Goal: Task Accomplishment & Management: Manage account settings

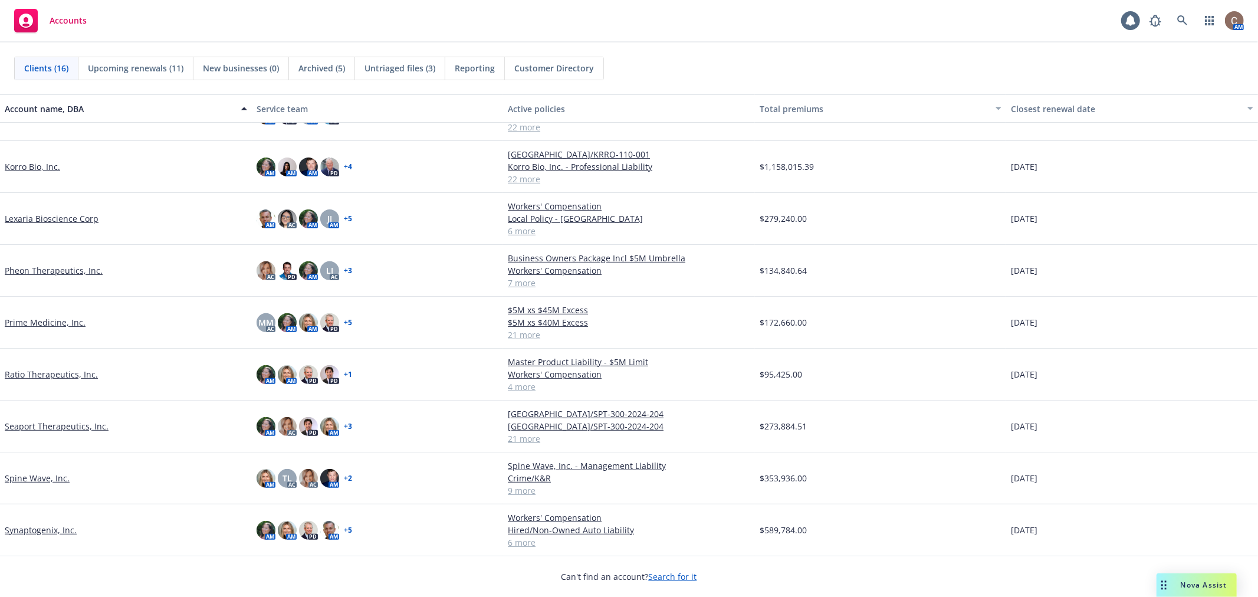
scroll to position [256, 0]
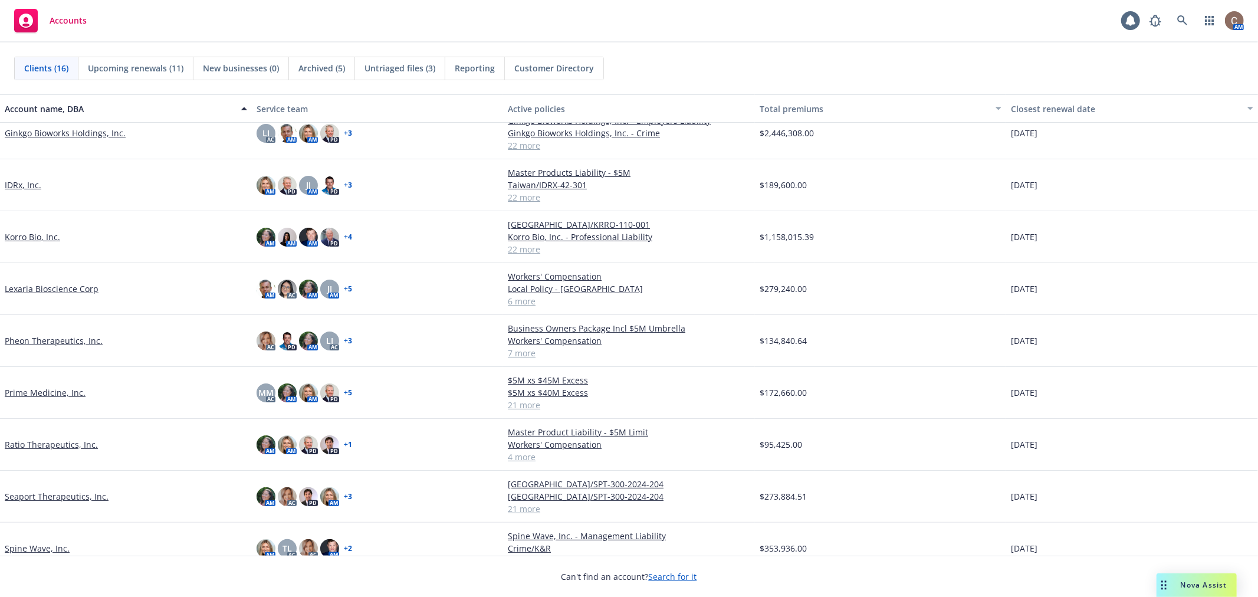
click at [31, 234] on link "Korro Bio, Inc." at bounding box center [32, 237] width 55 height 12
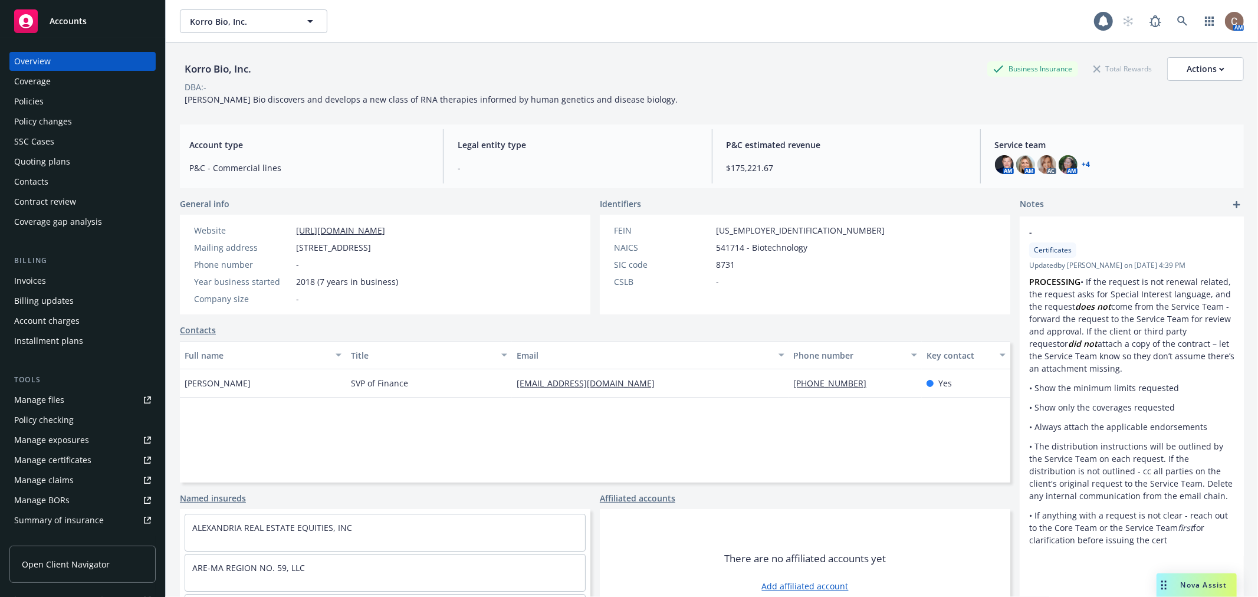
click at [34, 102] on div "Policies" at bounding box center [28, 101] width 29 height 19
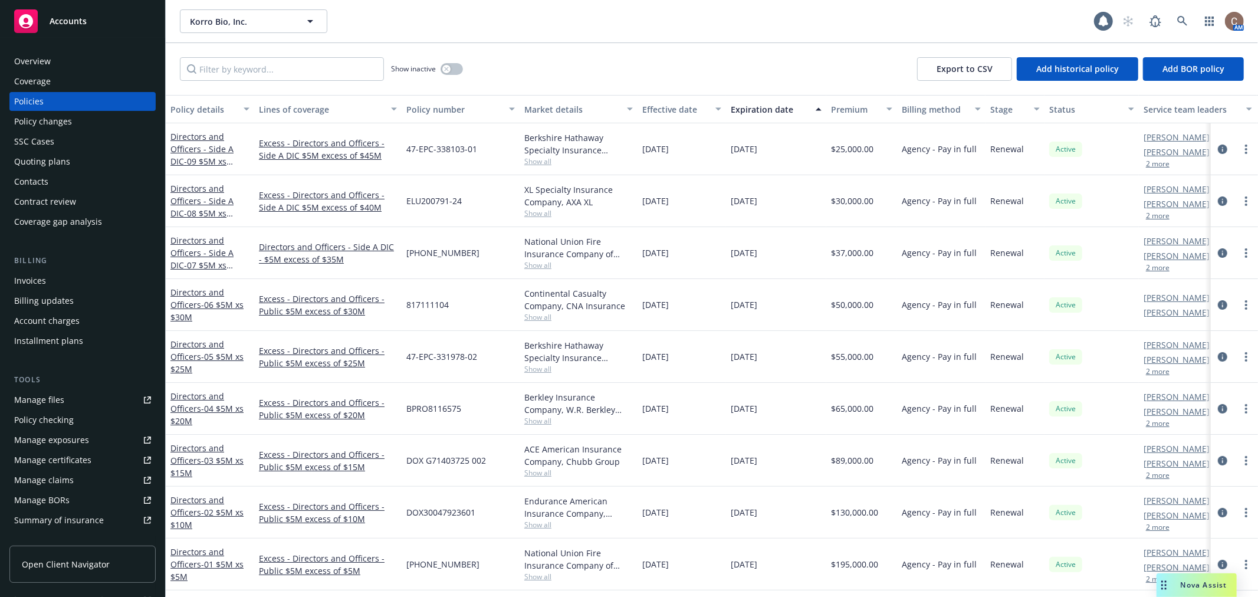
click at [48, 157] on div "Quoting plans" at bounding box center [42, 161] width 56 height 19
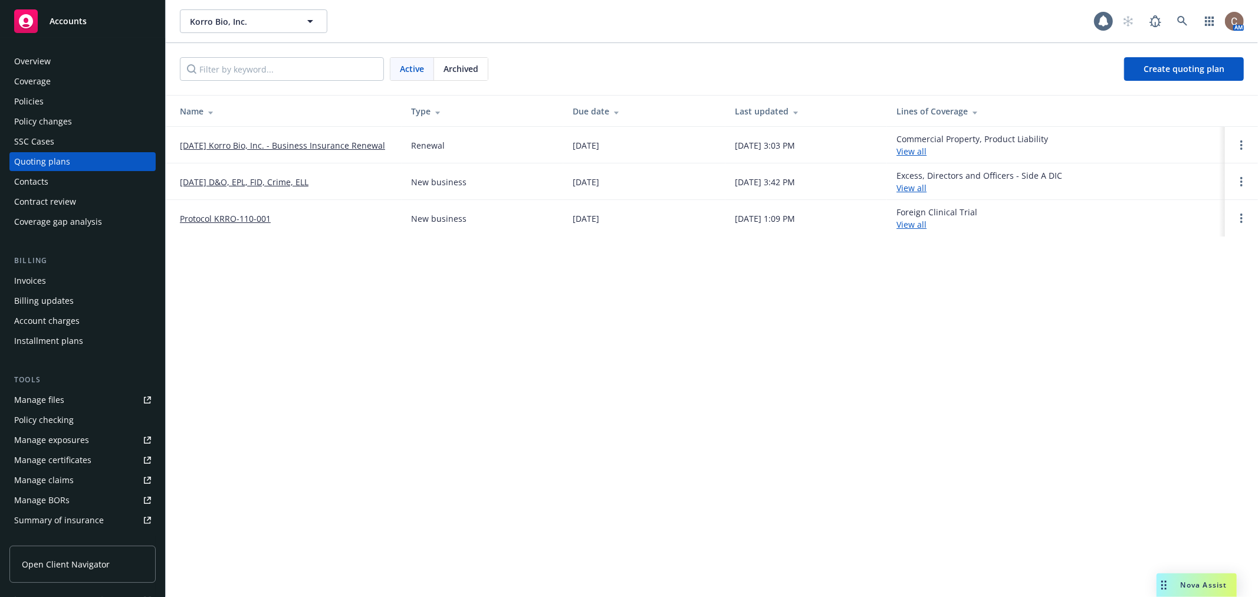
click at [248, 144] on link "[DATE] Korro Bio, Inc. - Business Insurance Renewal" at bounding box center [282, 145] width 205 height 12
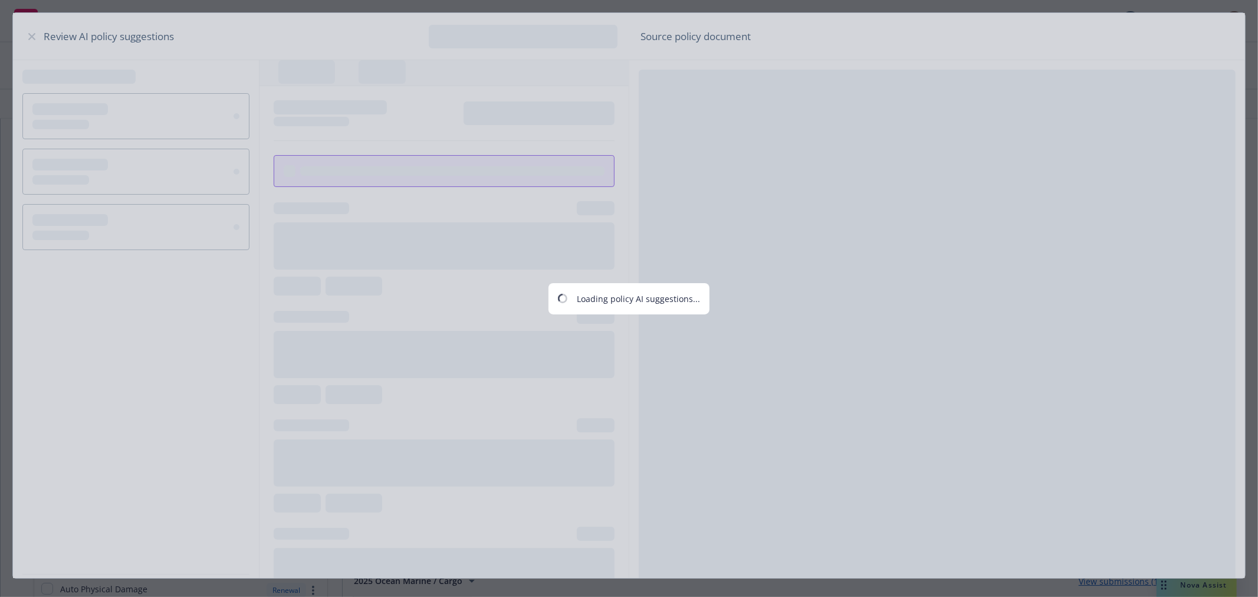
click at [32, 38] on div "Loading policy AI suggestions..." at bounding box center [629, 298] width 1258 height 597
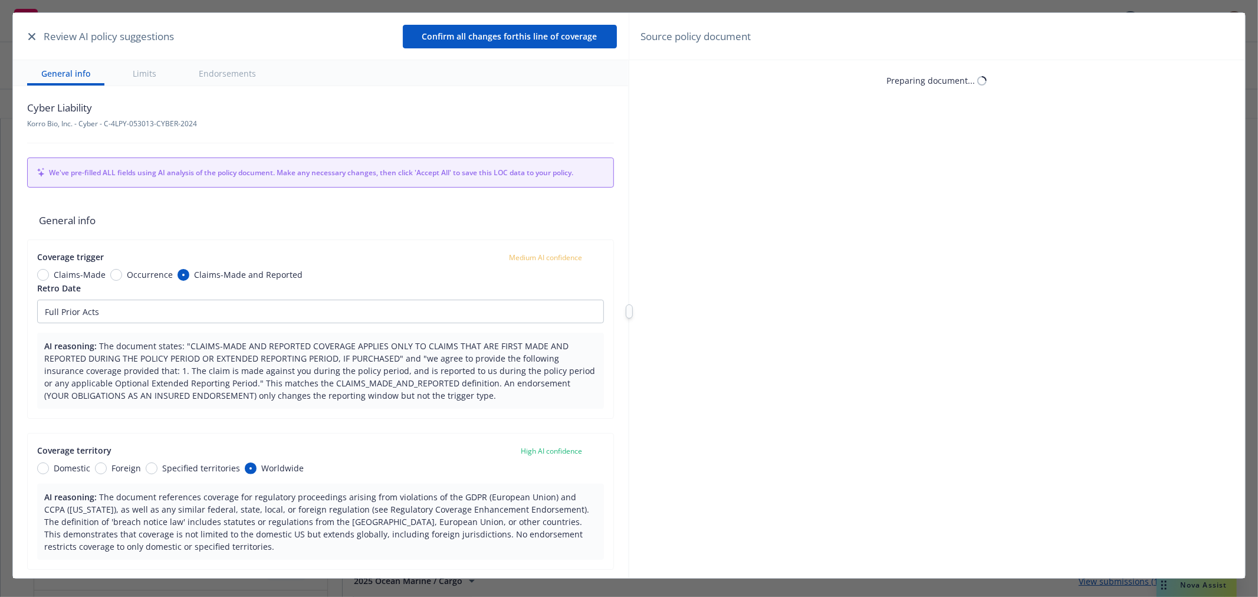
click at [33, 33] on icon "button" at bounding box center [31, 36] width 7 height 7
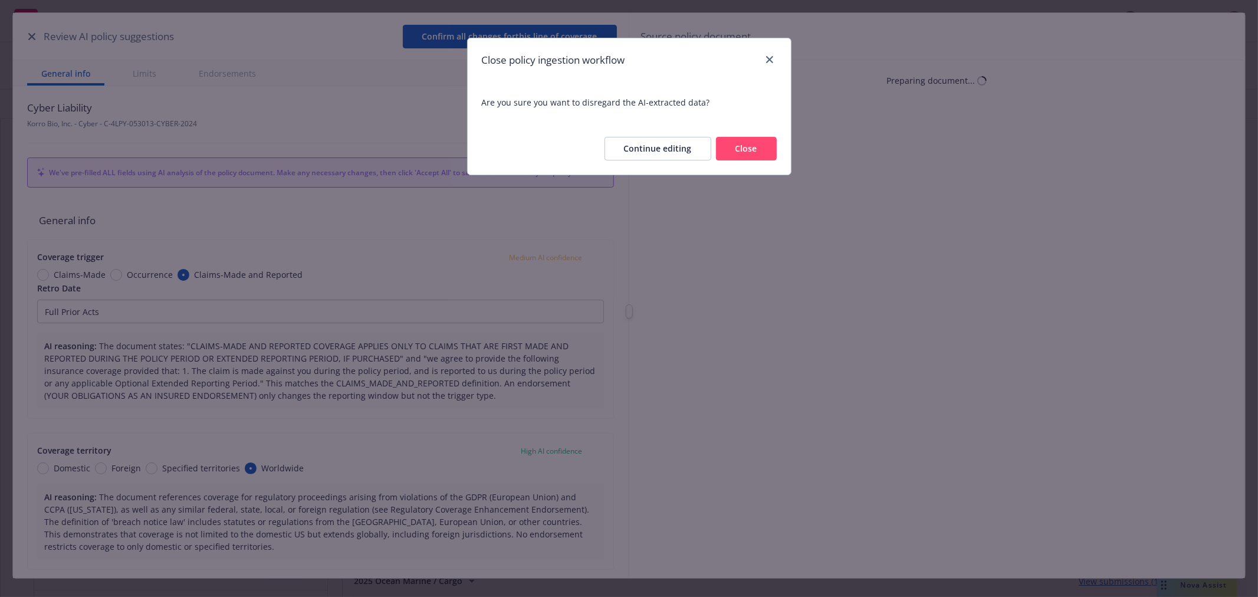
click at [742, 143] on button "Close" at bounding box center [746, 149] width 61 height 24
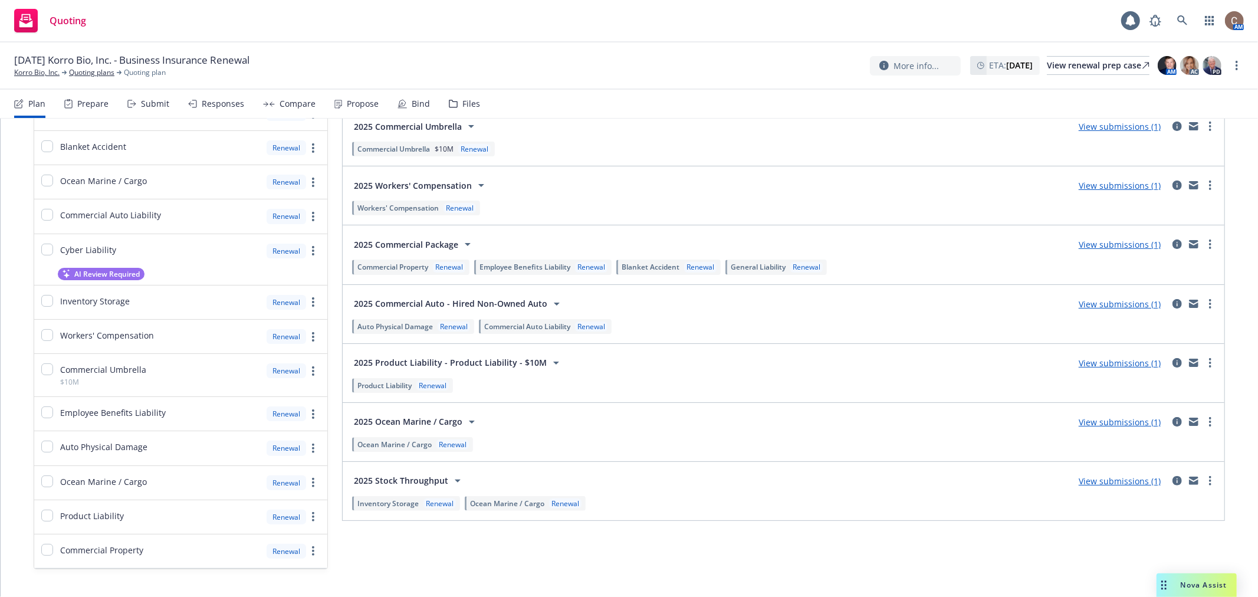
scroll to position [184, 0]
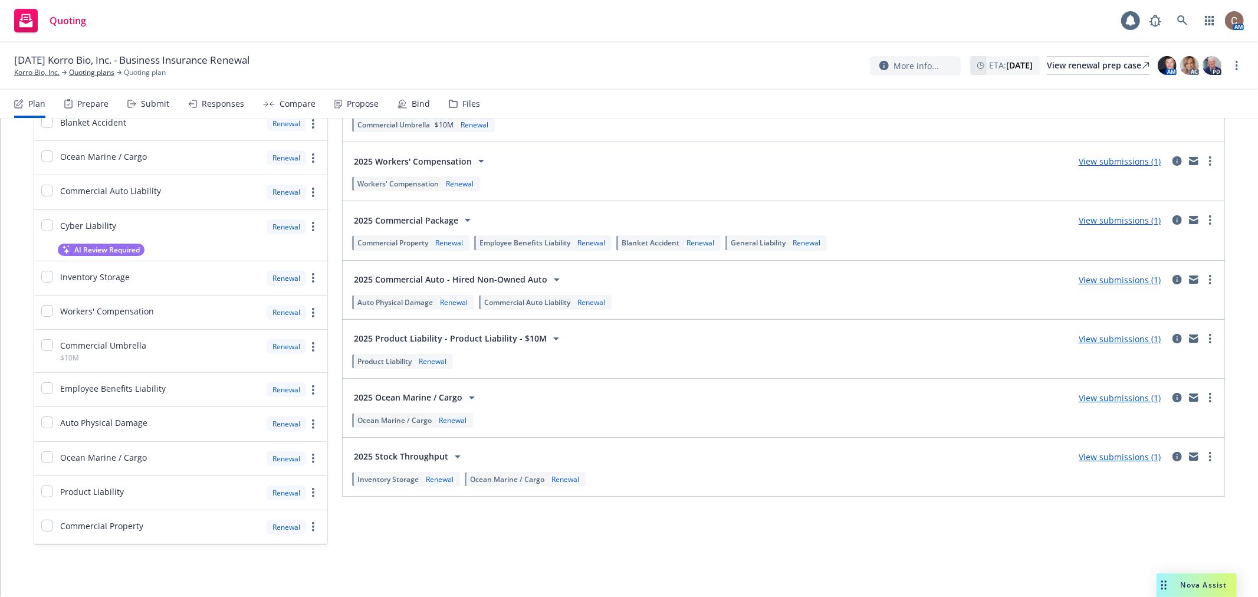
click at [450, 457] on icon at bounding box center [457, 456] width 14 height 14
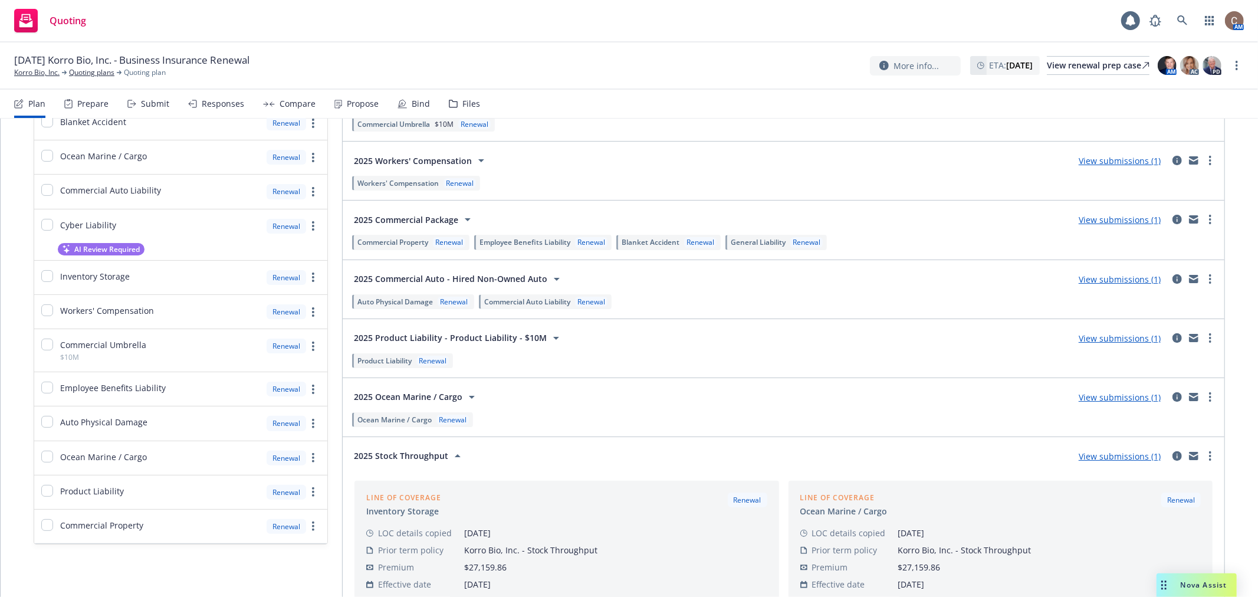
click at [450, 455] on icon at bounding box center [457, 456] width 14 height 14
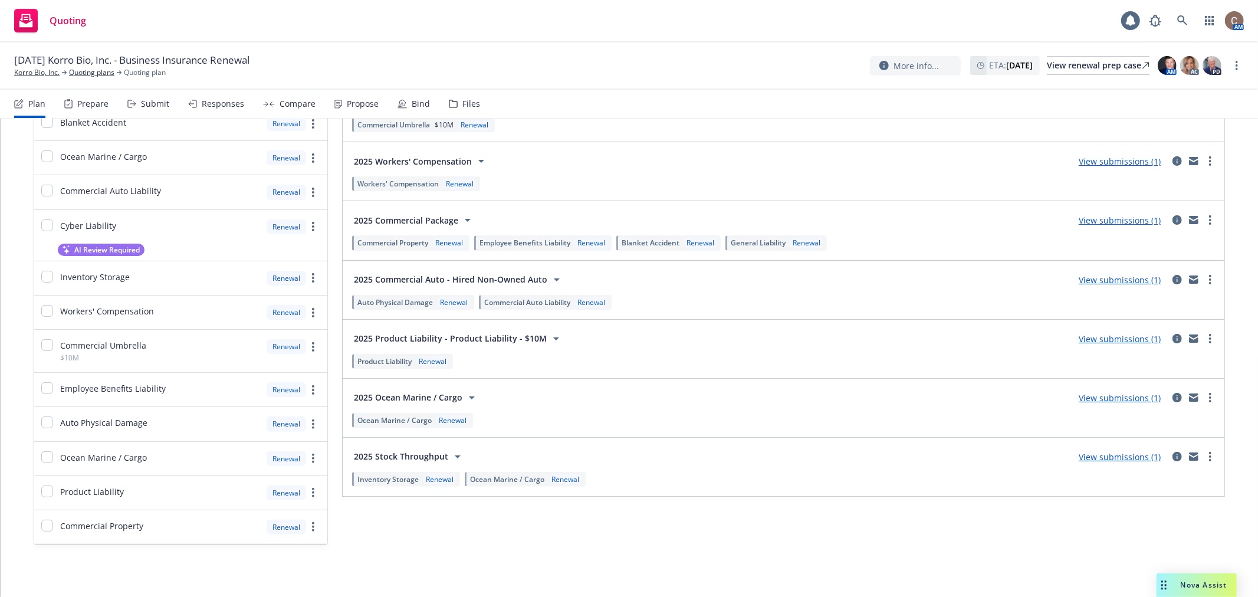
click at [84, 101] on div "Prepare" at bounding box center [92, 103] width 31 height 9
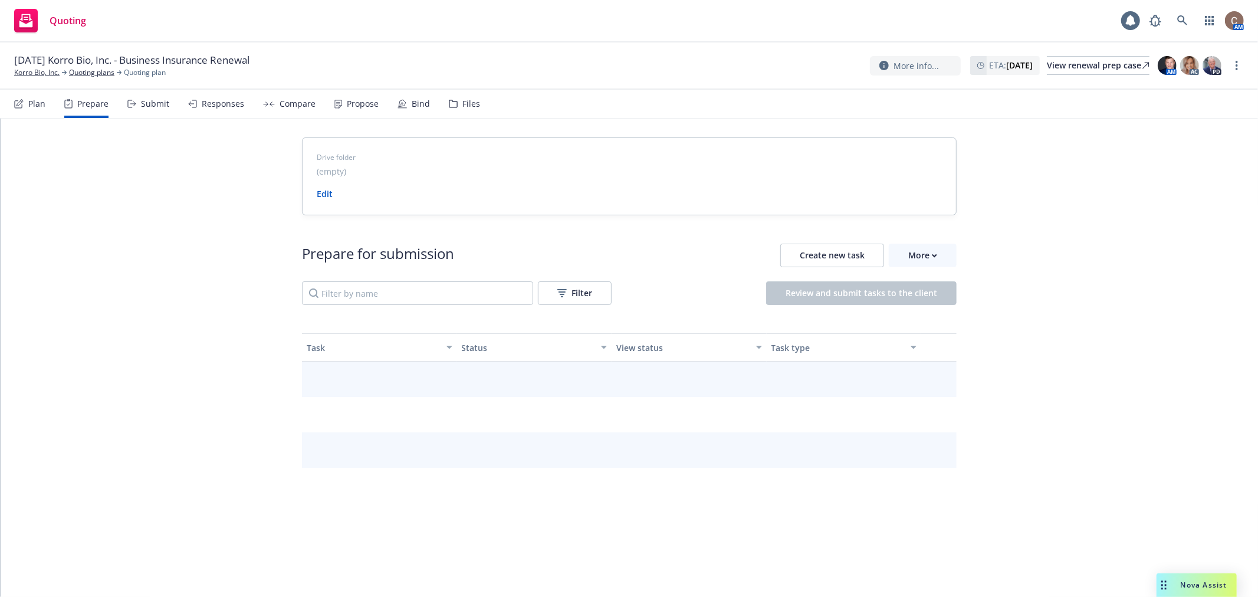
click at [150, 100] on div "Submit" at bounding box center [155, 103] width 28 height 9
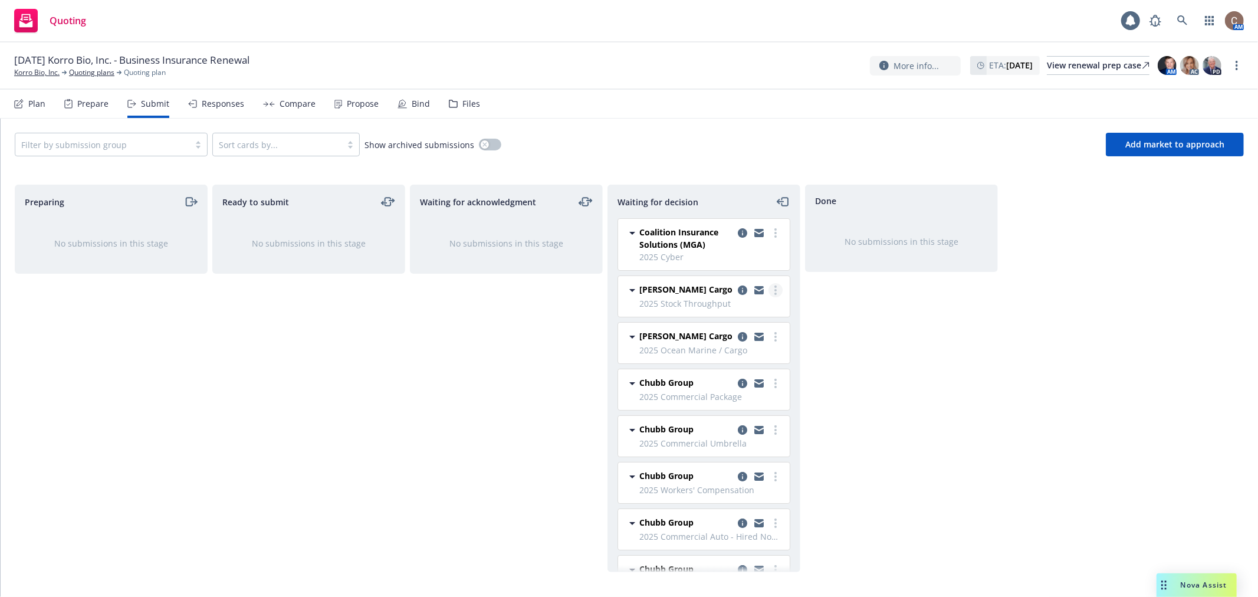
click at [774, 289] on icon "more" at bounding box center [775, 289] width 2 height 9
click at [715, 363] on span "Add accepted decision" at bounding box center [713, 361] width 118 height 11
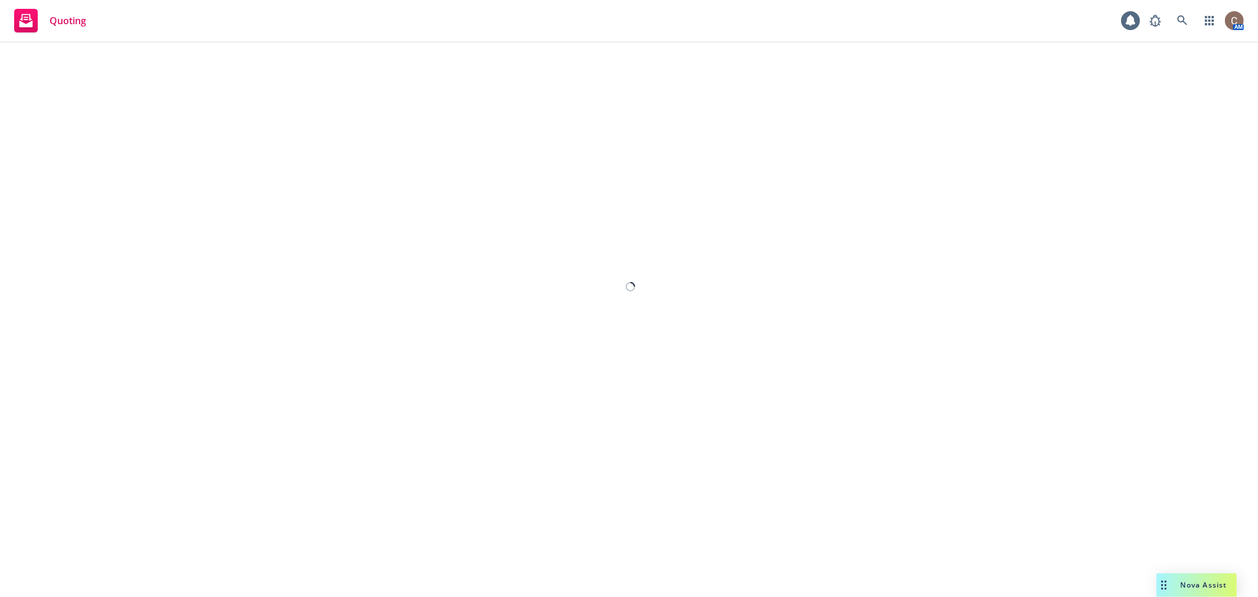
select select "12"
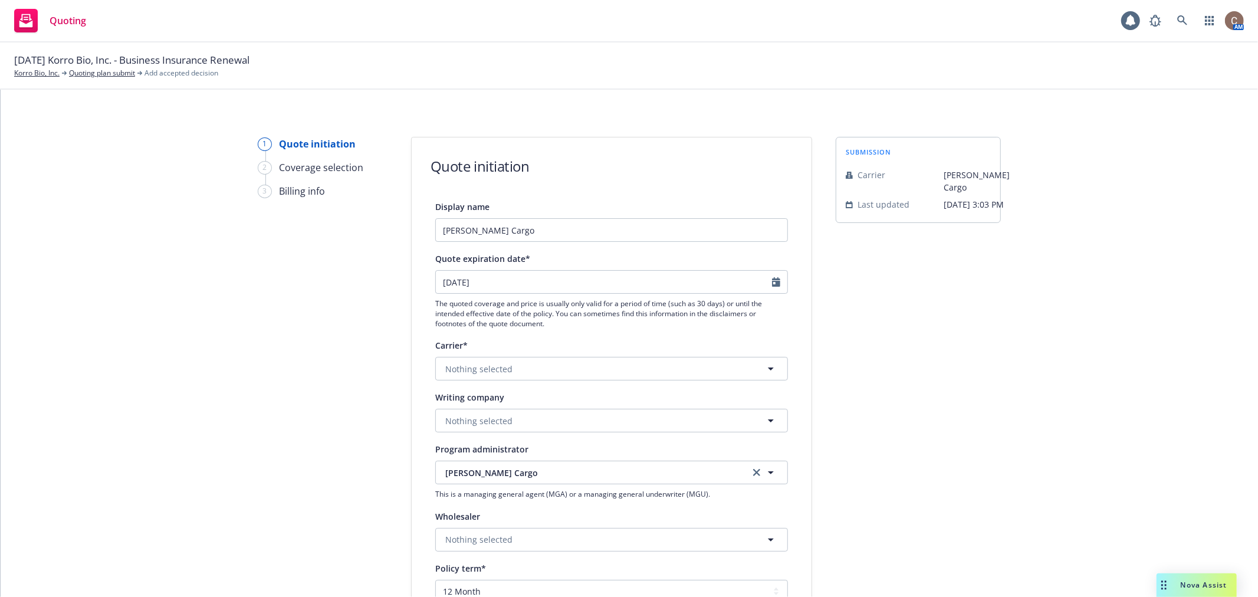
scroll to position [65, 0]
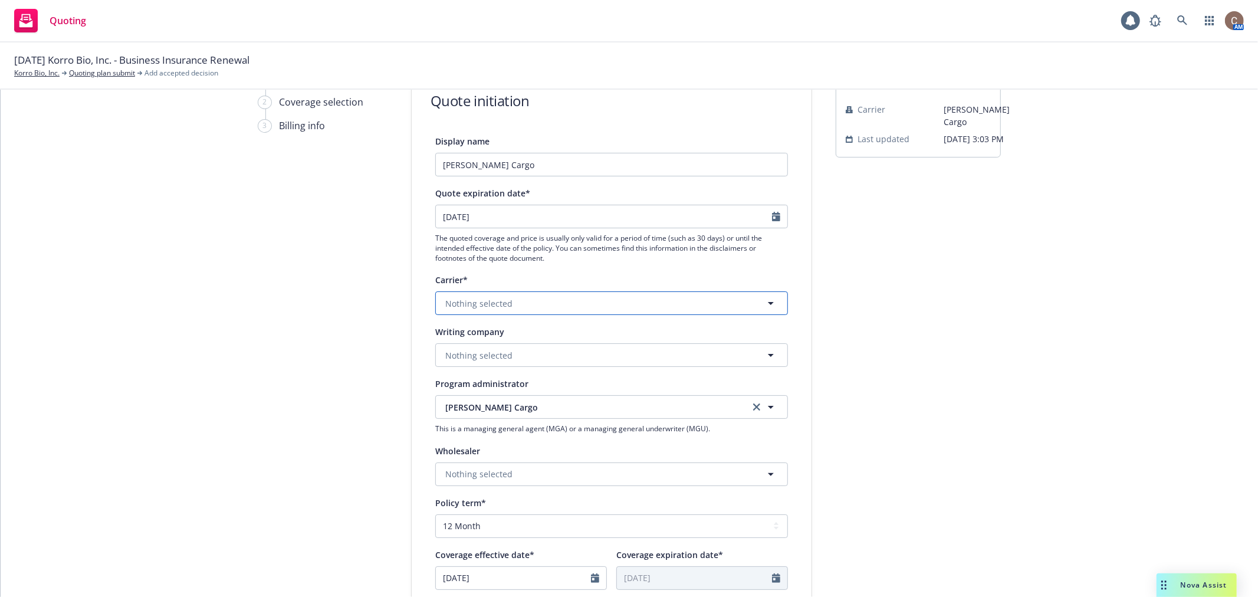
click at [585, 309] on button "Nothing selected" at bounding box center [611, 303] width 353 height 24
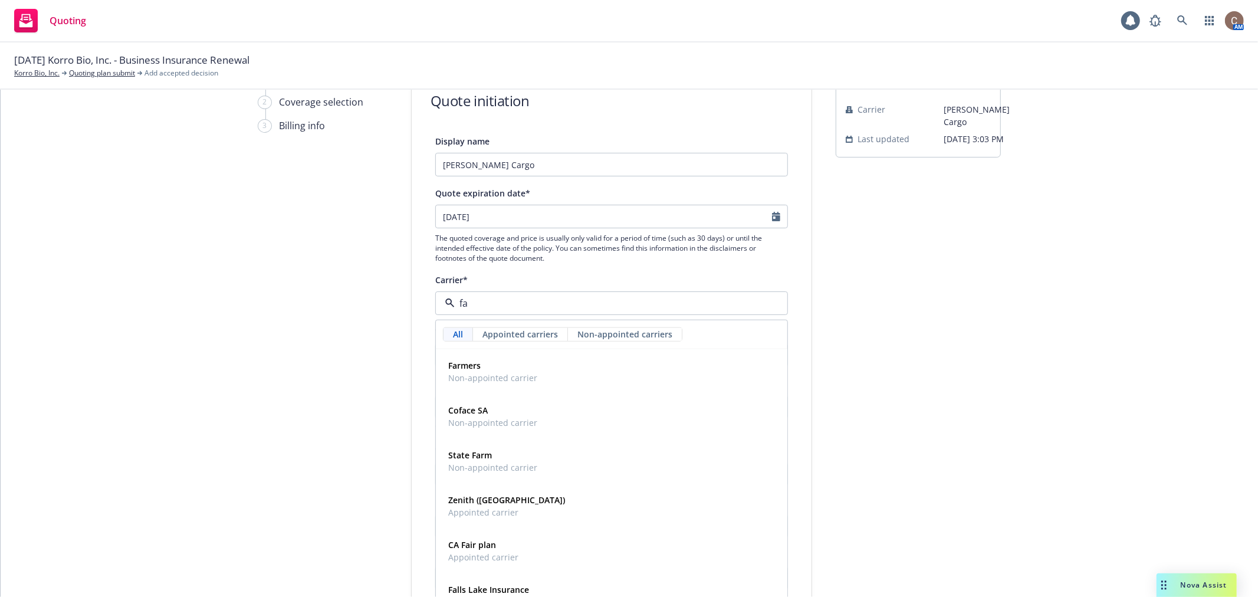
type input "f"
type input "bea"
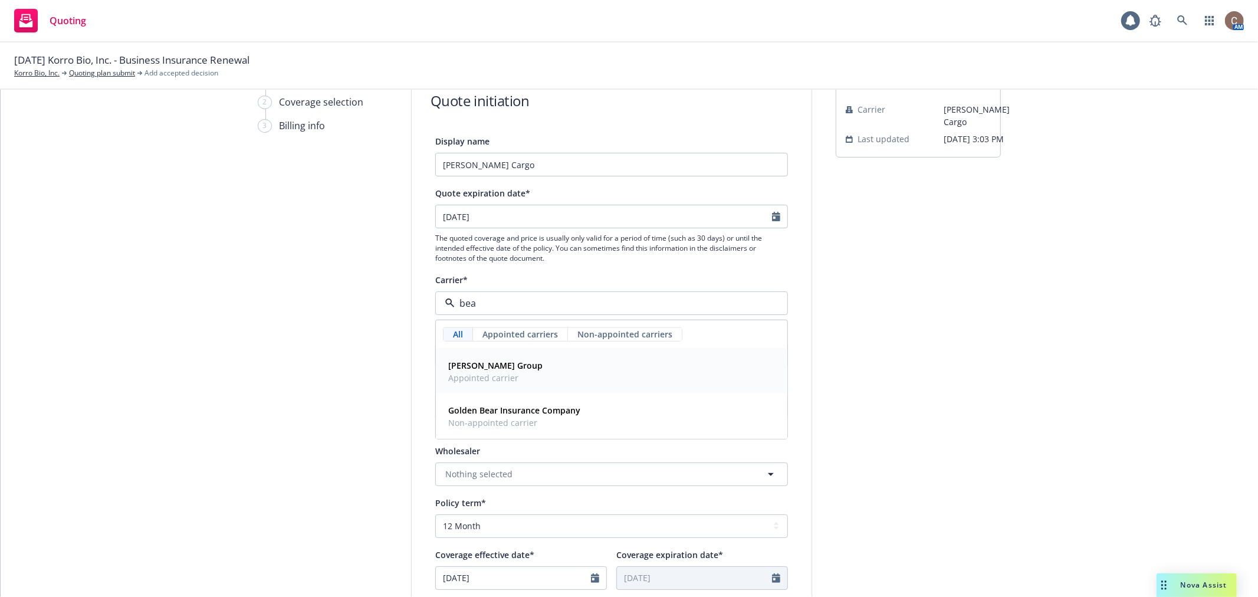
click at [523, 370] on div "Beazley Group Appointed carrier" at bounding box center [611, 371] width 336 height 29
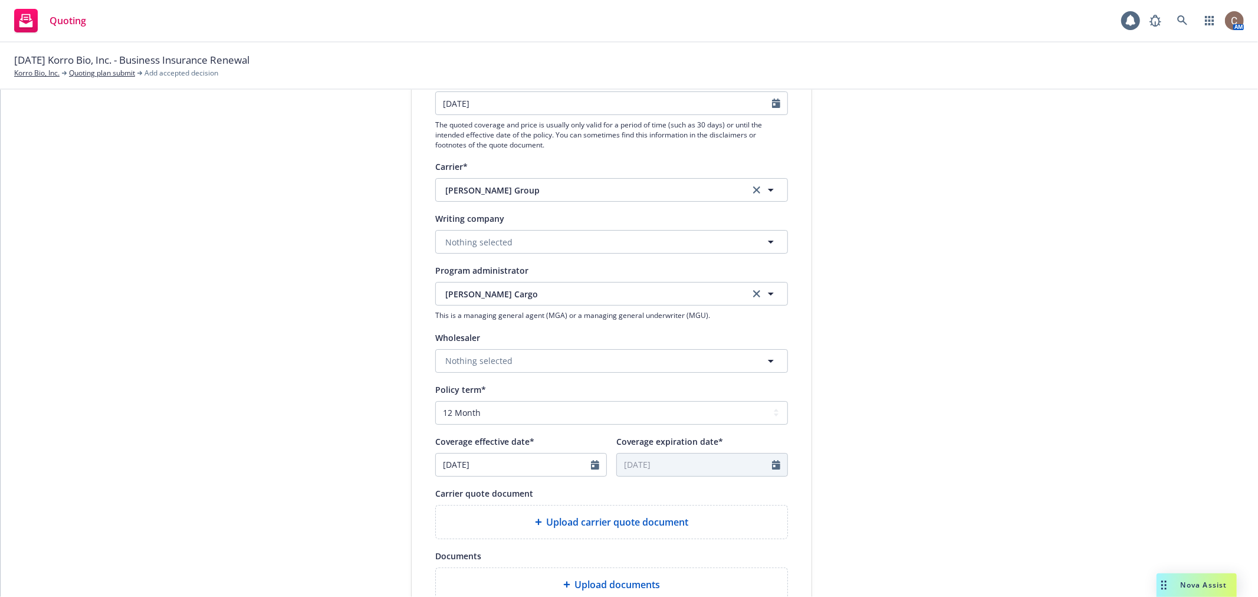
scroll to position [262, 0]
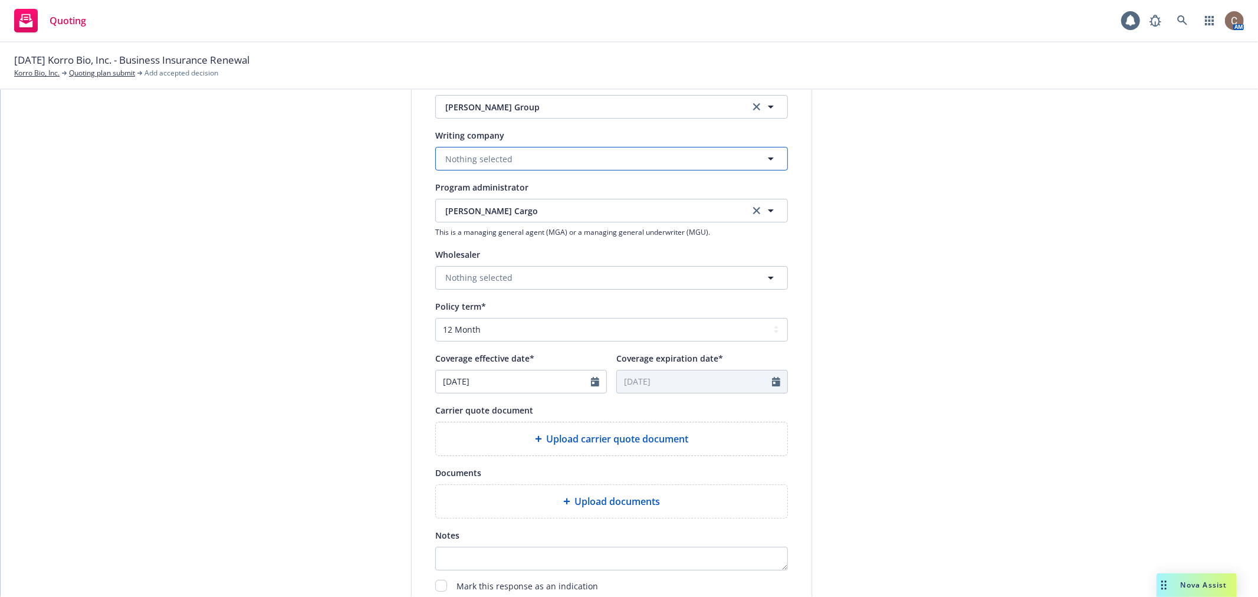
click at [539, 162] on button "Nothing selected" at bounding box center [611, 159] width 353 height 24
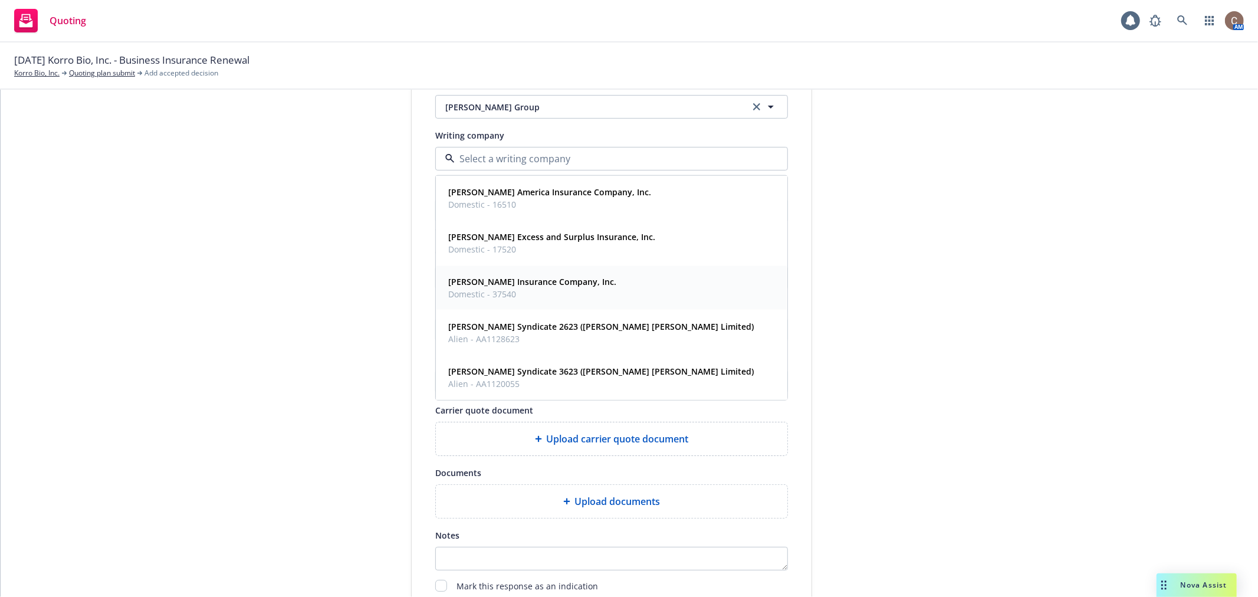
drag, startPoint x: 531, startPoint y: 282, endPoint x: 539, endPoint y: 281, distance: 7.8
click at [531, 283] on strong "Beazley Insurance Company, Inc." at bounding box center [532, 281] width 168 height 11
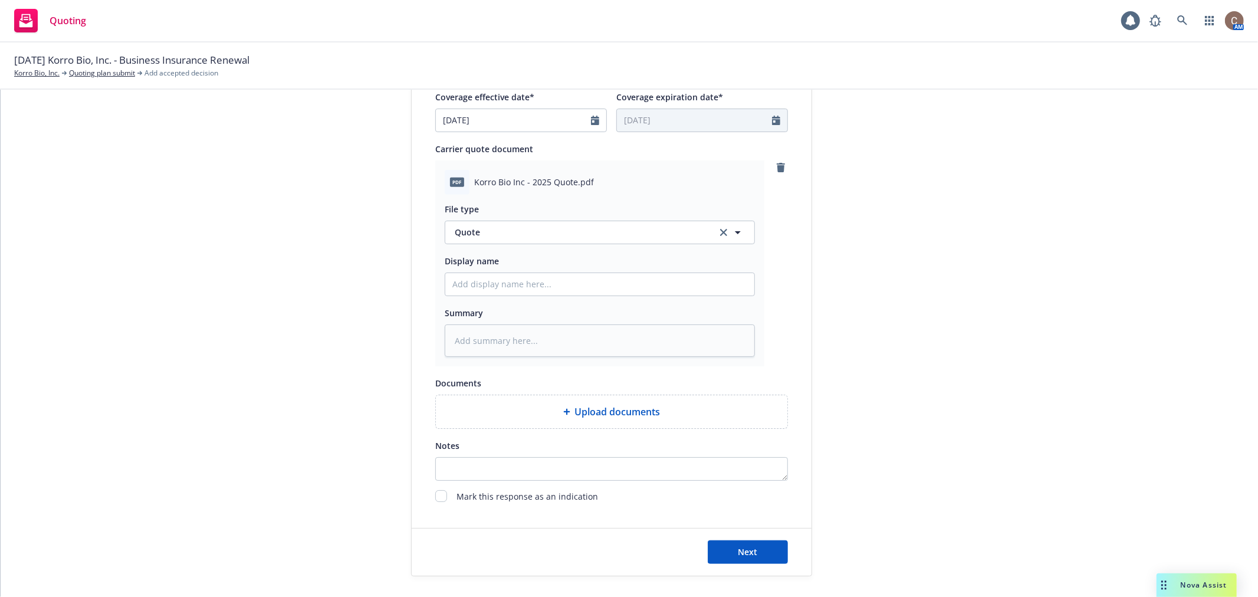
scroll to position [524, 0]
click at [567, 274] on input "Display name" at bounding box center [599, 283] width 309 height 22
type textarea "x"
type input "2"
type textarea "x"
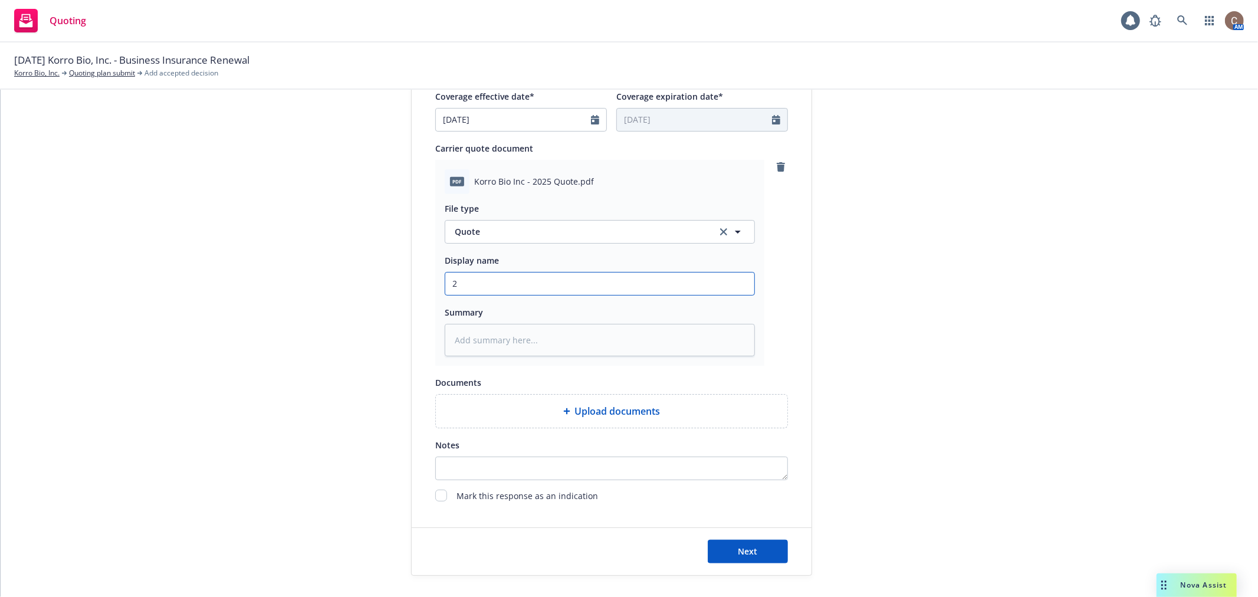
type input "25"
type textarea "x"
type input "252-"
type textarea "x"
type input "252-6"
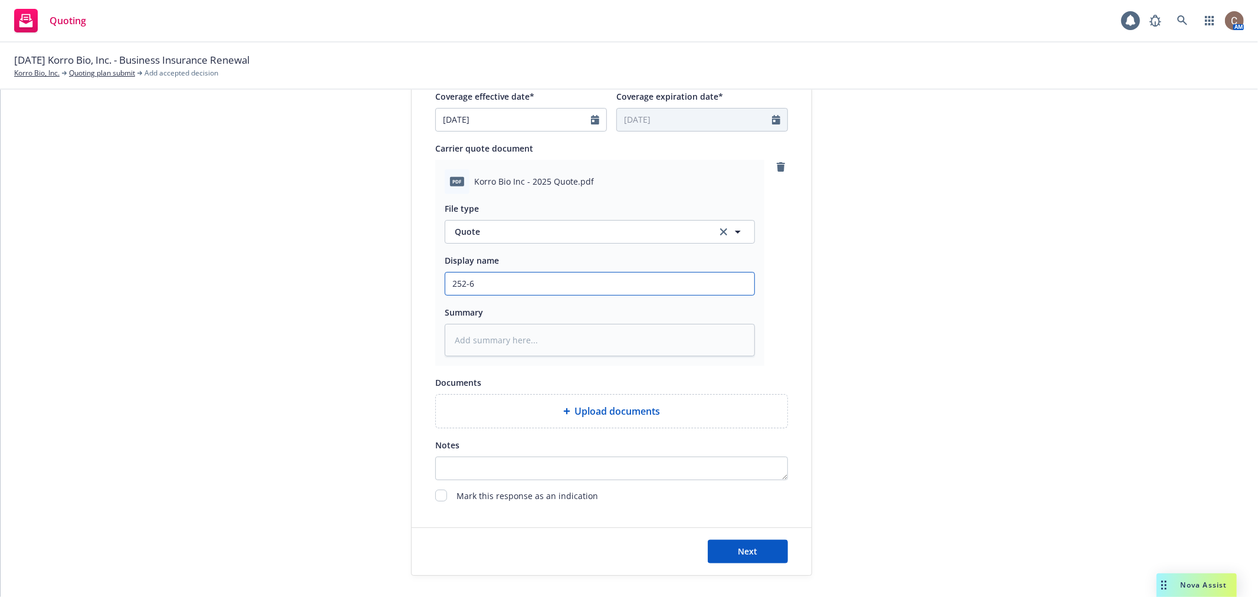
type textarea "x"
type input "252-"
type textarea "x"
type input "252"
type textarea "x"
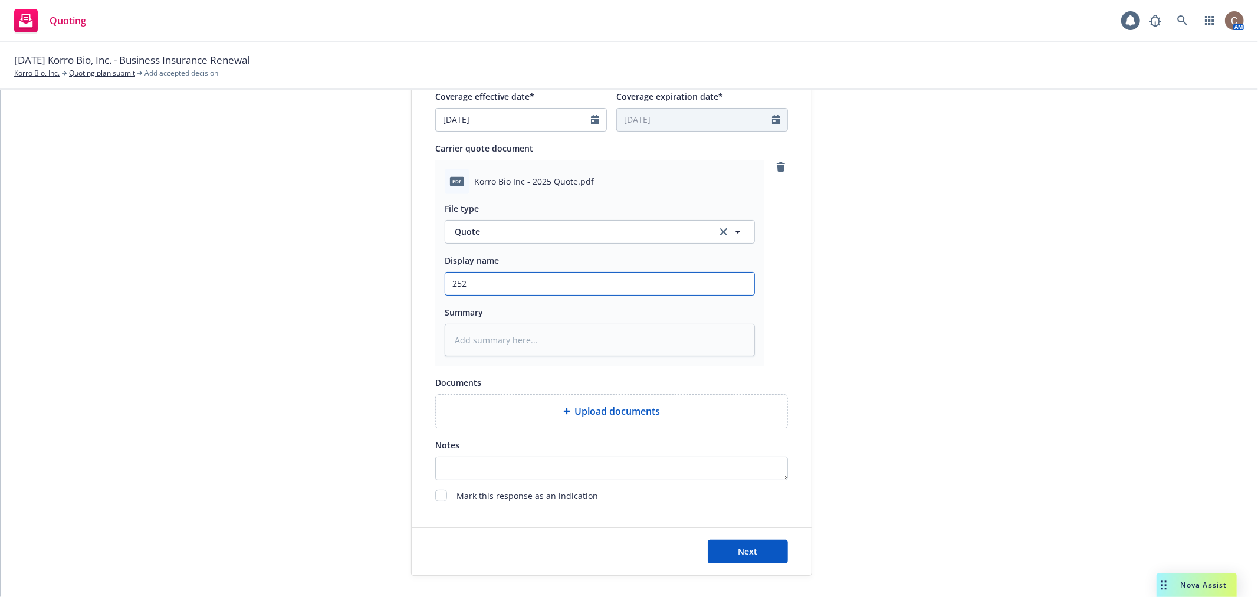
type input "25"
type textarea "x"
type input "25="
type textarea "x"
type input "25=2"
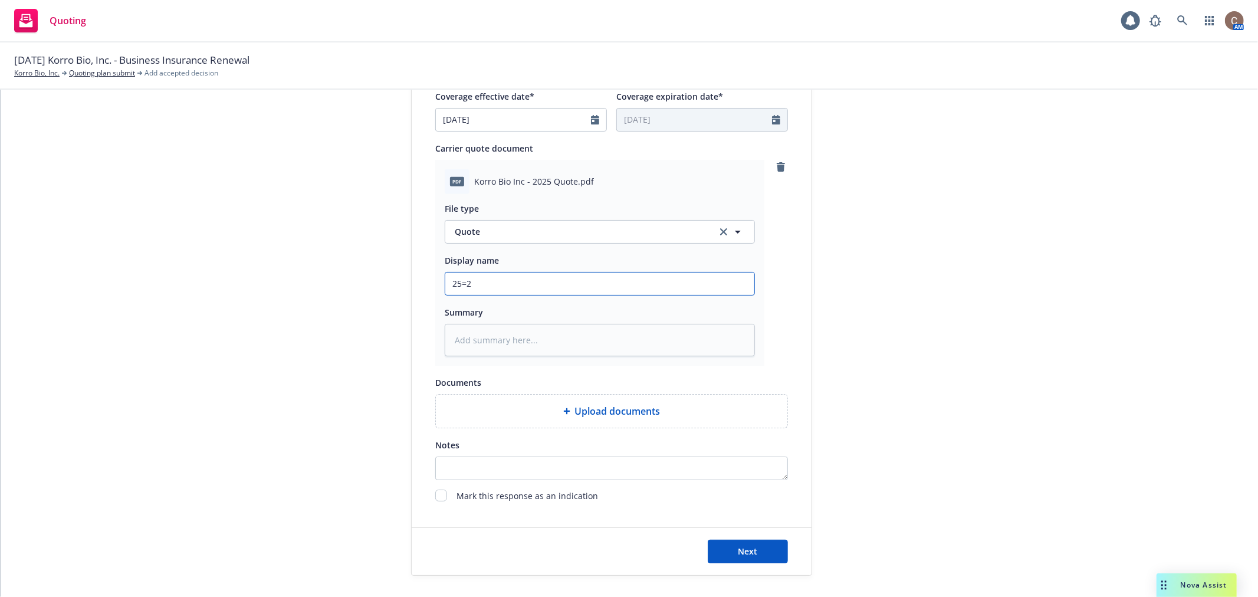
type textarea "x"
type input "25=26"
type textarea "x"
type input "25=2"
type textarea "x"
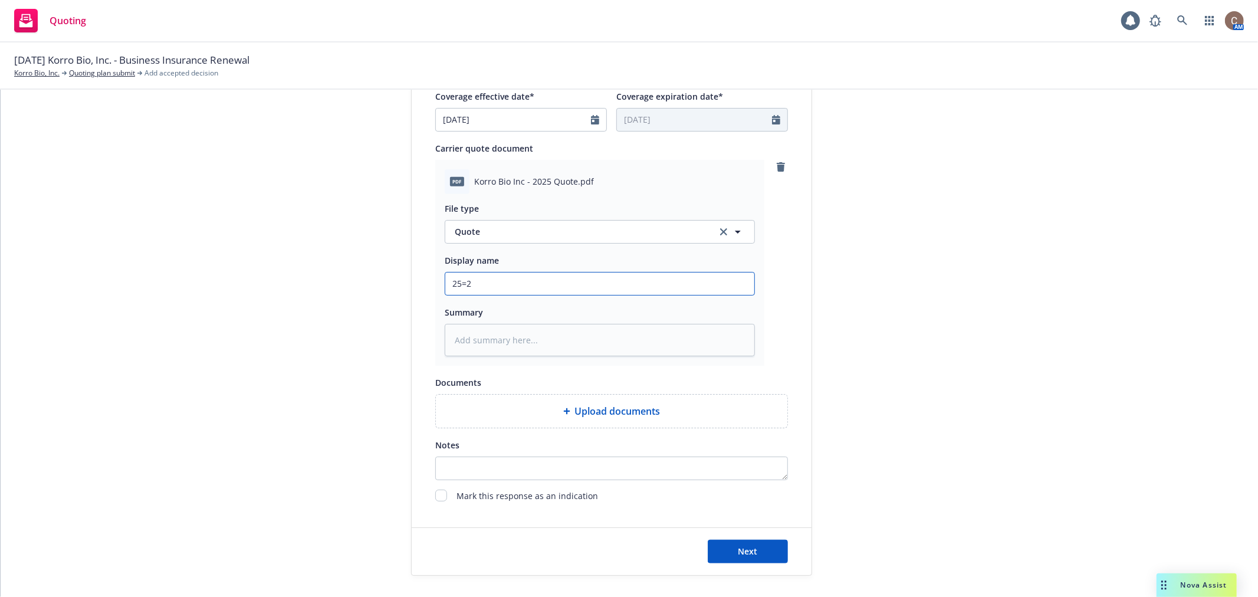
type input "25="
type textarea "x"
type input "25"
type textarea "x"
type input "25-"
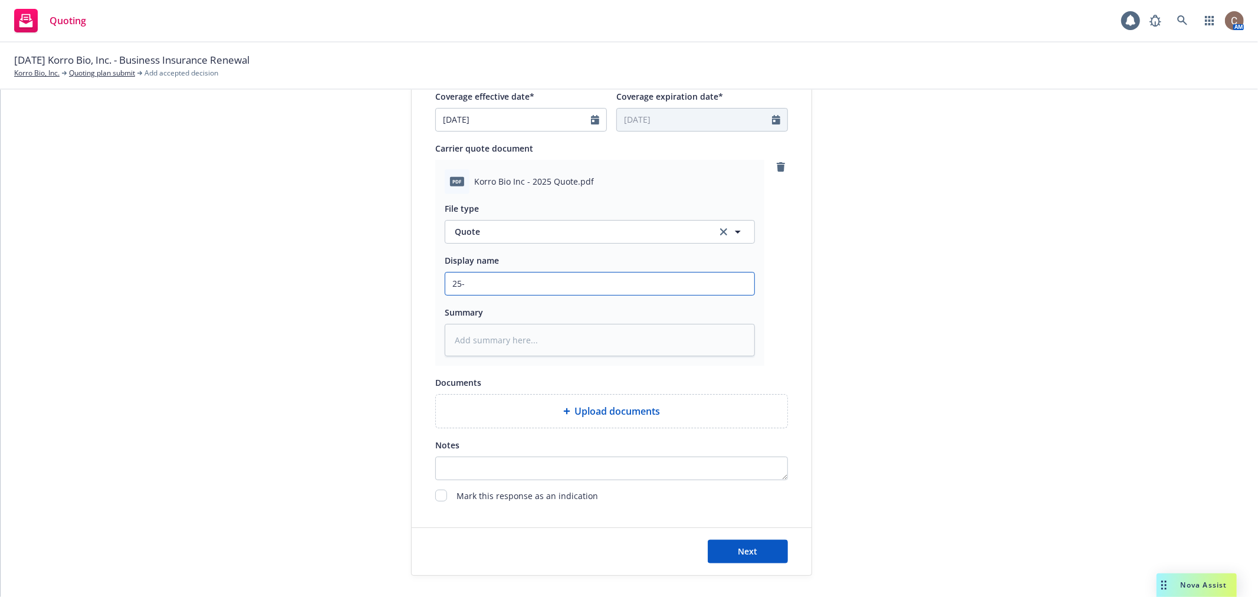
type textarea "x"
type input "25-2"
type textarea "x"
type input "25-25"
type textarea "x"
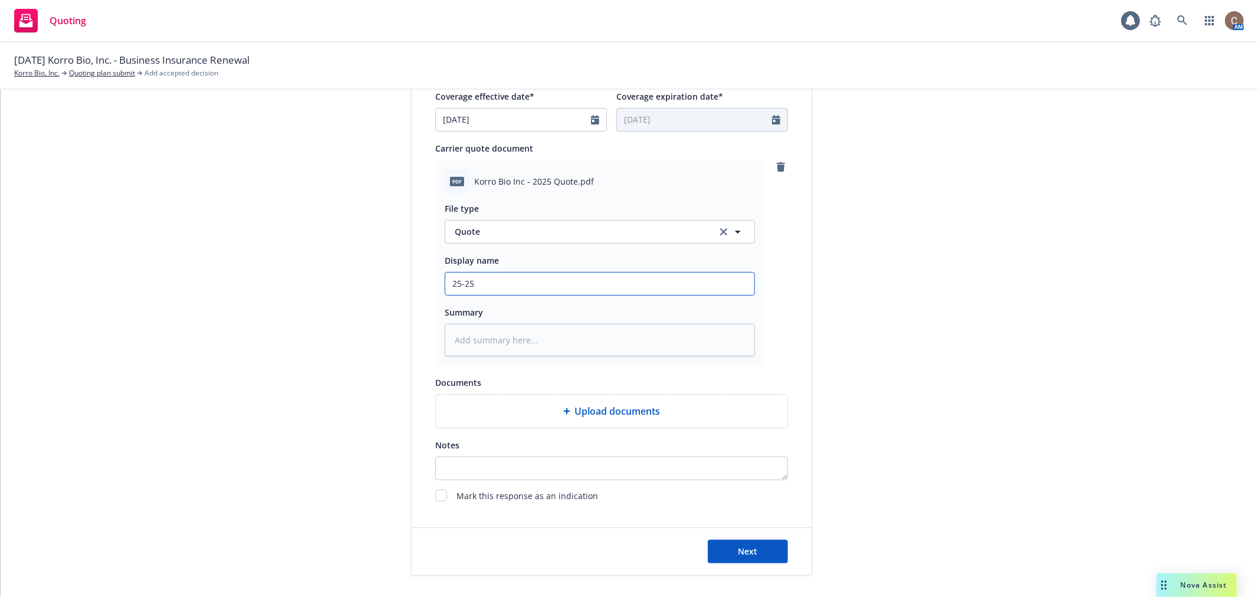
type input "25-2"
type textarea "x"
type input "25-26"
type textarea "x"
type input "25-26"
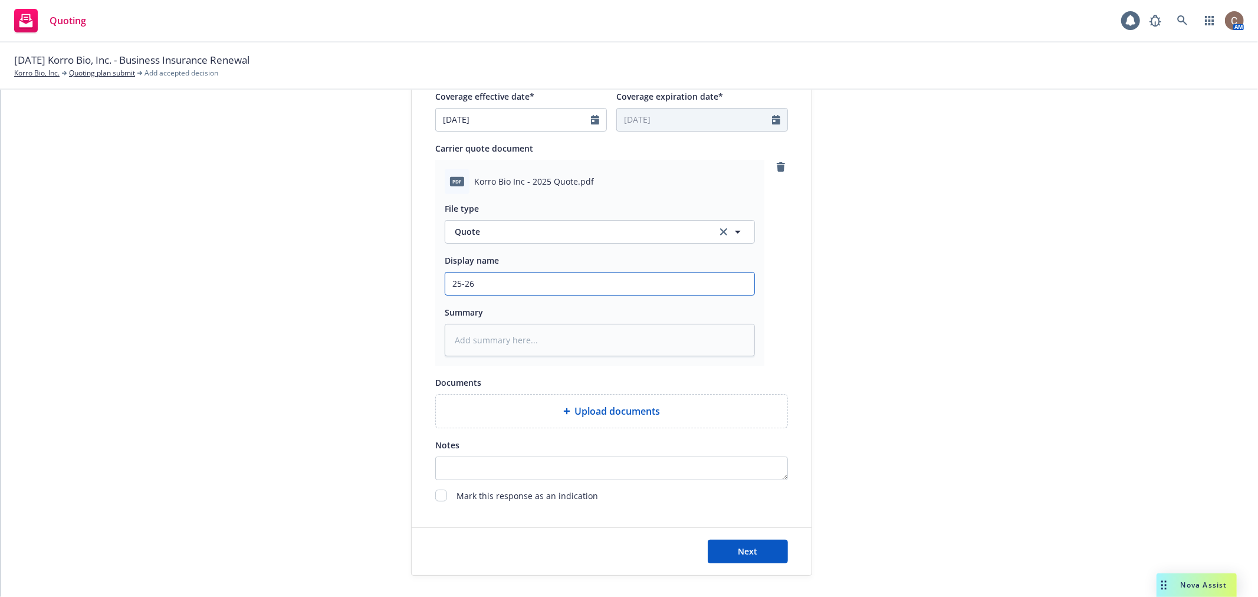
type textarea "x"
type input "25-26 T"
type textarea "x"
type input "25-26 Tr"
type textarea "x"
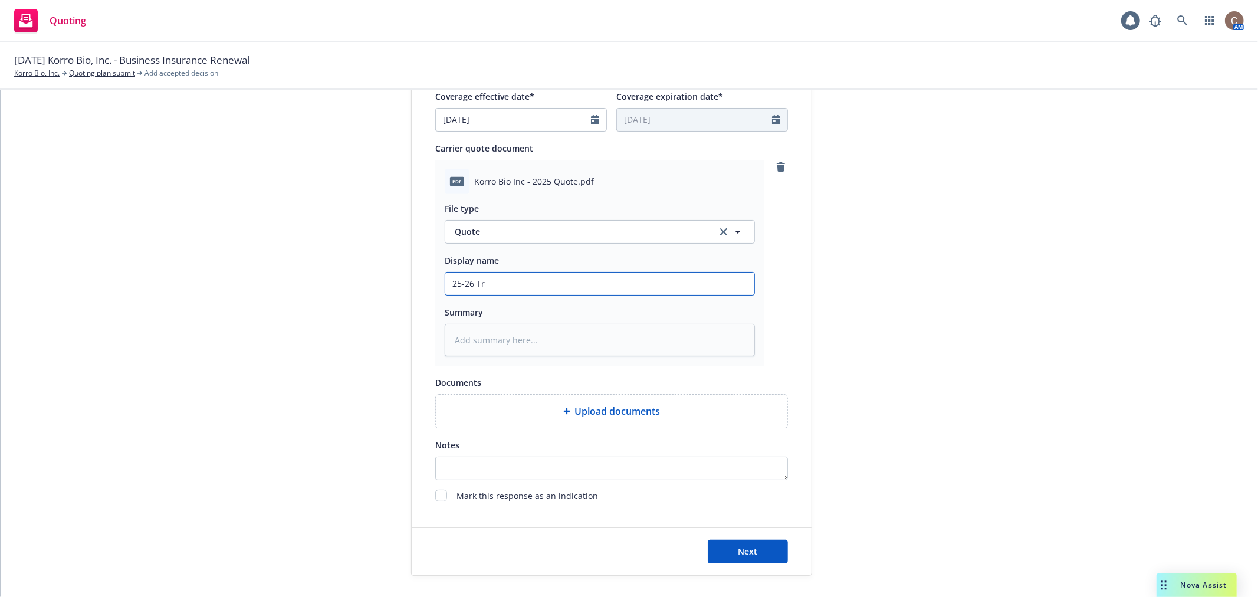
type input "25-26 Tra"
type textarea "x"
type input "25-26 Tran"
type textarea "x"
type input "25-26 Trans"
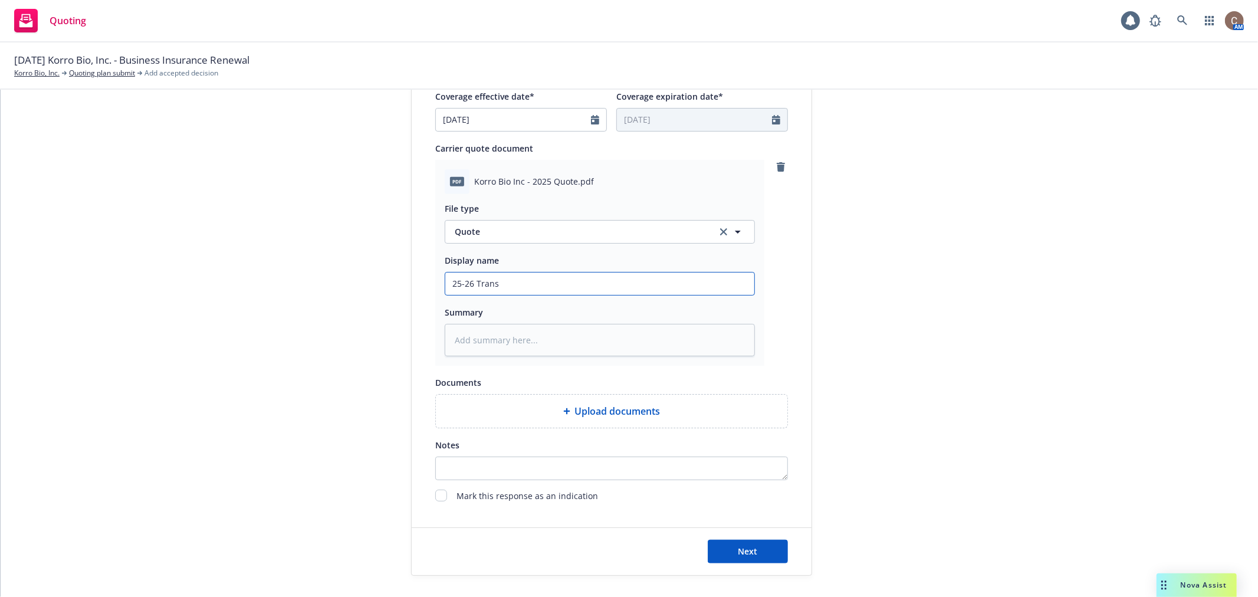
type textarea "x"
type input "25-26 Transi"
type textarea "x"
type input "25-26 Transit"
type textarea "x"
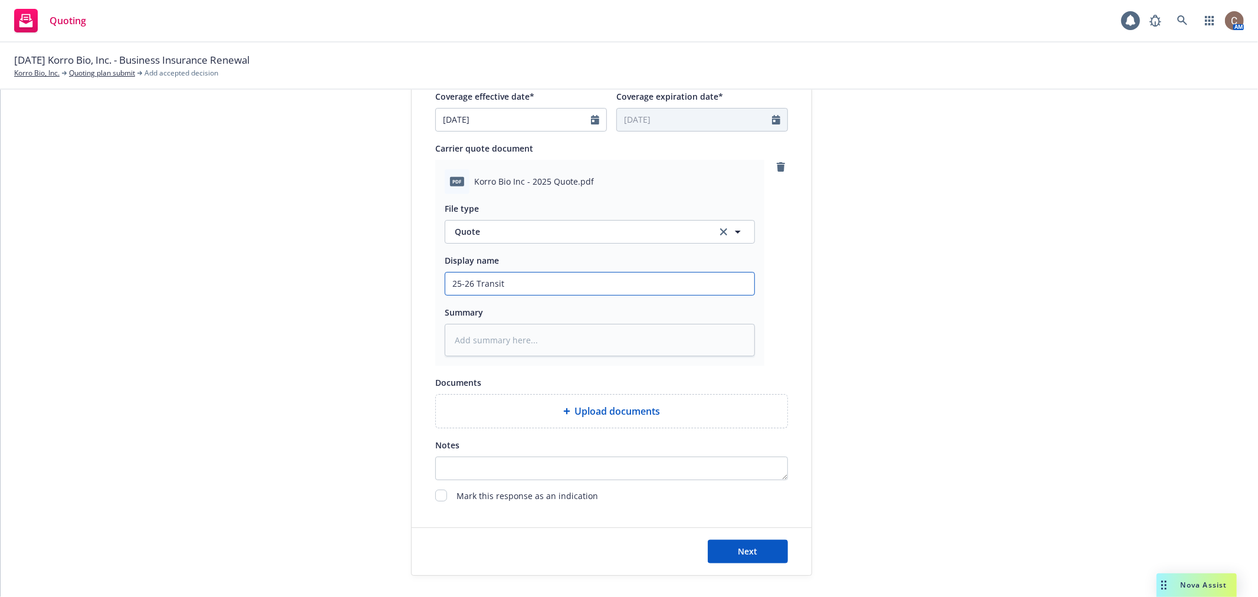
type input "25-26 Transit/"
type textarea "x"
type input "25-26 Transit/S"
type textarea "x"
type input "25-26 Transit/ST"
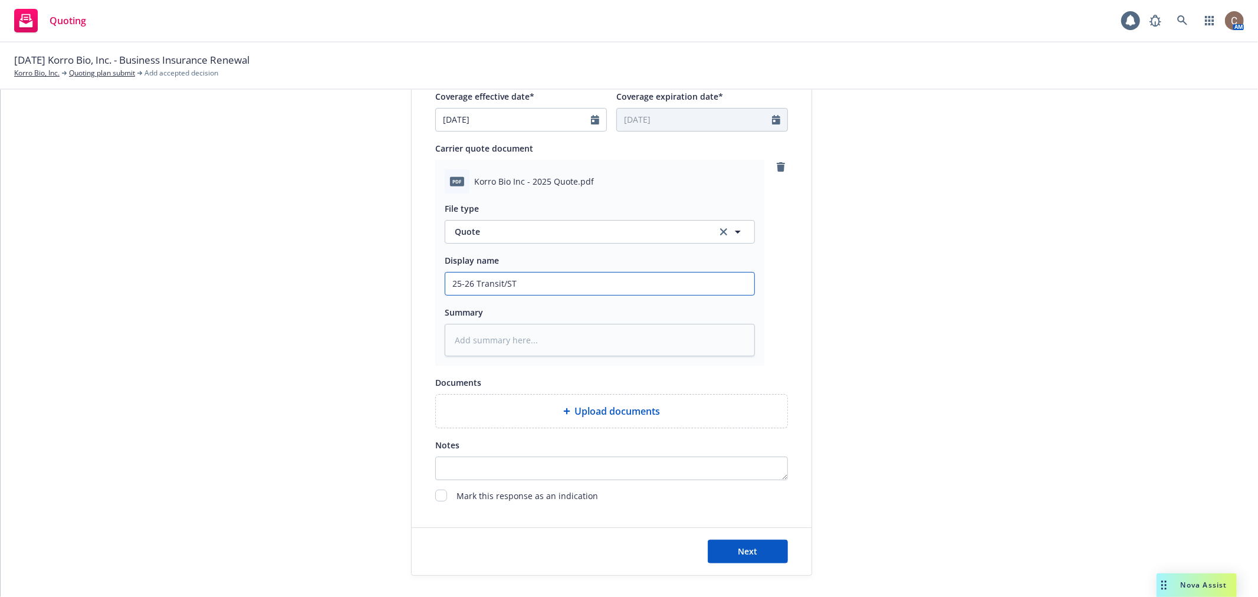
type textarea "x"
type input "25-26 Transit/STP"
type textarea "x"
type input "25-26 Transit/STP"
type textarea "x"
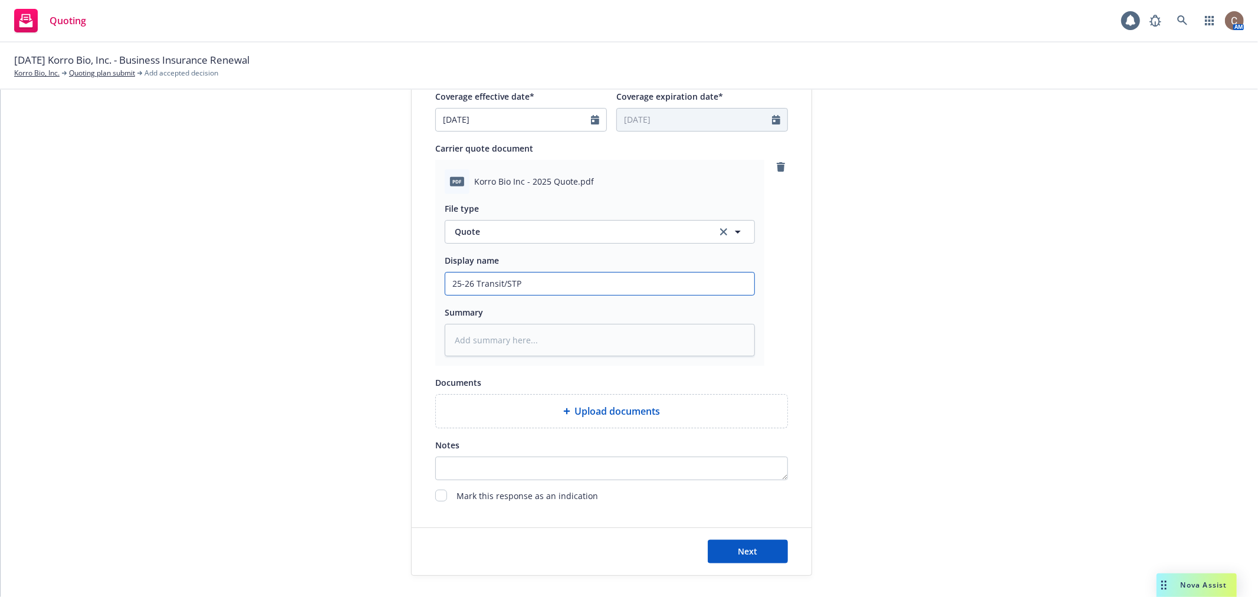
type input "25-26 Transit/STP Q"
type textarea "x"
type input "25-26 Transit/STP Qu"
type textarea "x"
type input "25-26 Transit/STP Quo"
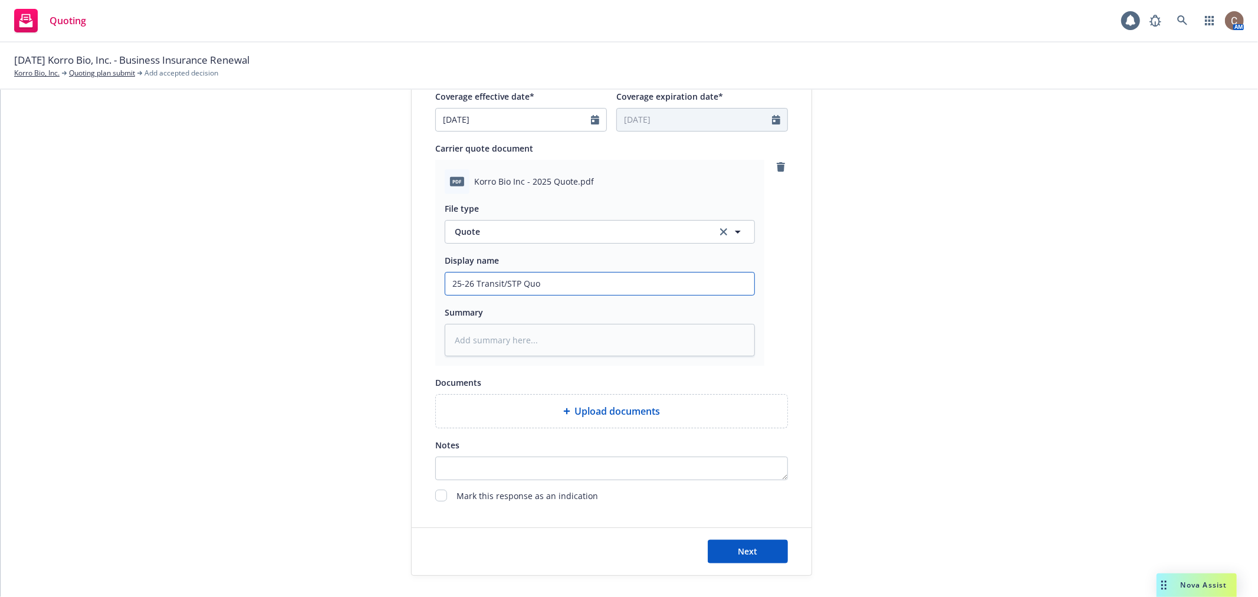
type textarea "x"
type input "25-26 Transit/STP Quote"
type textarea "x"
type input "25-26 Transit/STP Quote"
type textarea "x"
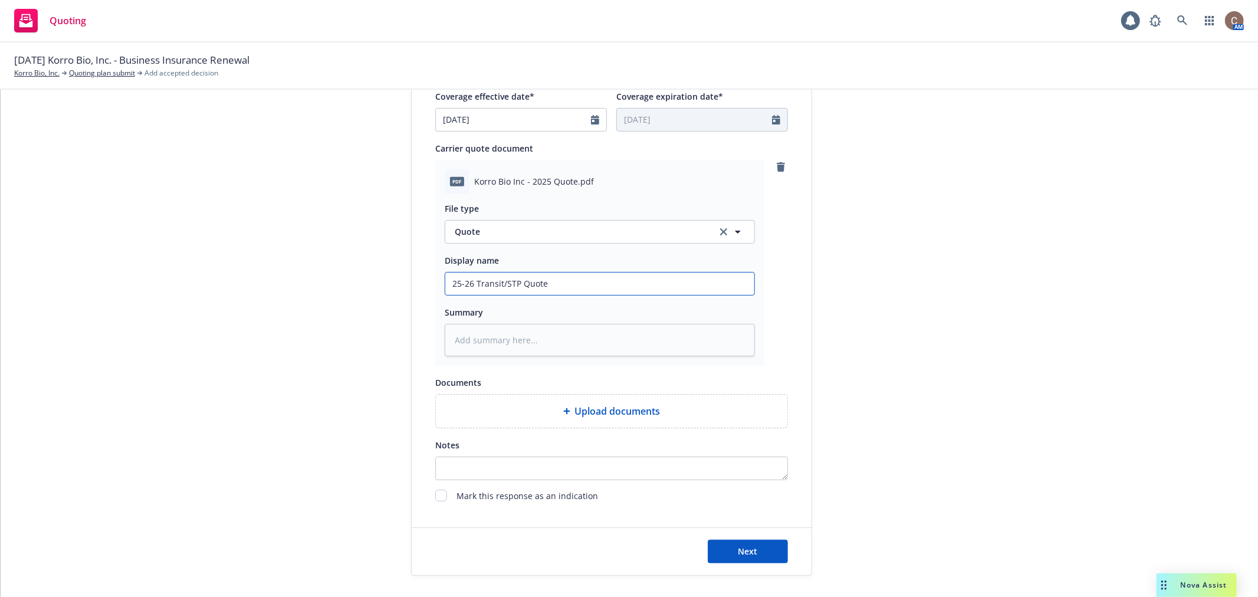
type input "25-26 Transit/STP Quote -"
type textarea "x"
type input "25-26 Transit/STP Quote -F"
type textarea "x"
type input "25-26 Transit/STP Quote -"
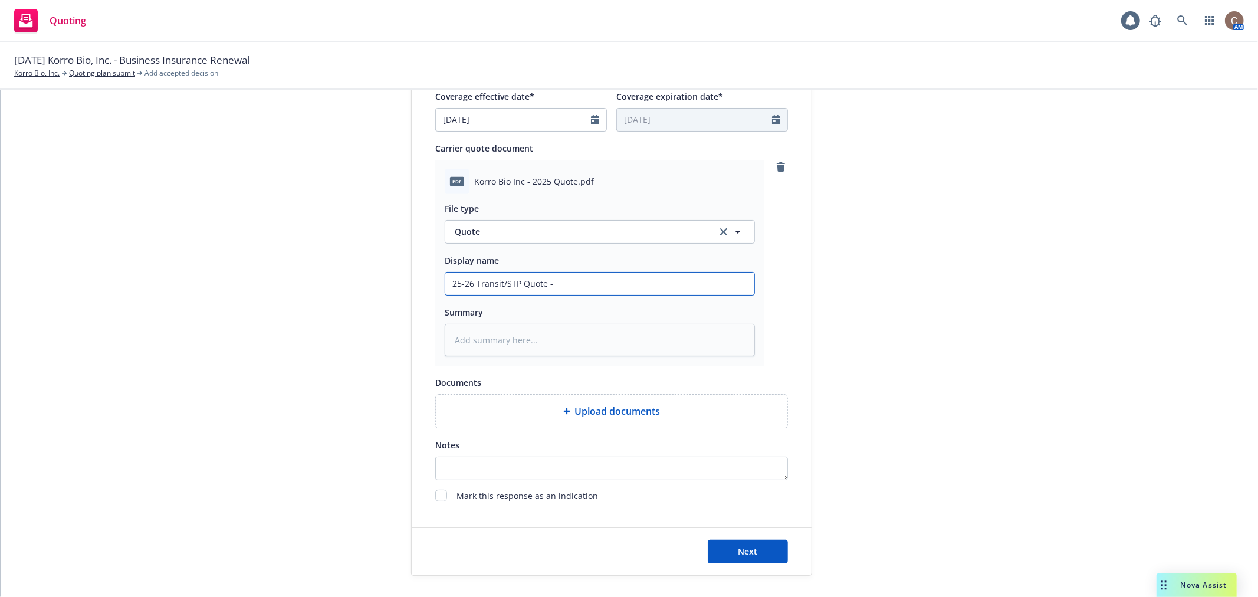
type textarea "x"
type input "25-26 Transit/STP Quote -"
type textarea "x"
type input "25-26 Transit/STP Quote - F"
type textarea "x"
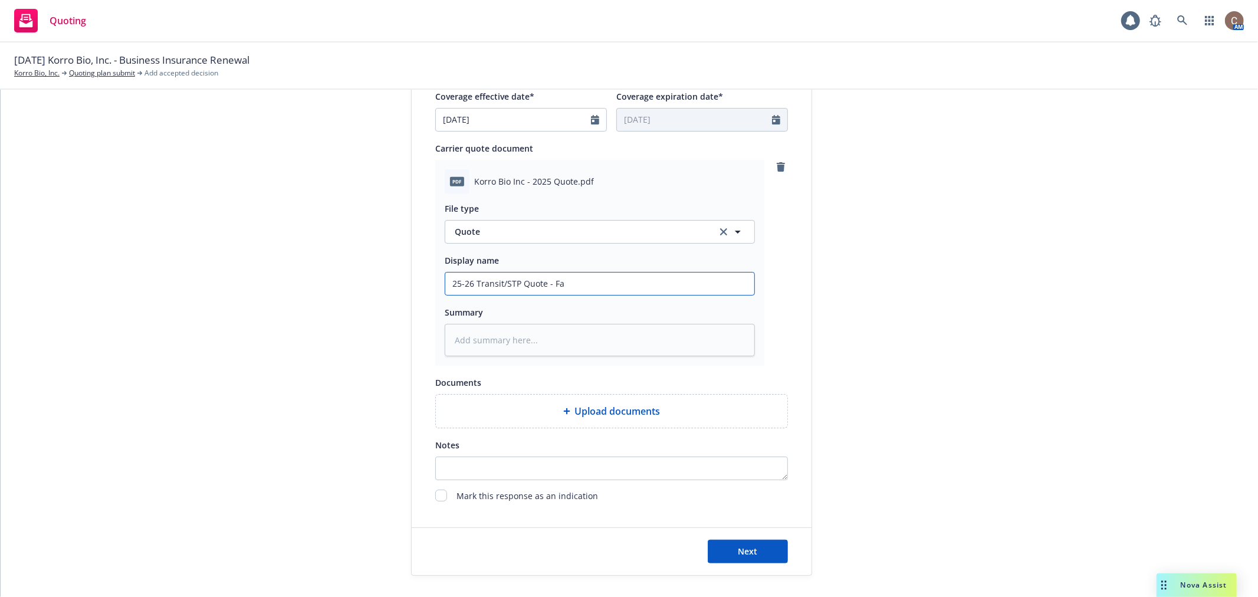
type input "25-26 Transit/STP Quote - Fal"
type textarea "x"
type input "25-26 Transit/STP Quote - Falv"
type textarea "x"
type input "25-26 Transit/STP Quote - Falve"
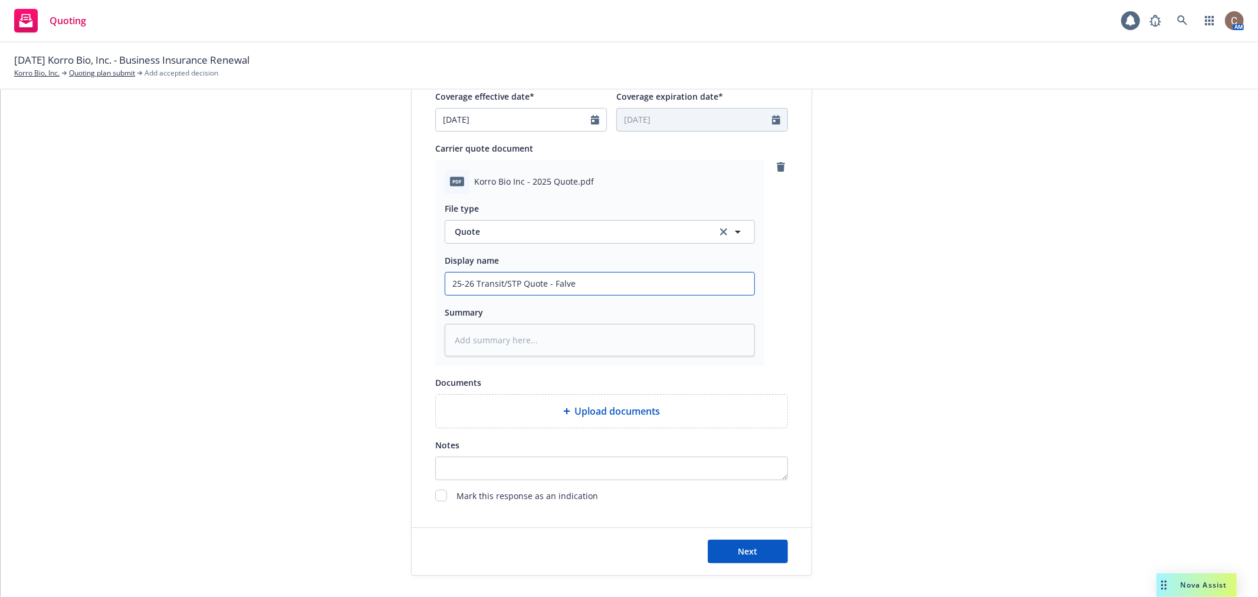
type textarea "x"
type input "25-26 Transit/STP Quote - Falvey"
click at [752, 545] on button "Next" at bounding box center [748, 551] width 80 height 24
type textarea "x"
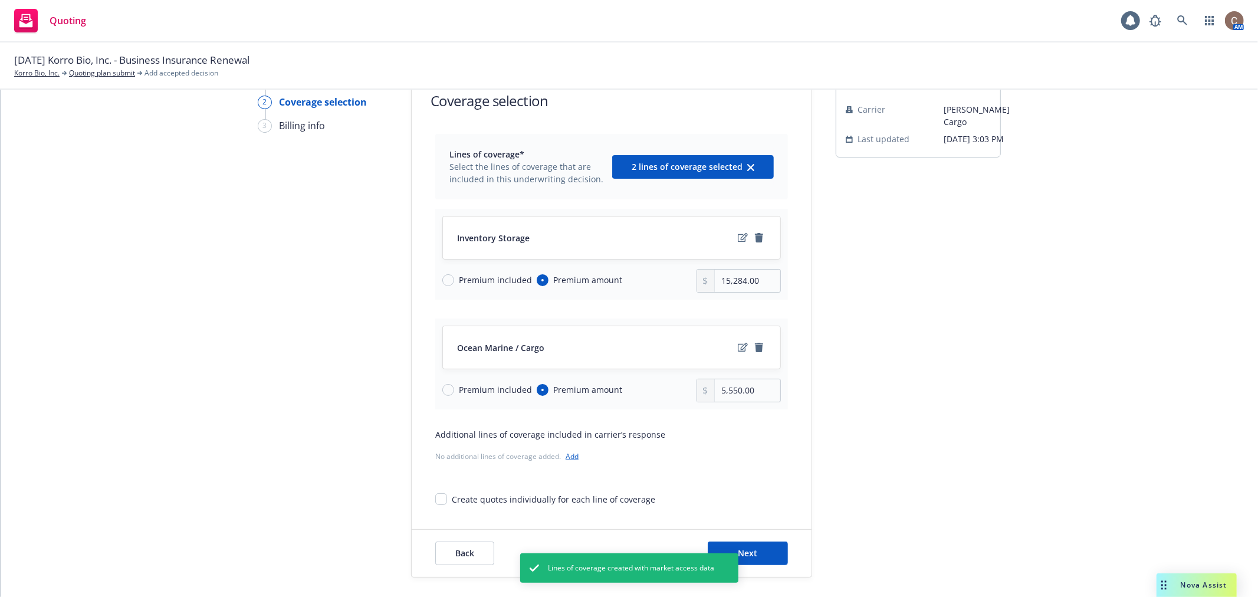
scroll to position [121, 0]
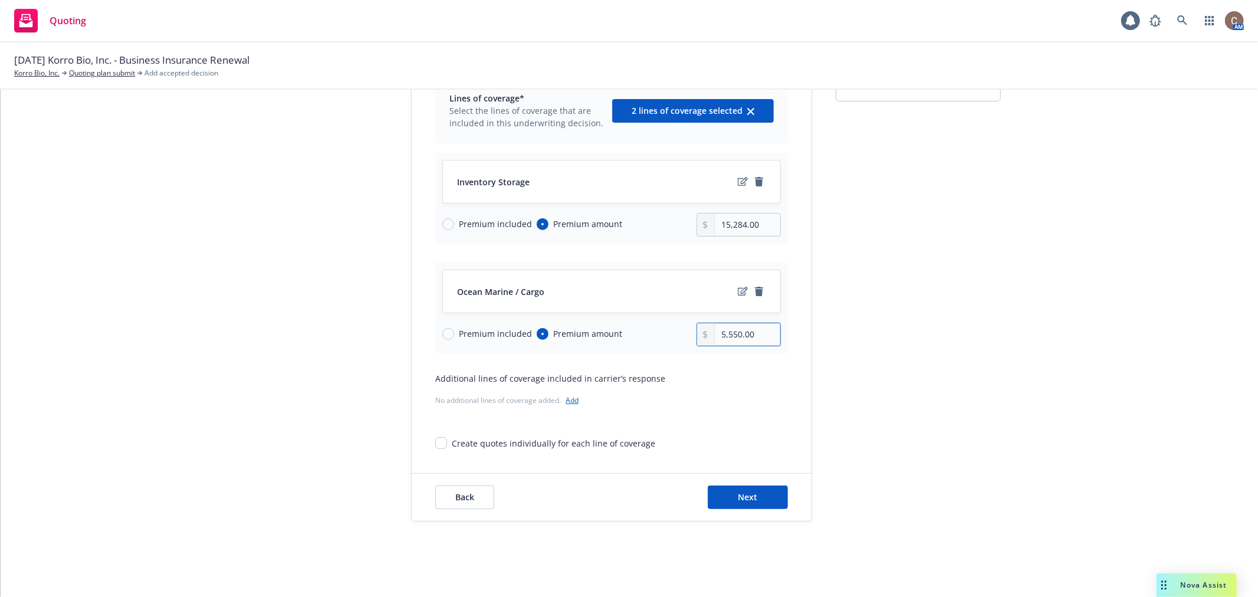
drag, startPoint x: 749, startPoint y: 334, endPoint x: 700, endPoint y: 328, distance: 48.6
click at [705, 333] on div "5,550.00" at bounding box center [738, 335] width 85 height 24
click at [738, 295] on icon "edit" at bounding box center [743, 291] width 10 height 9
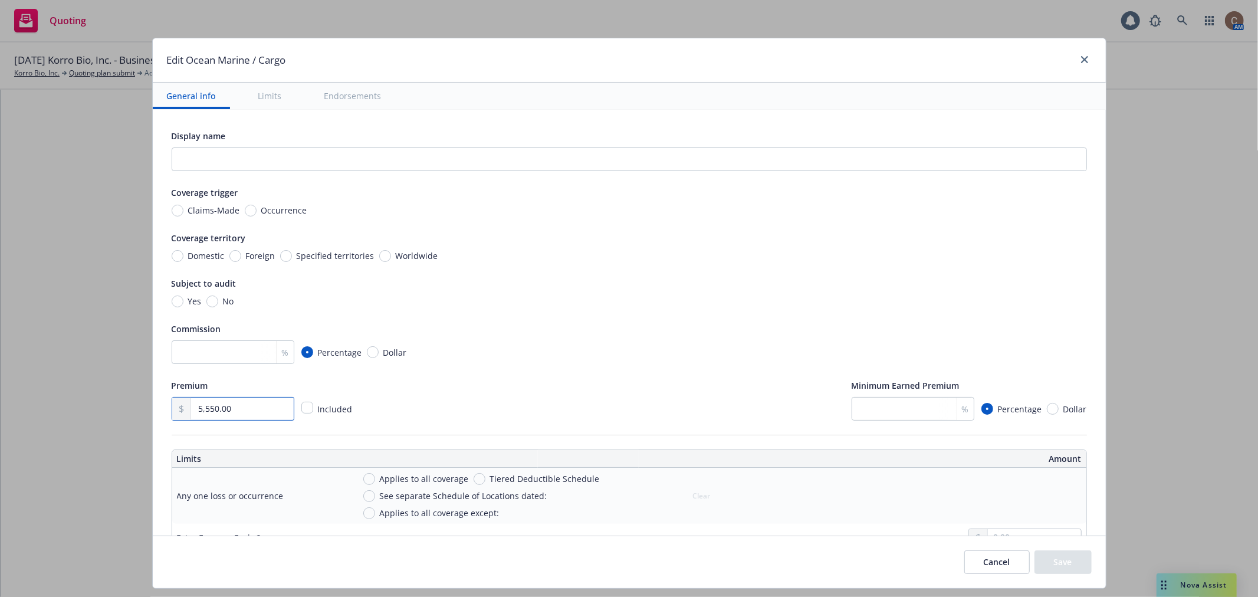
drag, startPoint x: 244, startPoint y: 409, endPoint x: 126, endPoint y: 407, distance: 117.9
click at [126, 407] on div "Edit Ocean Marine / Cargo General info Limits Endorsements Display name Coverag…" at bounding box center [629, 298] width 1258 height 597
type input "6,000.00"
click at [1051, 557] on button "Save" at bounding box center [1062, 562] width 57 height 24
type input "6,000.00"
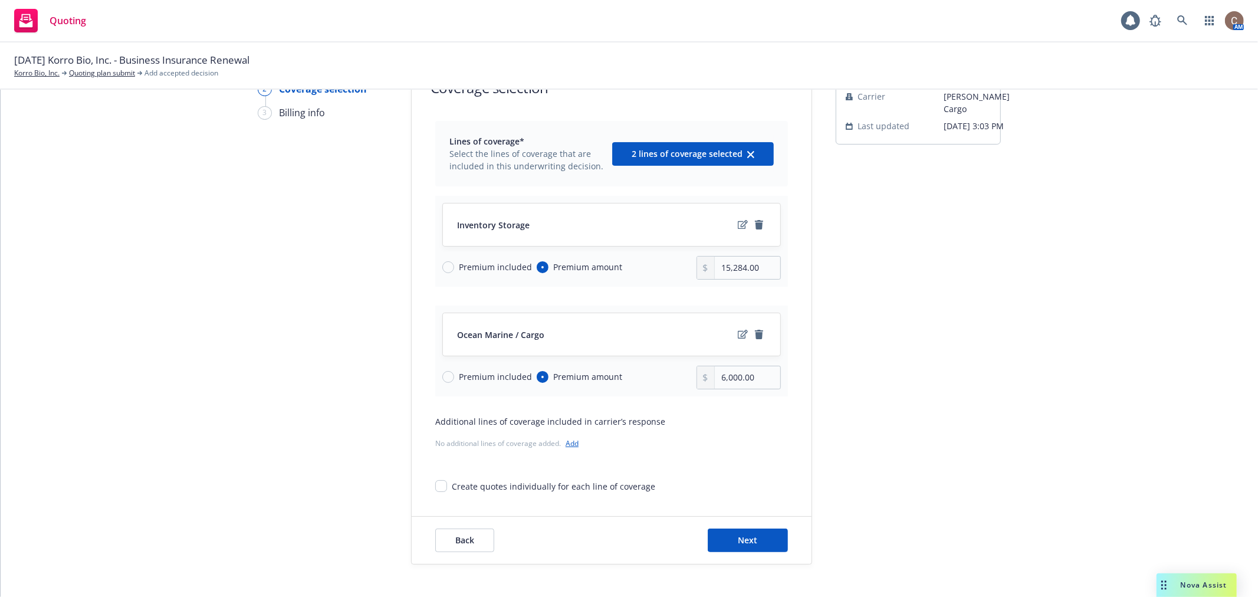
scroll to position [56, 0]
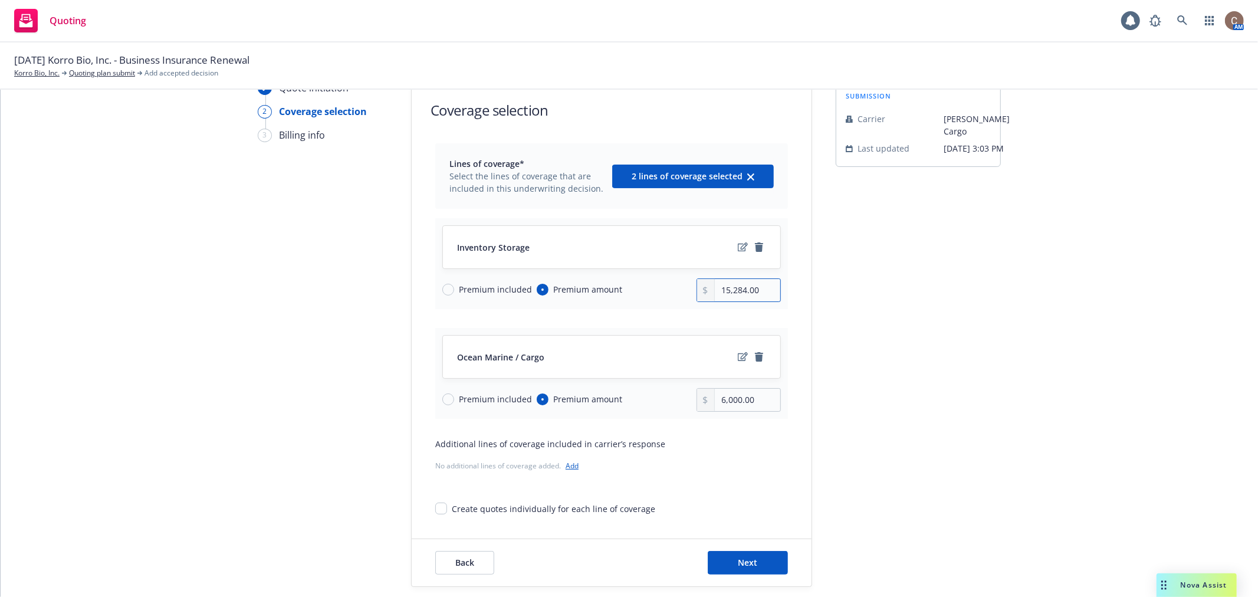
click at [726, 291] on input "15,284.00" at bounding box center [747, 290] width 65 height 22
drag, startPoint x: 741, startPoint y: 289, endPoint x: 696, endPoint y: 291, distance: 44.9
click at [696, 291] on div "15,284.00" at bounding box center [738, 290] width 85 height 24
type input "16,225.00"
click at [862, 315] on div "submission Carrier Falvey Cargo Last updated 10/7, 3:03 PM" at bounding box center [917, 334] width 165 height 506
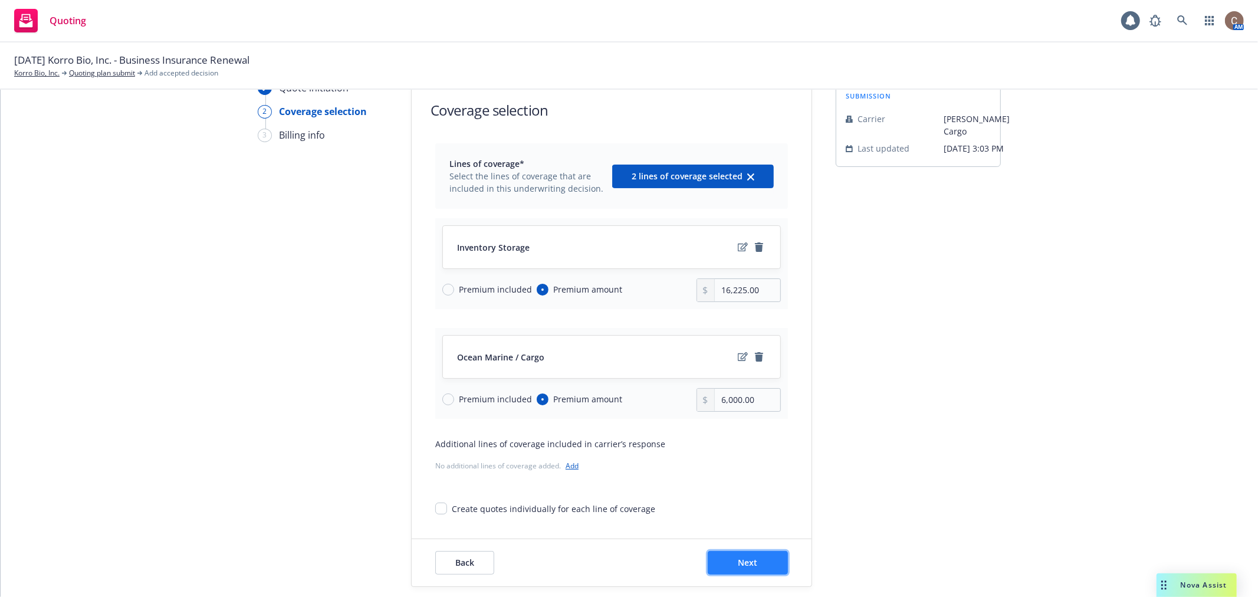
click at [745, 562] on span "Next" at bounding box center [747, 562] width 19 height 11
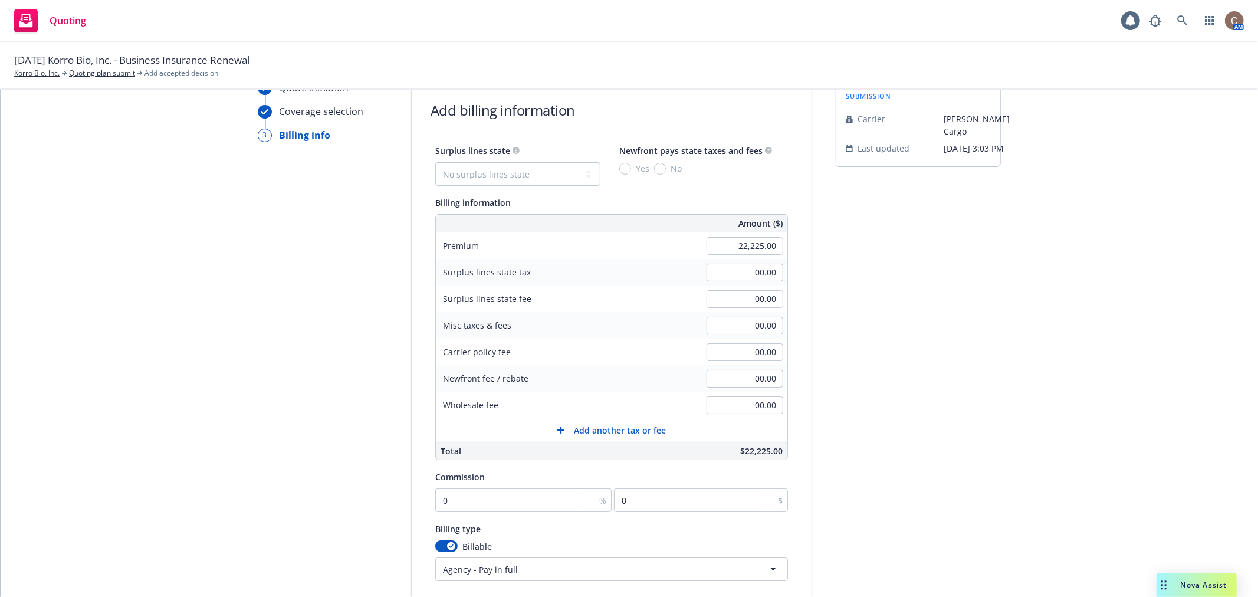
scroll to position [121, 0]
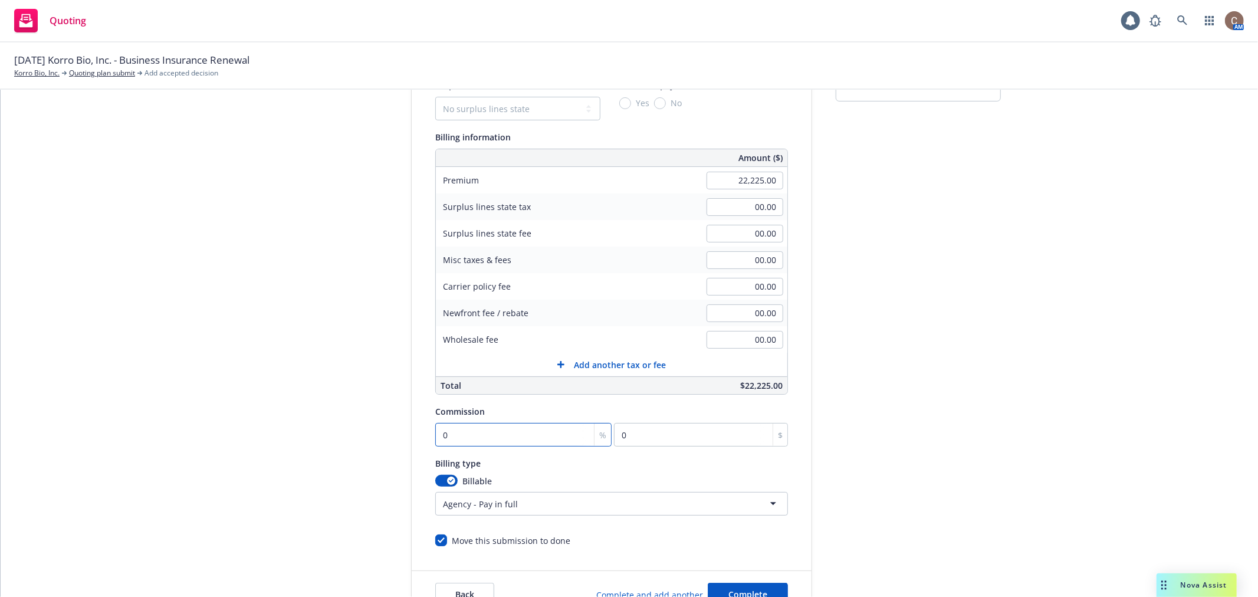
click at [534, 433] on input "0" at bounding box center [523, 435] width 176 height 24
type input "1"
type input "222.25"
type input "17"
type input "3778.25"
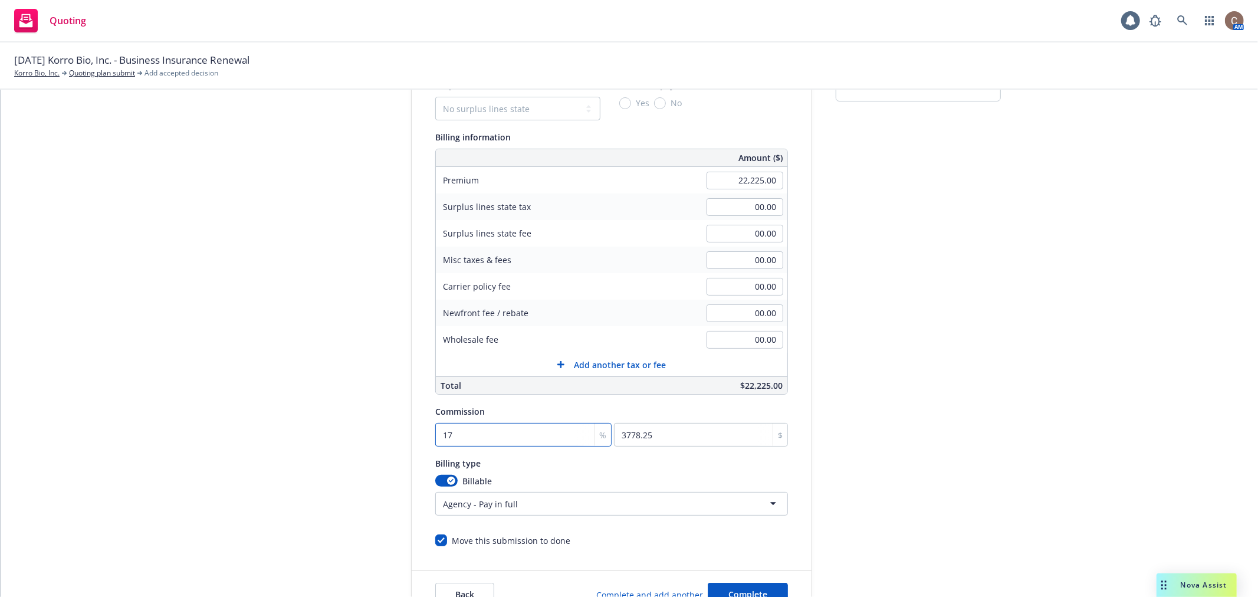
type input "17.5"
type input "3889.38"
type input "17.5"
click at [991, 351] on div "Quote initiation Coverage selection 3 Billing info Add billing information Surp…" at bounding box center [629, 316] width 1229 height 603
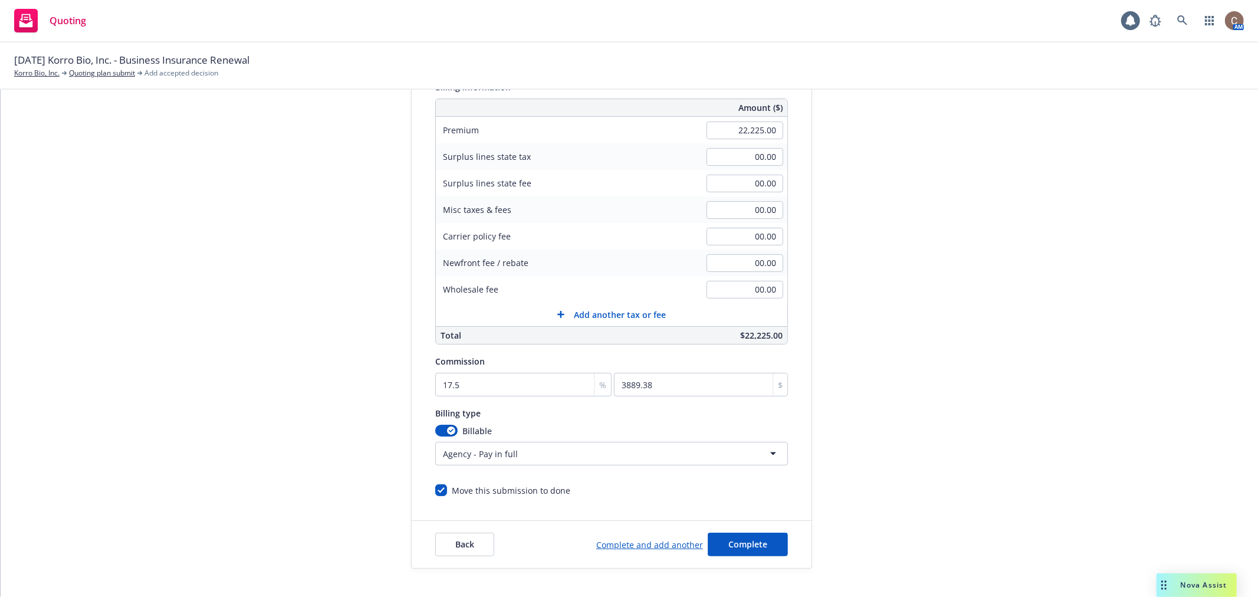
scroll to position [219, 0]
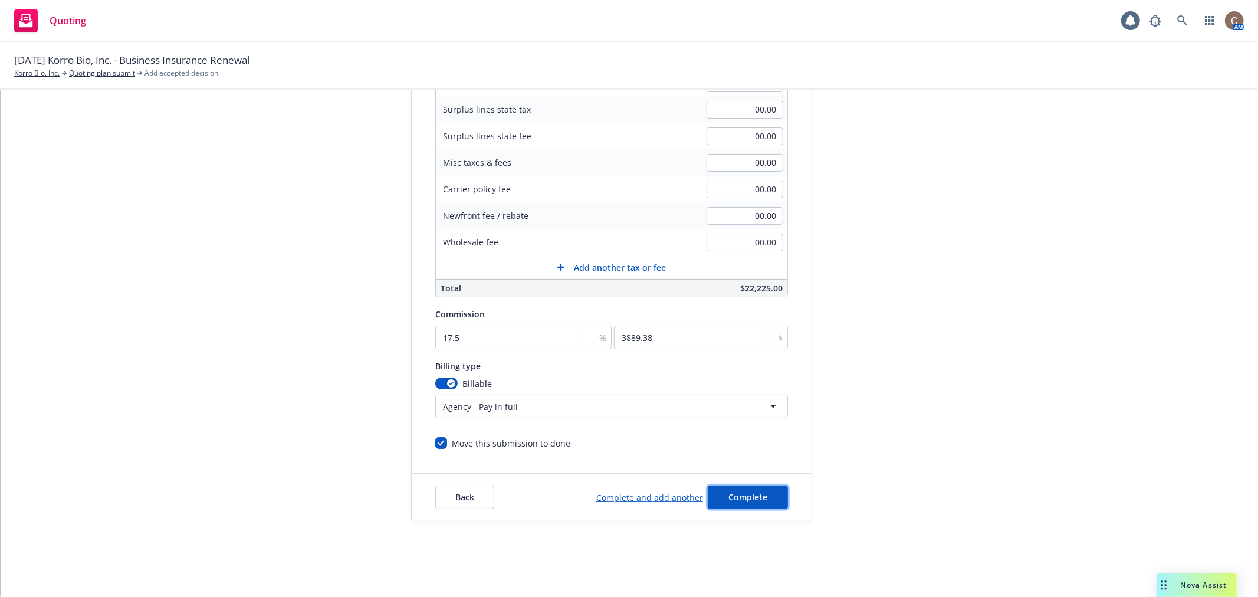
click at [744, 495] on span "Complete" at bounding box center [747, 496] width 39 height 11
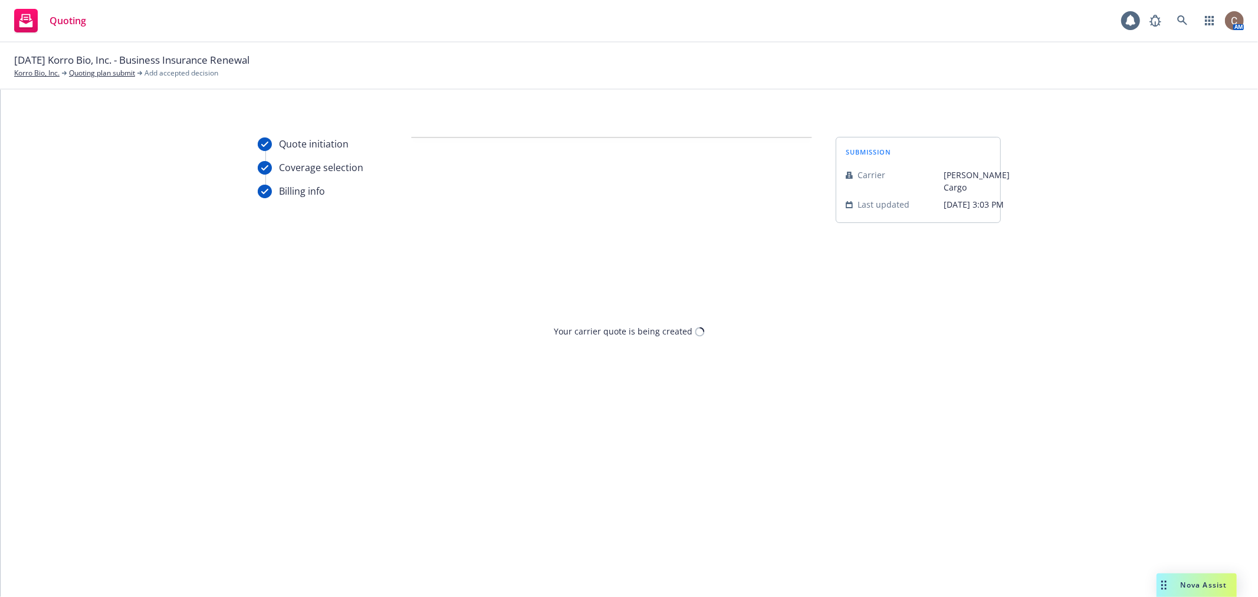
scroll to position [0, 0]
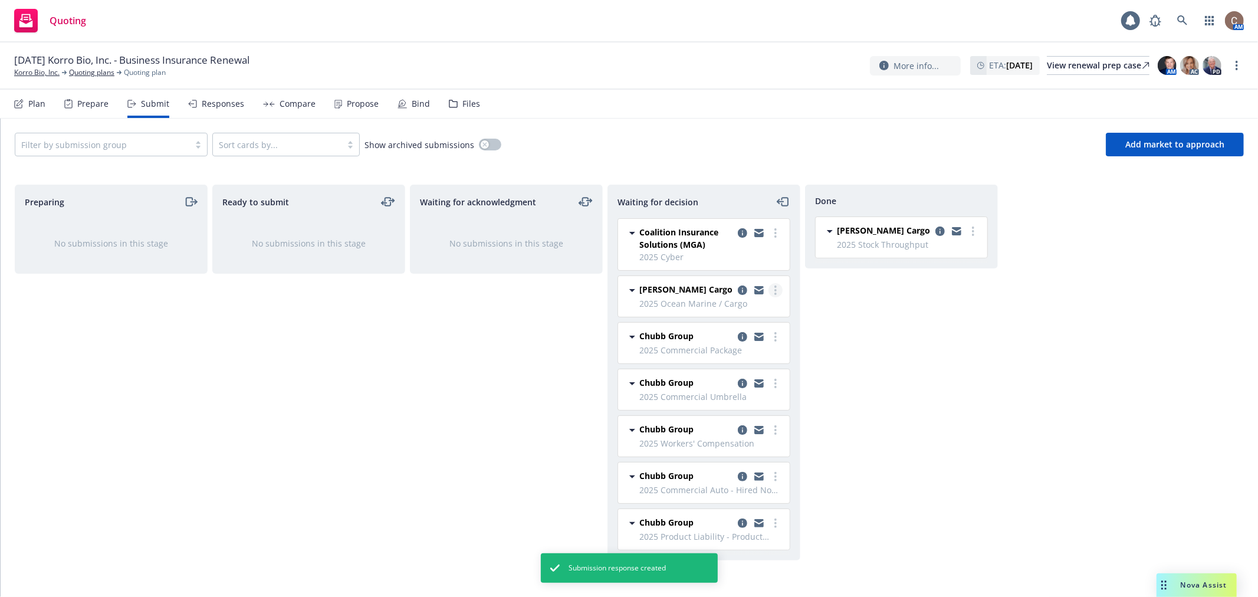
click at [777, 291] on link "more" at bounding box center [775, 290] width 14 height 14
click at [746, 361] on span "Add accepted decision" at bounding box center [722, 361] width 118 height 11
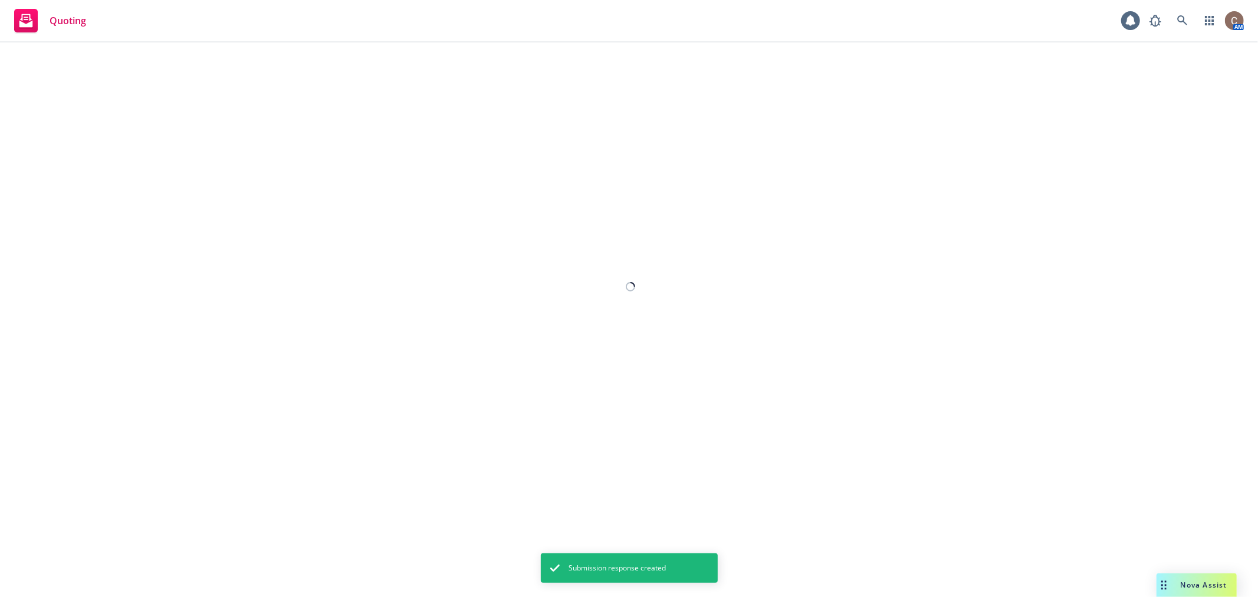
select select "12"
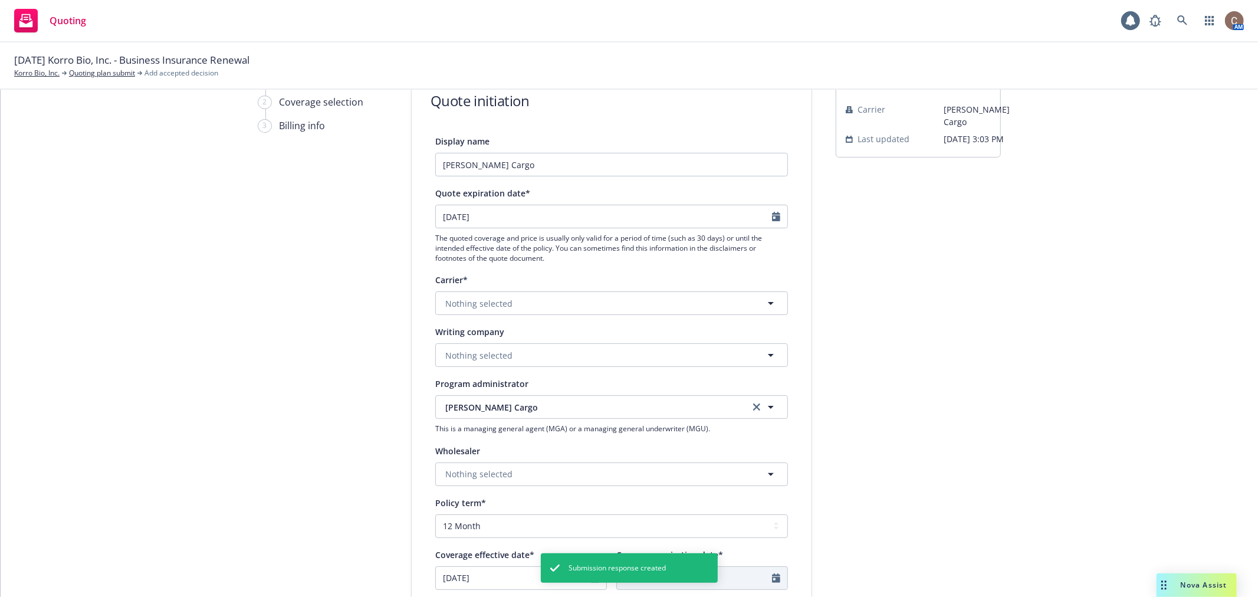
scroll to position [131, 0]
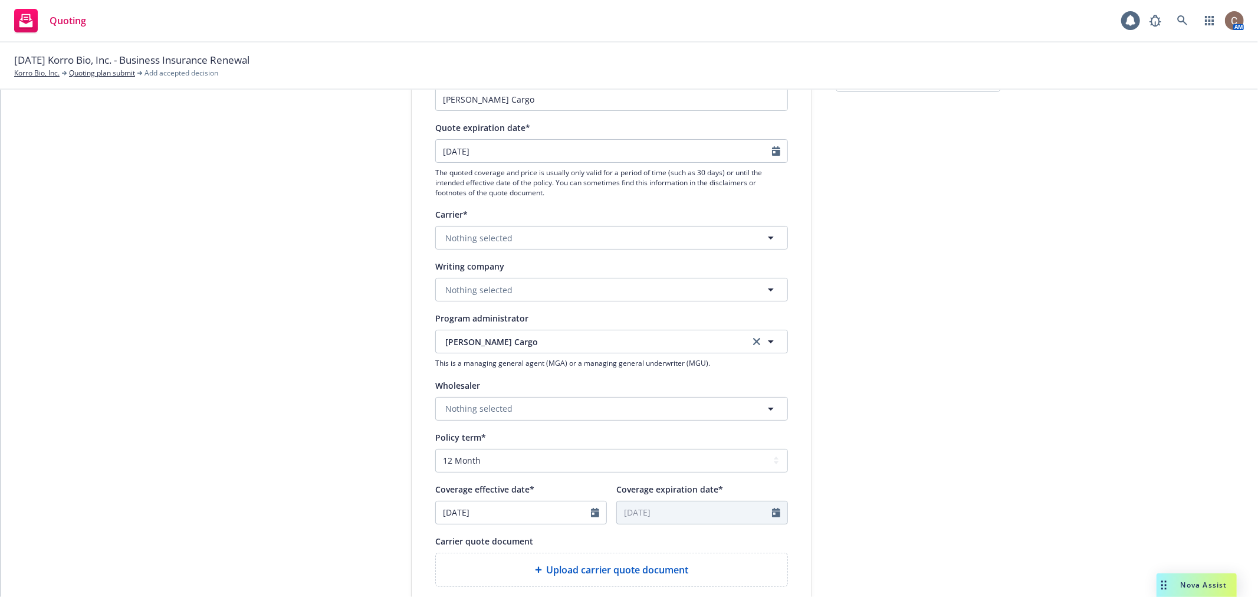
type textarea "x"
click at [524, 289] on button "Nothing selected" at bounding box center [611, 290] width 353 height 24
click at [561, 236] on button "Nothing selected" at bounding box center [611, 238] width 353 height 24
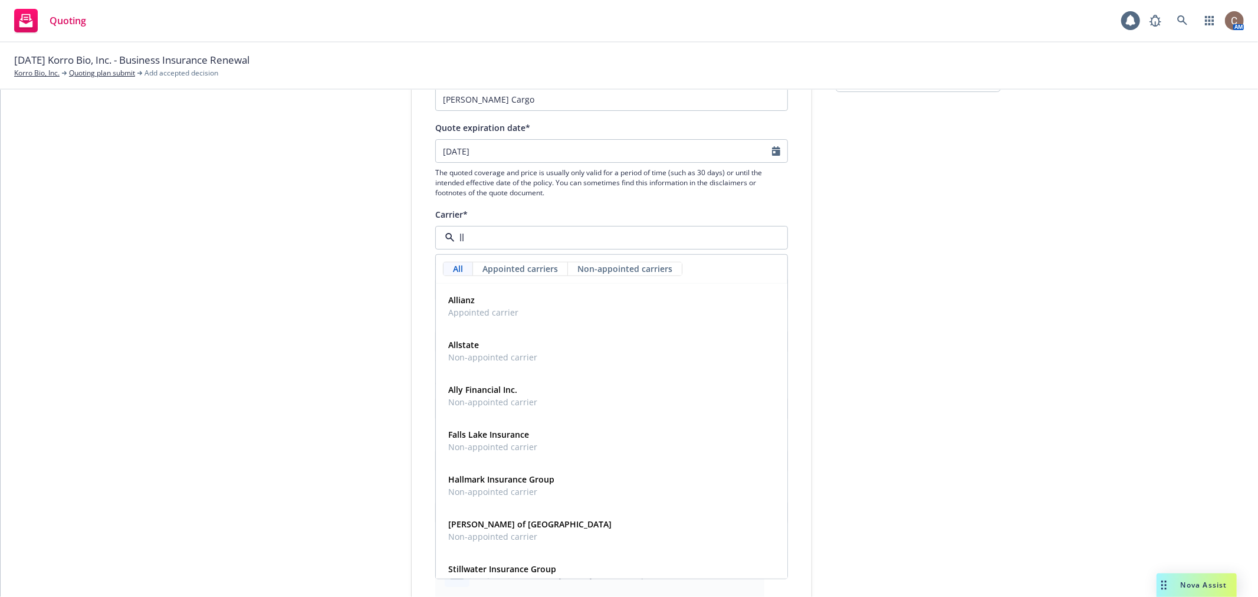
type input "llo"
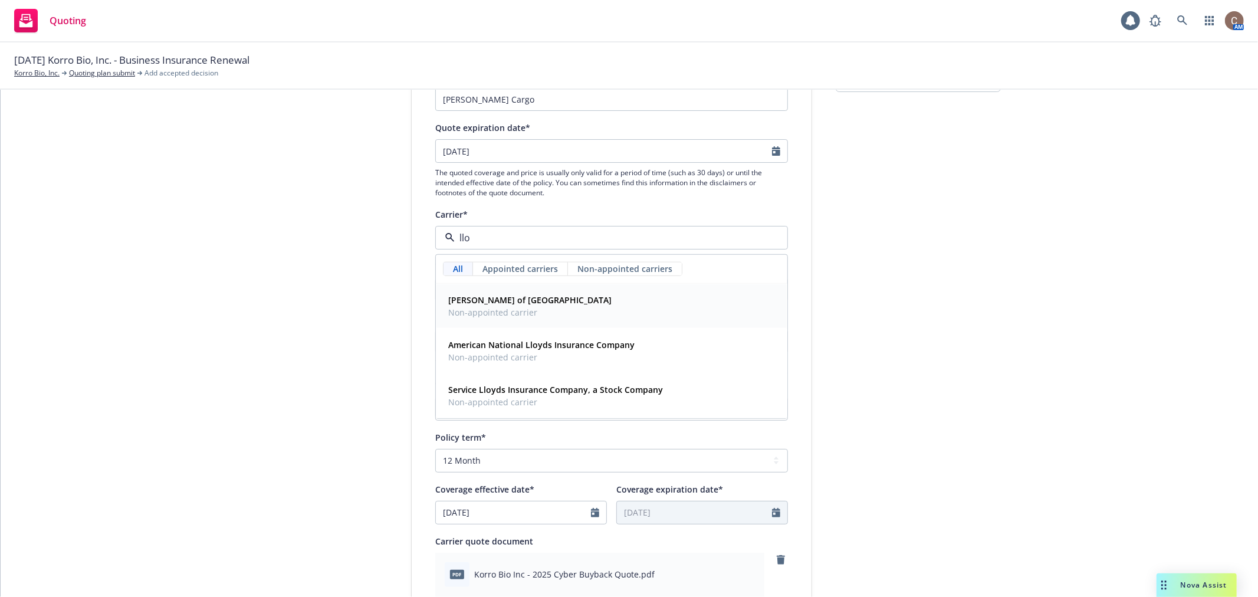
click at [524, 309] on span "Non-appointed carrier" at bounding box center [529, 312] width 163 height 12
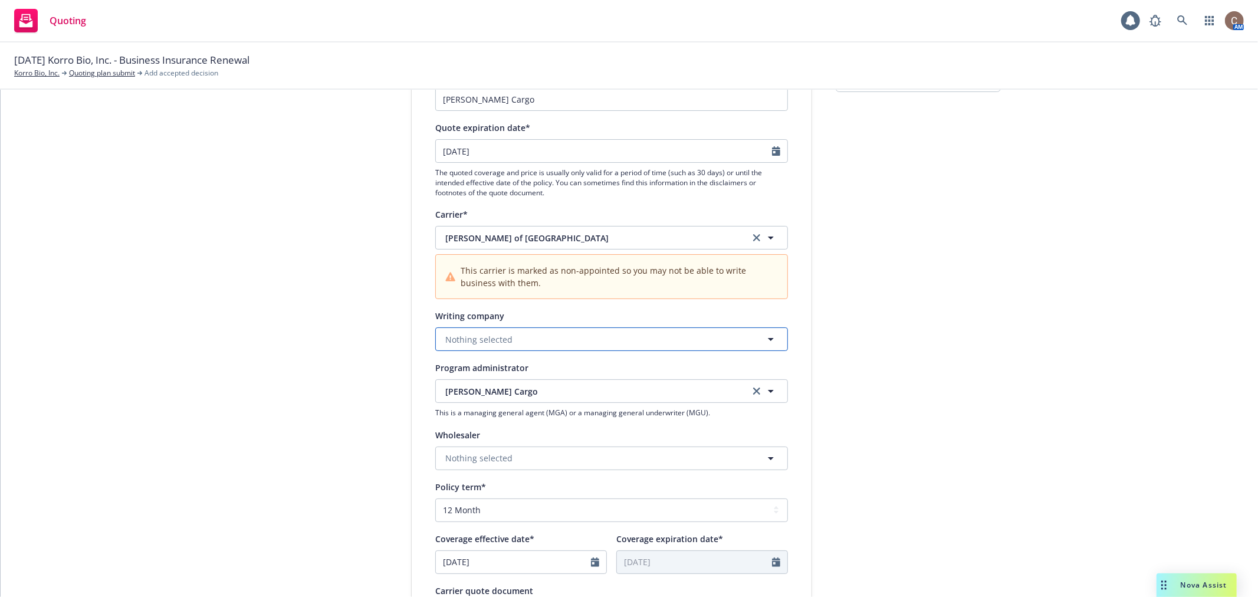
click at [491, 336] on span "Nothing selected" at bounding box center [478, 339] width 67 height 12
click at [485, 425] on span "Alien - No alien insurer ID number" at bounding box center [539, 429] width 183 height 12
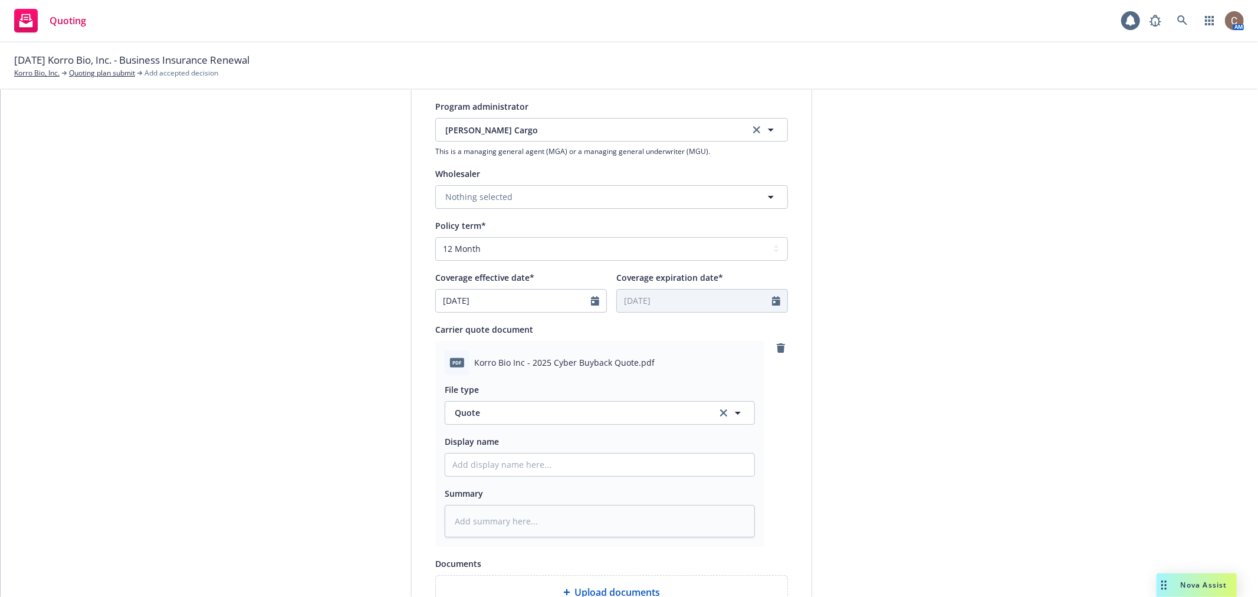
scroll to position [393, 0]
click at [485, 462] on input "Display name" at bounding box center [599, 464] width 309 height 22
type textarea "x"
type input "2"
type textarea "x"
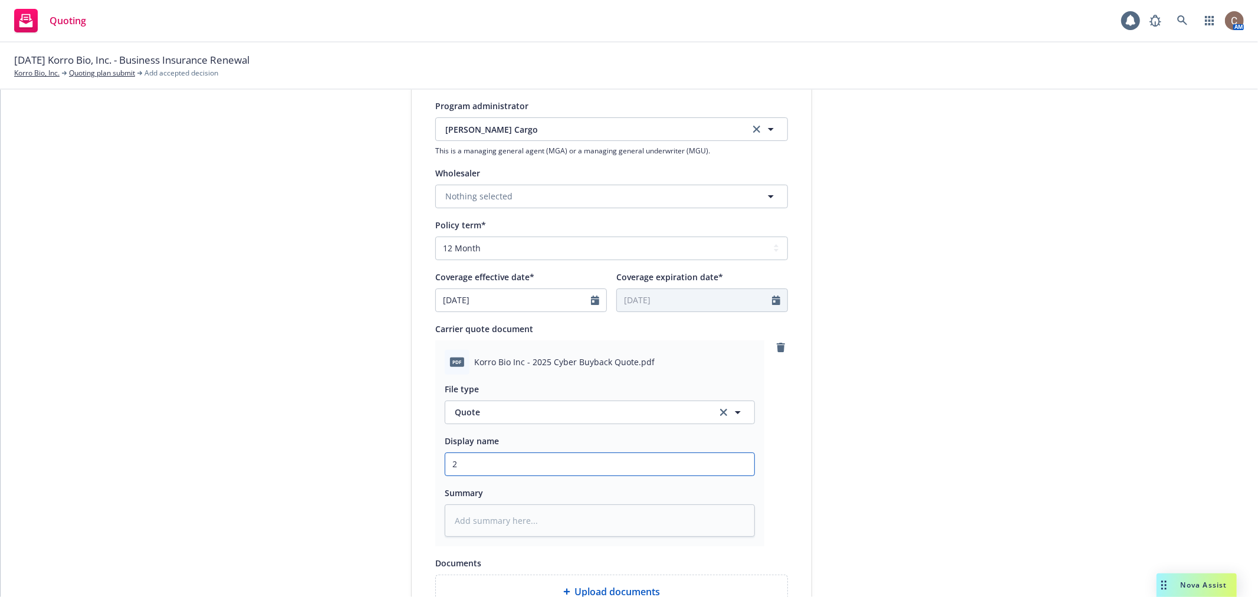
type input "25"
type textarea "x"
type input "25-"
type textarea "x"
type input "25-2"
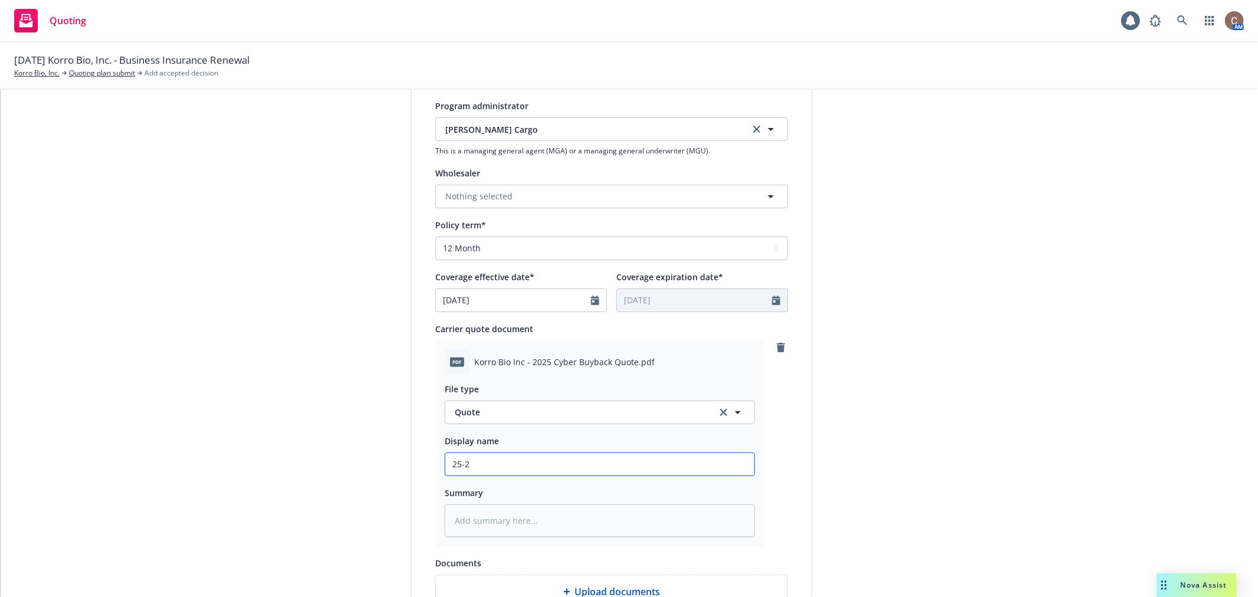
type textarea "x"
type input "25-26"
type textarea "x"
type input "25-26"
type textarea "x"
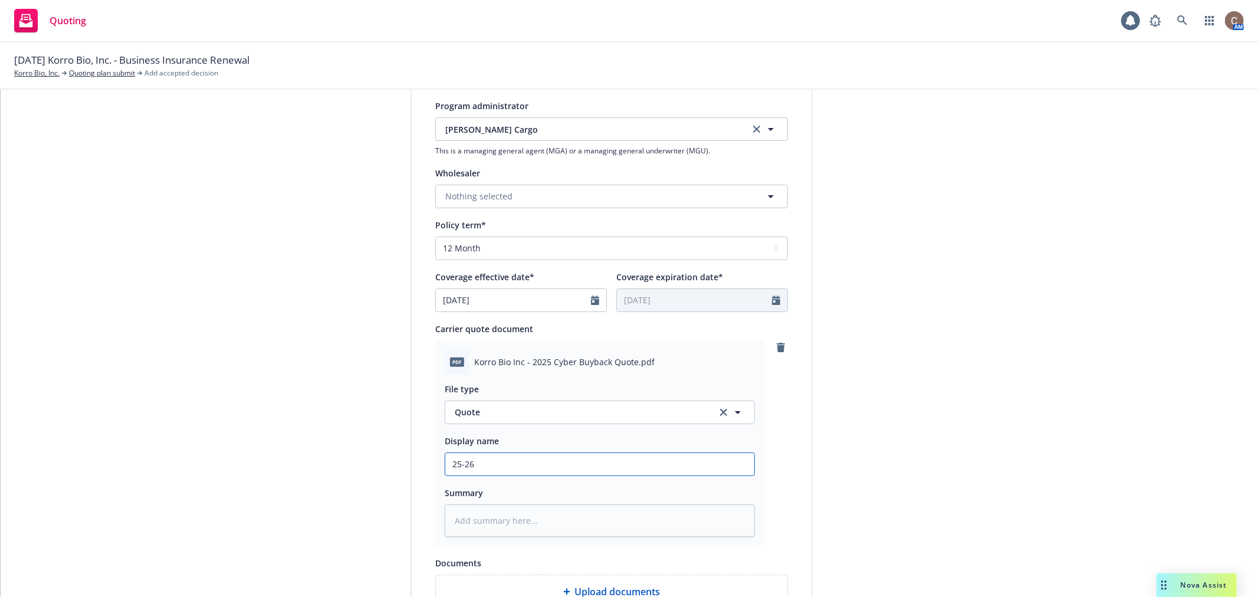
type input "25-26 C"
type textarea "x"
type input "25-26 Cy"
type textarea "x"
type input "25-26 Cyb"
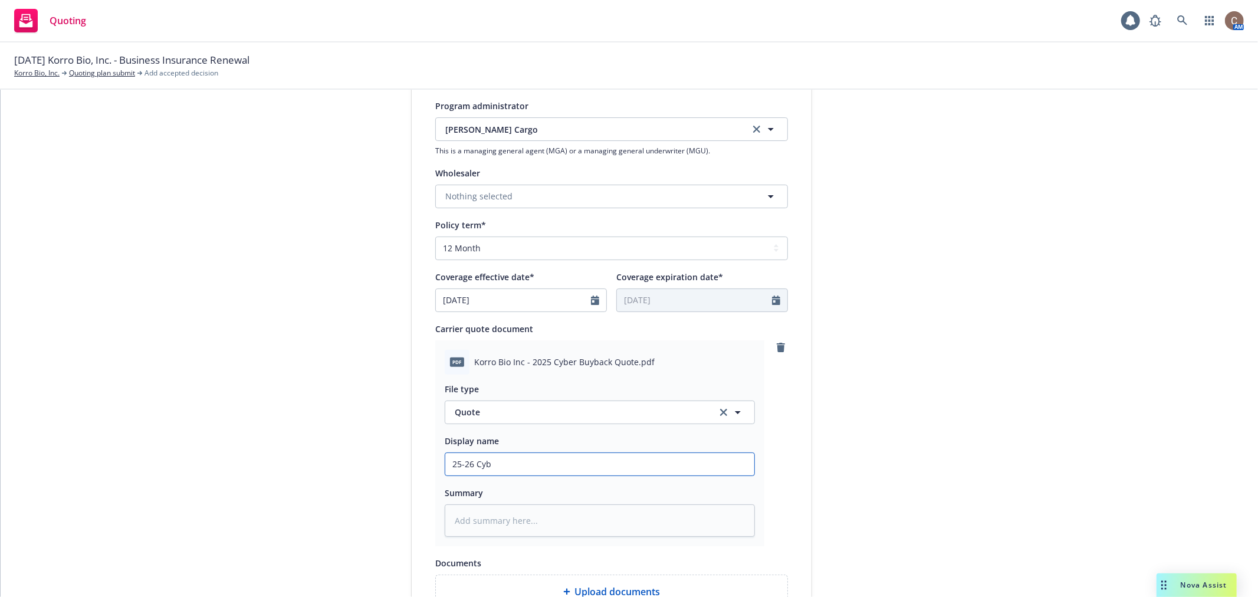
type textarea "x"
type input "25-26 Cybe"
type textarea "x"
type input "25-26 Cyber"
type textarea "x"
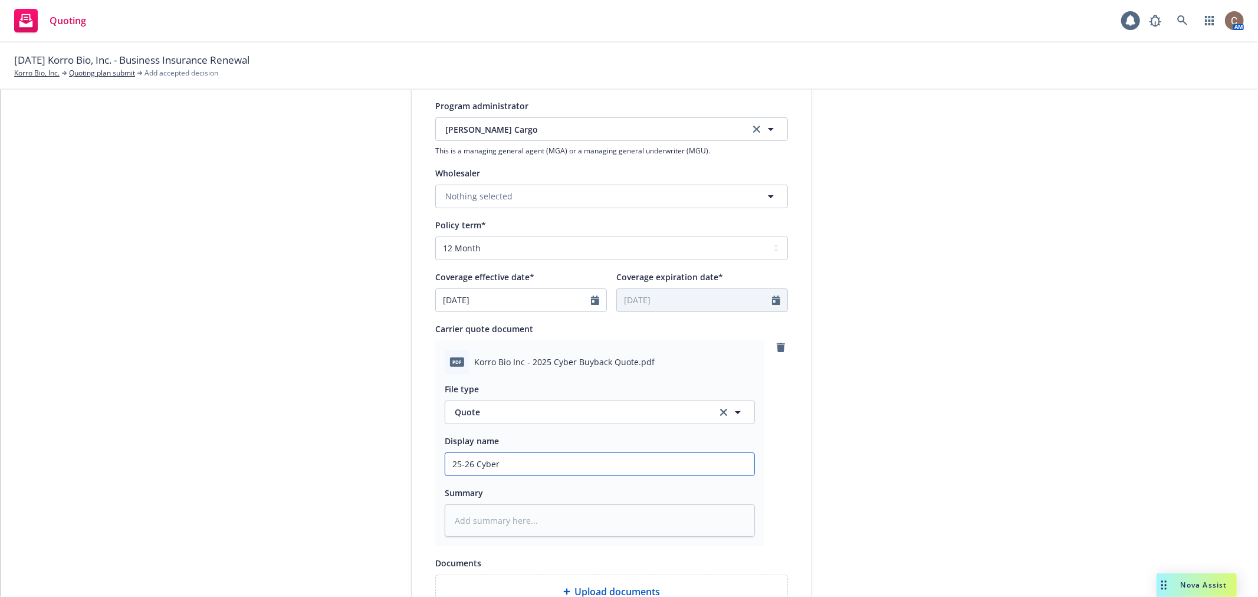
type input "25-26 Cyber"
type textarea "x"
type input "25-26 Cyber B"
type textarea "x"
type input "25-26 Cyber Bu"
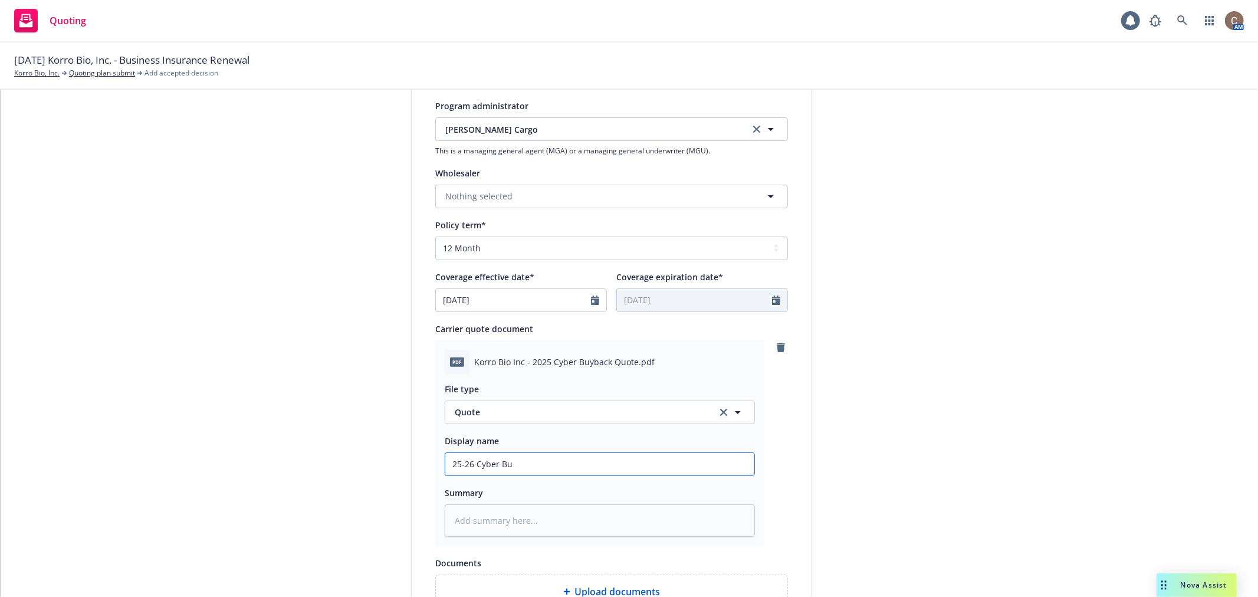
type textarea "x"
type input "25-26 Cyber Buy"
type textarea "x"
type input "25-26 Cyber Buyb"
type textarea "x"
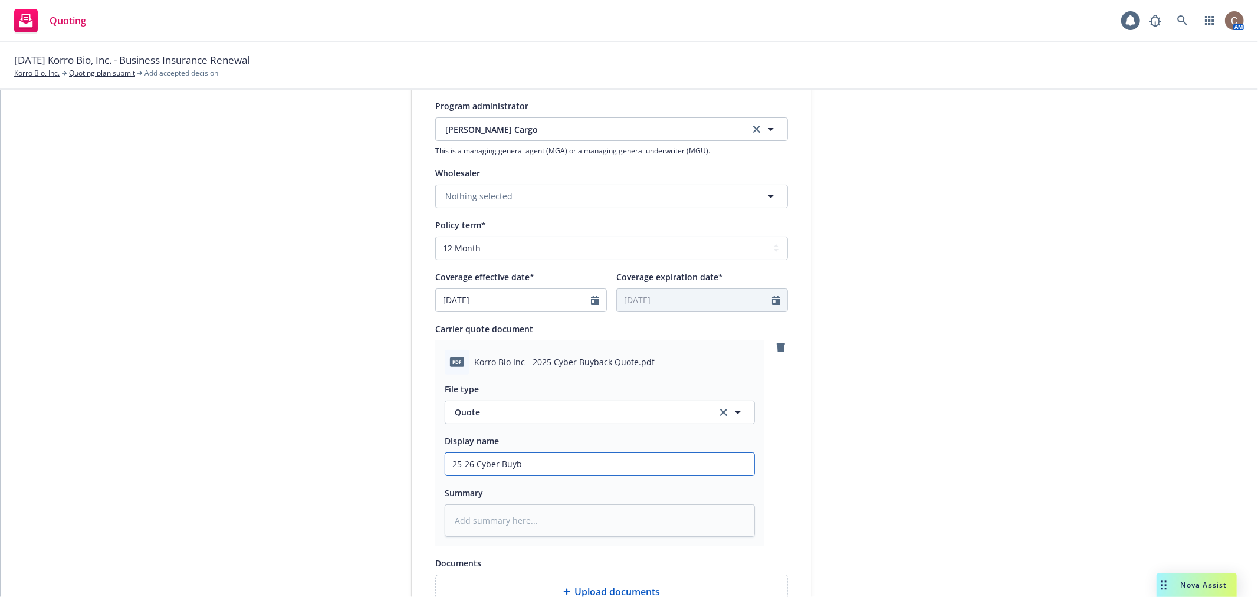
type input "25-26 Cyber Buyba"
type textarea "x"
type input "25-26 Cyber Buybac"
type textarea "x"
type input "25-26 Cyber Buyback"
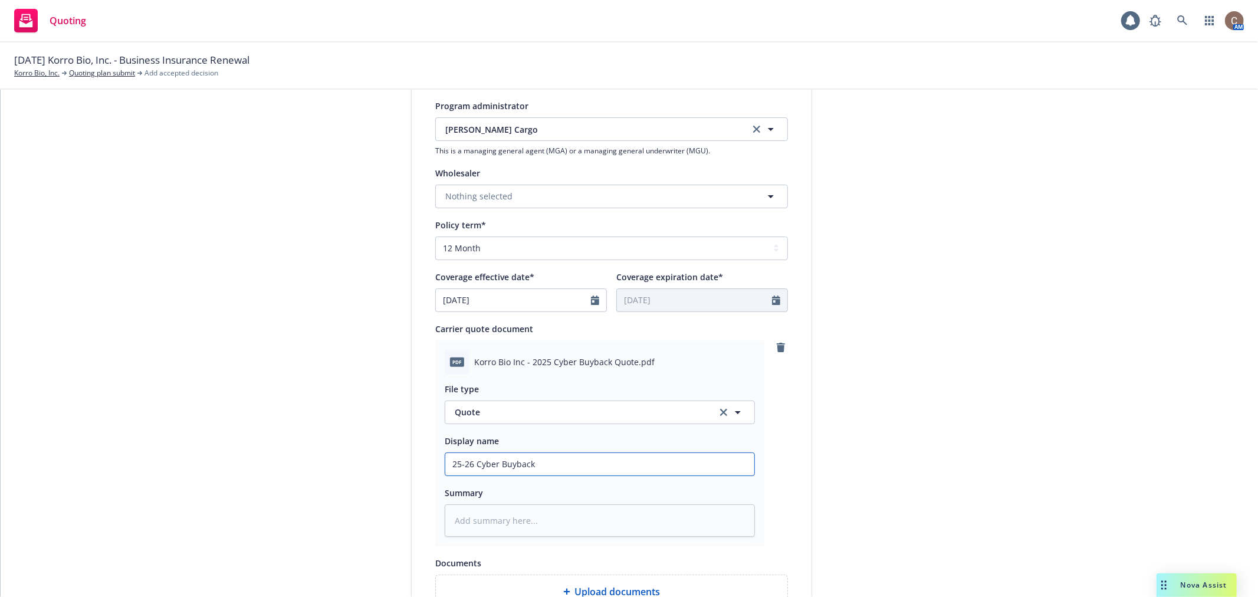
type textarea "x"
type input "25-26 Cyber Buyback"
type textarea "x"
type input "25-26 Cyber Buyback Q"
type textarea "x"
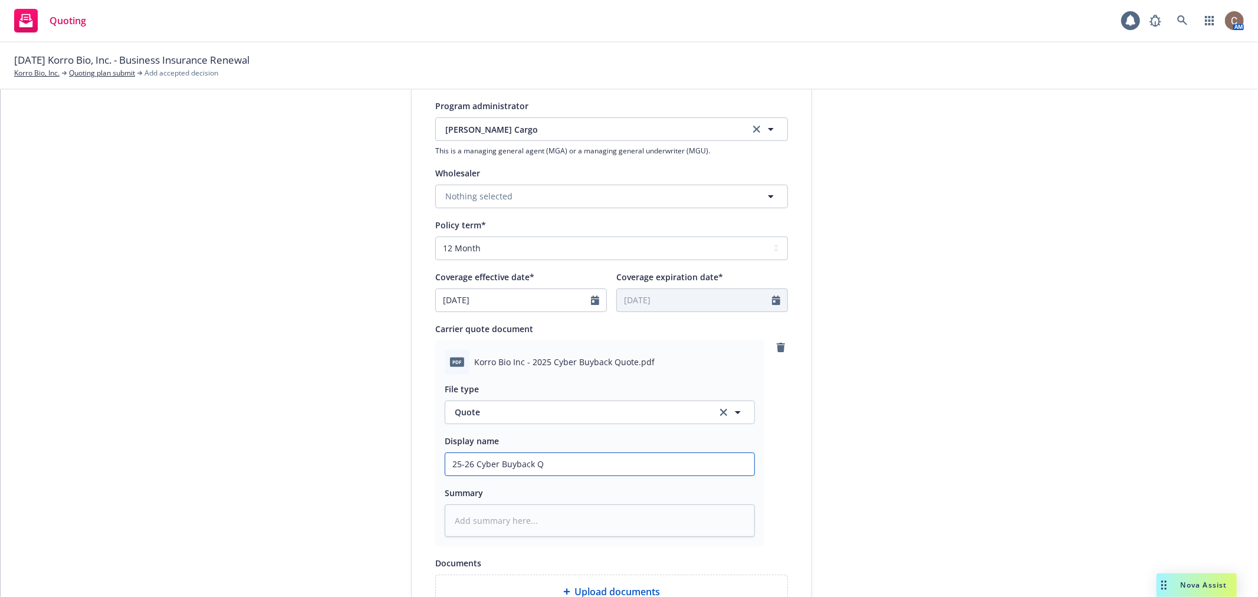
type input "25-26 Cyber Buyback Qu"
type textarea "x"
type input "25-26 Cyber Buyback Quot"
type textarea "x"
type input "25-26 Cyber Buyback Quote"
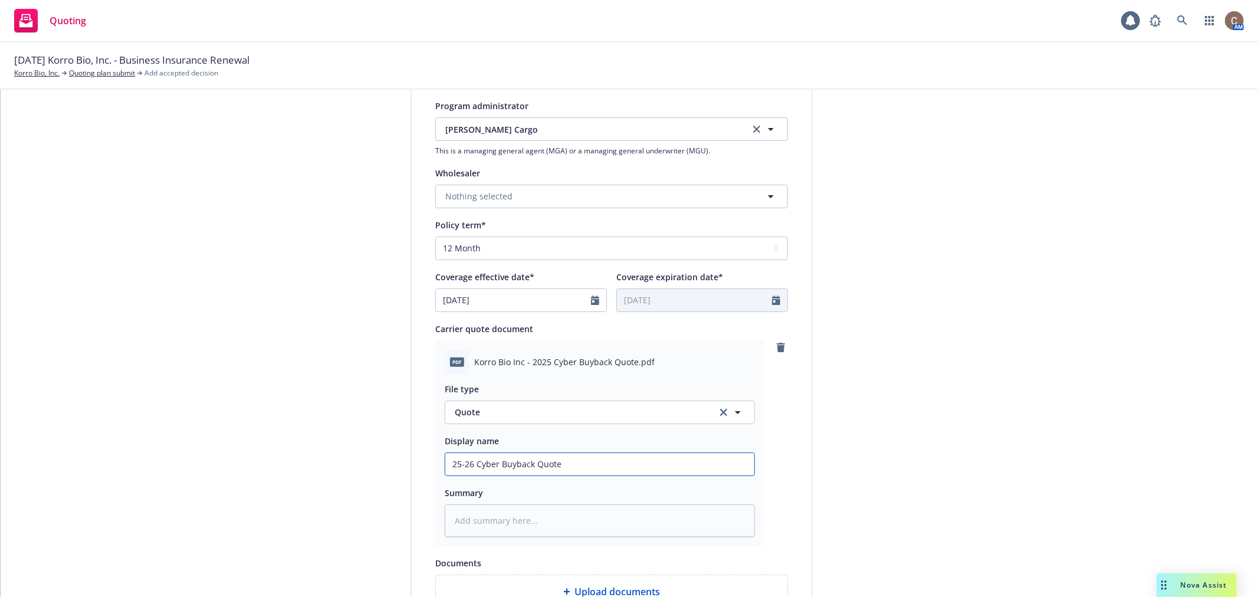
type textarea "x"
type input "25-26 Cyber Buyback Quote"
type textarea "x"
type input "25-26 Cyber Buyback Quote -"
type textarea "x"
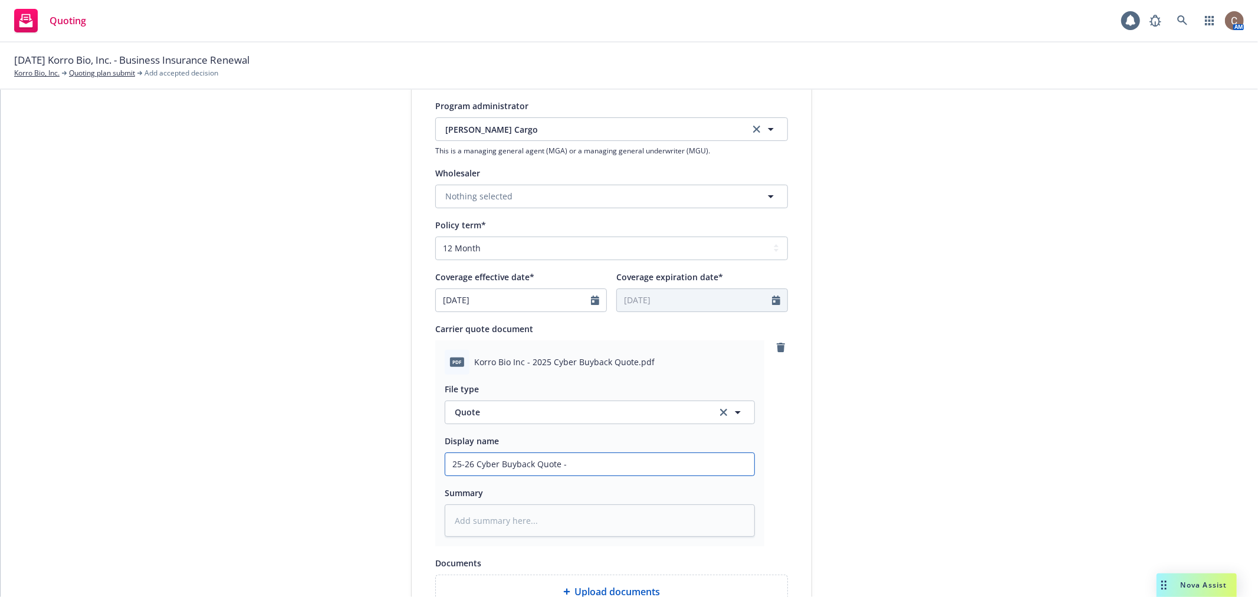
type input "25-26 Cyber Buyback Quote -"
type textarea "x"
type input "25-26 Cyber Buyback Quote - F"
type textarea "x"
type input "25-26 Cyber Buyback Quote - FG"
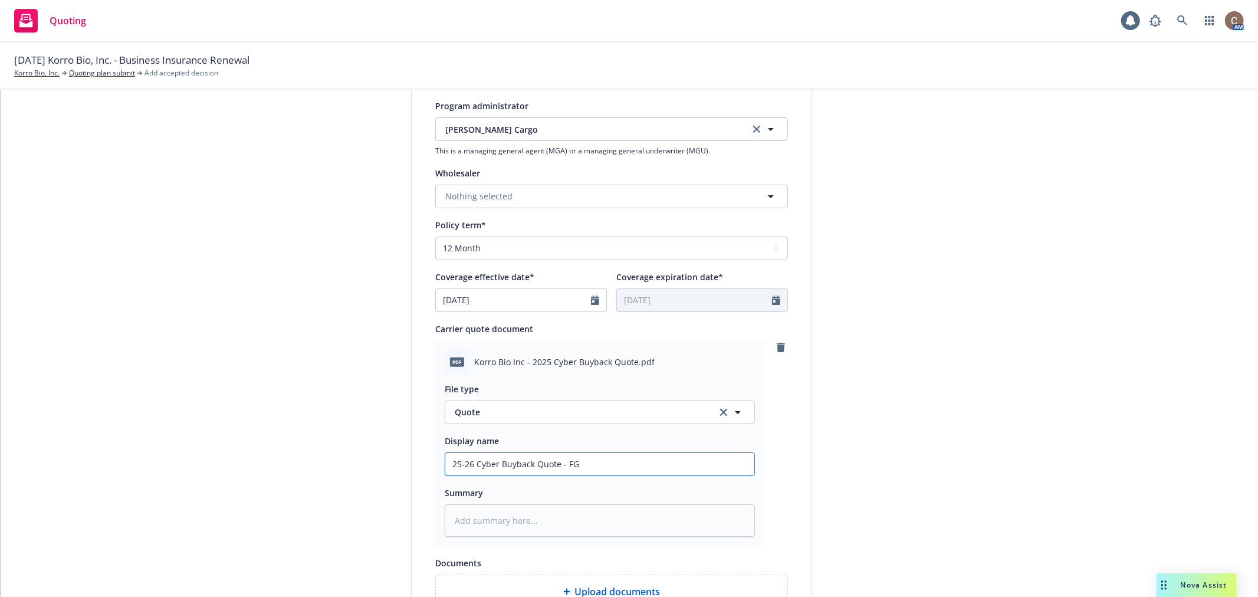
type textarea "x"
type input "25-26 Cyber Buyback Quote - FGa"
type textarea "x"
type input "25-26 Cyber Buyback Quote - FG"
type textarea "x"
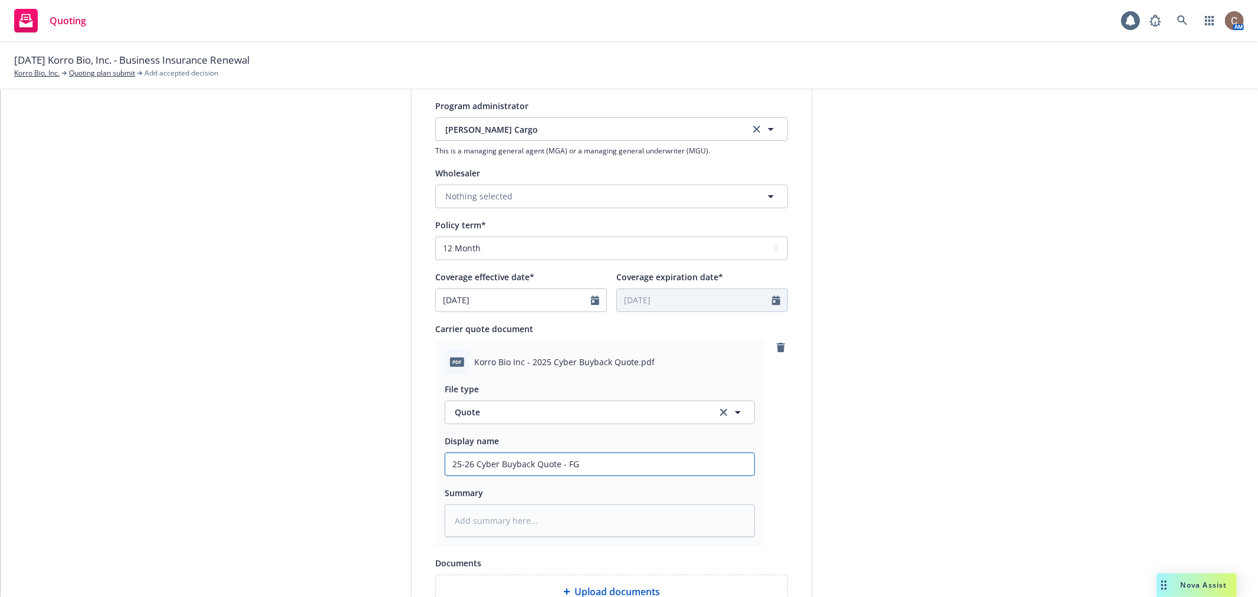
type input "25-26 Cyber Buyback Quote - F"
type textarea "x"
type input "25-26 Cyber Buyback Quote - Fa"
type textarea "x"
type input "25-26 Cyber Buyback Quote - Fal"
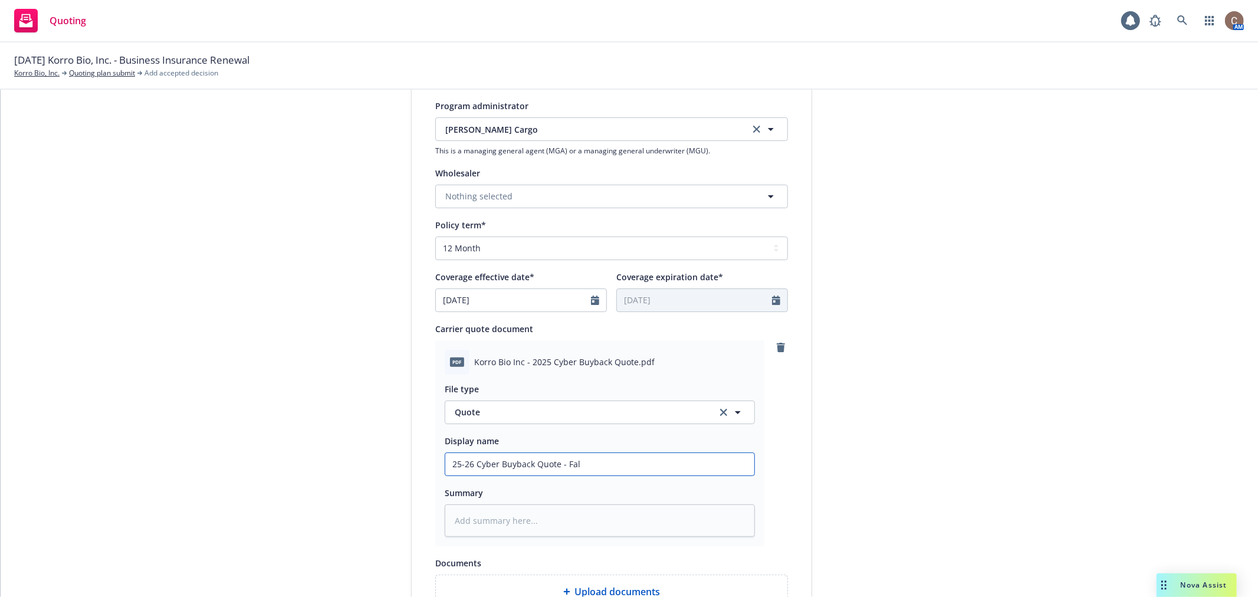
type textarea "x"
type input "25-26 Cyber Buyback Quote - Falv"
type textarea "x"
type input "25-26 Cyber Buyback Quote - Falve"
type textarea "x"
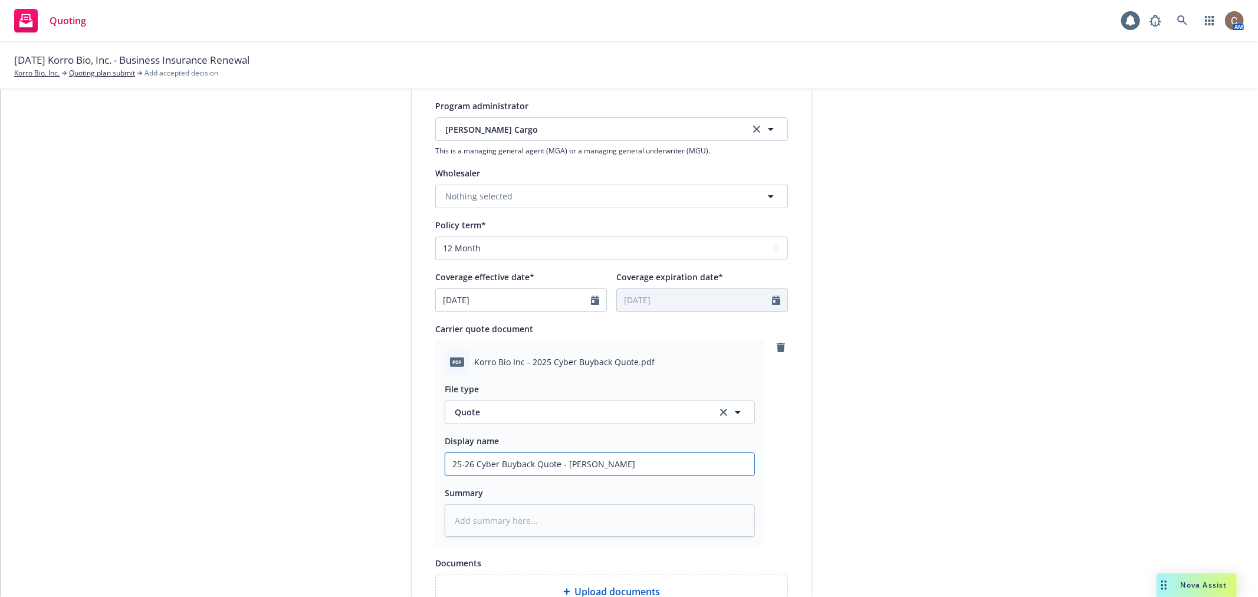
scroll to position [630, 0]
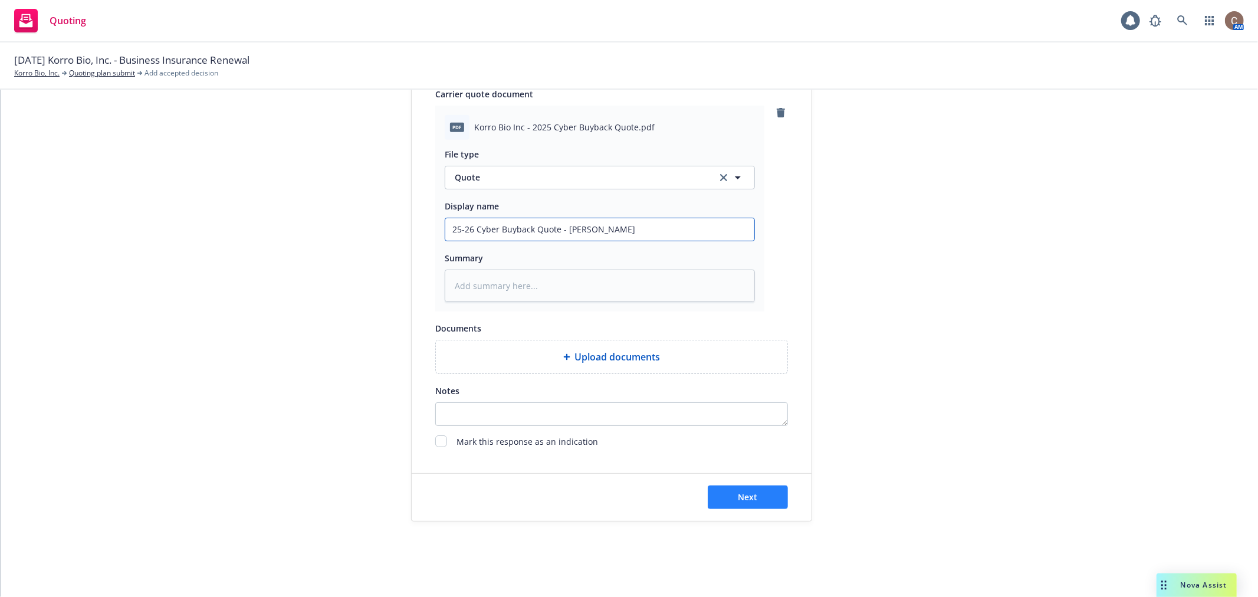
type input "25-26 Cyber Buyback Quote - Falvey"
click at [756, 491] on button "Next" at bounding box center [748, 497] width 80 height 24
type textarea "x"
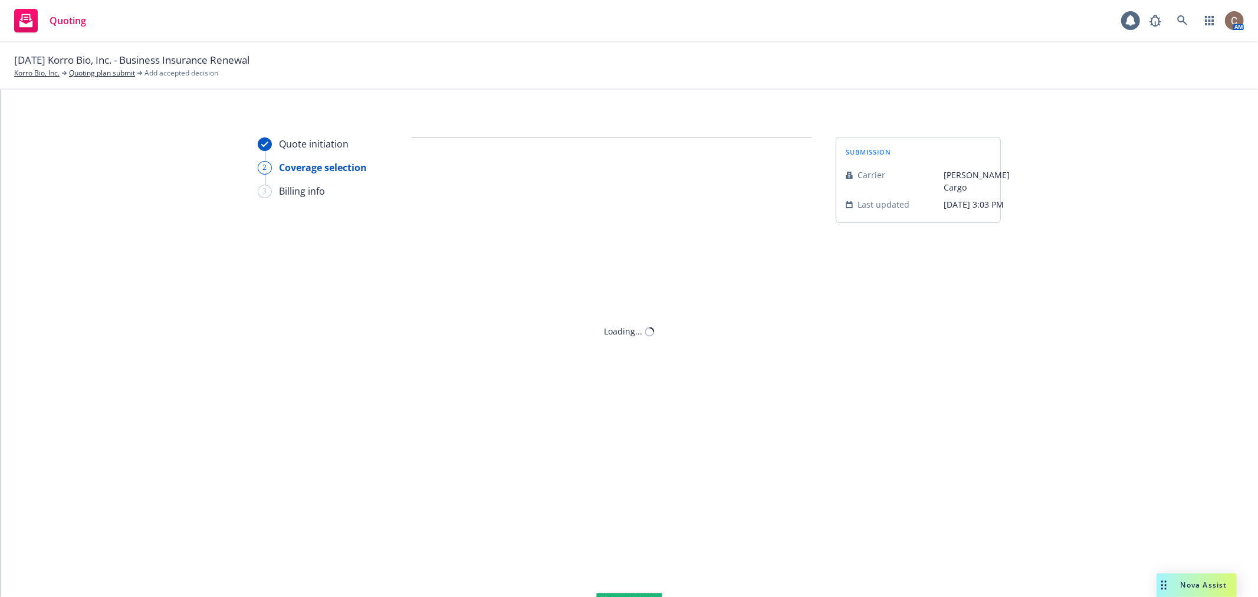
scroll to position [0, 0]
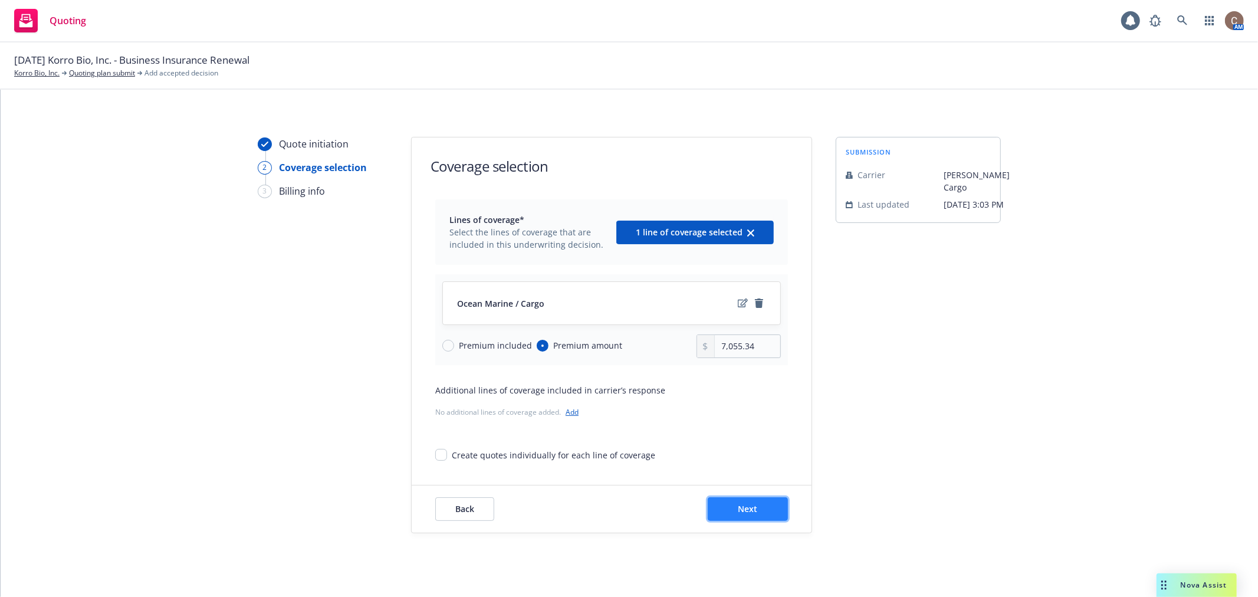
click at [747, 502] on button "Next" at bounding box center [748, 509] width 80 height 24
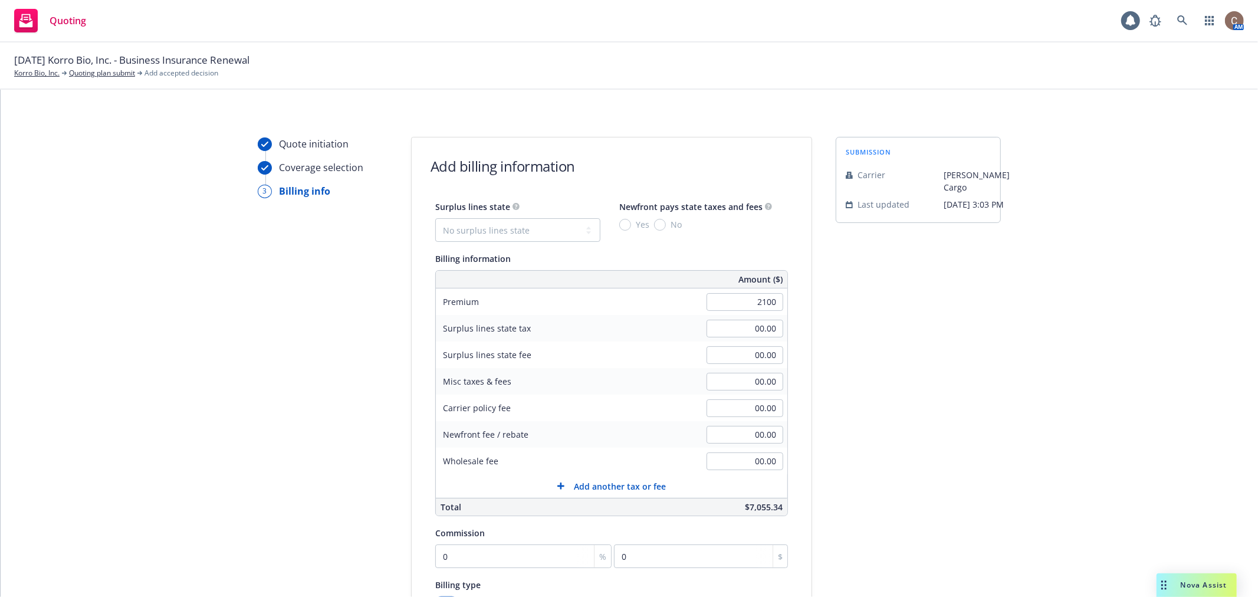
type input "2,100.00"
click at [867, 311] on div "submission Carrier Falvey Cargo Last updated 10/7, 3:03 PM" at bounding box center [917, 438] width 165 height 603
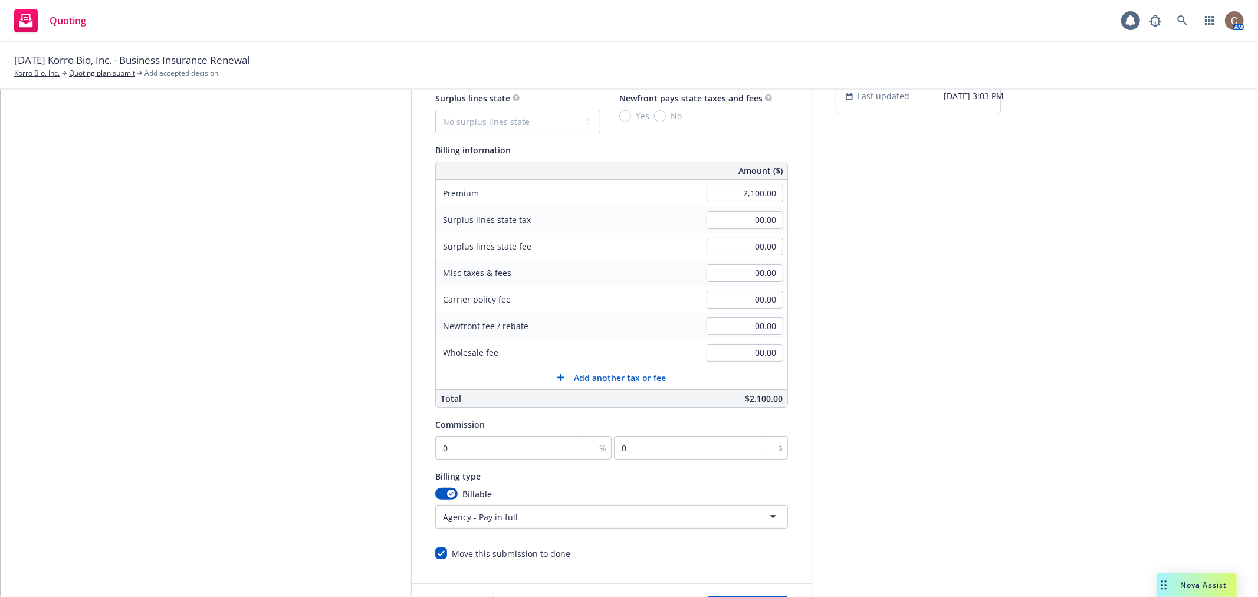
scroll to position [131, 0]
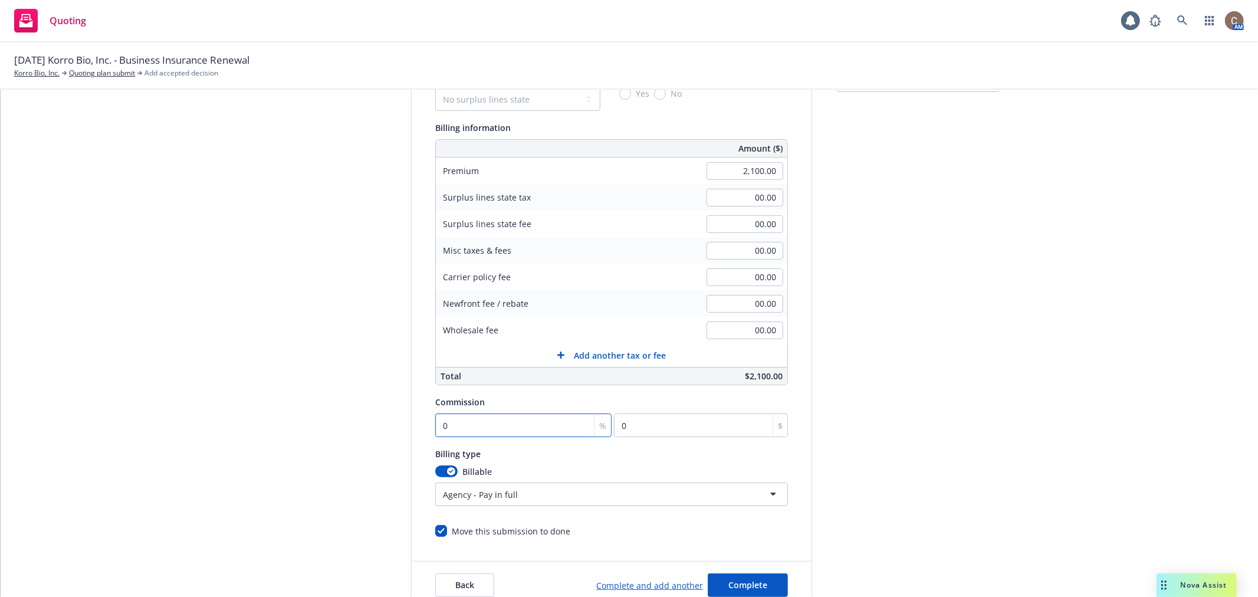
click at [515, 419] on input "0" at bounding box center [523, 425] width 176 height 24
type input "1"
type input "21"
type input "17"
type input "357"
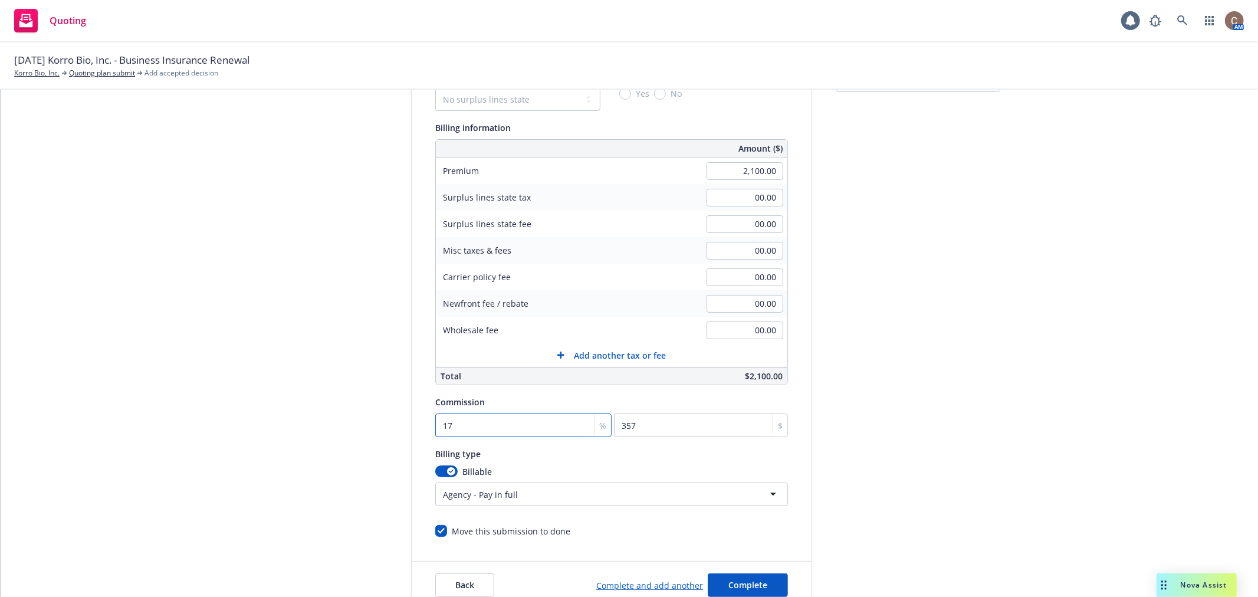
type input "17.5"
type input "367.5"
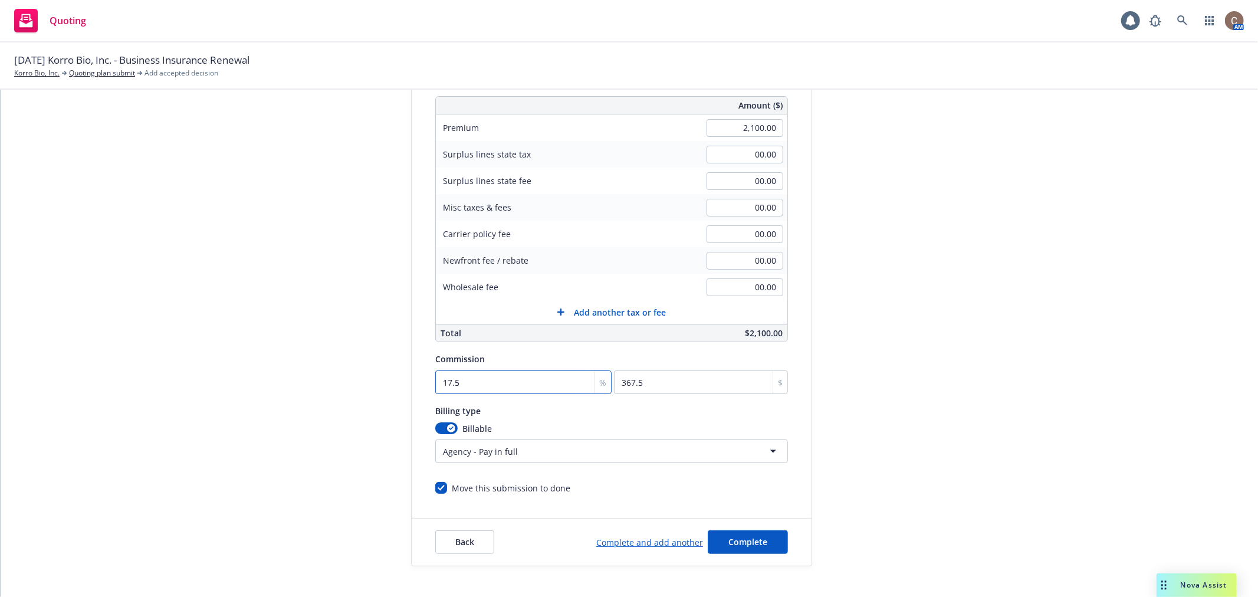
scroll to position [219, 0]
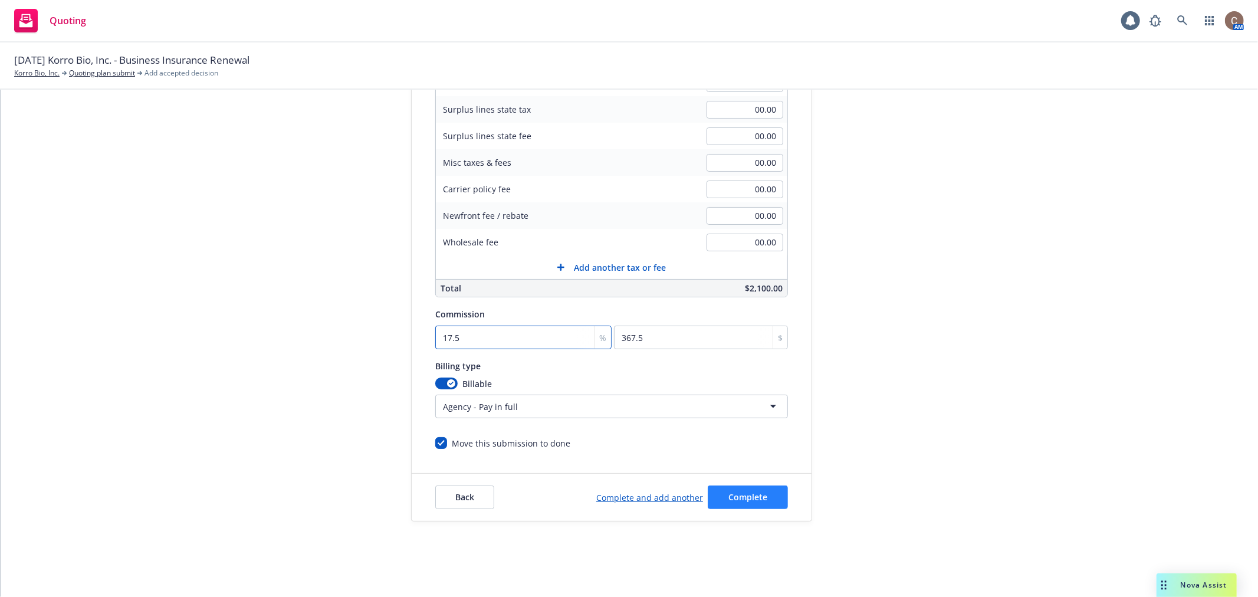
type input "17.5"
click at [751, 496] on span "Complete" at bounding box center [747, 496] width 39 height 11
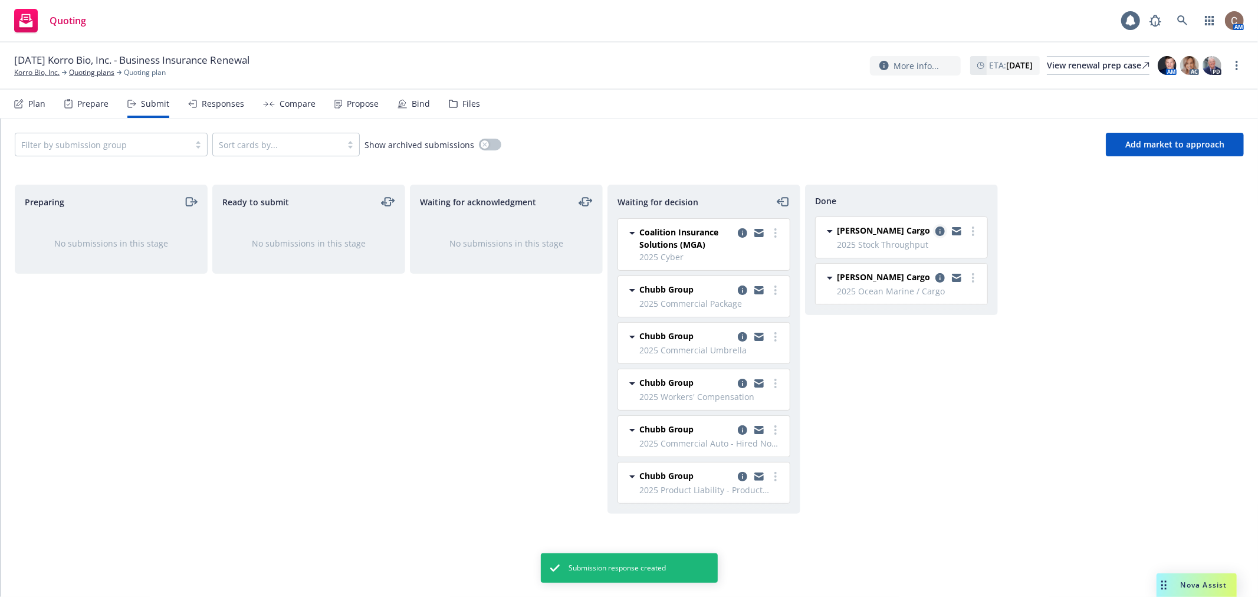
click at [940, 230] on icon "copy logging email" at bounding box center [939, 230] width 9 height 9
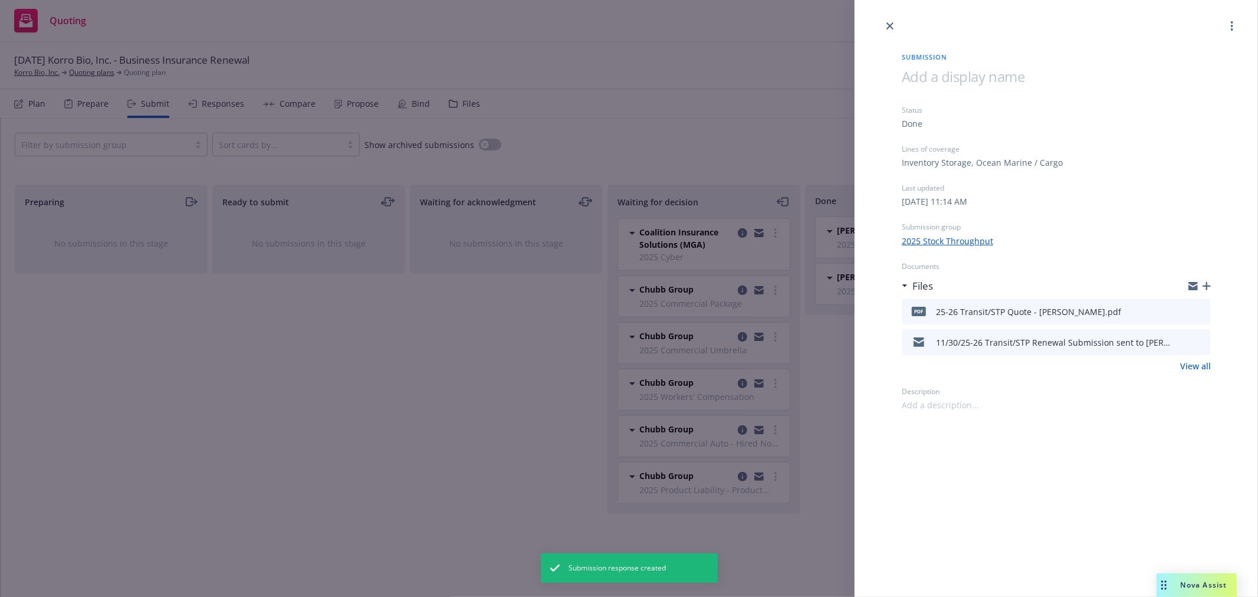
click at [1205, 287] on icon "button" at bounding box center [1206, 286] width 8 height 8
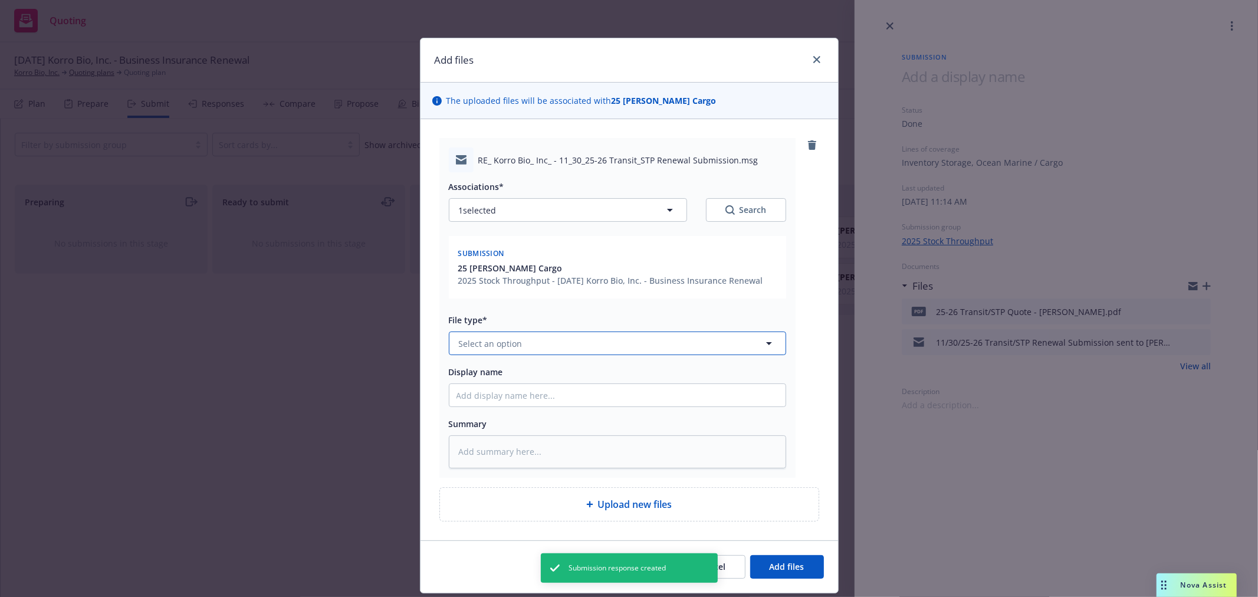
click at [680, 352] on button "Select an option" at bounding box center [617, 343] width 337 height 24
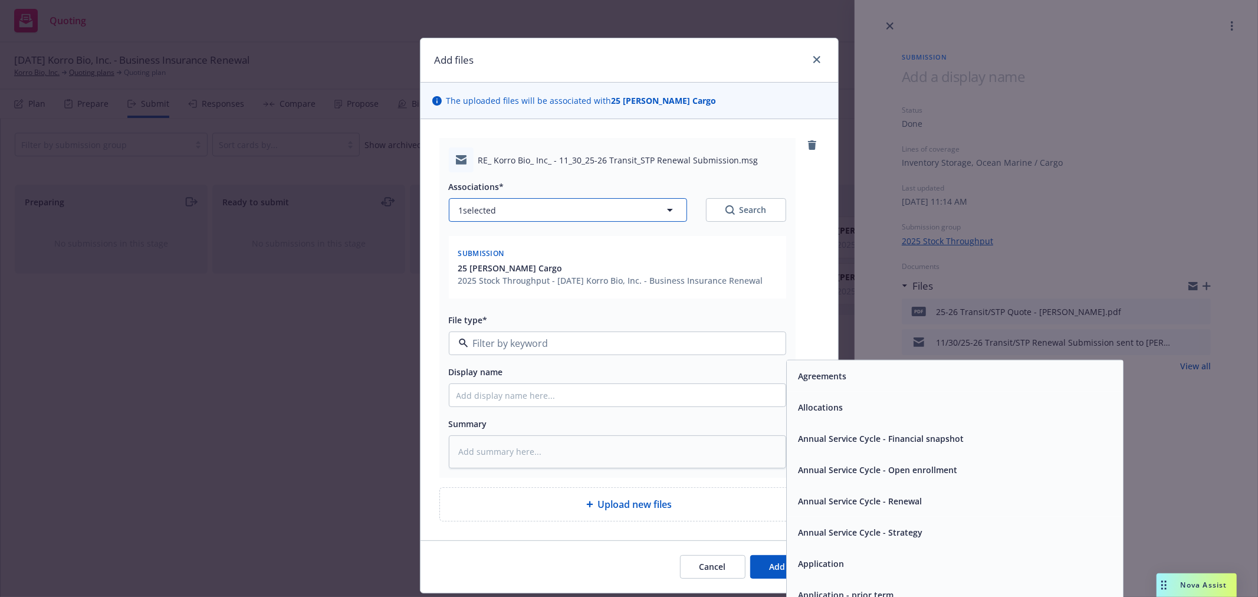
click at [607, 205] on button "1 selected" at bounding box center [568, 210] width 238 height 24
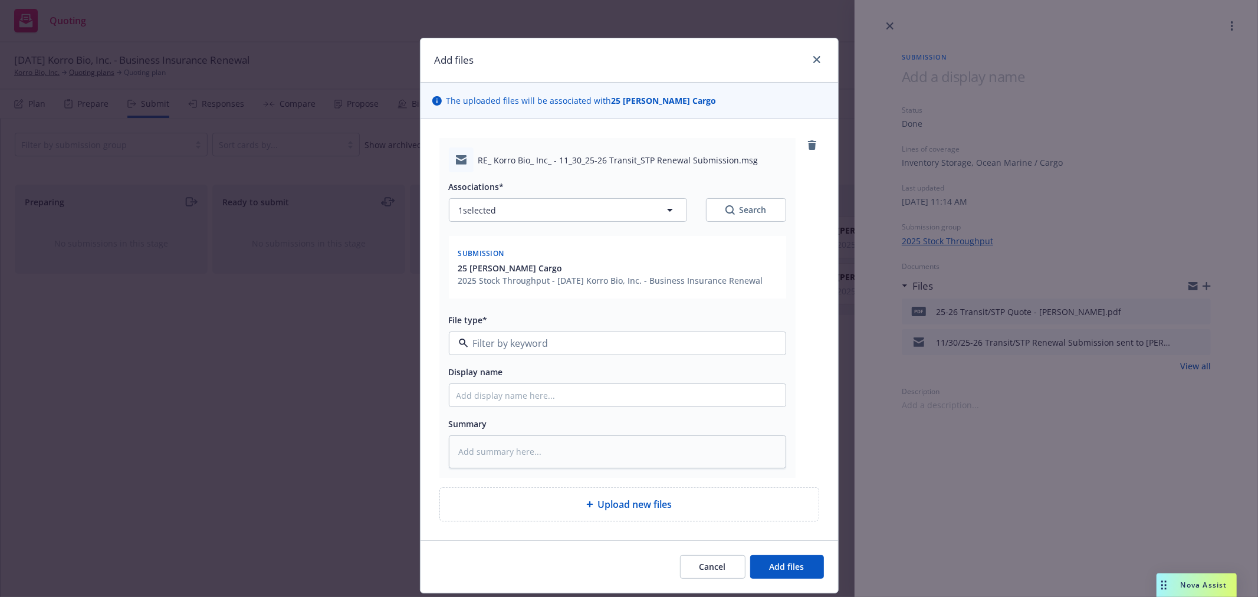
type textarea "x"
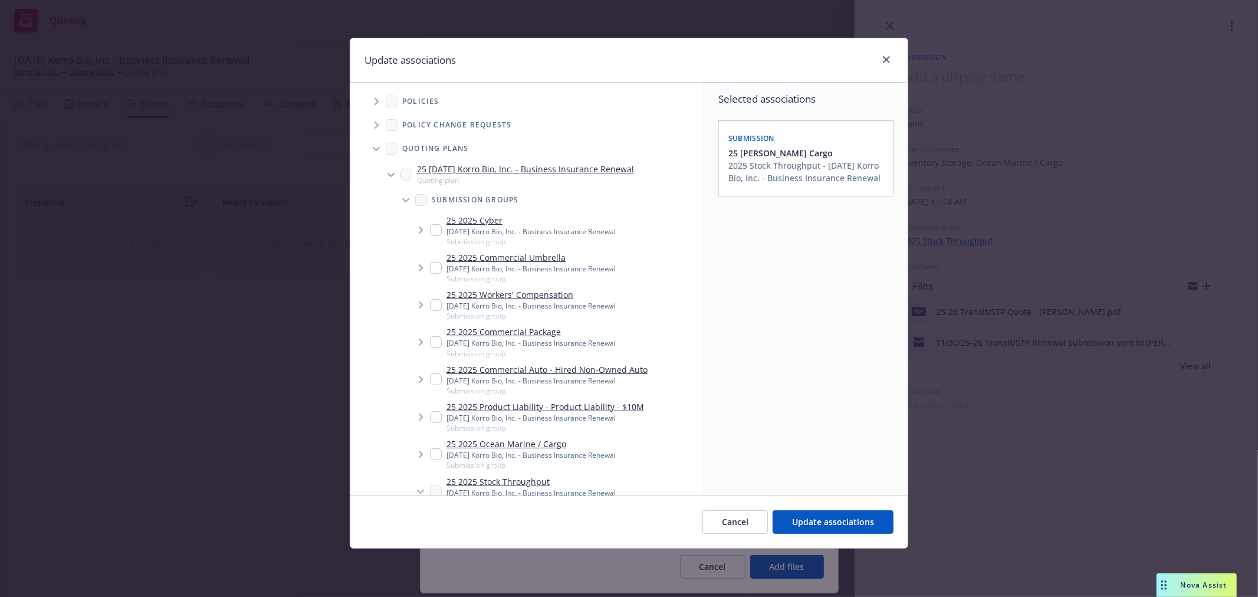
scroll to position [65, 0]
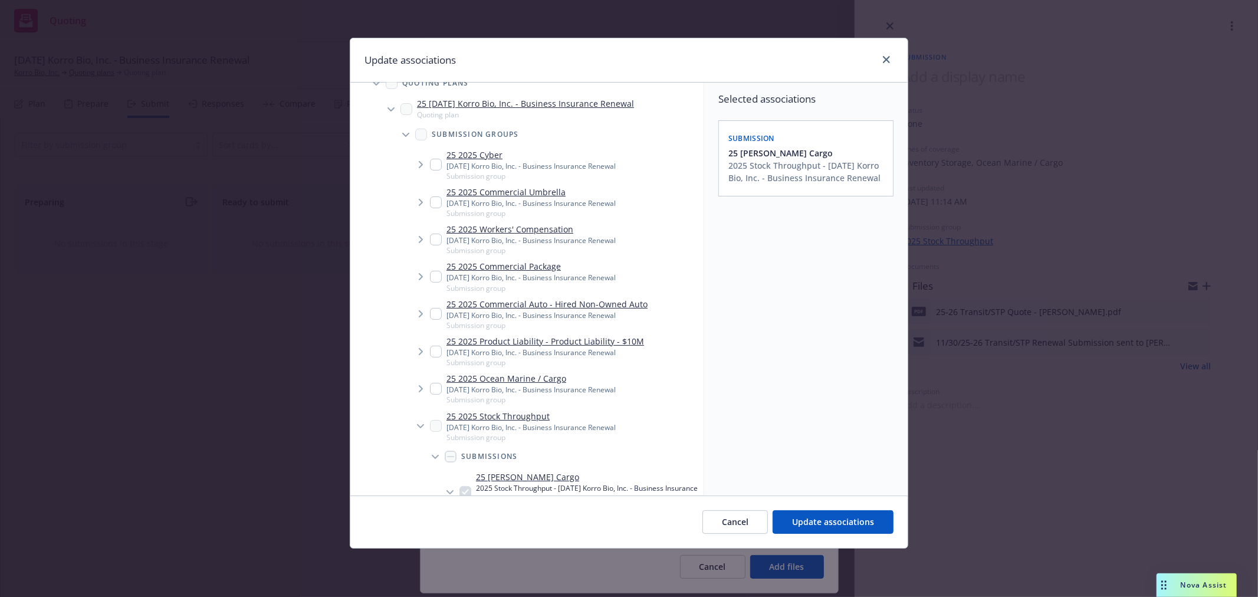
click at [423, 390] on span "Tree Example" at bounding box center [420, 388] width 19 height 19
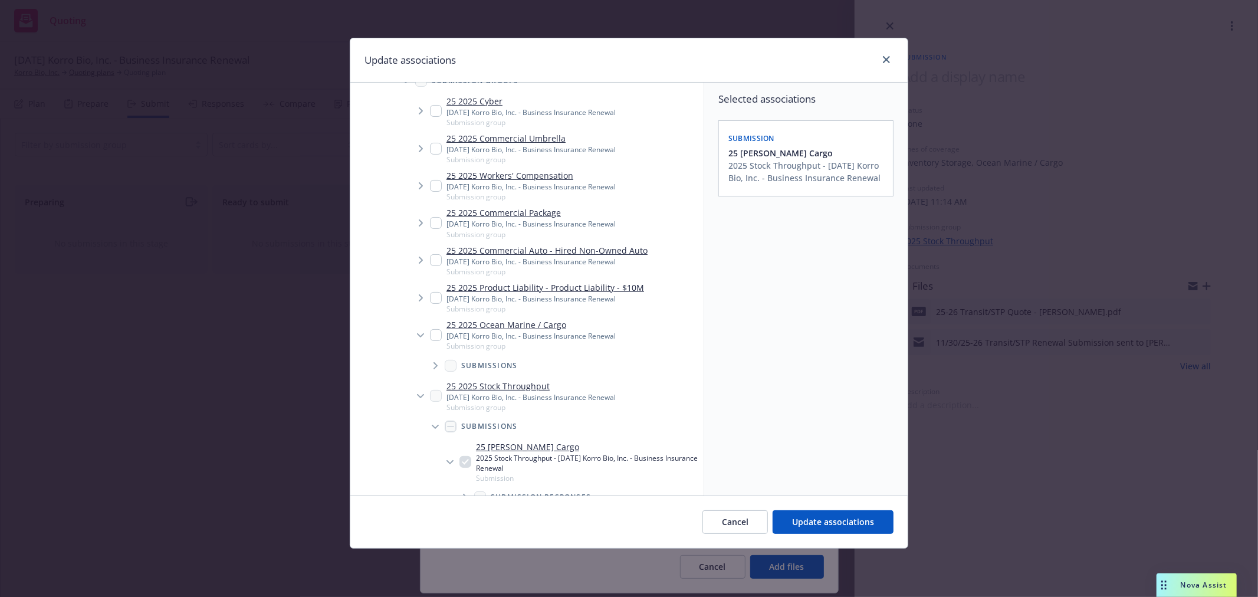
scroll to position [131, 0]
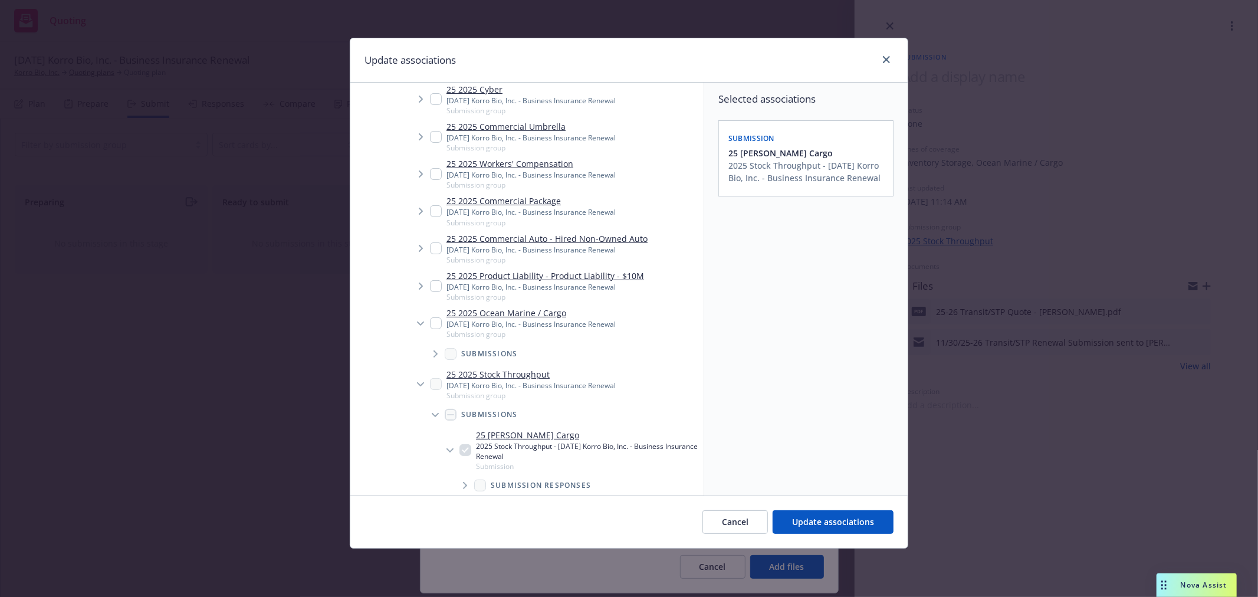
click at [439, 353] on span "Tree Example" at bounding box center [435, 353] width 19 height 19
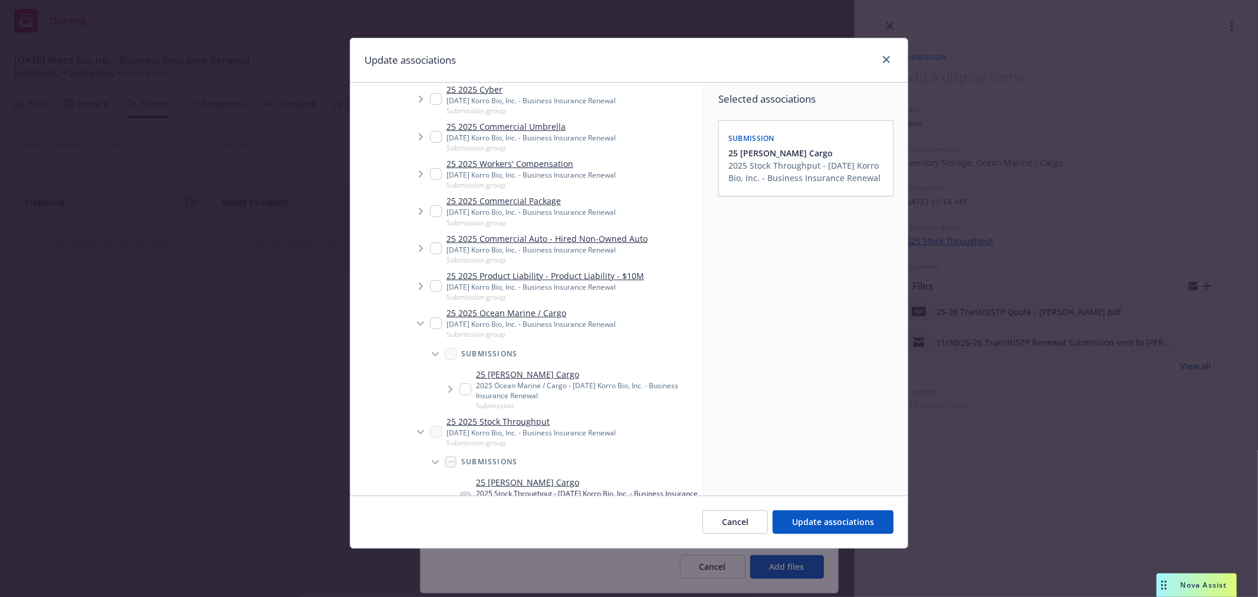
click at [465, 386] on input "Tree Example" at bounding box center [465, 389] width 12 height 12
checkbox input "true"
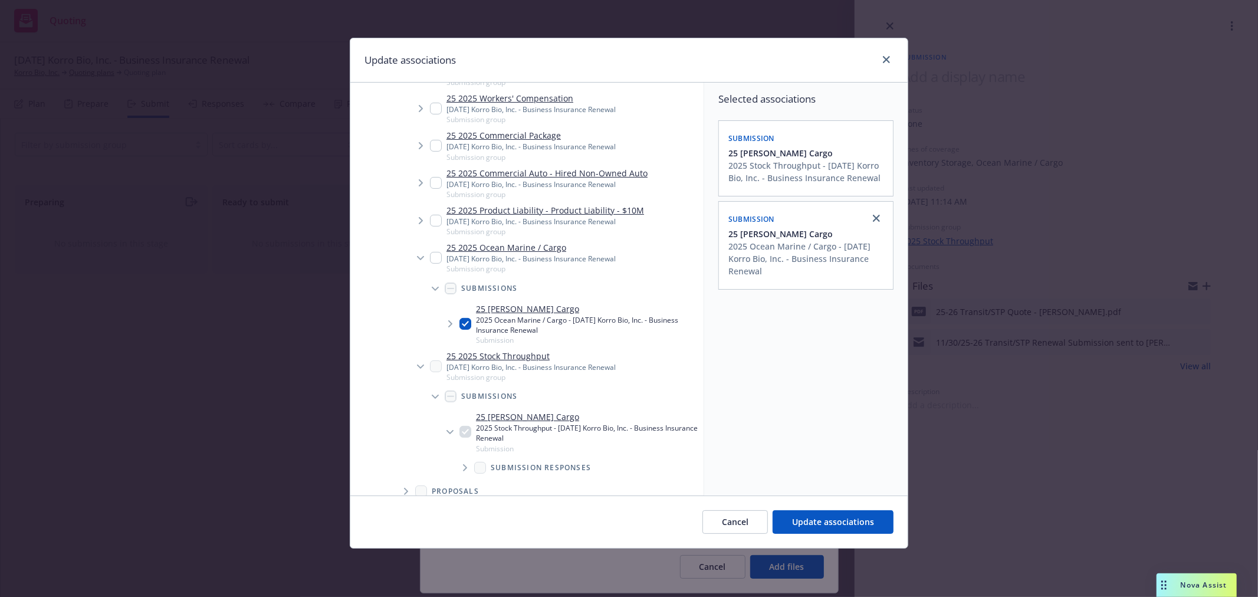
scroll to position [262, 0]
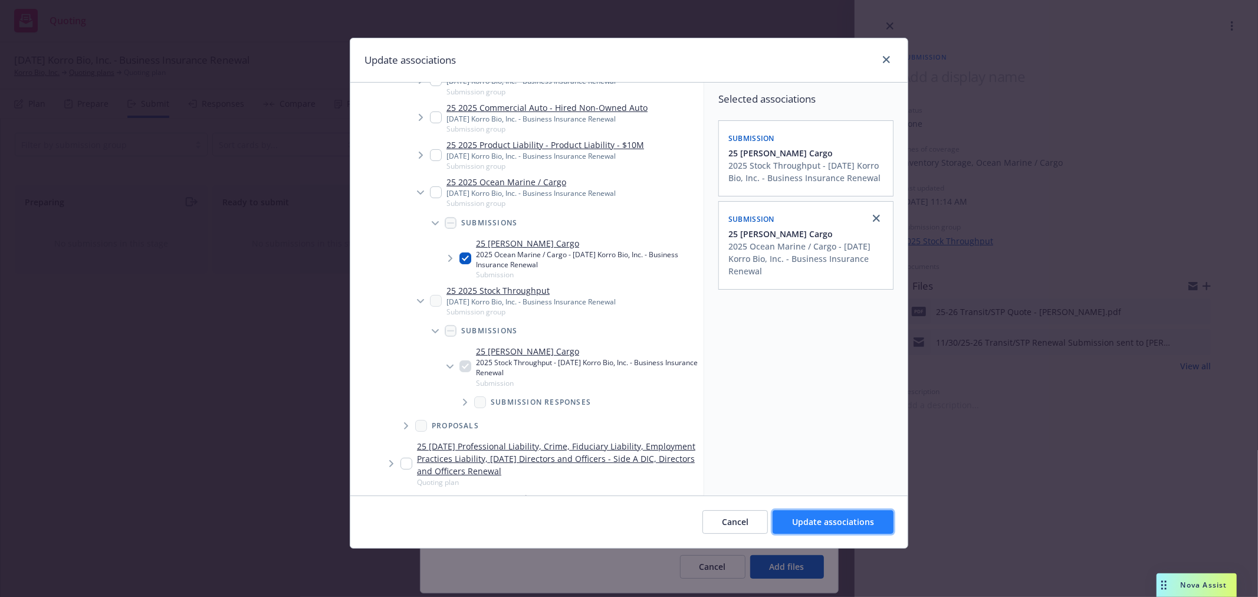
click at [842, 522] on span "Update associations" at bounding box center [833, 521] width 82 height 11
type textarea "x"
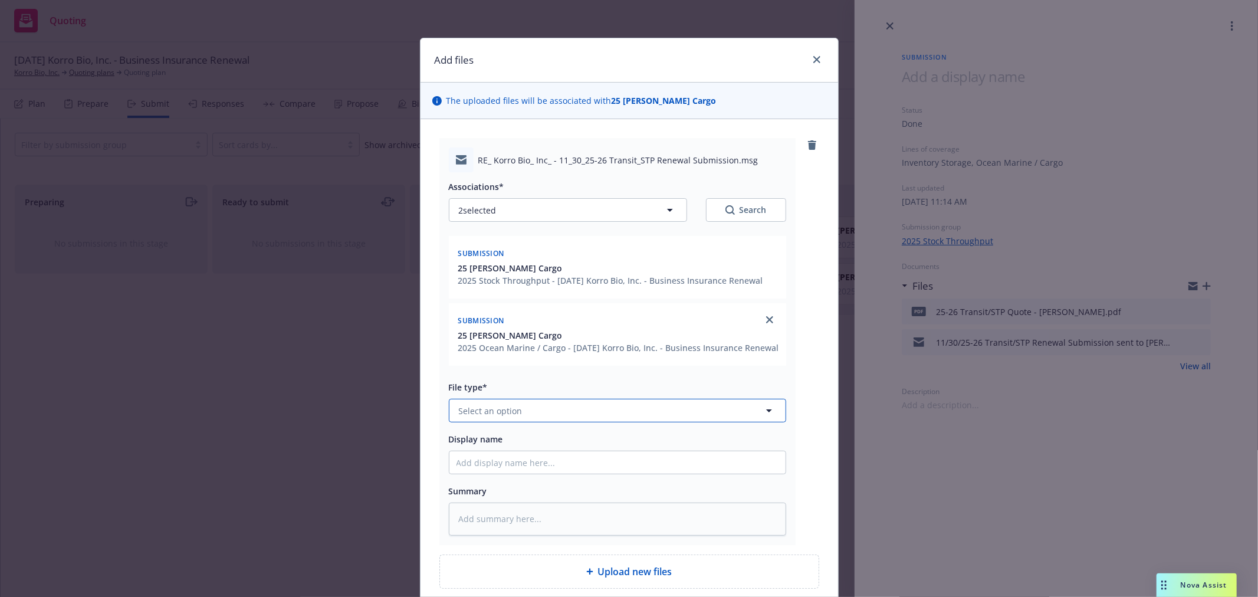
click at [561, 422] on button "Select an option" at bounding box center [617, 411] width 337 height 24
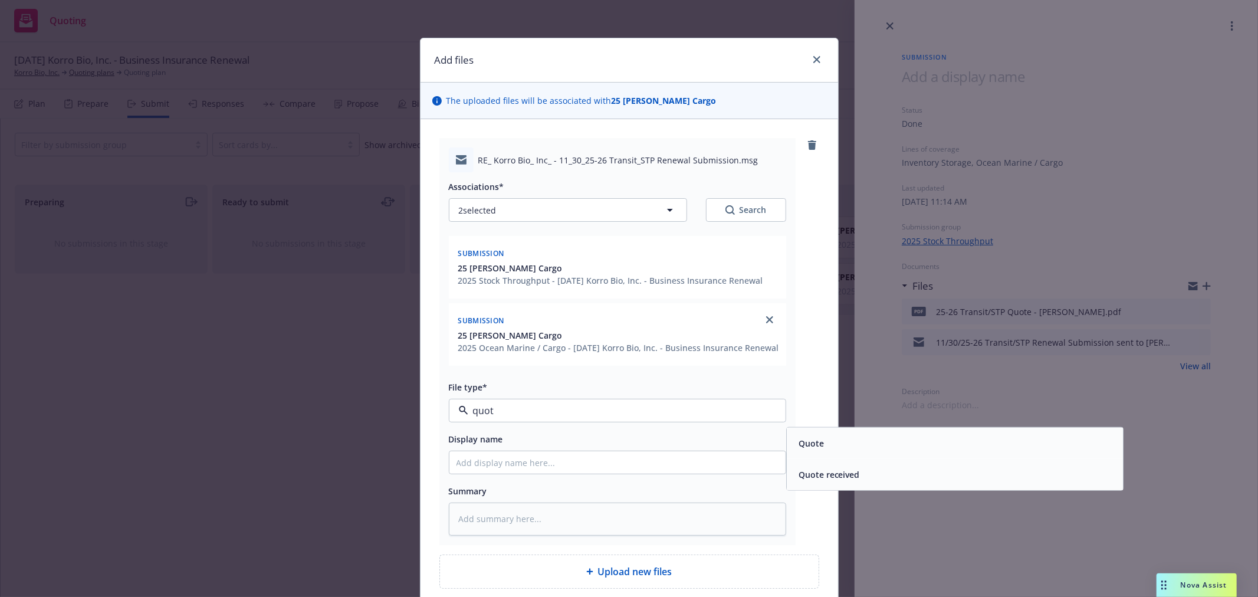
type input "quote"
click at [917, 483] on div "Quote received" at bounding box center [955, 474] width 322 height 17
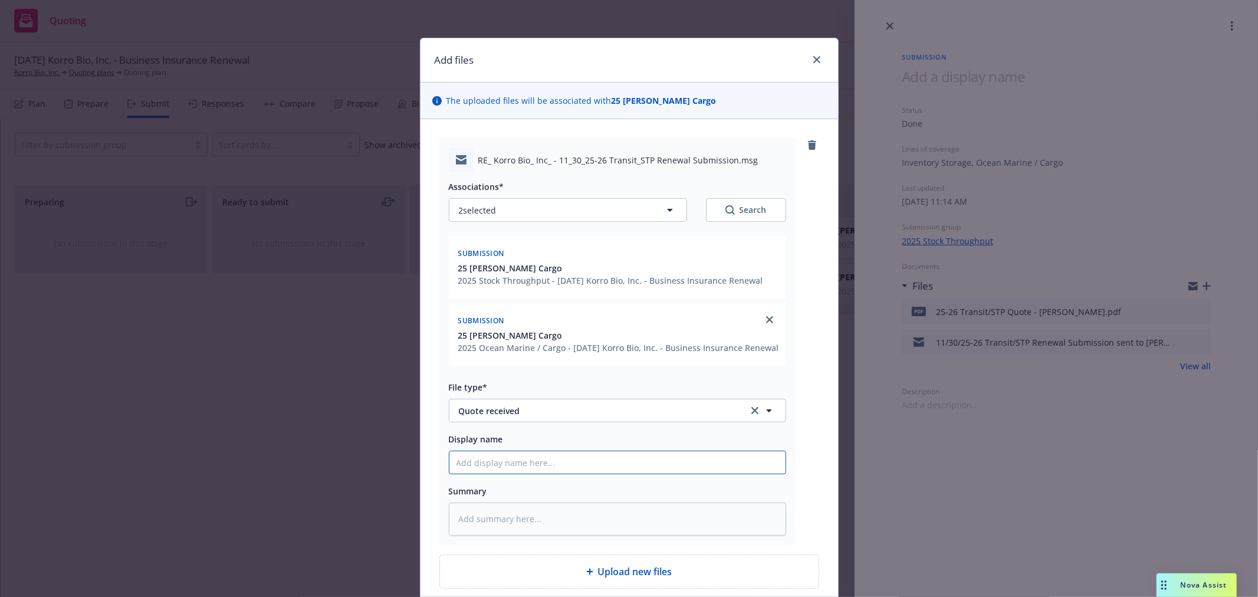
click at [673, 473] on input "Display name" at bounding box center [617, 462] width 336 height 22
type textarea "x"
type input "2"
type textarea "x"
type input "25"
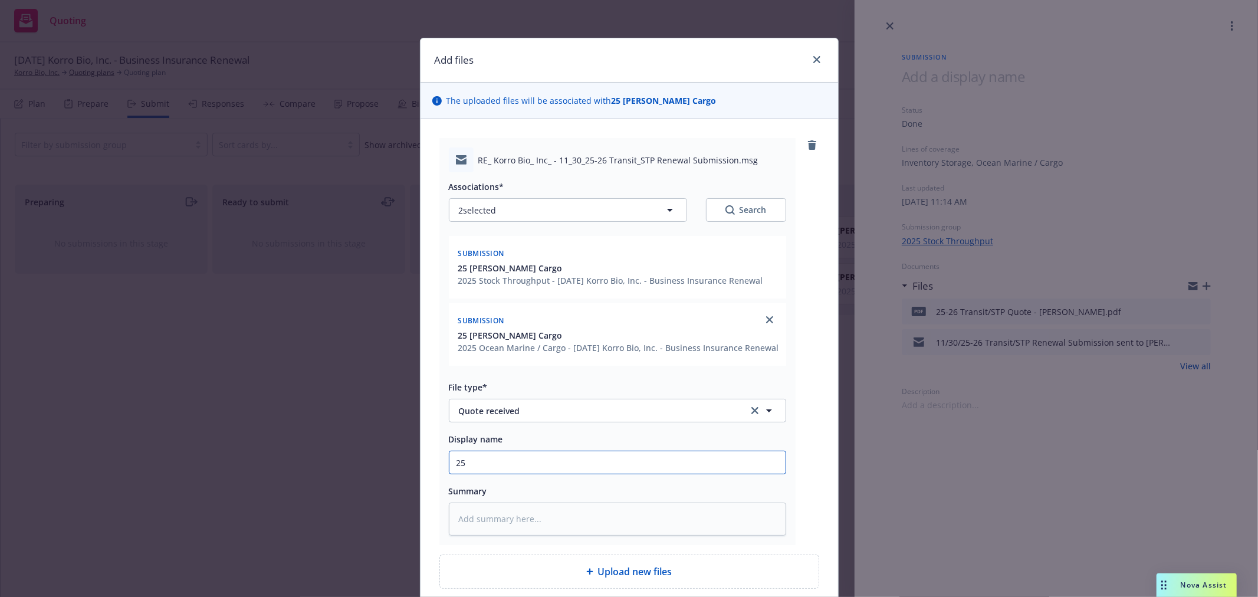
type textarea "x"
type input "25-"
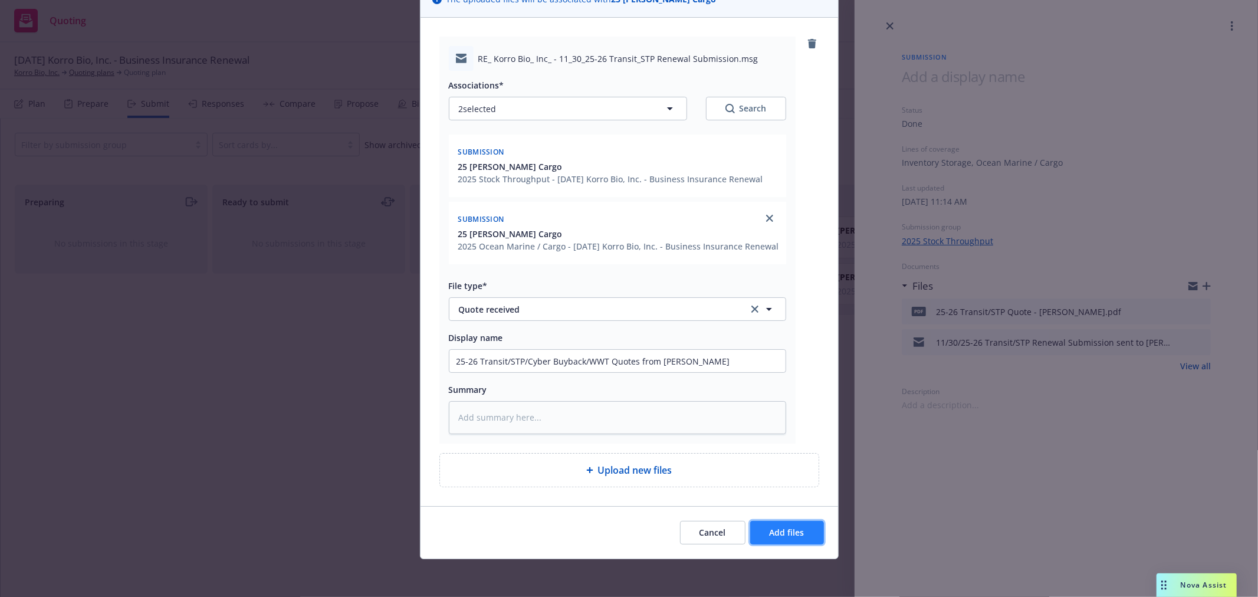
click at [802, 529] on button "Add files" at bounding box center [787, 533] width 74 height 24
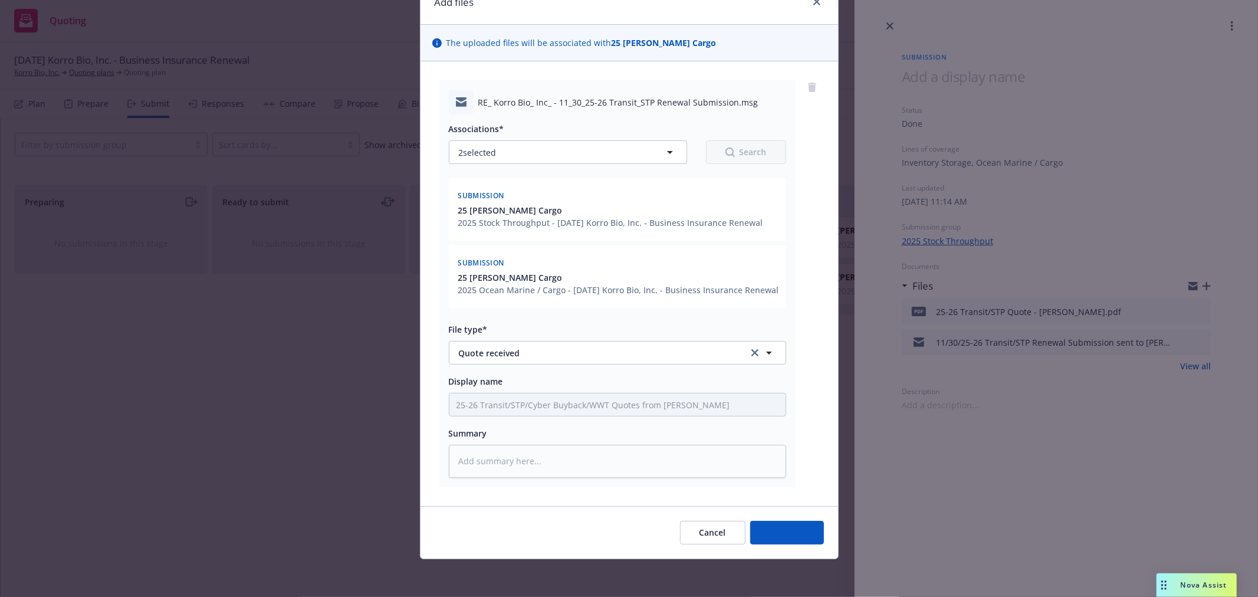
scroll to position [71, 0]
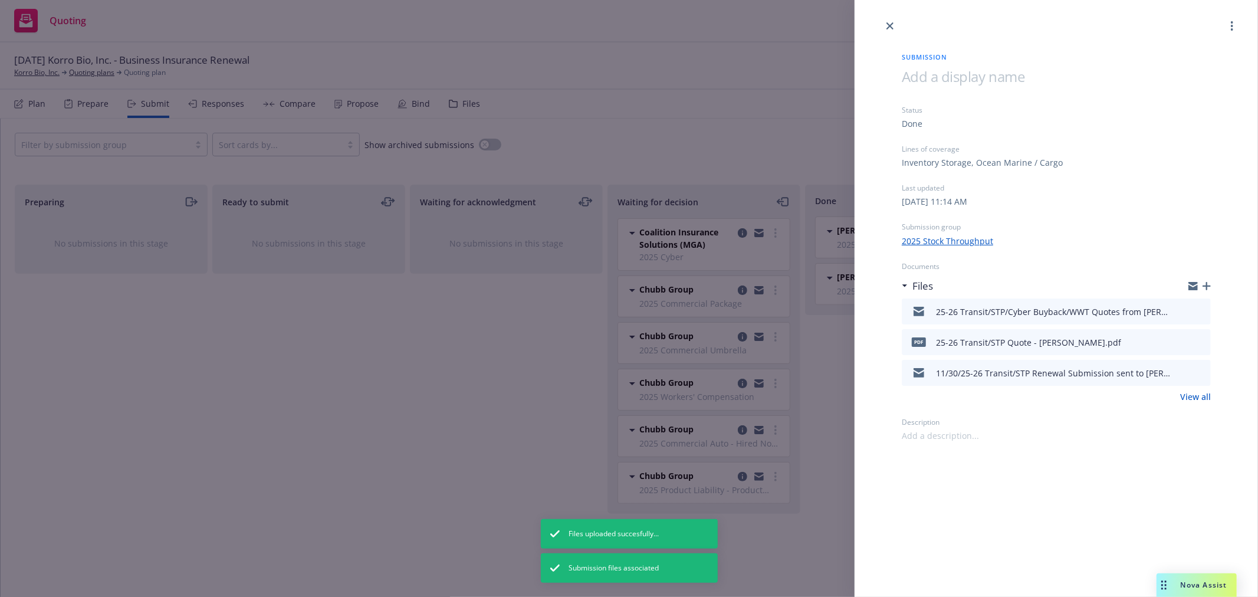
click at [893, 24] on icon "close" at bounding box center [889, 25] width 7 height 7
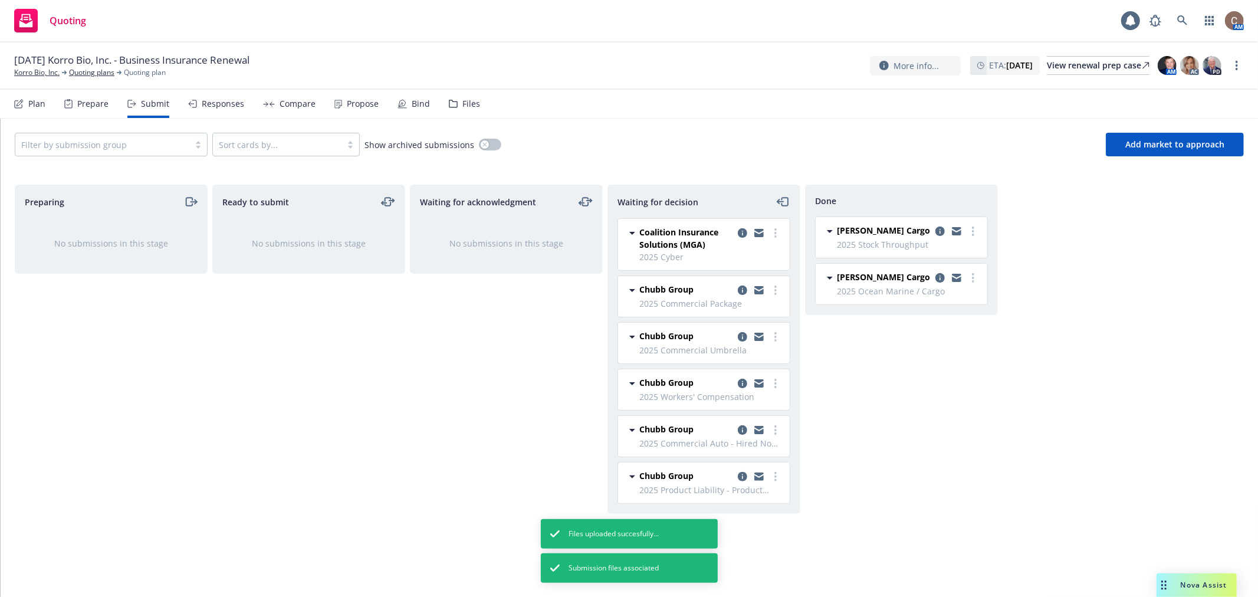
click at [687, 143] on div "Filter by submission group Sort cards by... Show archived submissions Add marke…" at bounding box center [629, 145] width 1229 height 24
click at [553, 385] on div "Waiting for acknowledgment No submissions in this stage" at bounding box center [506, 378] width 193 height 387
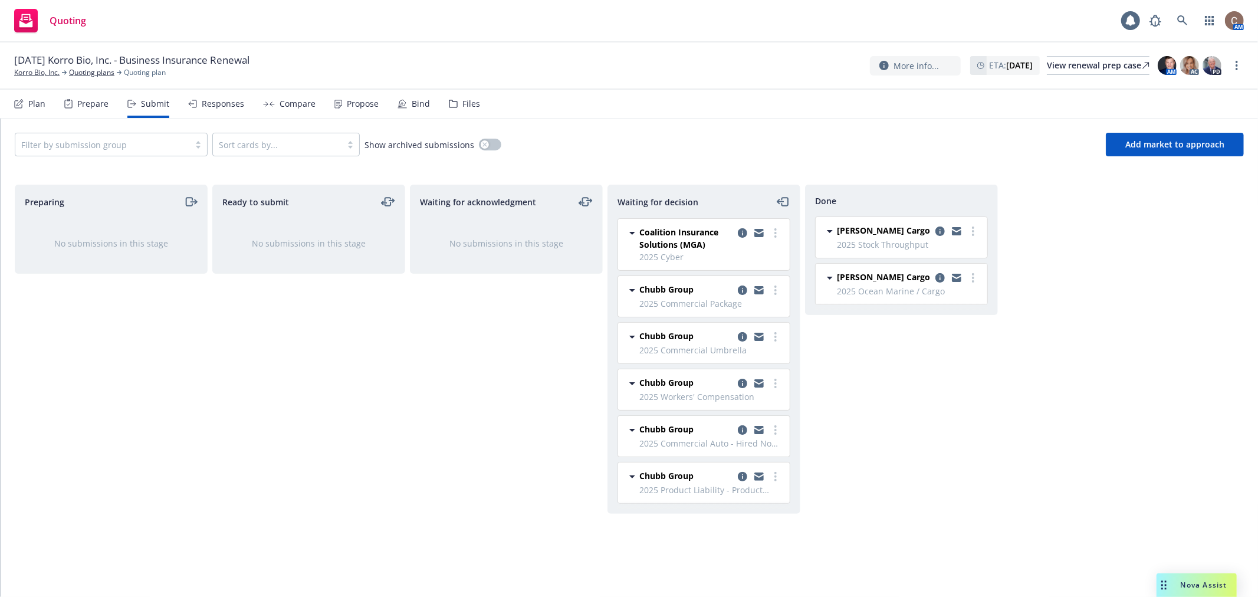
drag, startPoint x: 926, startPoint y: 431, endPoint x: 923, endPoint y: 415, distance: 16.2
click at [926, 430] on div "Done Falvey Cargo 2025 Stock Throughput Tuesday, October 14, 2025 at 11:14 AM F…" at bounding box center [901, 378] width 193 height 387
click at [507, 343] on div "Waiting for acknowledgment No submissions in this stage" at bounding box center [506, 378] width 193 height 387
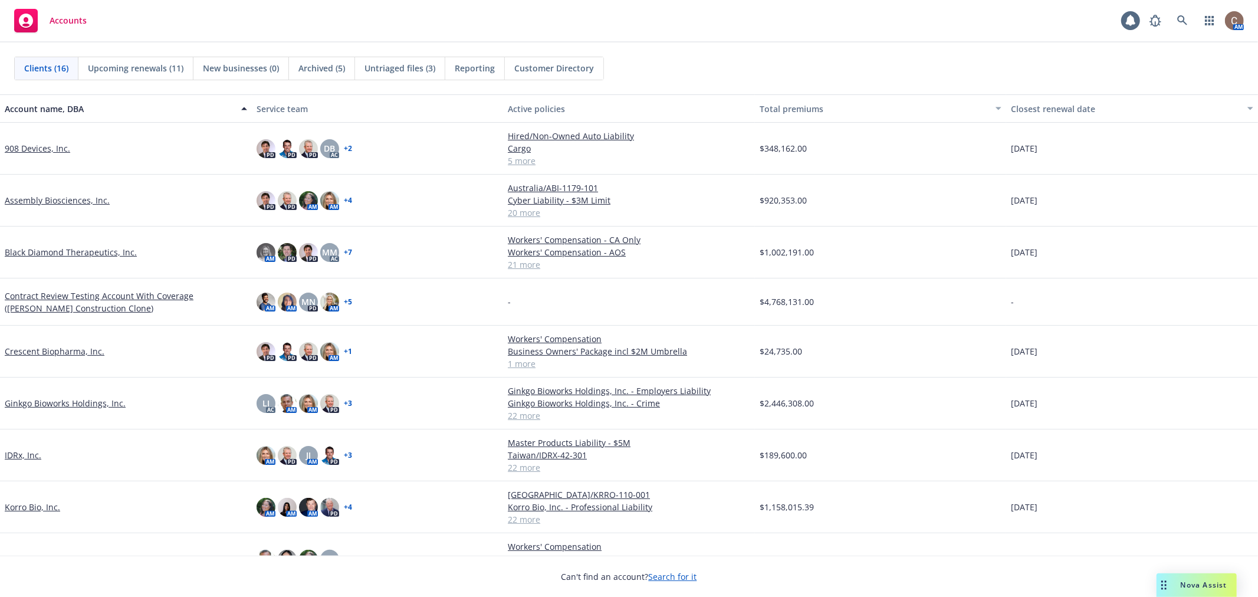
click at [34, 506] on link "Korro Bio, Inc." at bounding box center [32, 507] width 55 height 12
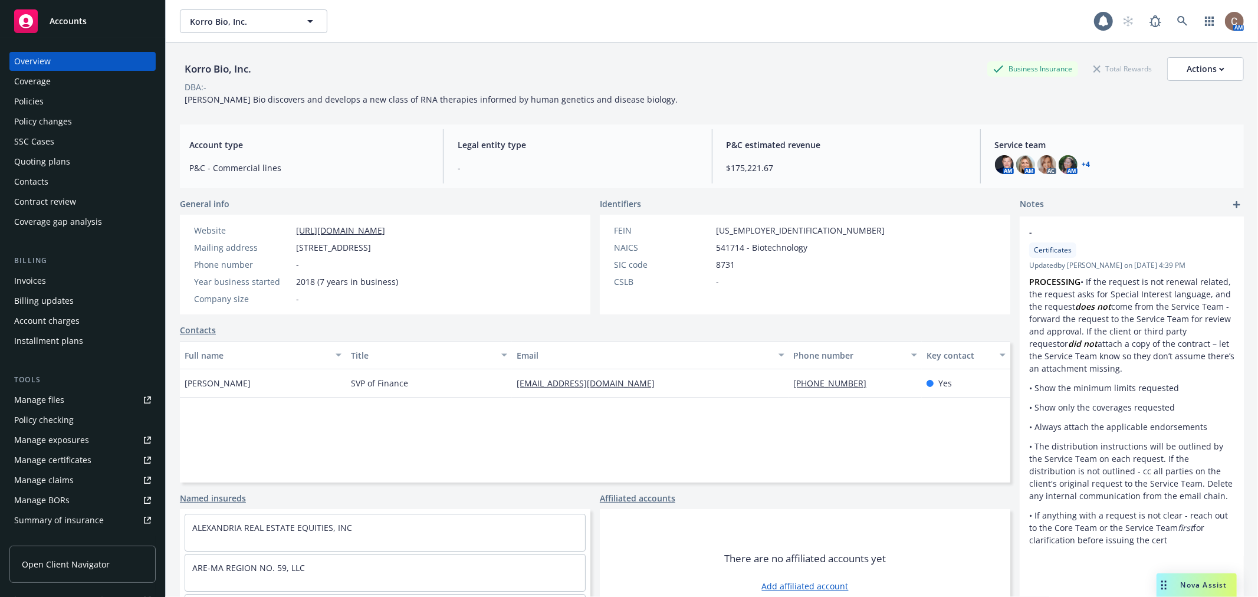
click at [59, 104] on div "Policies" at bounding box center [82, 101] width 137 height 19
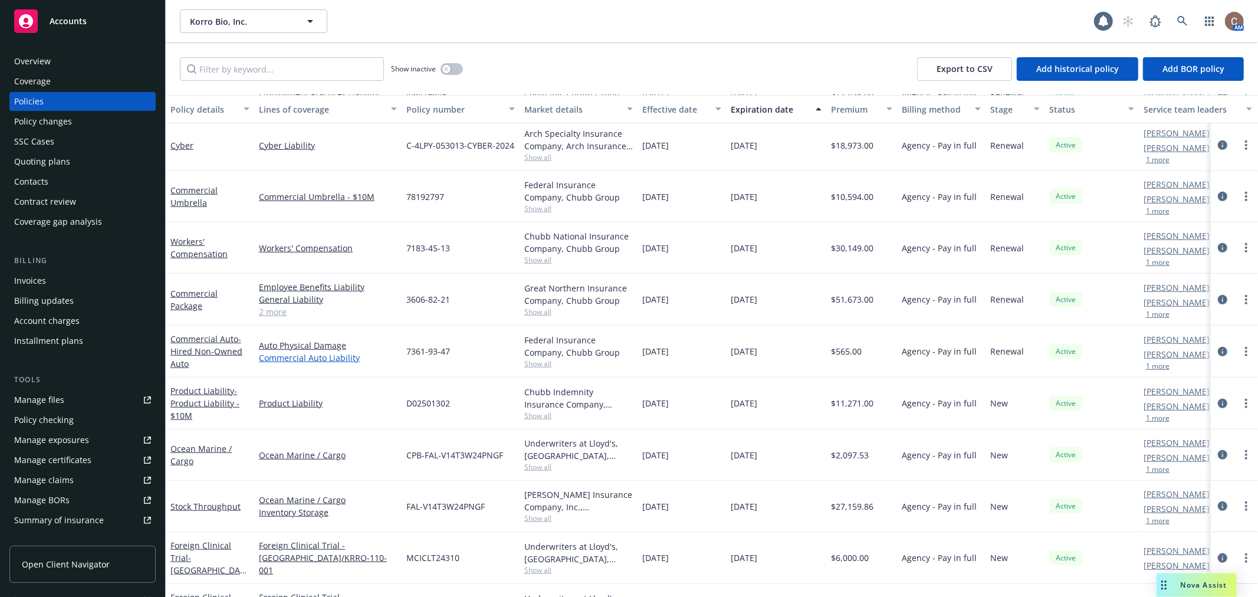
scroll to position [713, 0]
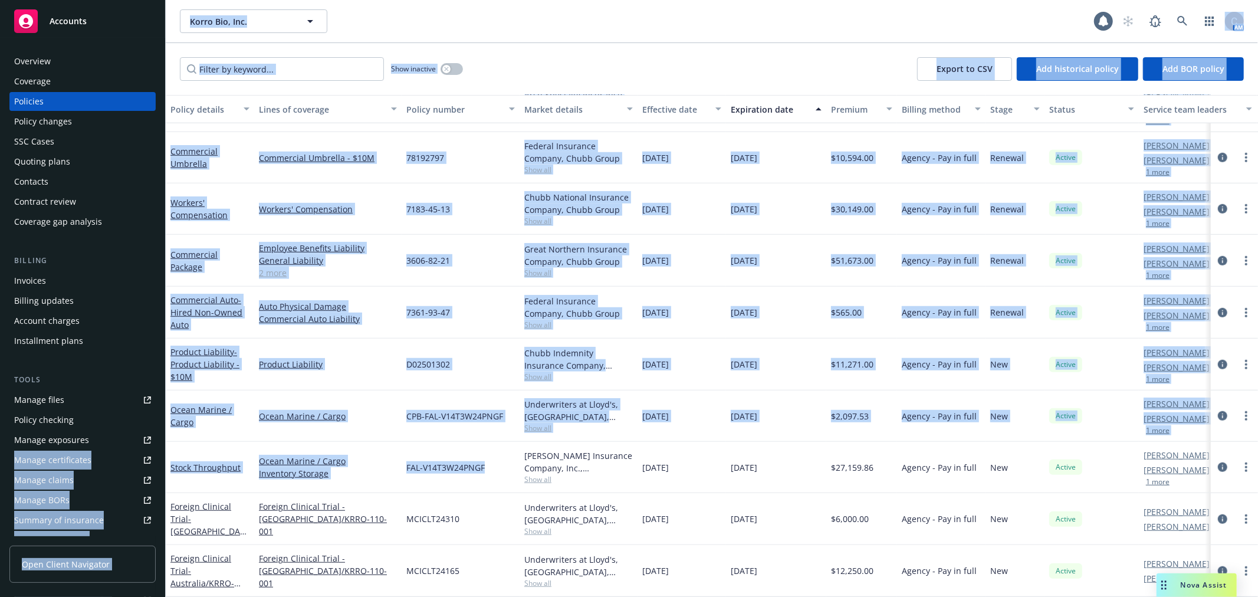
drag, startPoint x: 469, startPoint y: 453, endPoint x: 156, endPoint y: 448, distance: 312.5
click at [156, 448] on div "Accounts Overview Coverage Policies Policy changes SSC Cases Quoting plans Cont…" at bounding box center [629, 298] width 1258 height 597
click at [460, 468] on div "FAL-V14T3W24PNGF" at bounding box center [461, 467] width 118 height 51
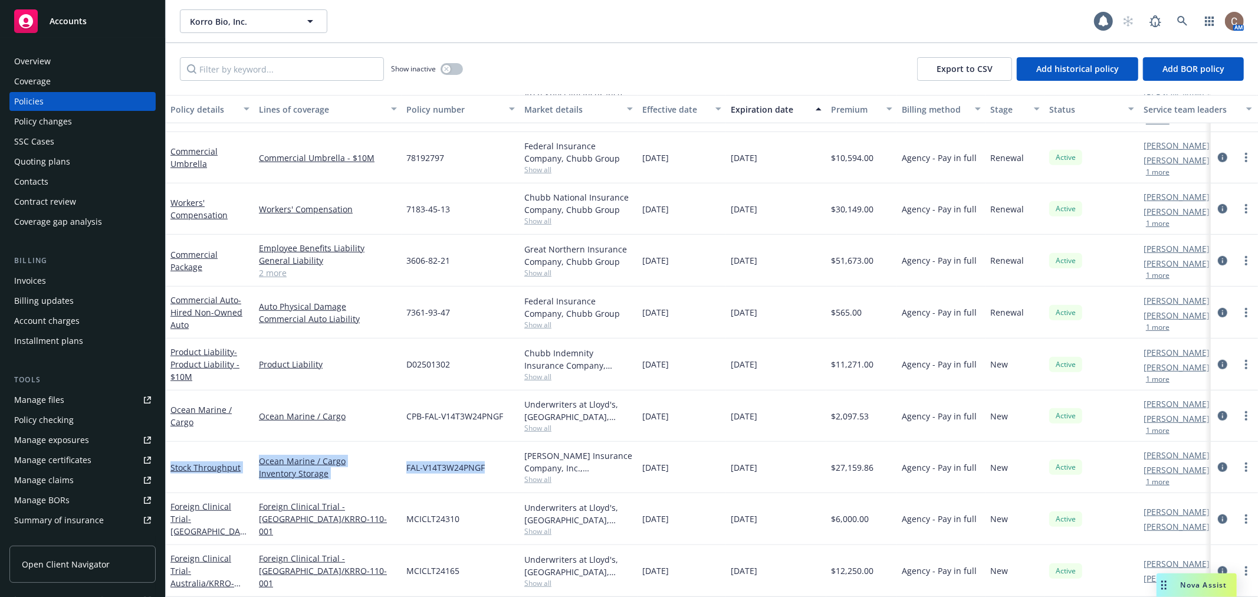
drag, startPoint x: 484, startPoint y: 456, endPoint x: 166, endPoint y: 454, distance: 318.4
click at [166, 454] on div "Stock Throughput Ocean Marine / Cargo Inventory Storage FAL-V14T3W24PNGF Beazle…" at bounding box center [735, 467] width 1138 height 51
click at [395, 396] on div "Ocean Marine / Cargo" at bounding box center [327, 415] width 147 height 51
click at [183, 404] on link "Ocean Marine / Cargo" at bounding box center [200, 416] width 61 height 24
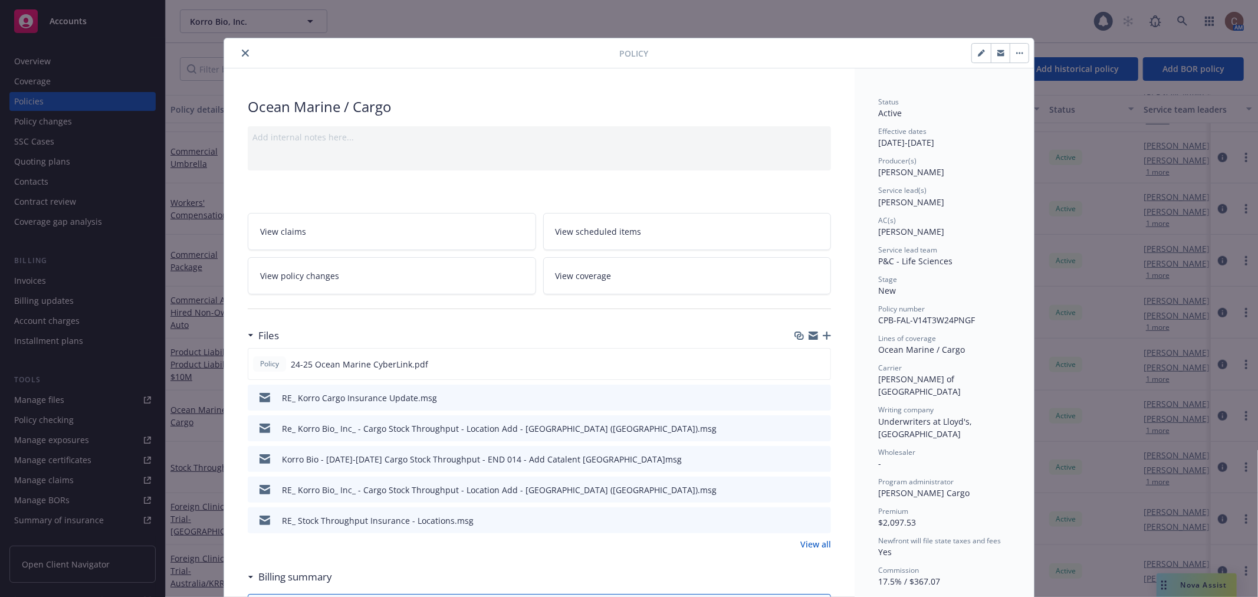
click at [242, 50] on icon "close" at bounding box center [245, 53] width 7 height 7
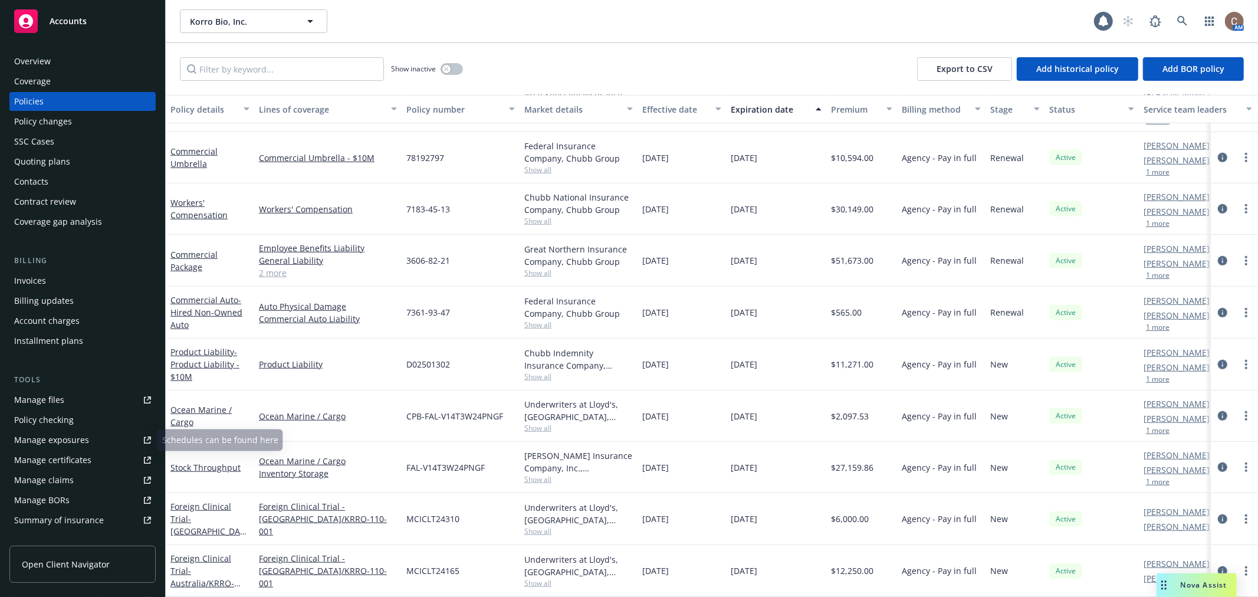
click at [67, 400] on link "Manage files" at bounding box center [82, 399] width 146 height 19
click at [67, 164] on div "Quoting plans" at bounding box center [42, 161] width 56 height 19
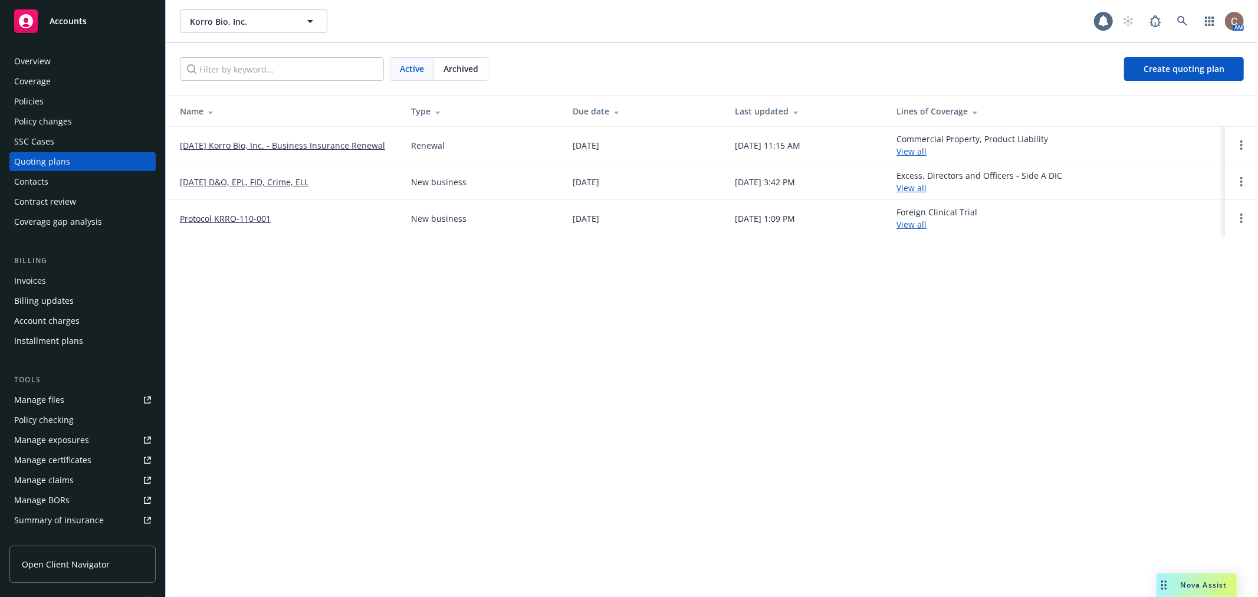
click at [349, 143] on link "11/30/25 Korro Bio, Inc. - Business Insurance Renewal" at bounding box center [282, 145] width 205 height 12
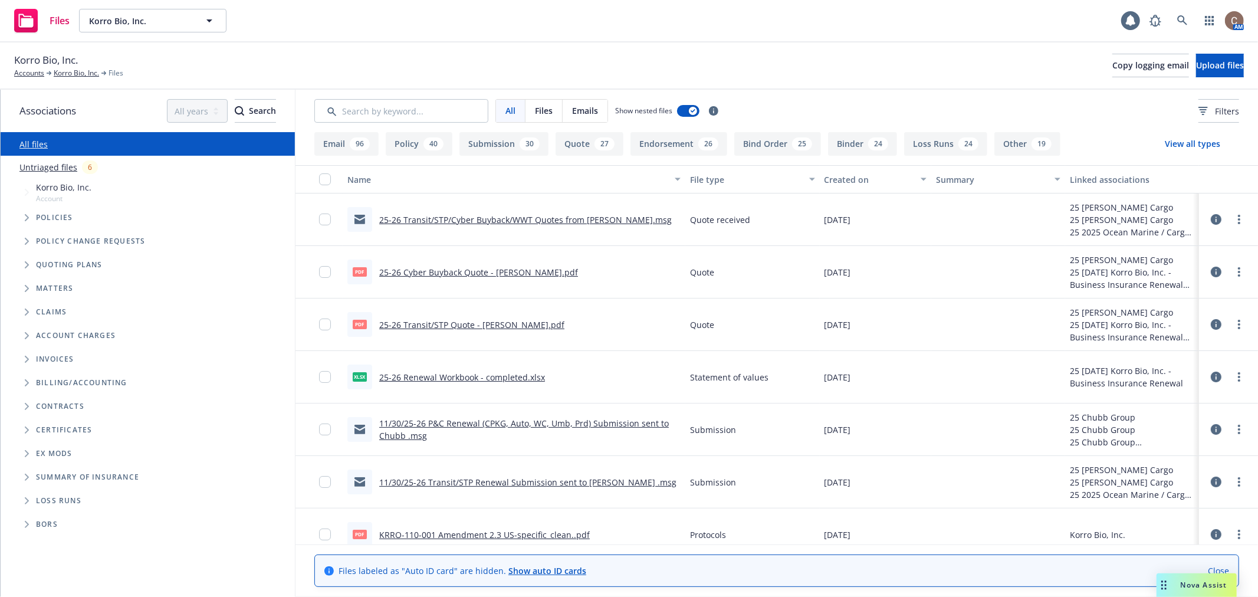
click at [55, 167] on link "Untriaged files" at bounding box center [48, 167] width 58 height 12
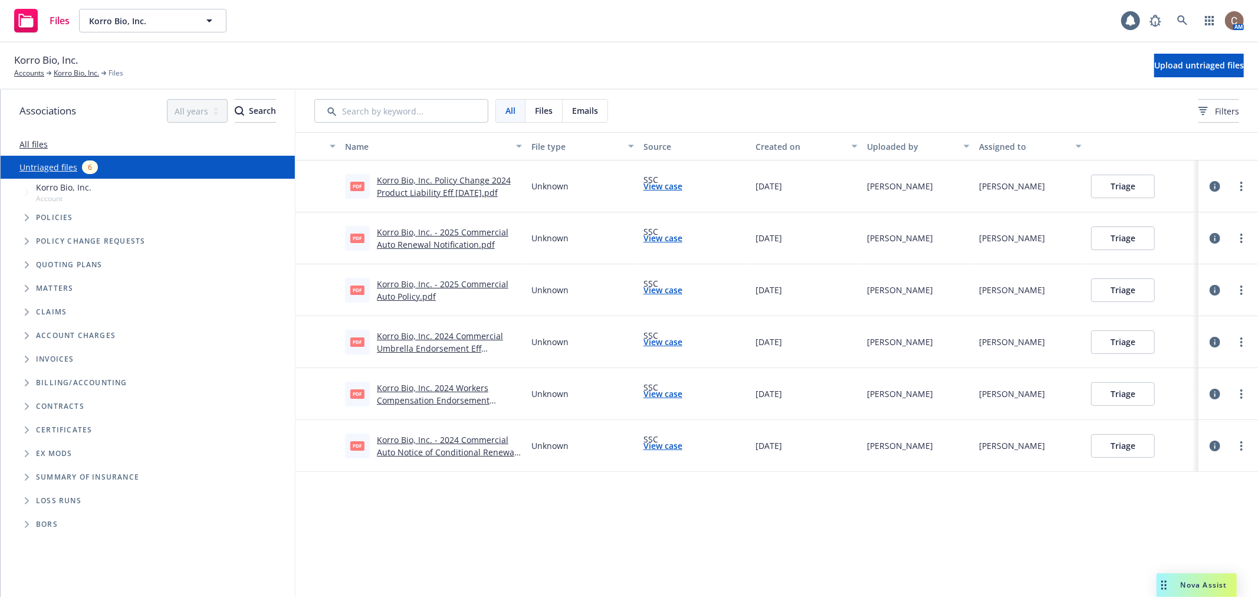
click at [462, 189] on link "Korro Bio, Inc. Policy Change 2024 Product Liability Eff 07-30-2025.pdf" at bounding box center [444, 187] width 134 height 24
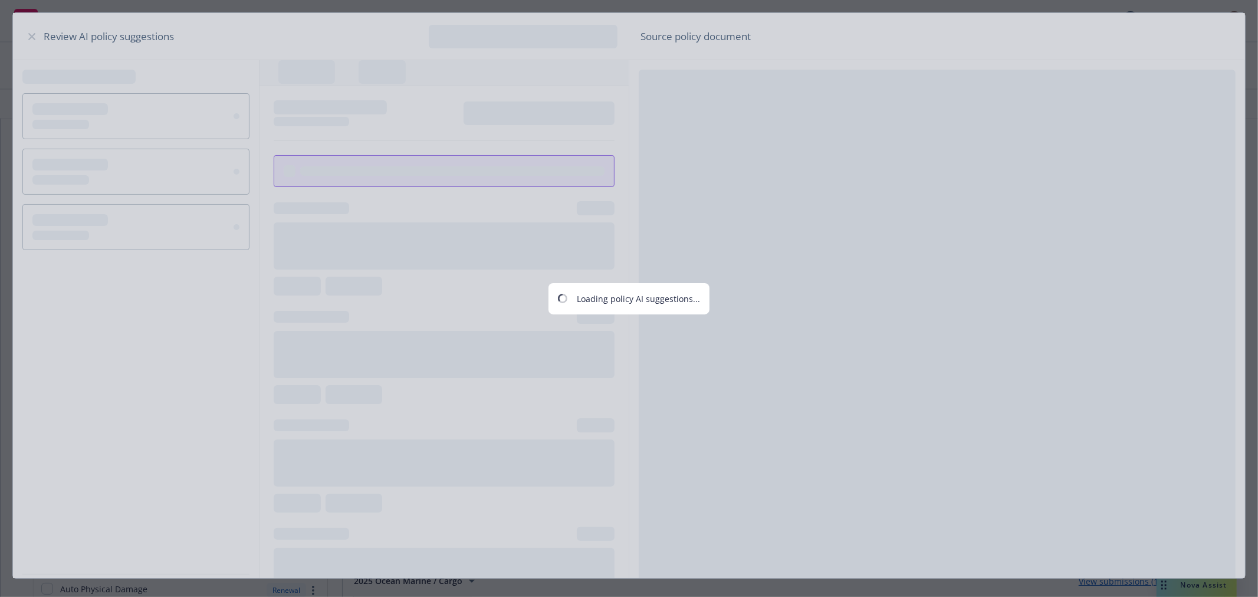
click at [33, 34] on div "Loading policy AI suggestions..." at bounding box center [629, 298] width 1258 height 597
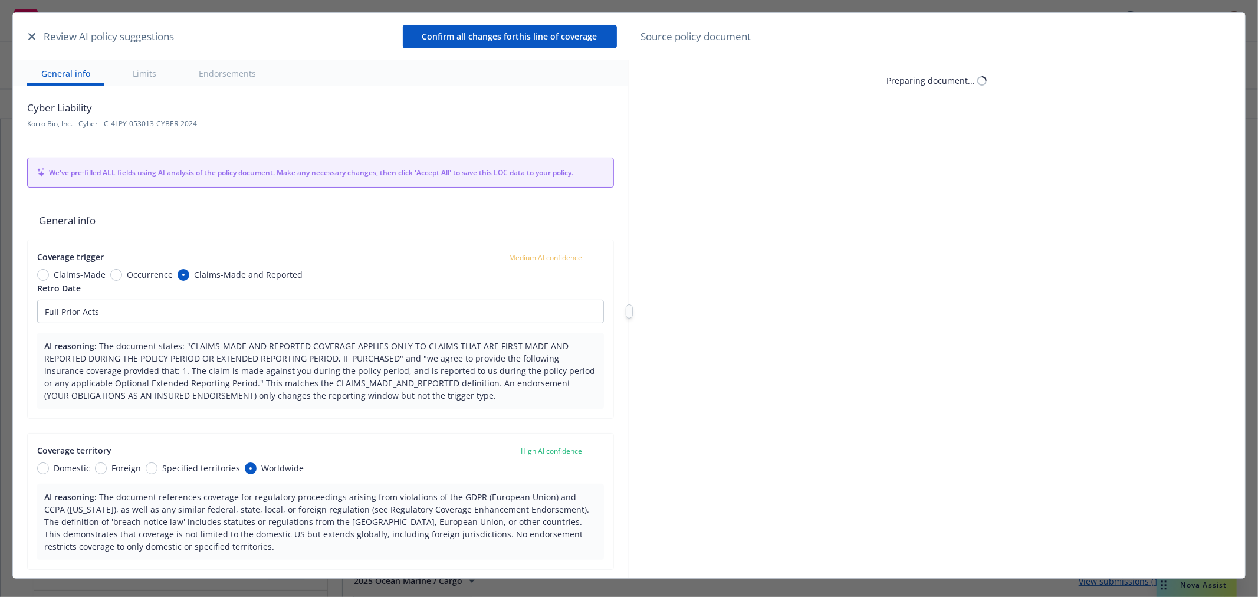
click at [33, 37] on icon "button" at bounding box center [31, 36] width 7 height 7
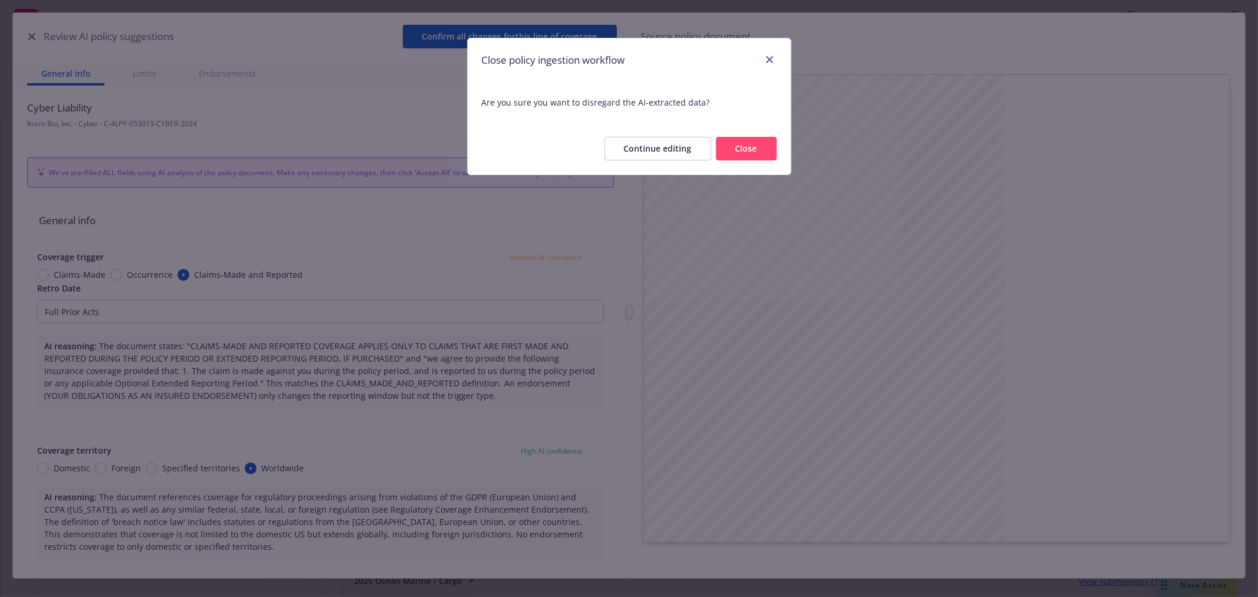
click at [741, 142] on button "Close" at bounding box center [746, 149] width 61 height 24
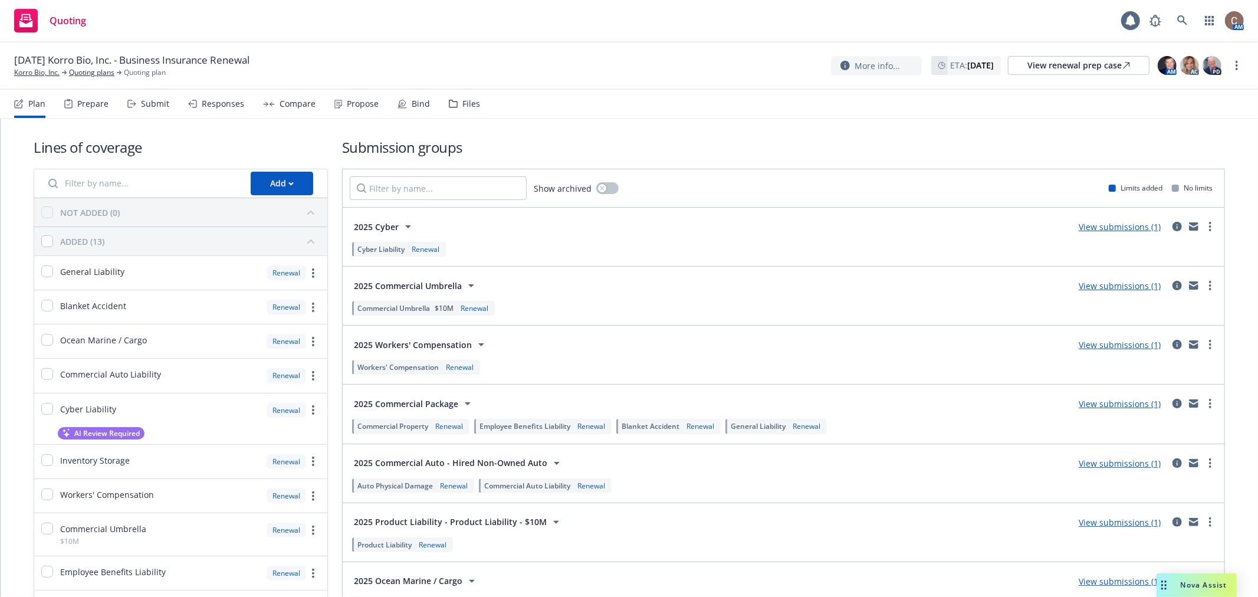
click at [463, 104] on div "Files" at bounding box center [471, 103] width 18 height 9
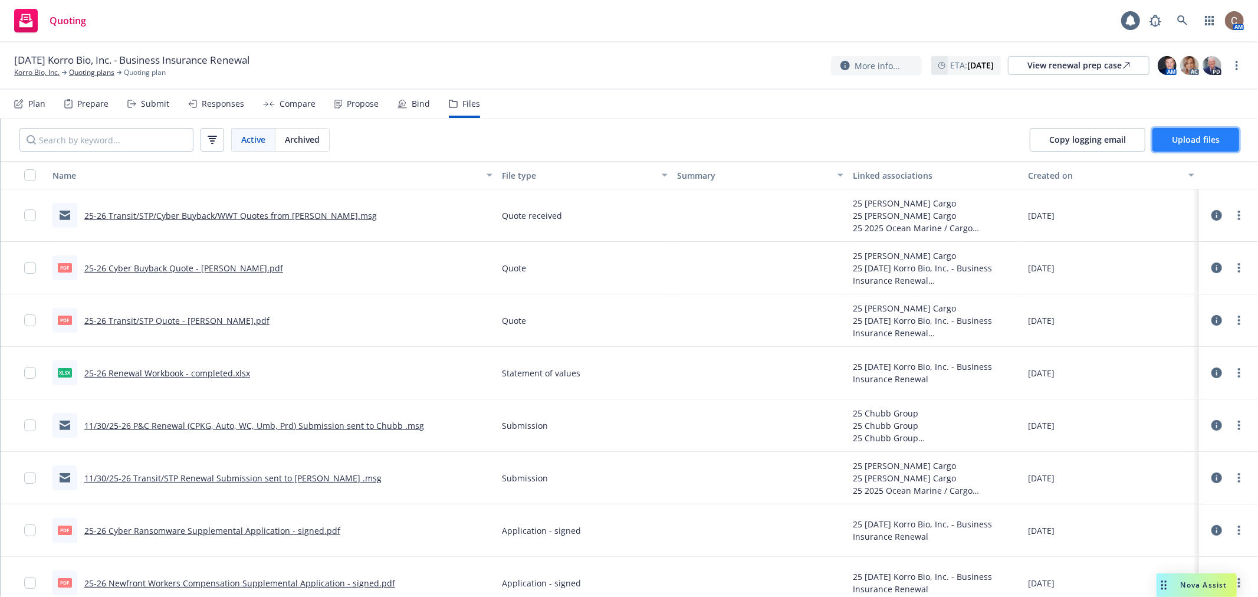
click at [1223, 144] on button "Upload files" at bounding box center [1195, 140] width 87 height 24
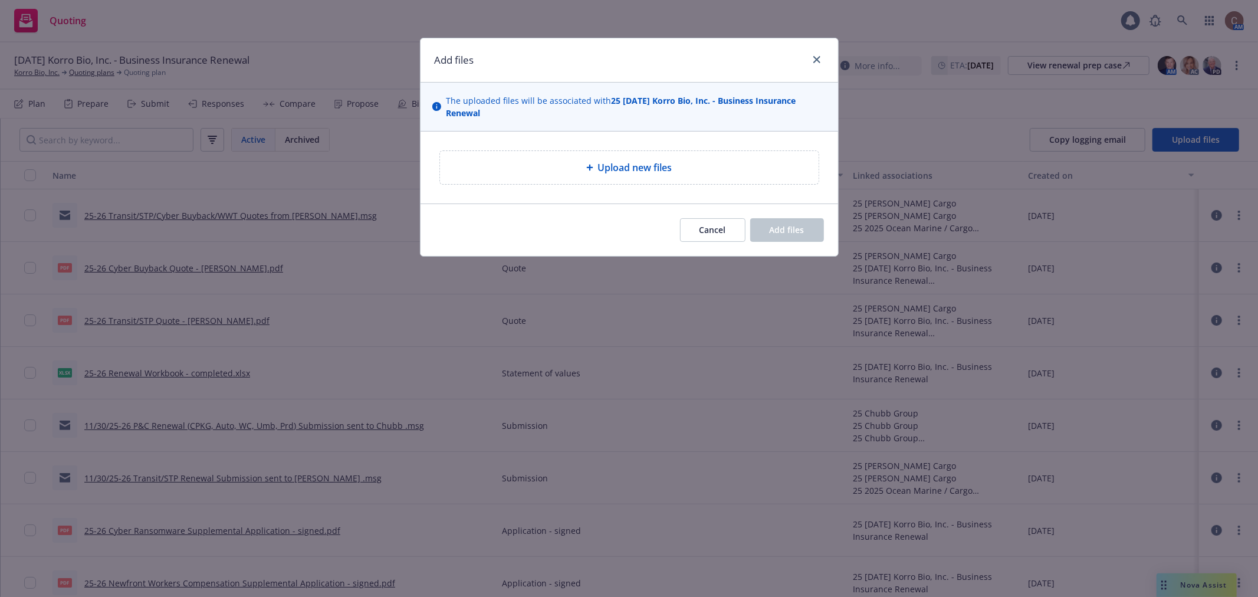
type textarea "x"
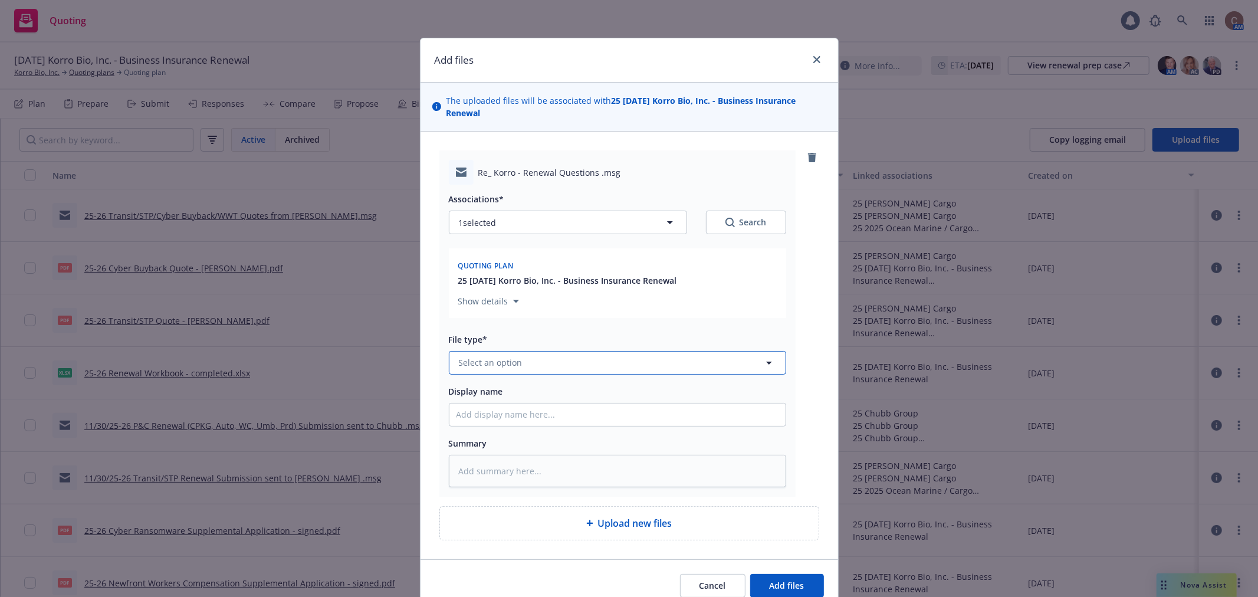
click at [552, 363] on button "Select an option" at bounding box center [617, 363] width 337 height 24
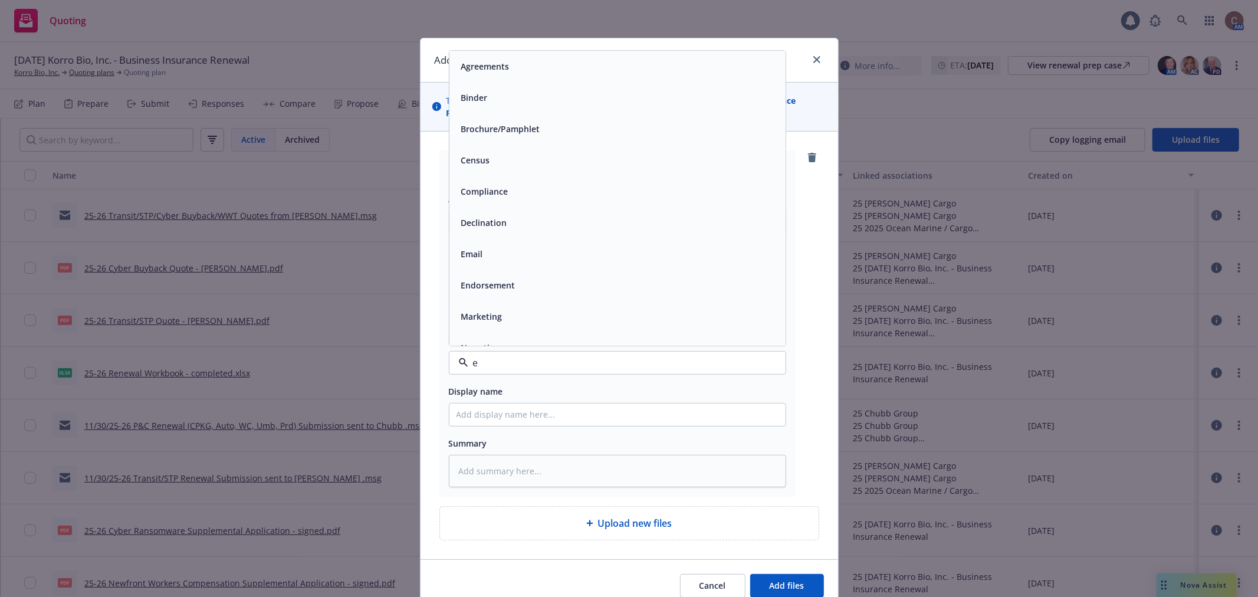
type input "em"
click at [481, 91] on div "Email" at bounding box center [617, 97] width 322 height 17
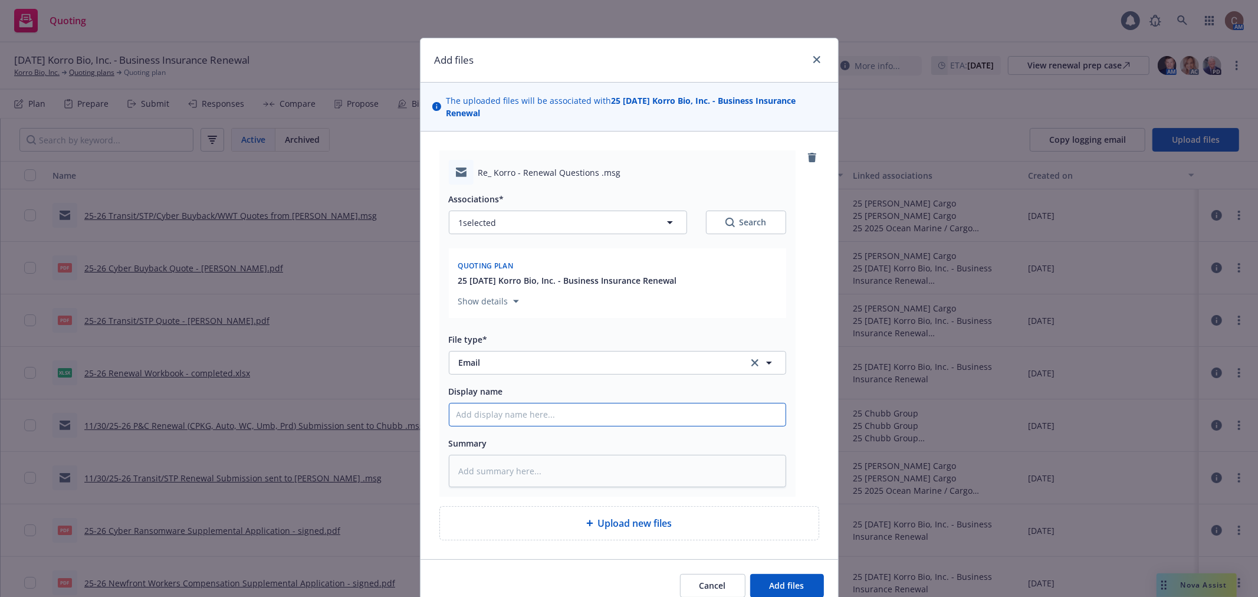
click at [504, 413] on input "Display name" at bounding box center [617, 414] width 336 height 22
type textarea "x"
type input "2"
type textarea "x"
type input "25"
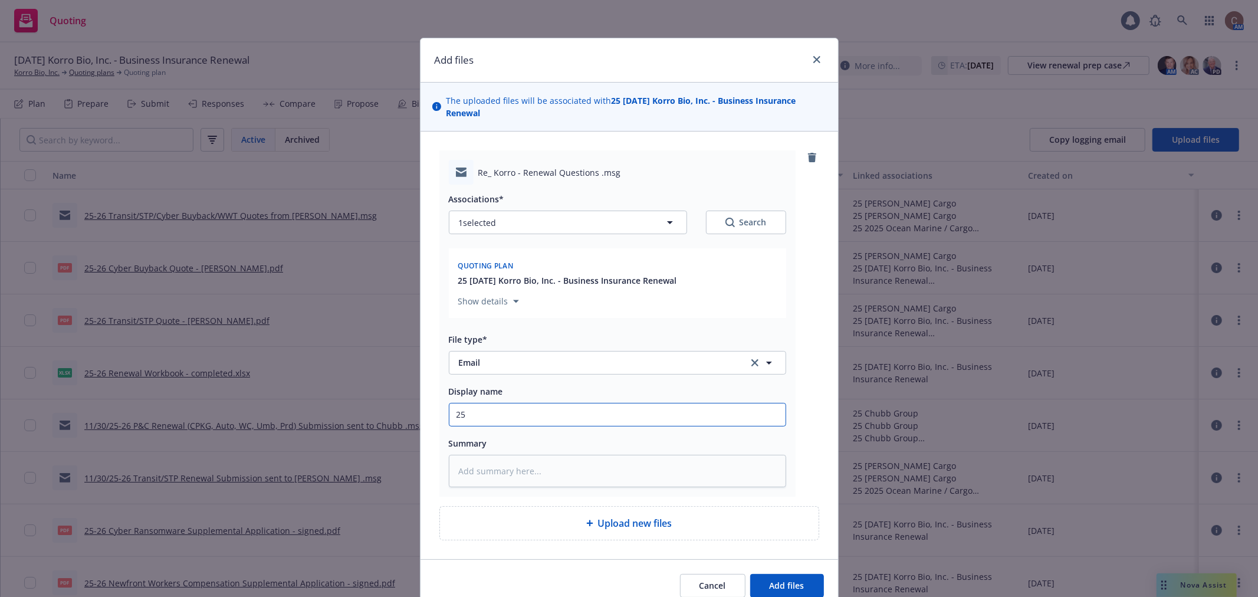
type textarea "x"
type input "25-"
type textarea "x"
type input "25-2"
type textarea "x"
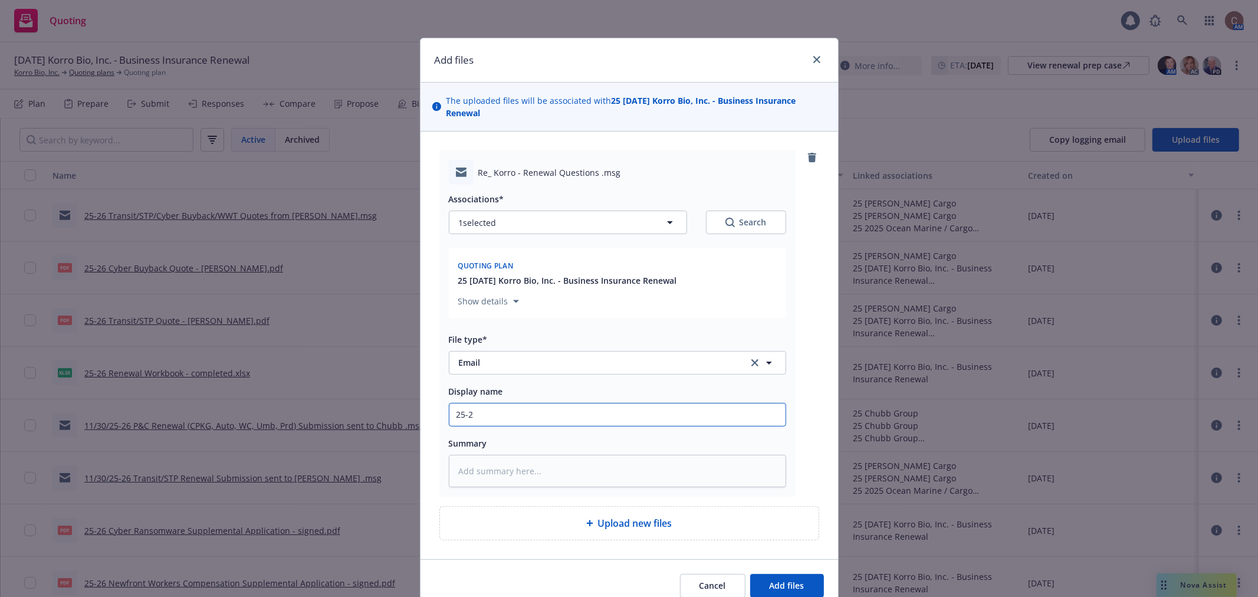
type input "25-26"
type textarea "x"
type input "25-26"
paste input "Renewal Questions"
type textarea "x"
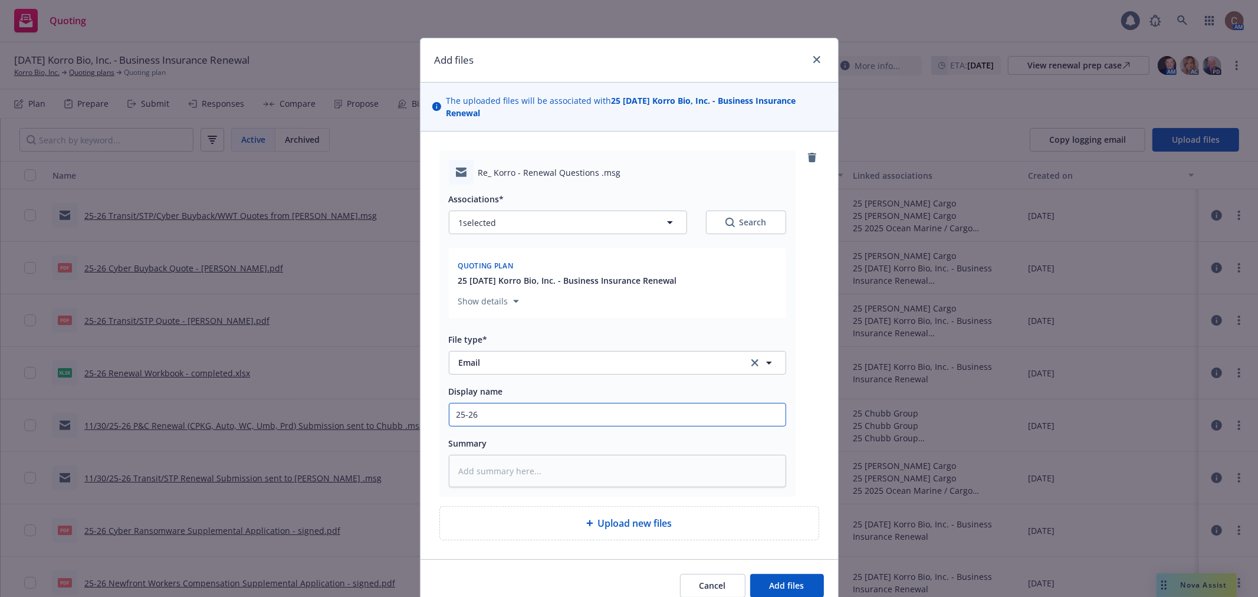
type input "25-26 Renewal Questions"
type textarea "x"
type input "25-26 Renewal Questions -"
type textarea "x"
type input "25-26 Renewal Questions -"
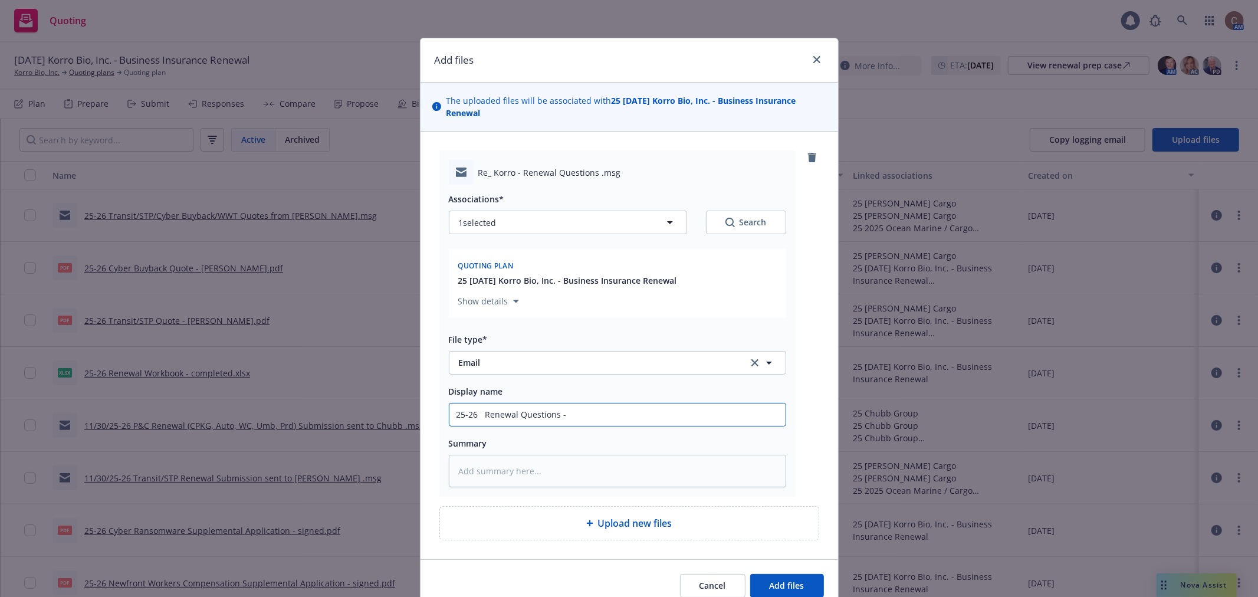
type textarea "x"
type input "25-26 Renewal Questions - a"
type textarea "x"
type input "25-26 Renewal Questions - ad"
type textarea "x"
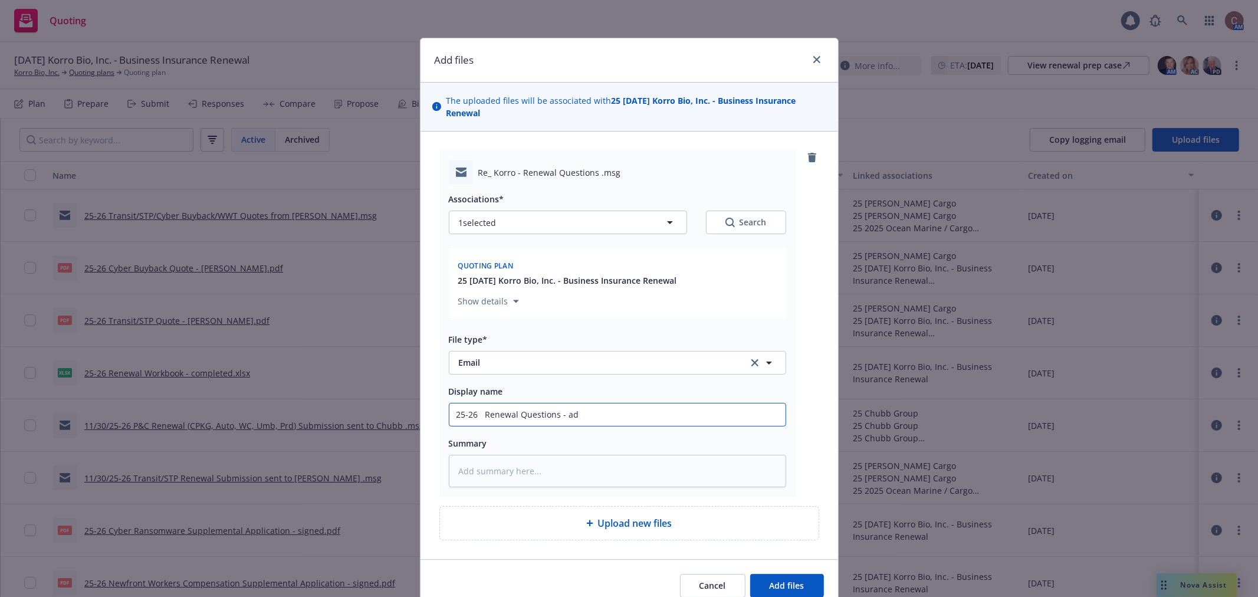
type input "25-26 Renewal Questions - add"
type textarea "x"
type input "25-26 Renewal Questions - add'"
type textarea "x"
type input "25-26 Renewal Questions - add'l"
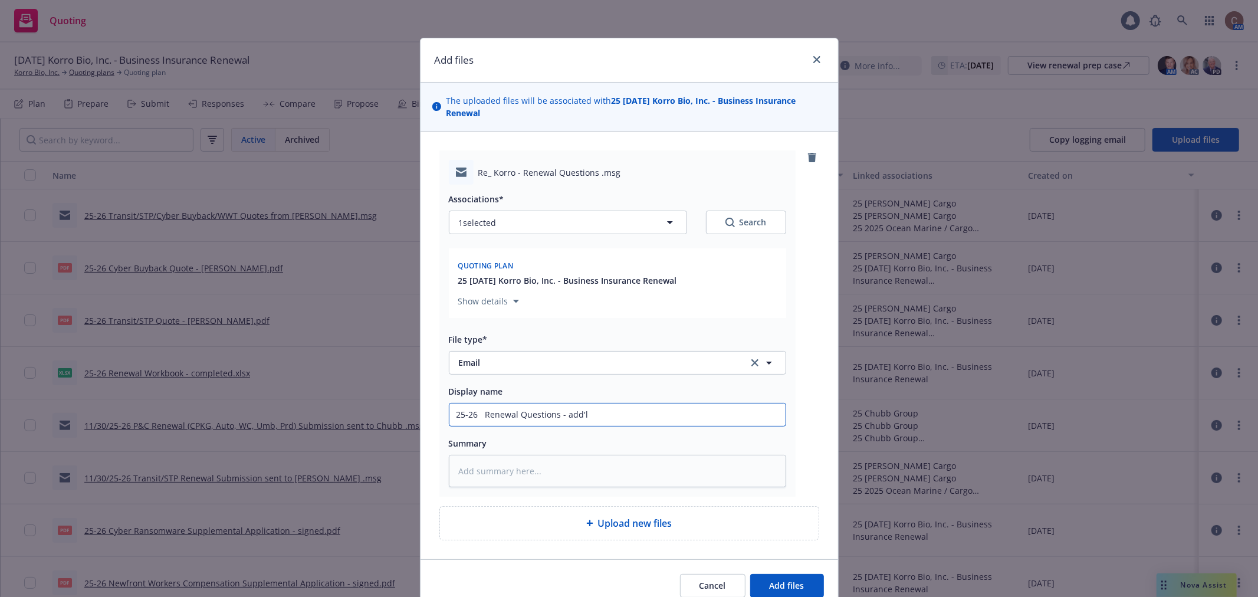
type textarea "x"
type input "25-26 Renewal Questions - add'l"
type textarea "x"
type input "25-26 Renewal Questions - add'l i"
type textarea "x"
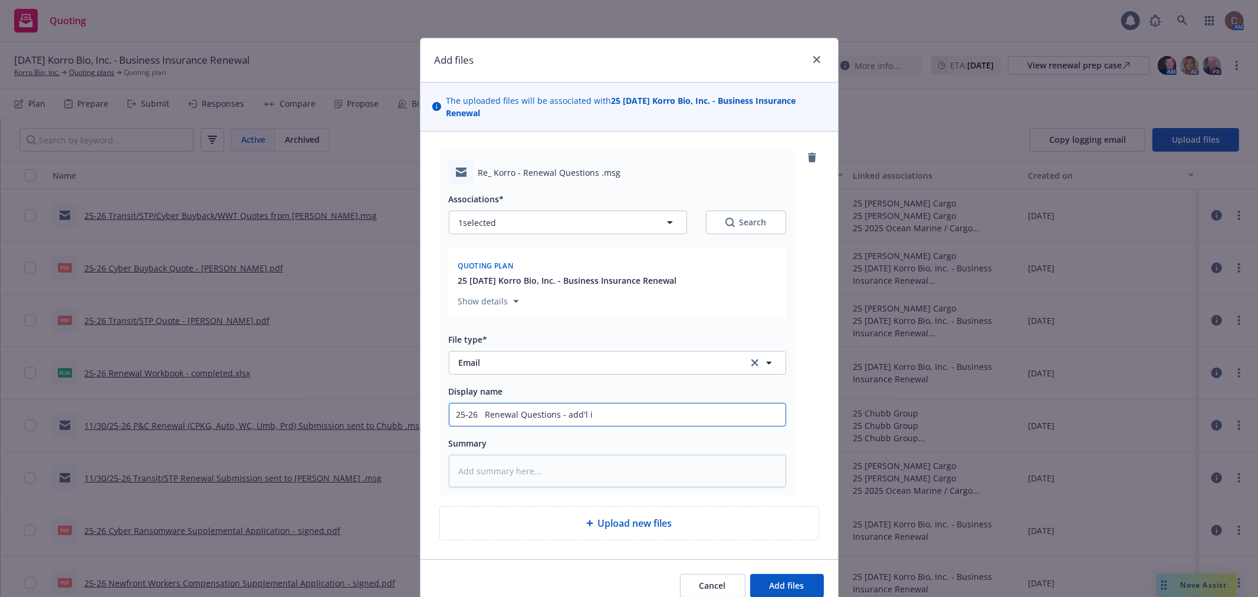
type input "25-26 Renewal Questions - add'l in"
type textarea "x"
type input "25-26 Renewal Questions - add'l inf"
type textarea "x"
type input "25-26 Renewal Questions - add'l info"
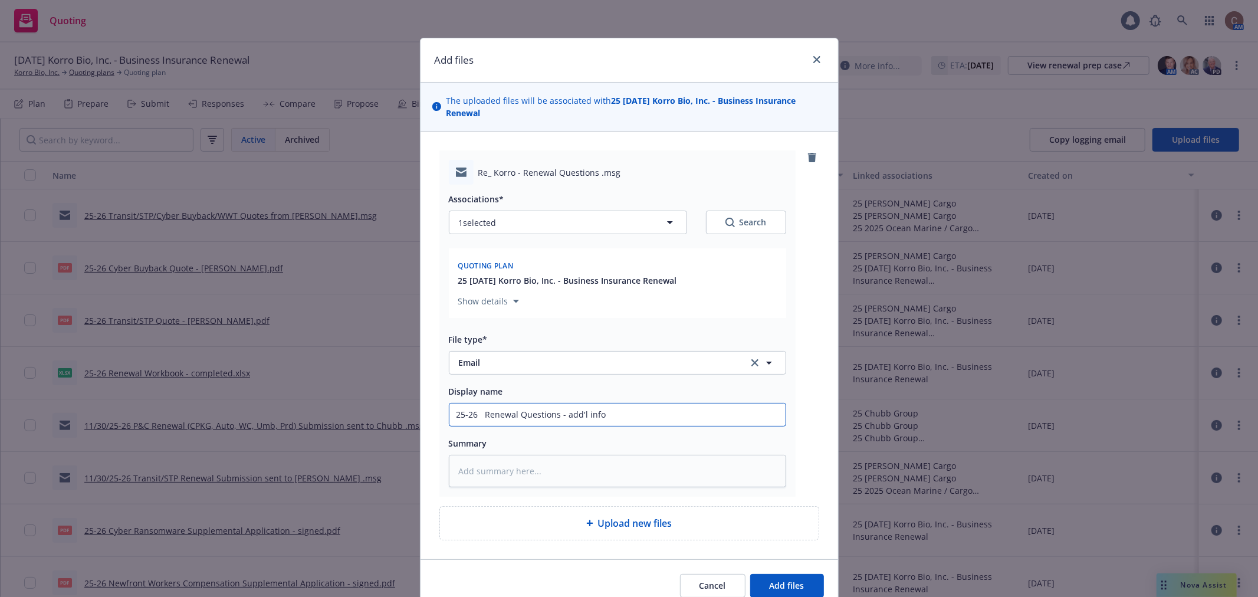
type textarea "x"
type input "25-26 Renewal Questions - add'l infor"
type textarea "x"
type input "25-26 Renewal Questions - add'l infor"
type textarea "x"
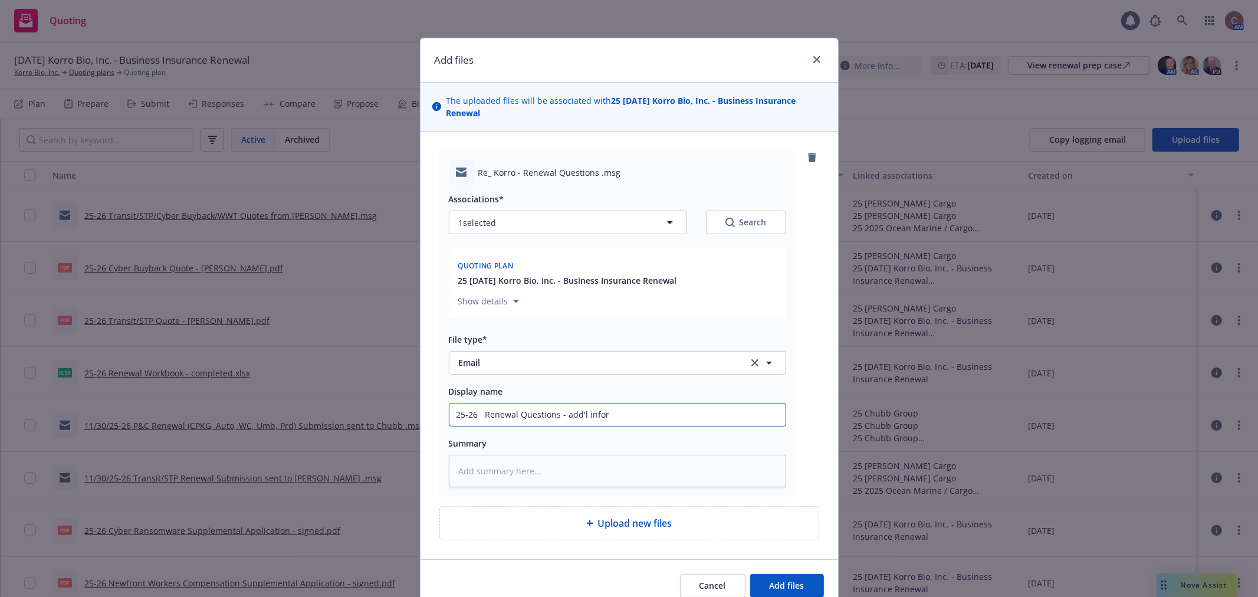
type input "25-26 Renewal Questions - add'l infor"
type textarea "x"
type input "25-26 Renewal Questions - add'l info"
type textarea "x"
type input "25-26 Renewal Questions - add'l info"
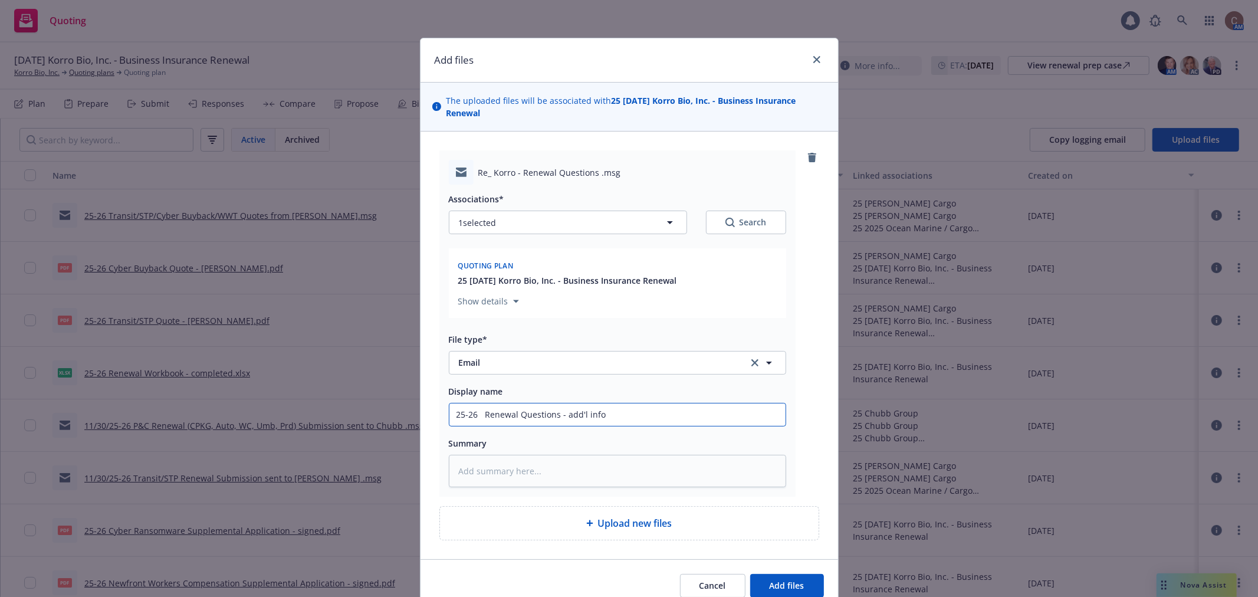
type textarea "x"
type input "25-26 Renewal Questions - add'l info f"
type textarea "x"
type input "25-26 Renewal Questions - add'l info fr"
type textarea "x"
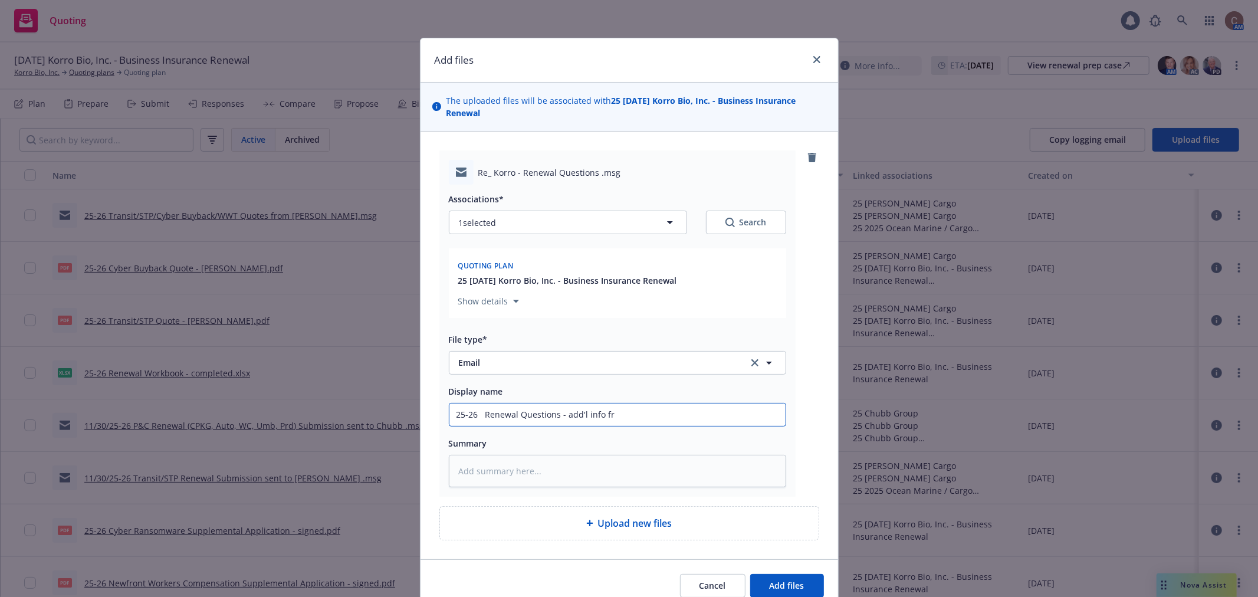
type input "25-26 Renewal Questions - add'l info fro"
type textarea "x"
type input "25-26 Renewal Questions - add'l info from"
type textarea "x"
type input "25-26 Renewal Questions - add'l info from"
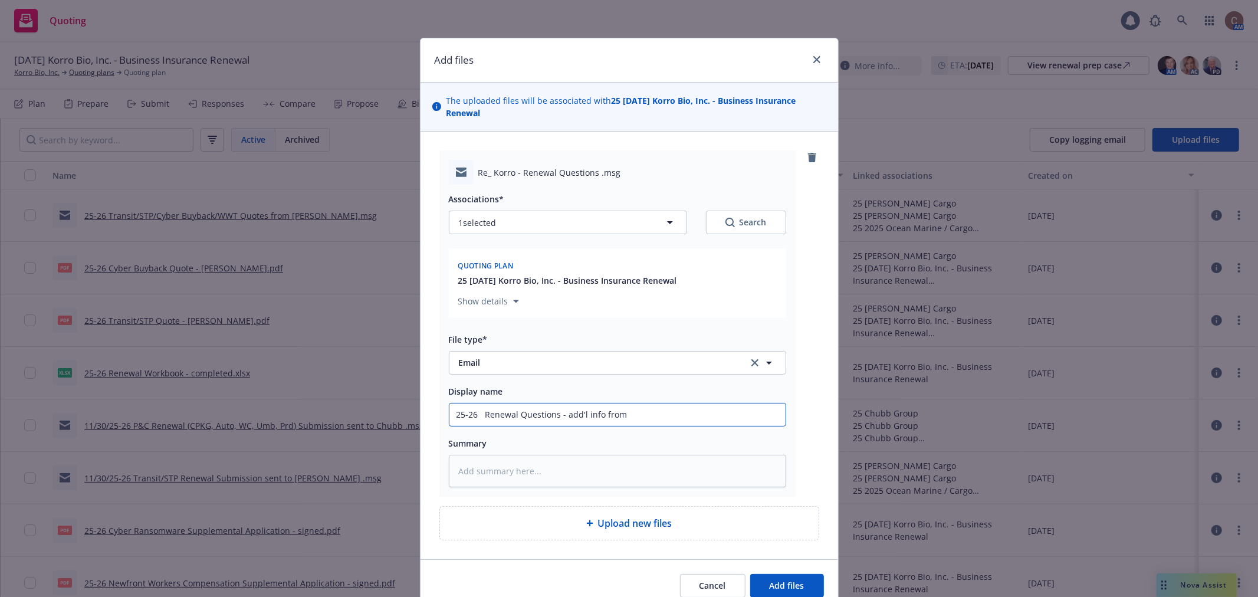
type textarea "x"
type input "25-26 Renewal Questions - add'l info from i"
type textarea "x"
type input "25-26 Renewal Questions - add'l info from ins"
type textarea "x"
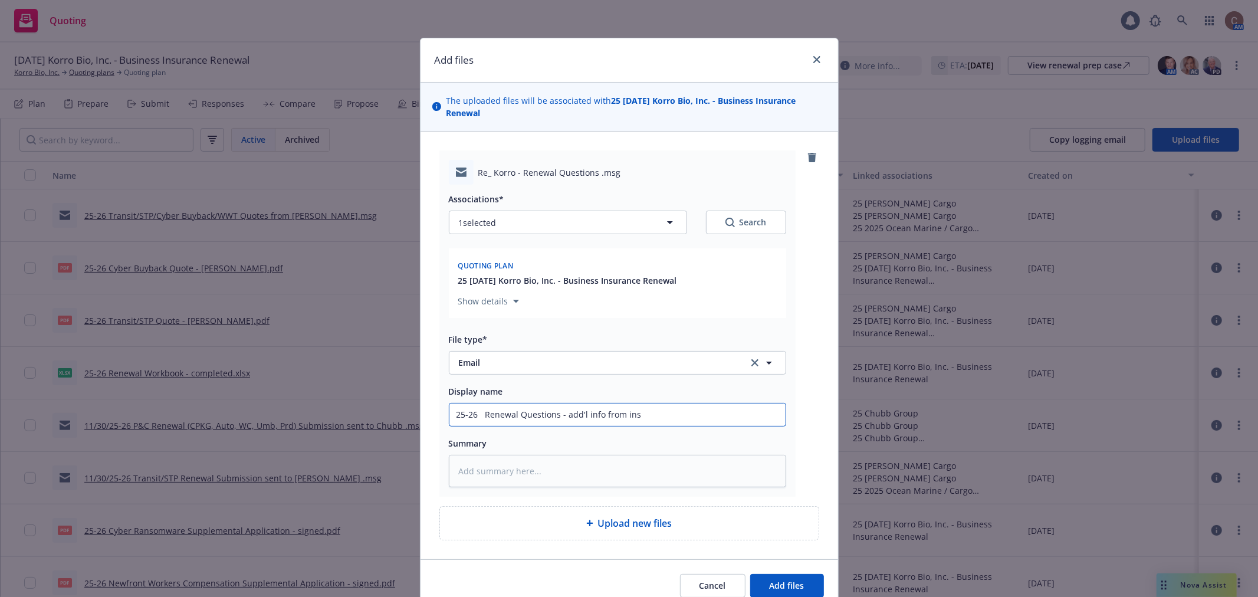
type input "25-26 Renewal Questions - add'l info from insu"
type textarea "x"
type input "25-26 Renewal Questions - add'l info from insure"
type textarea "x"
type input "25-26 Renewal Questions - add'l info from insured"
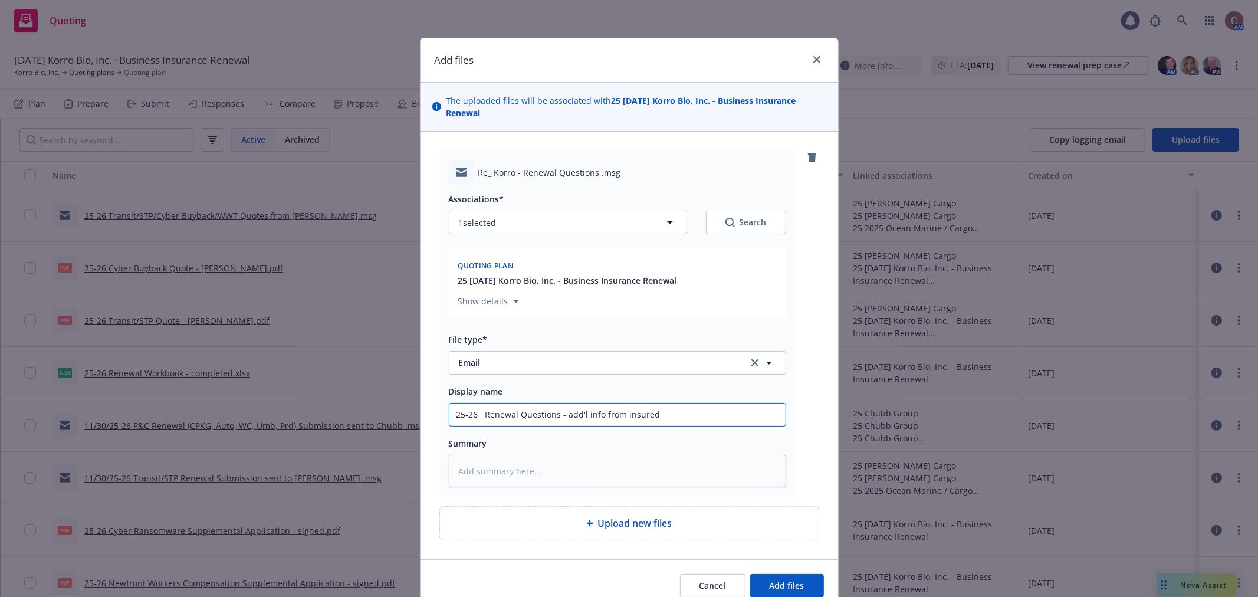
click at [482, 416] on input "25-26 Renewal Questions - add'l info from insured" at bounding box center [617, 414] width 336 height 22
type textarea "x"
type input "25-26 Renewal Questions - add'l info from insured"
click at [769, 584] on span "Add files" at bounding box center [786, 585] width 35 height 11
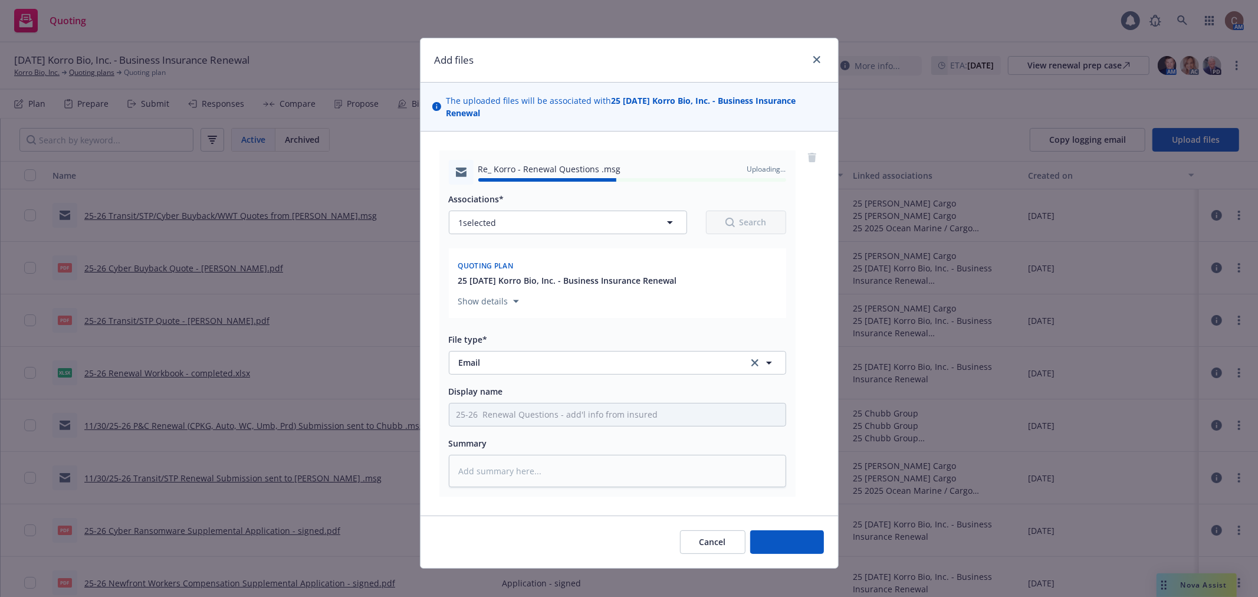
type textarea "x"
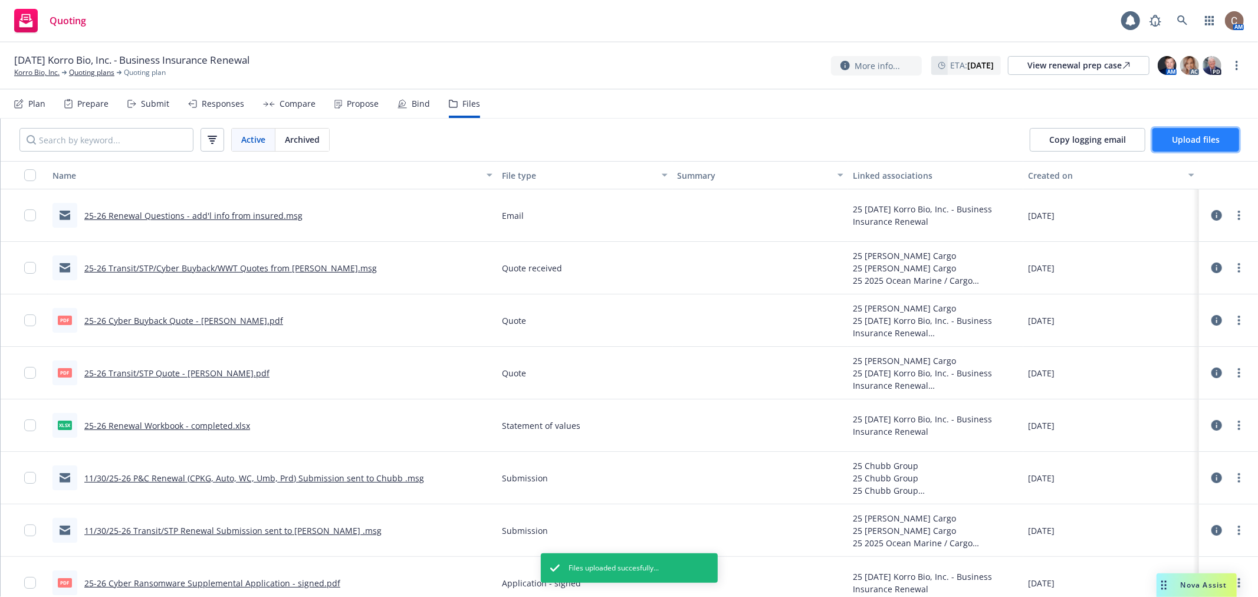
click at [1197, 134] on span "Upload files" at bounding box center [1196, 139] width 48 height 11
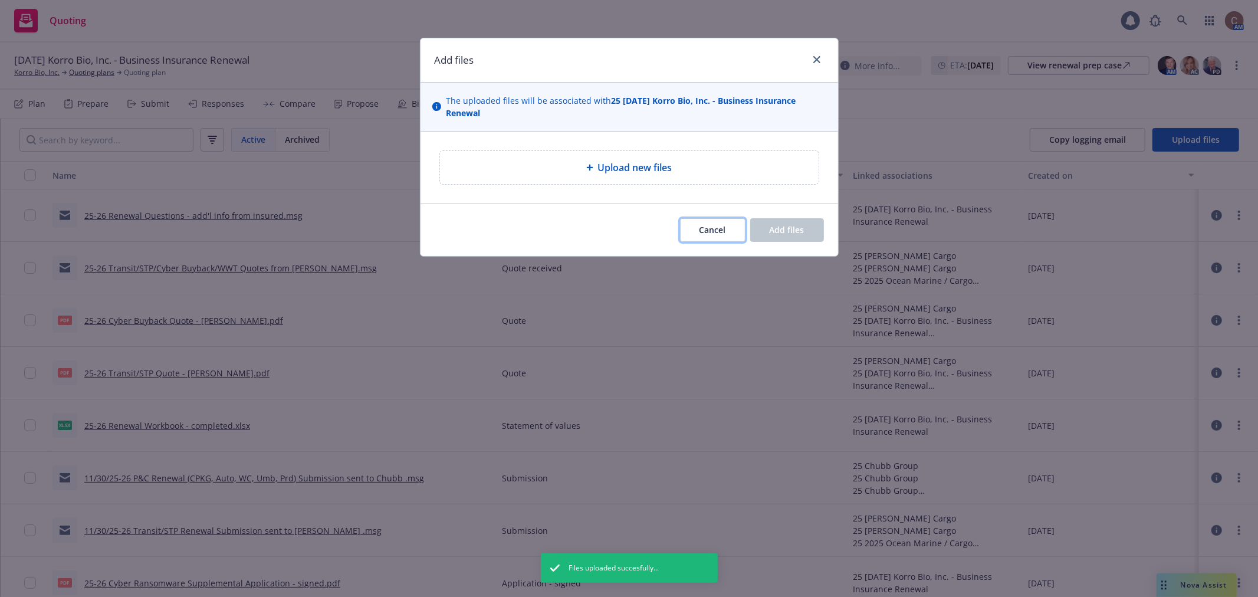
drag, startPoint x: 718, startPoint y: 240, endPoint x: 710, endPoint y: 226, distance: 16.1
click at [718, 239] on button "Cancel" at bounding box center [712, 230] width 65 height 24
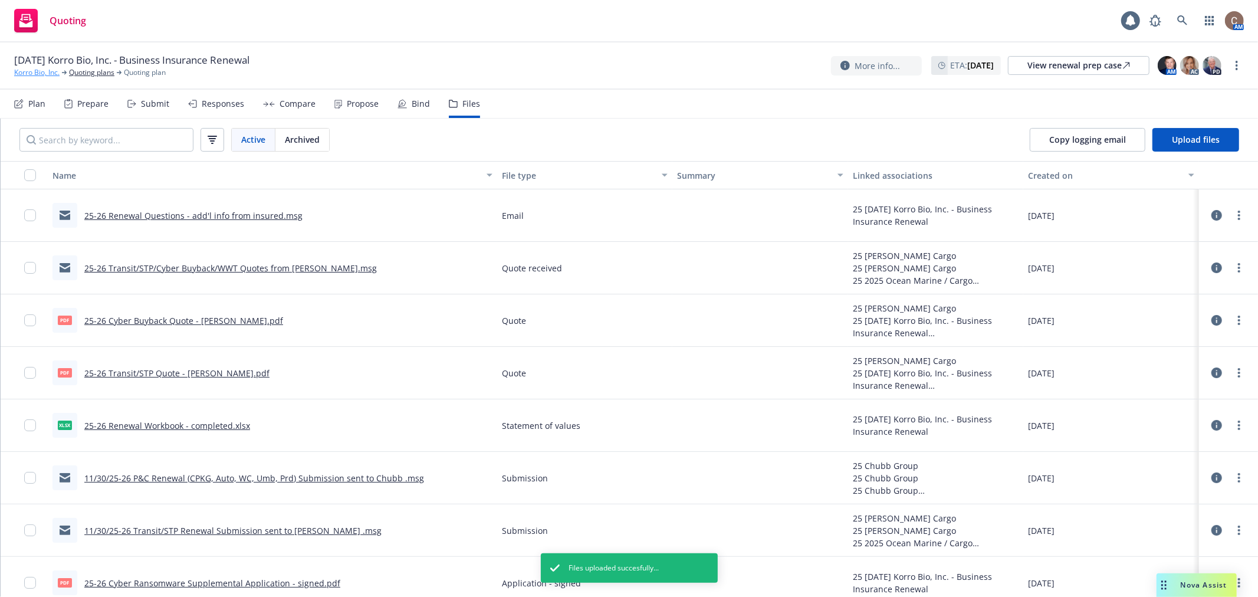
click at [47, 73] on link "Korro Bio, Inc." at bounding box center [36, 72] width 45 height 11
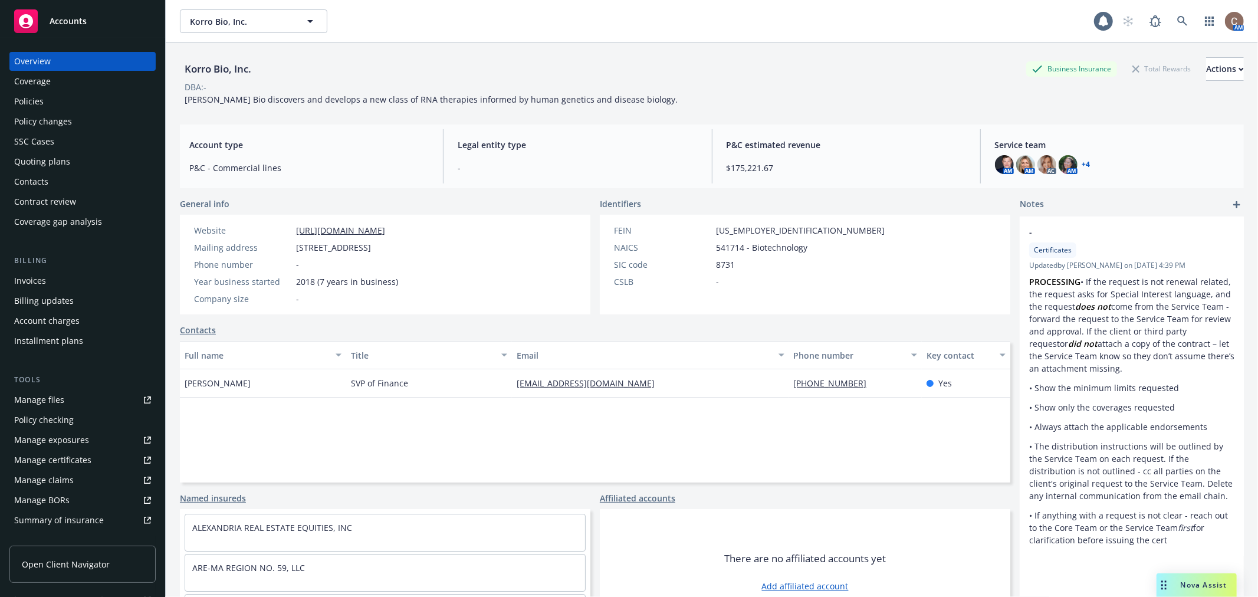
click at [54, 403] on div "Manage files" at bounding box center [39, 399] width 50 height 19
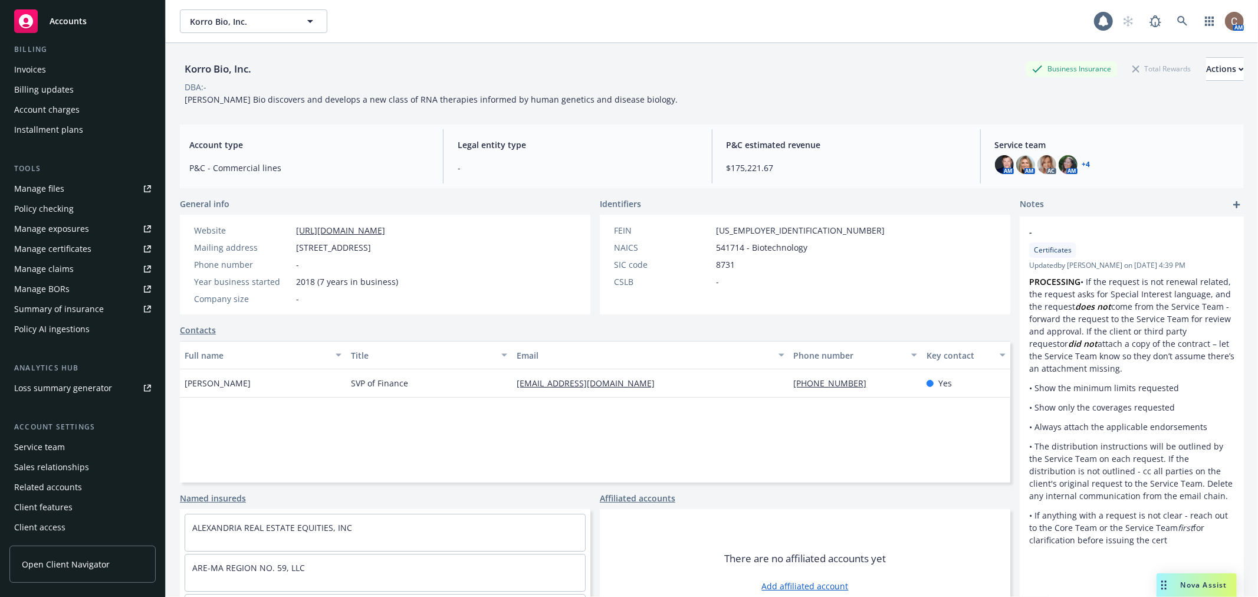
scroll to position [146, 0]
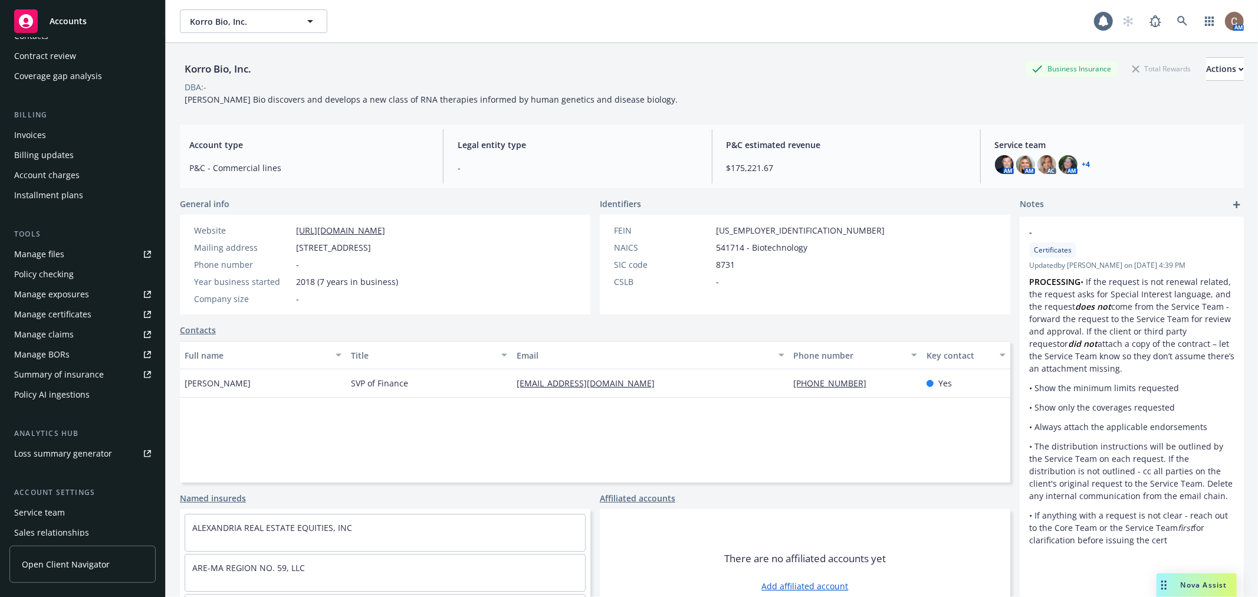
click at [58, 515] on div "Service team" at bounding box center [39, 512] width 51 height 19
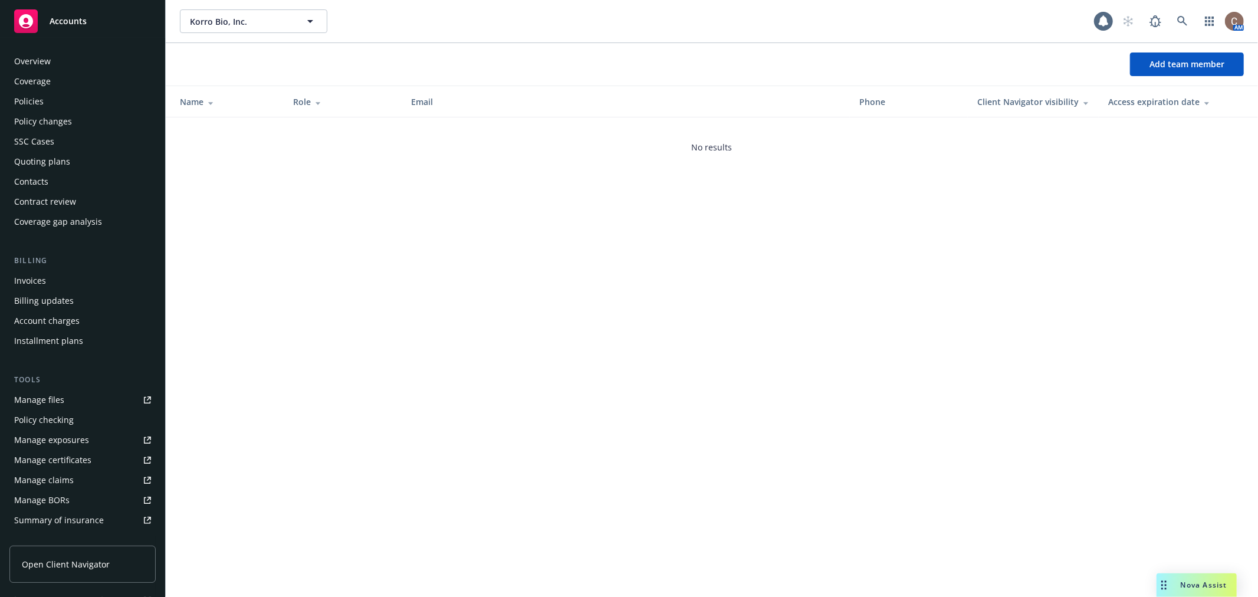
scroll to position [211, 0]
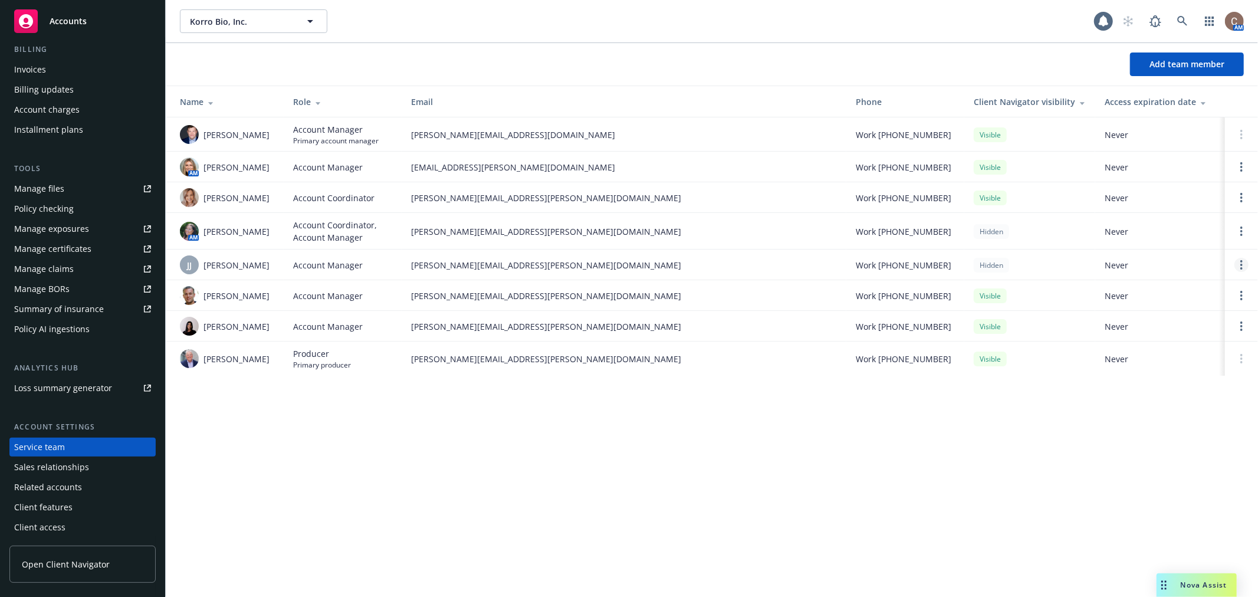
click at [1241, 266] on circle "Open options" at bounding box center [1241, 265] width 2 height 2
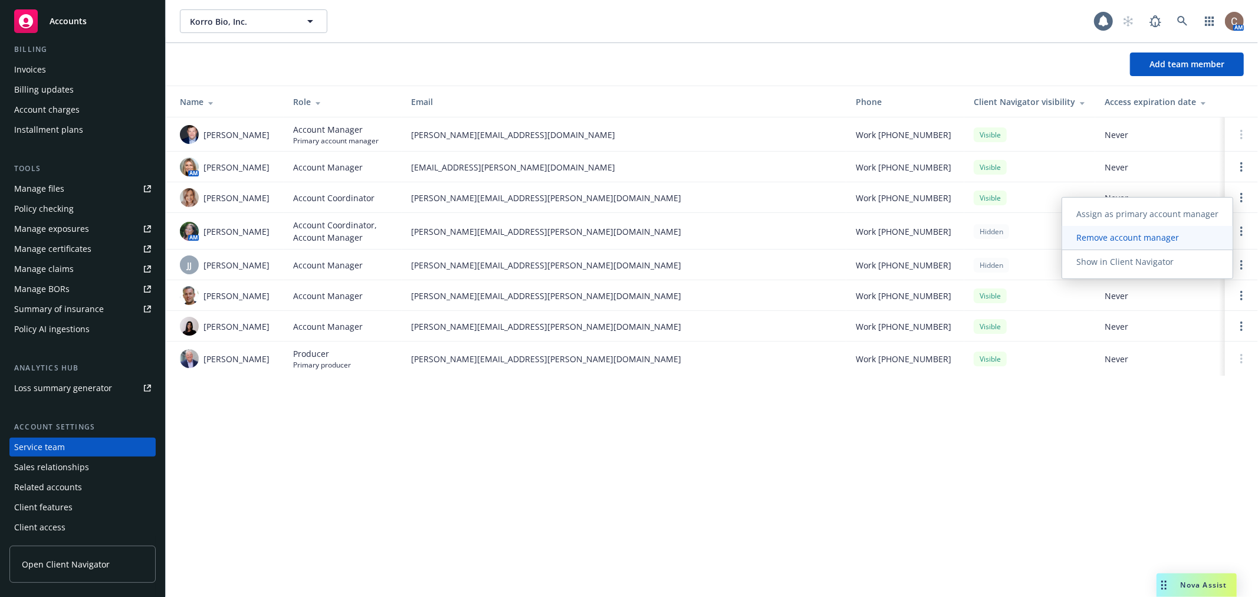
click at [1141, 236] on span "Remove account manager" at bounding box center [1127, 237] width 131 height 11
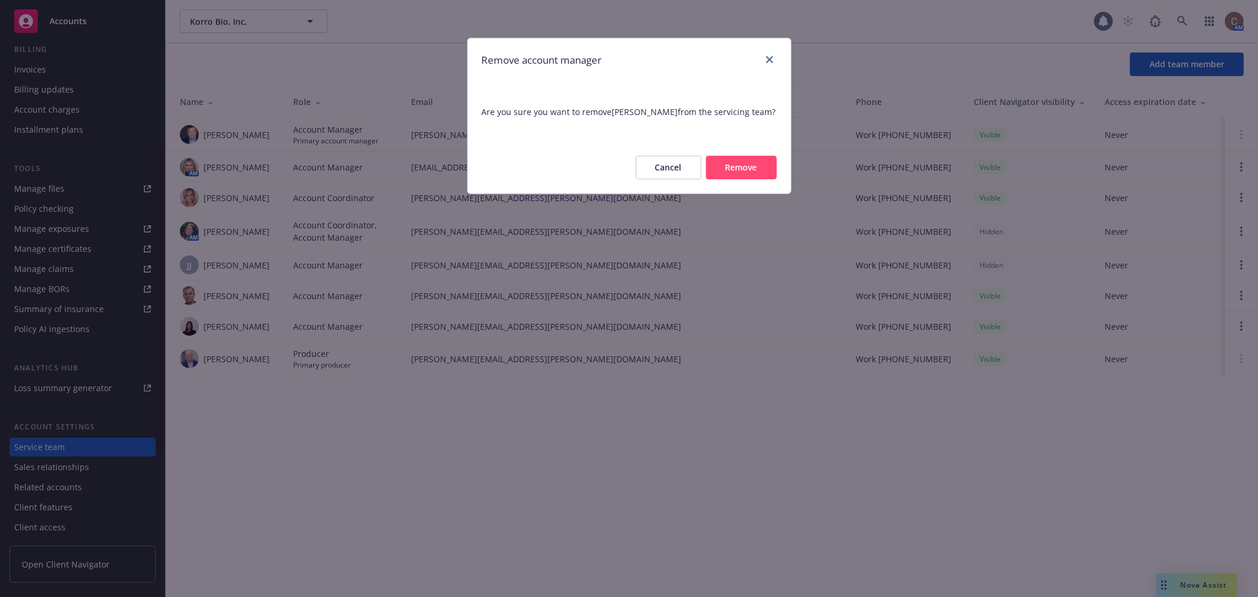
click at [753, 173] on button "Remove" at bounding box center [741, 168] width 71 height 24
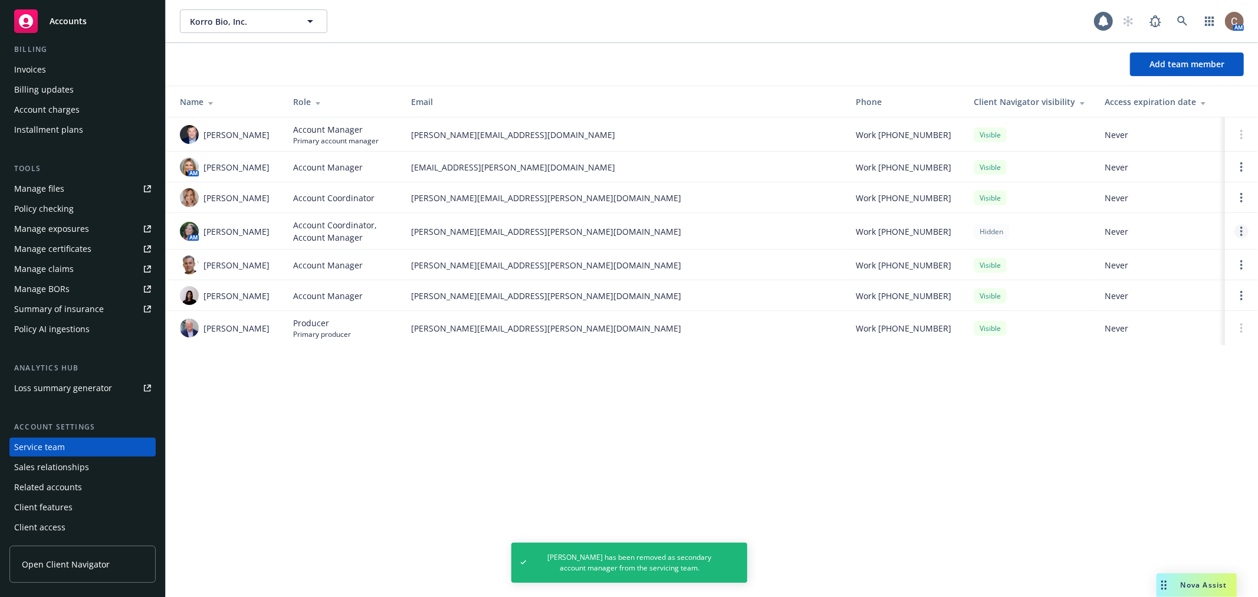
click at [1241, 232] on circle "Open options" at bounding box center [1241, 231] width 2 height 2
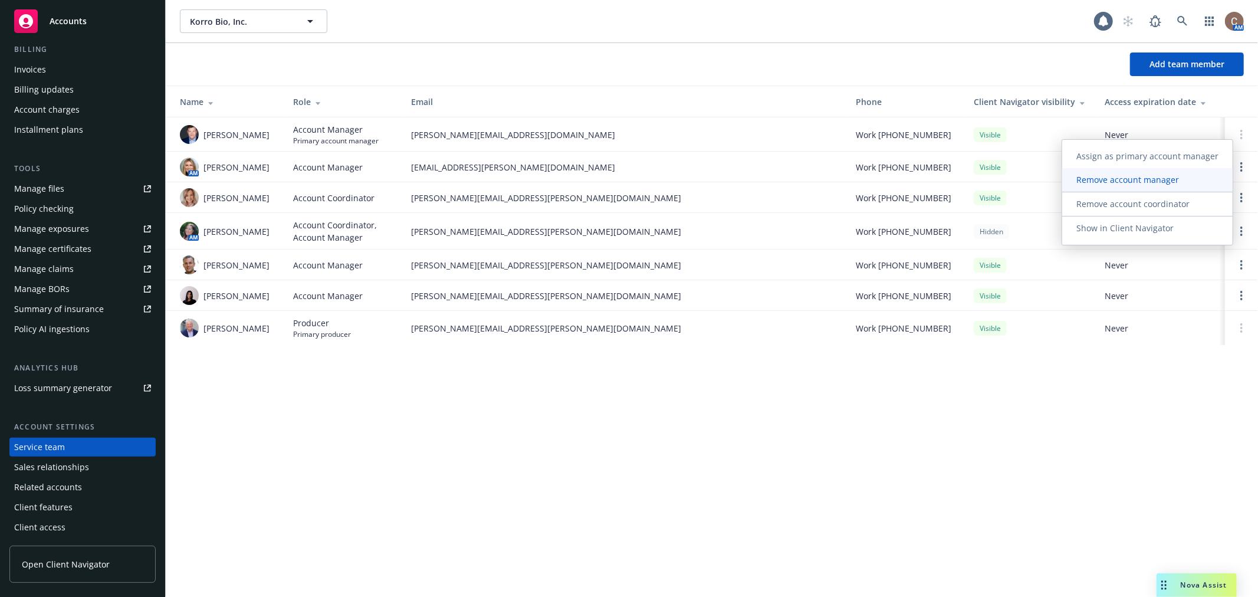
click at [1143, 176] on span "Remove account manager" at bounding box center [1127, 179] width 131 height 11
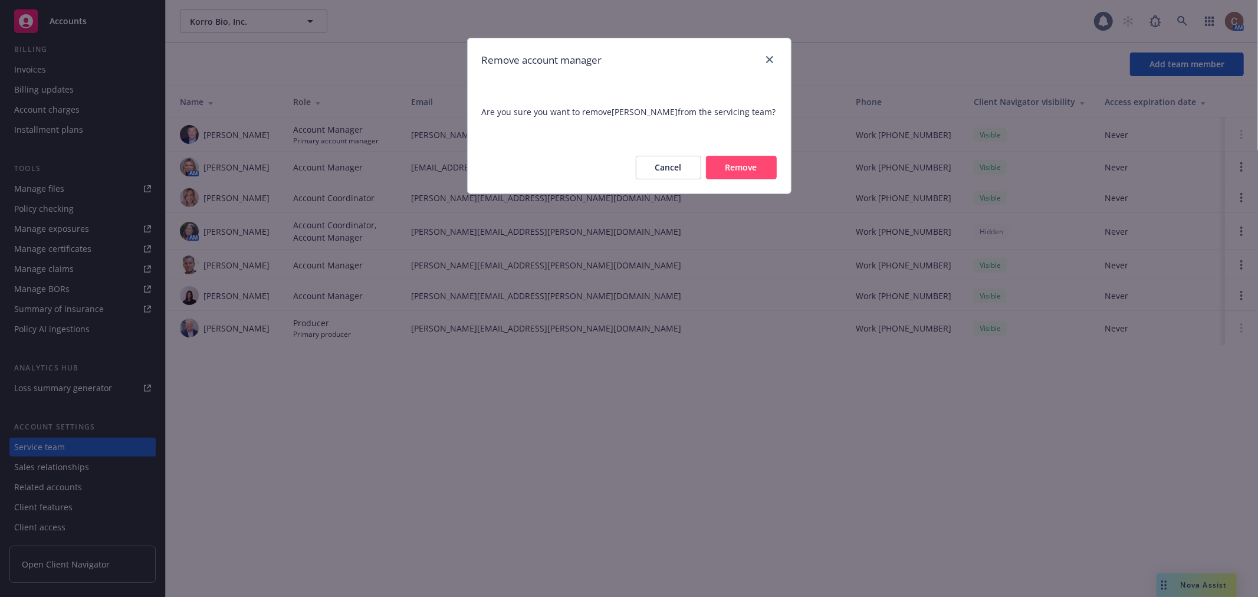
click at [729, 165] on button "Remove" at bounding box center [741, 168] width 71 height 24
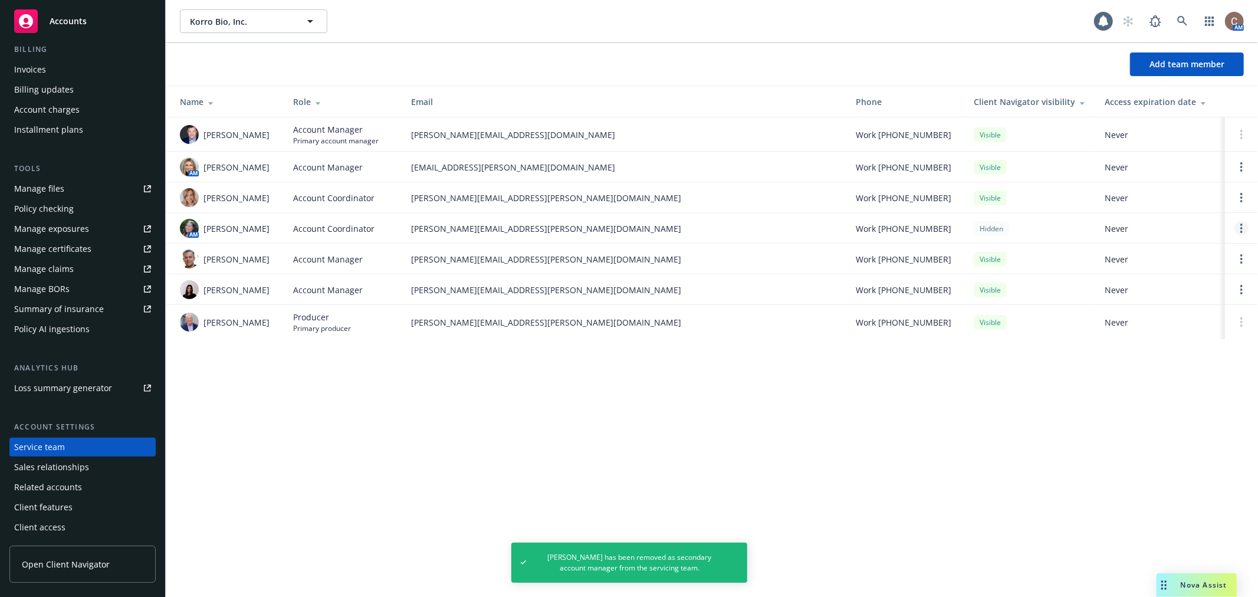
click at [1240, 233] on icon "Open options" at bounding box center [1241, 227] width 2 height 9
click at [1174, 203] on span "Remove account coordinator" at bounding box center [1162, 200] width 142 height 11
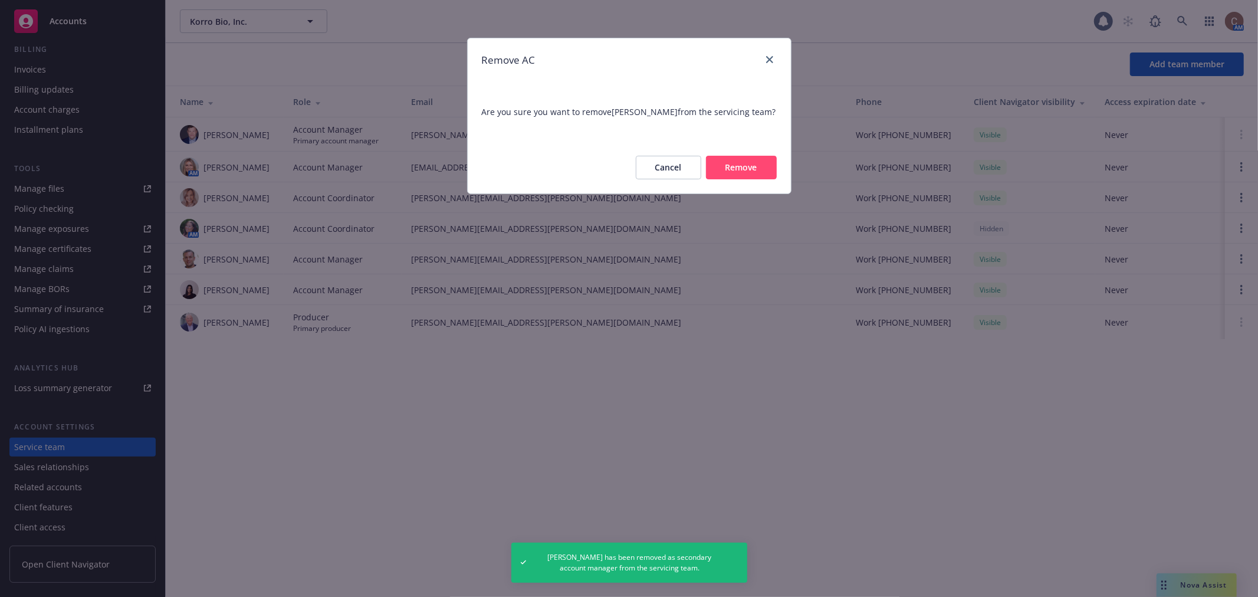
click at [741, 164] on button "Remove" at bounding box center [741, 168] width 71 height 24
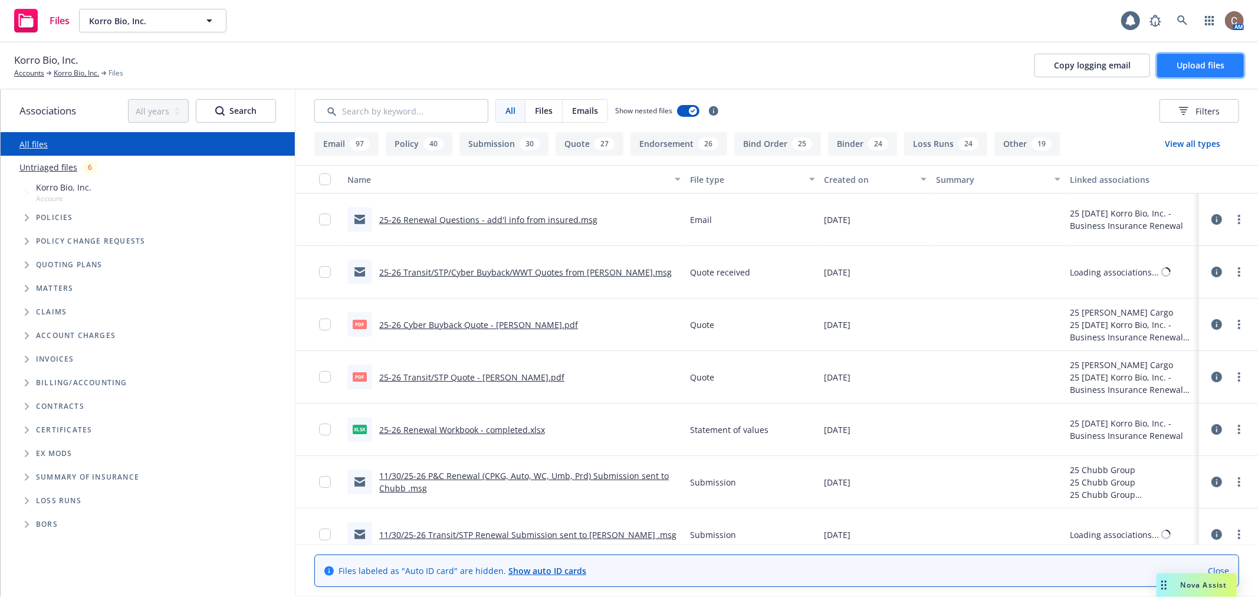
click at [1196, 64] on span "Upload files" at bounding box center [1200, 65] width 48 height 11
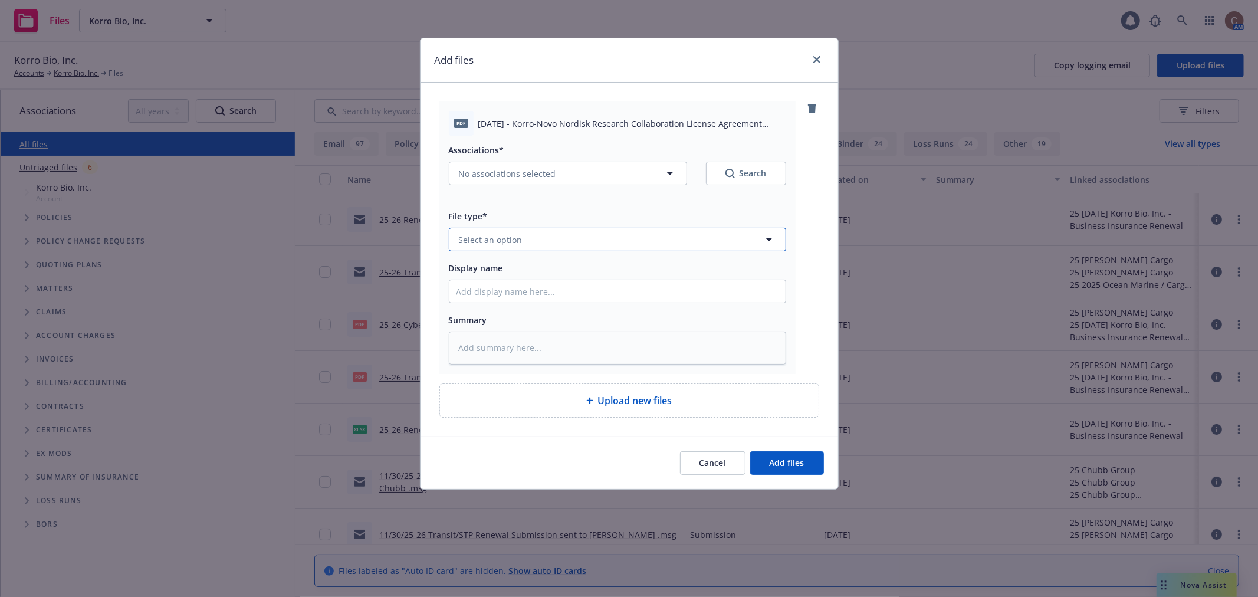
click at [492, 238] on span "Select an option" at bounding box center [491, 239] width 64 height 12
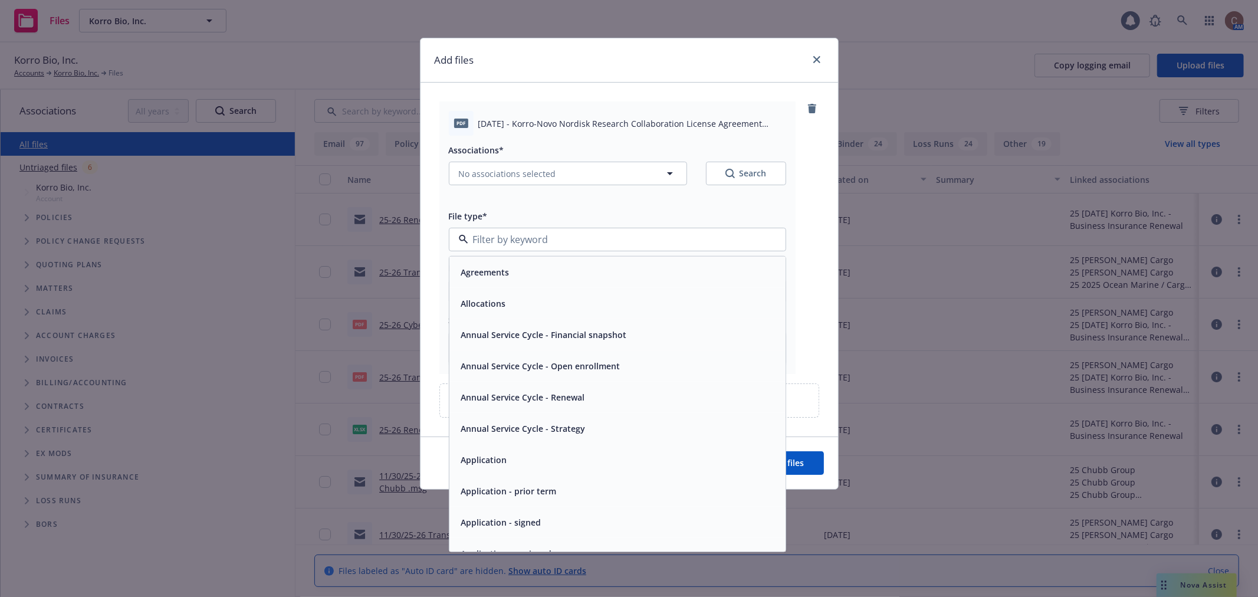
click at [498, 267] on span "Agreements" at bounding box center [485, 272] width 48 height 12
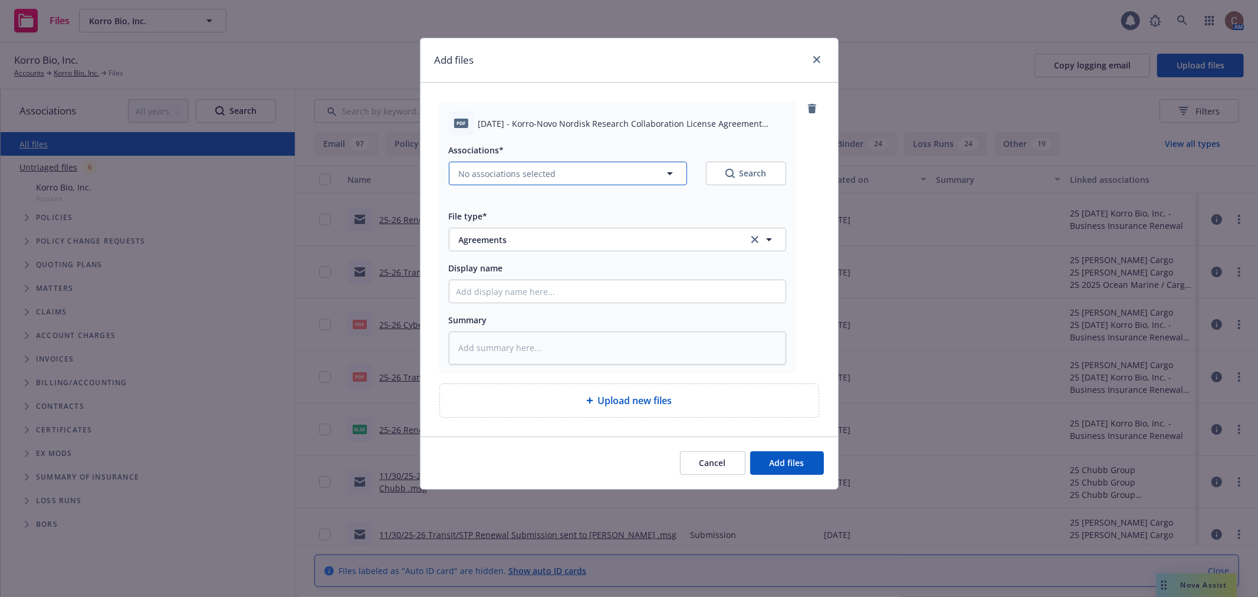
click at [565, 162] on button "No associations selected" at bounding box center [568, 174] width 238 height 24
type textarea "x"
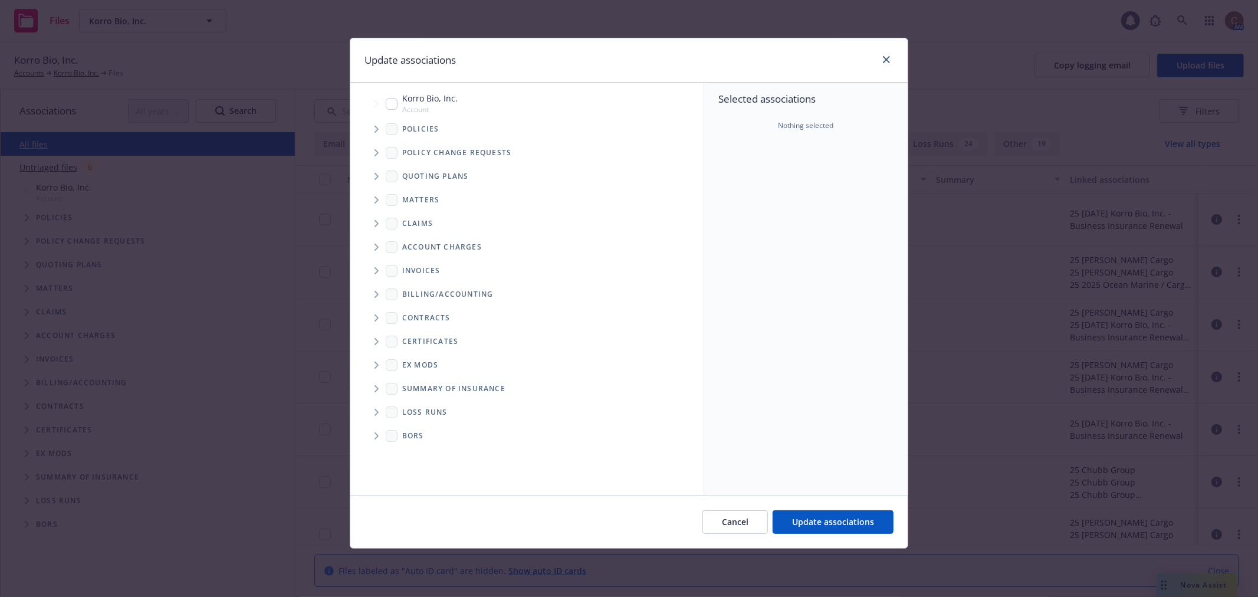
click at [384, 108] on span "Tree Example" at bounding box center [376, 103] width 19 height 19
checkbox input "true"
click at [810, 513] on button "Update associations" at bounding box center [832, 522] width 121 height 24
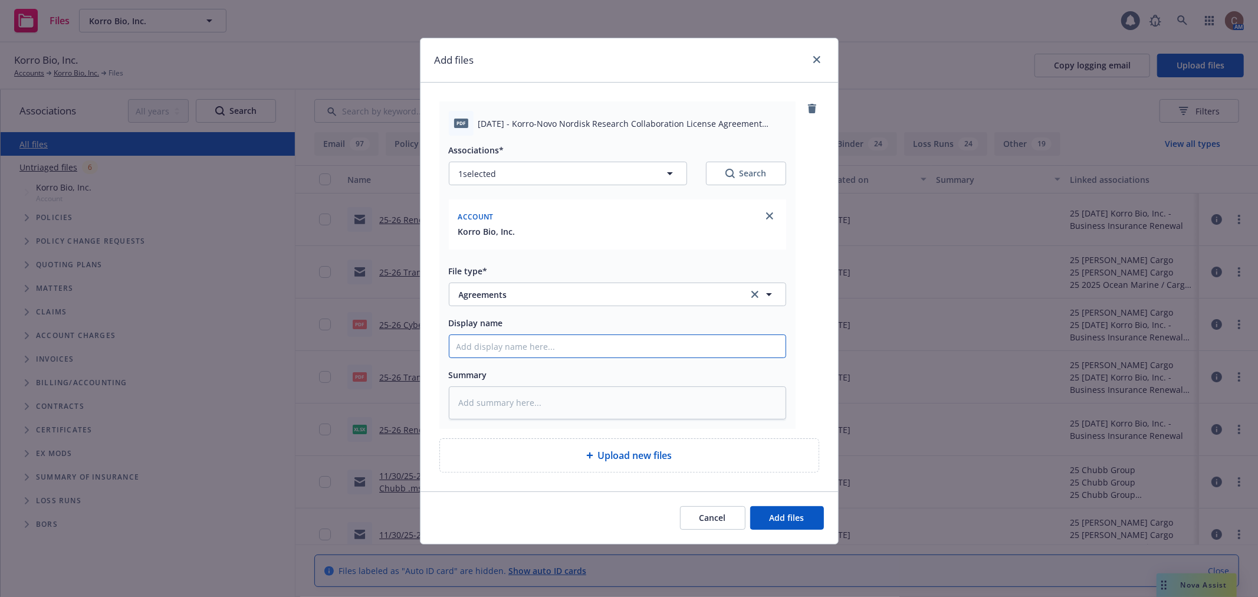
click at [682, 351] on input "Display name" at bounding box center [617, 346] width 336 height 22
paste input "contract/agreement with Novo Nordisk"
type textarea "x"
type input "contract/agreement with Novo Nordisk"
click at [504, 348] on input "contract/agreement with Novo Nordisk" at bounding box center [617, 346] width 336 height 22
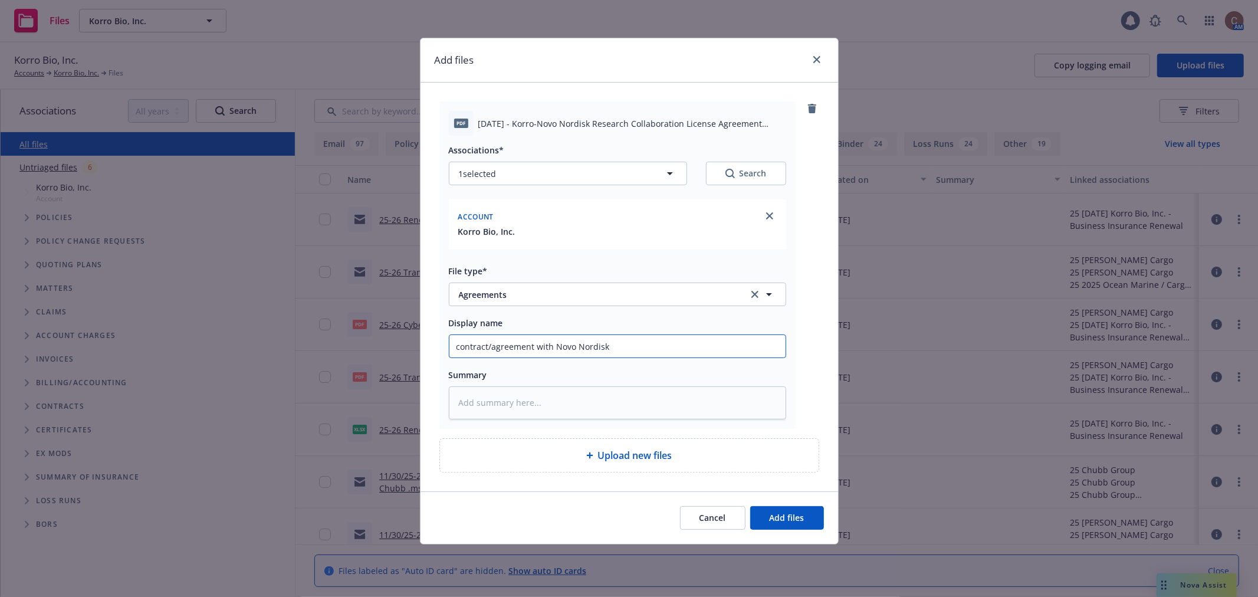
drag, startPoint x: 533, startPoint y: 343, endPoint x: 403, endPoint y: 344, distance: 130.3
click at [403, 344] on div "Add files pdf 2024.09.13 - Korro-Novo Nordisk Research Collaboration License Ag…" at bounding box center [629, 298] width 1258 height 597
type textarea "x"
type input "C with Novo Nordisk"
type textarea "x"
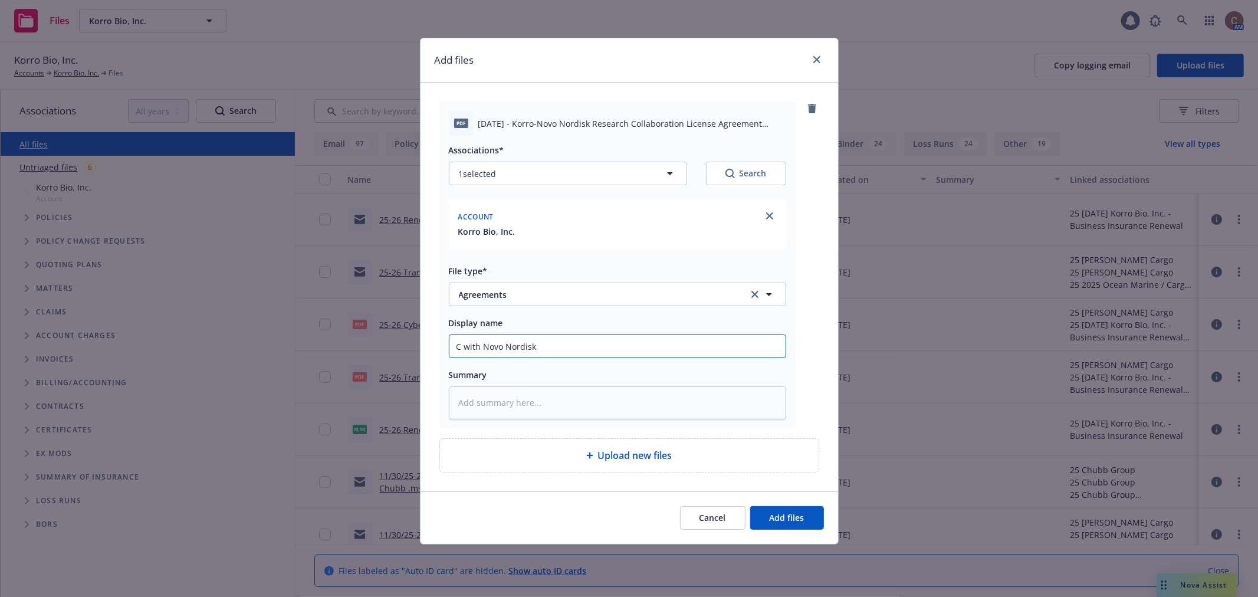
type input "Co with Novo Nordisk"
type textarea "x"
type input "Col with Novo Nordisk"
type textarea "x"
type input "Coll with Novo Nordisk"
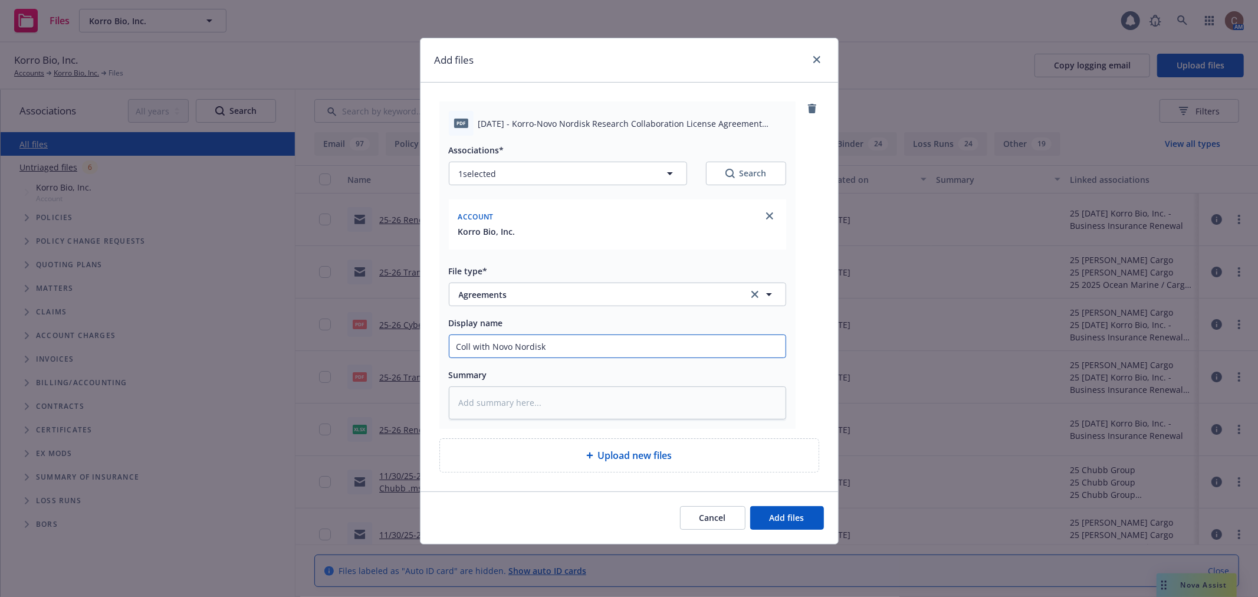
type textarea "x"
type input "Colla with Novo Nordisk"
type textarea "x"
type input "Collab with Novo Nordisk"
type textarea "x"
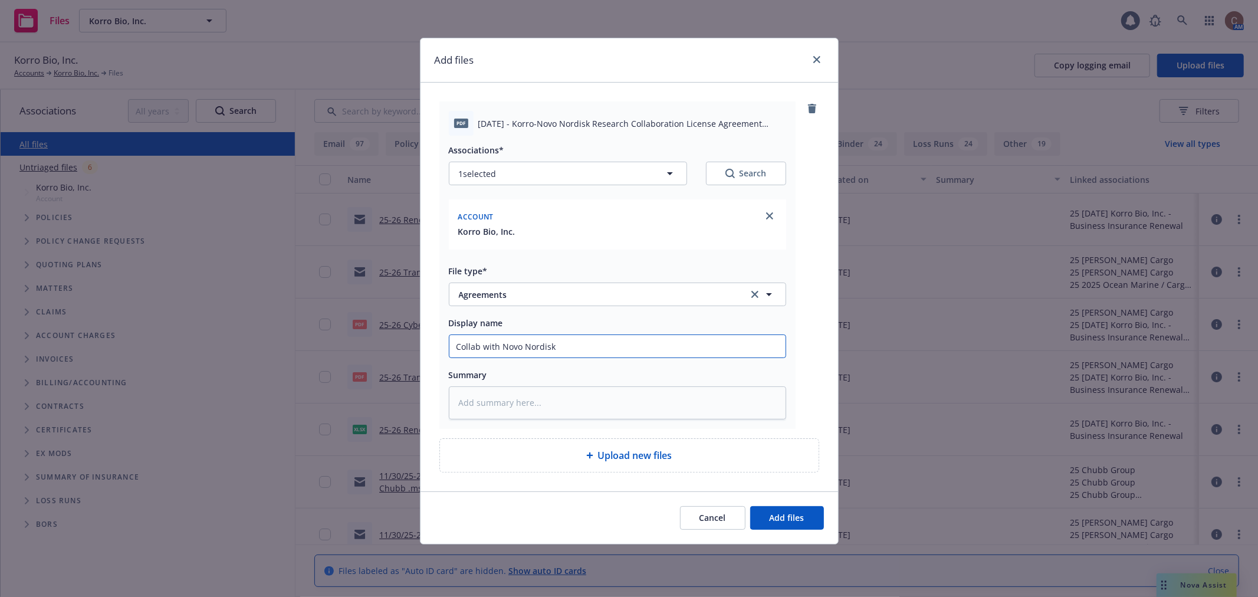
type input "Collabo with Novo Nordisk"
type textarea "x"
type input "Collabor with Novo Nordisk"
type textarea "x"
type input "Collabora with Novo Nordisk"
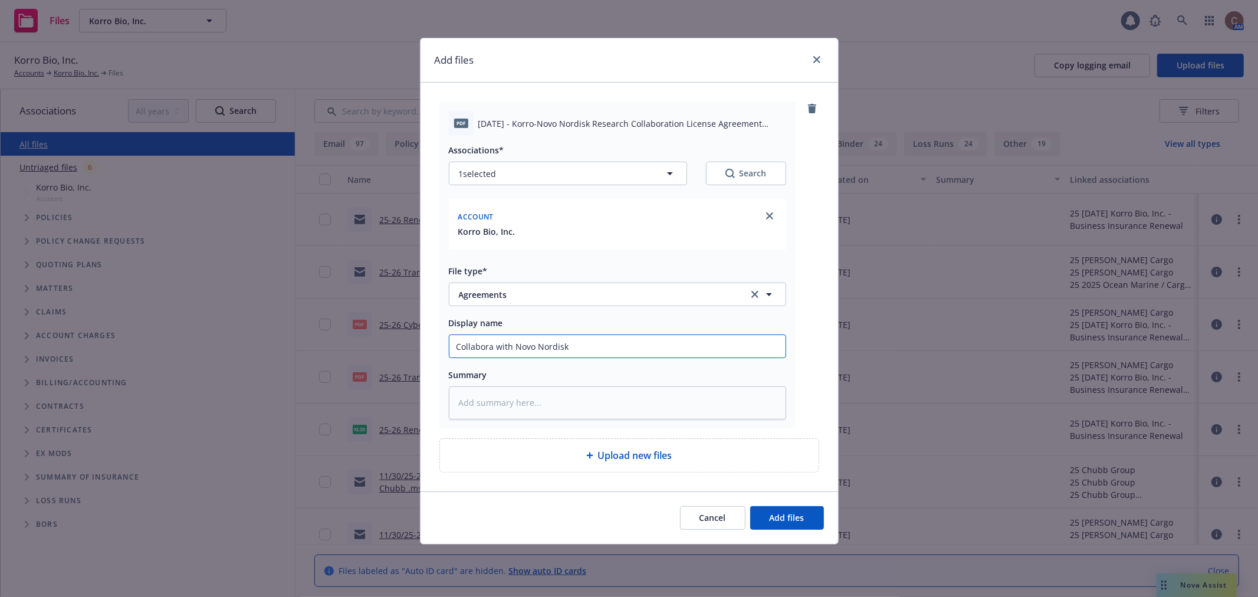
type textarea "x"
type input "Collaborat with Novo Nordisk"
type textarea "x"
type input "Collaborati with Novo Nordisk"
type textarea "x"
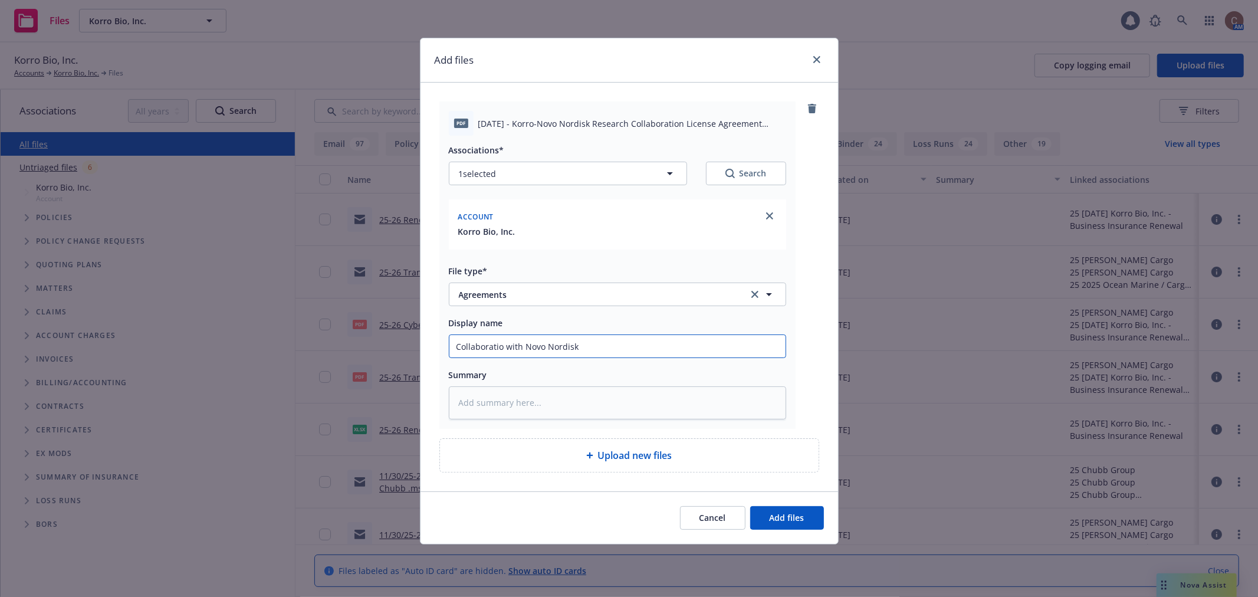
type input "Collaboration with Novo Nordisk"
type textarea "x"
type input "Collaboration/ with Novo Nordisk"
type textarea "x"
type input "Collaboration with Novo Nordisk"
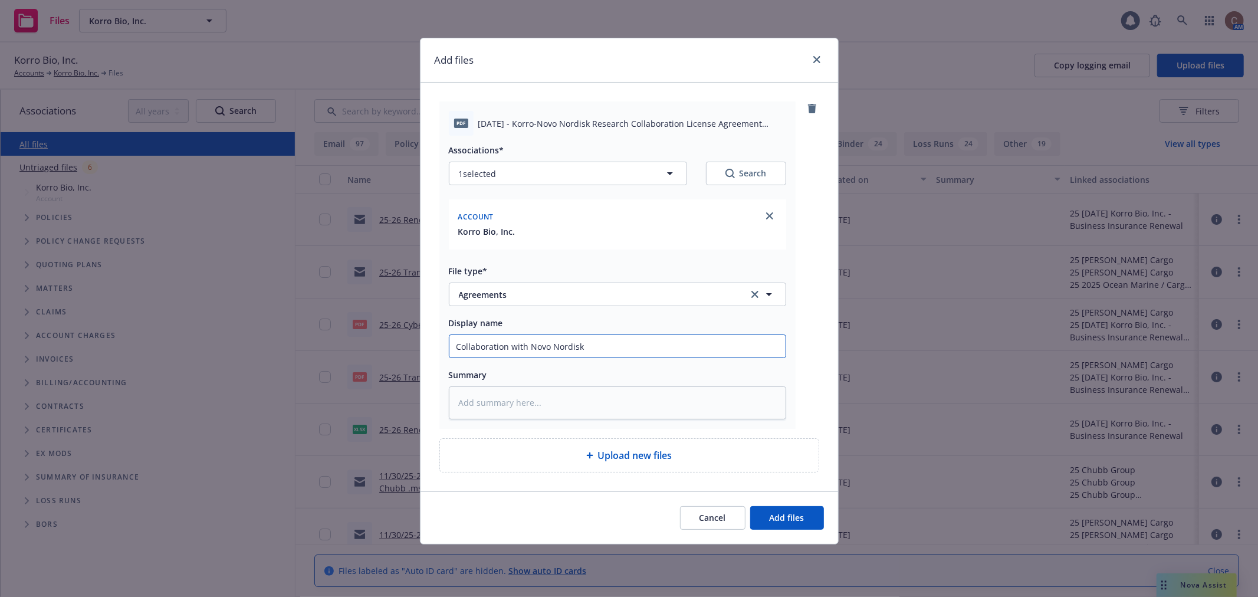
type textarea "x"
type input "CollaborationL with Novo Nordisk"
type textarea "x"
type input "Collaboration with Novo Nordisk"
type textarea "x"
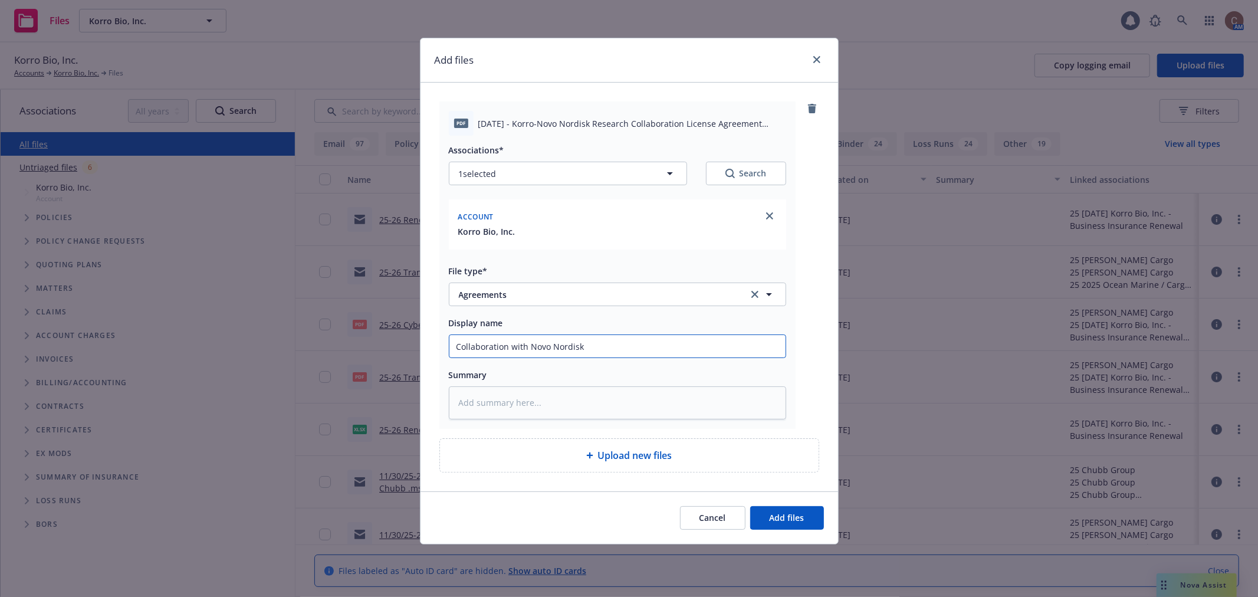
type input "Collaboration with Novo Nordisk"
type textarea "x"
type input "Collaboration L with Novo Nordisk"
type textarea "x"
type input "Collaboration Li with Novo Nordisk"
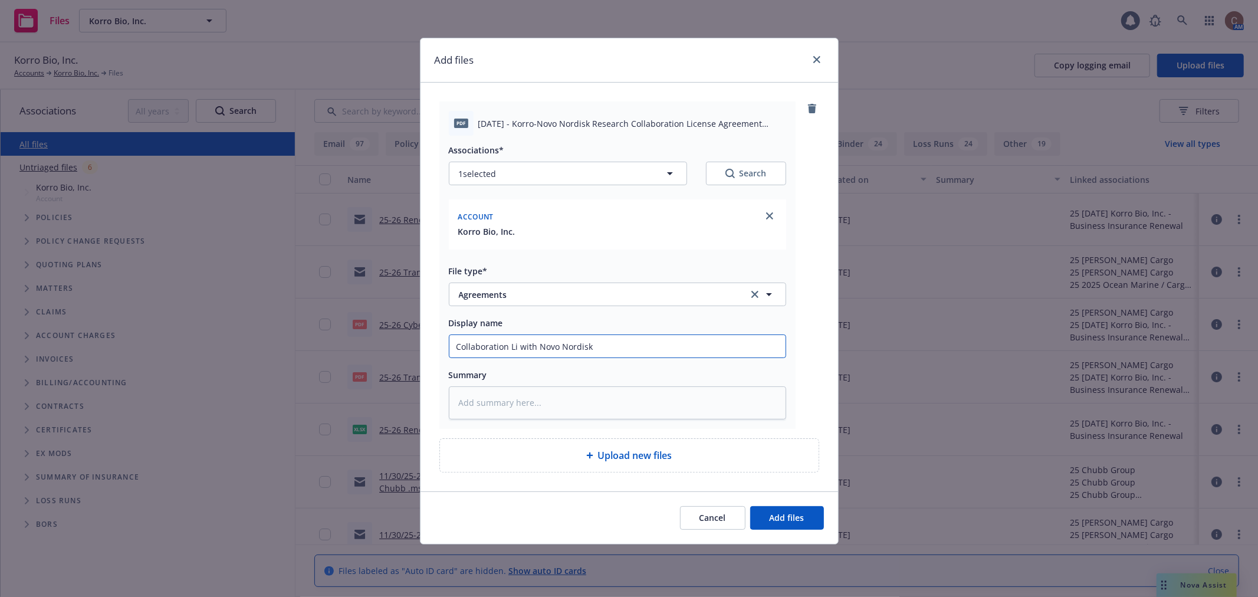
type textarea "x"
type input "Collaboration Lii with Novo Nordisk"
type textarea "x"
type input "Collaboration Li with Novo Nordisk"
type textarea "x"
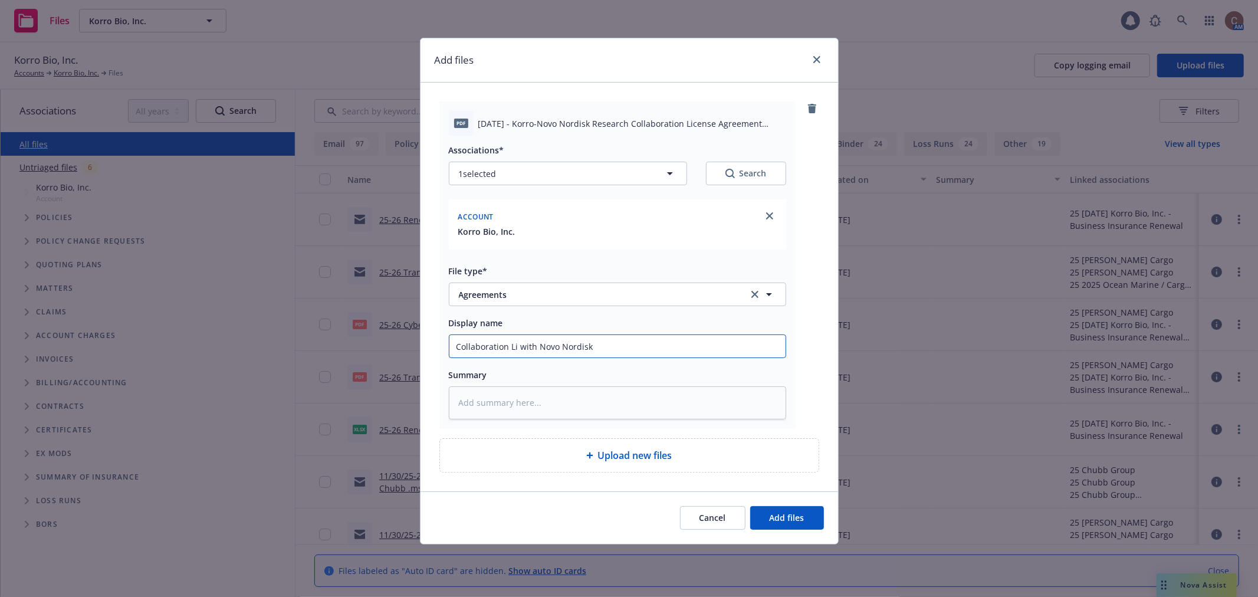
type input "Collaboration Lic with Novo Nordisk"
type textarea "x"
type input "Collaboration Licen with Novo Nordisk"
type textarea "x"
type input "Collaboration Licens with Novo Nordisk"
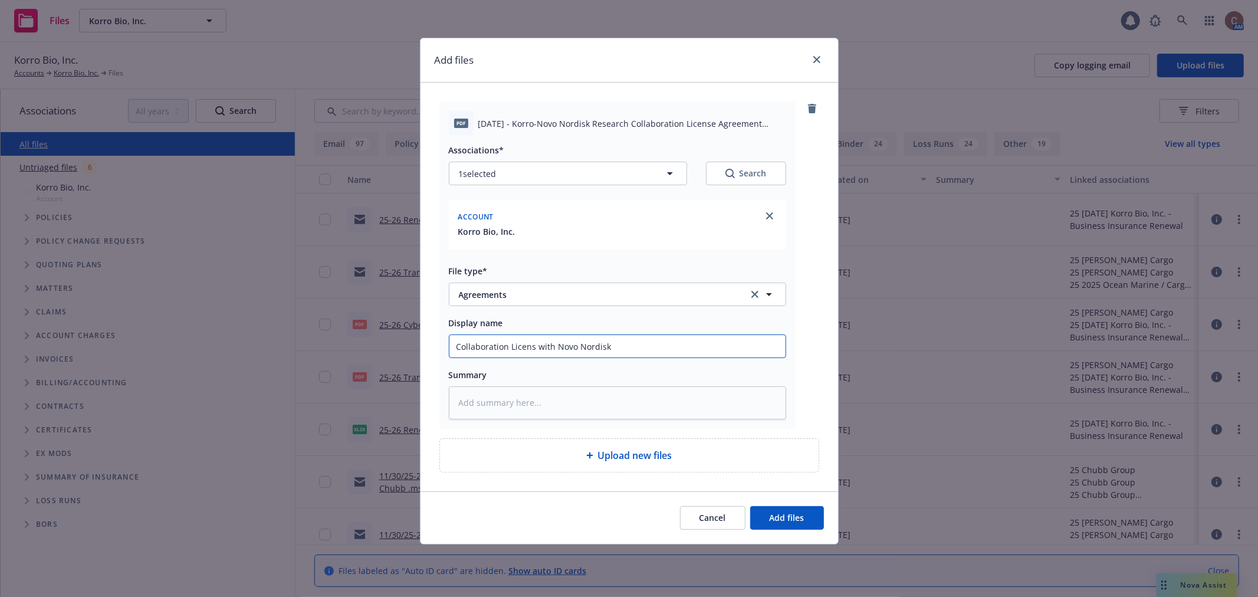
type textarea "x"
type input "Collaboration License with Novo Nordisk"
type textarea "x"
type input "Collaboration License with Novo Nordisk"
type textarea "x"
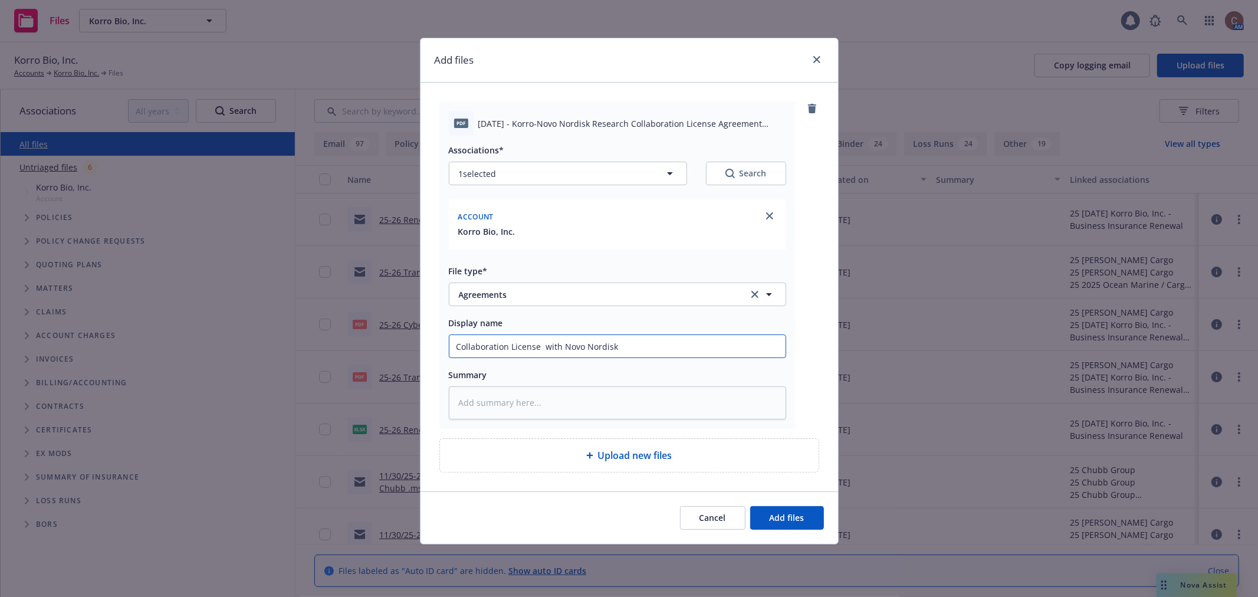
type input "Collaboration License A with Novo Nordisk"
type textarea "x"
type input "Collaboration License Ag with Novo Nordisk"
type textarea "x"
type input "Collaboration License Agr with Novo Nordisk"
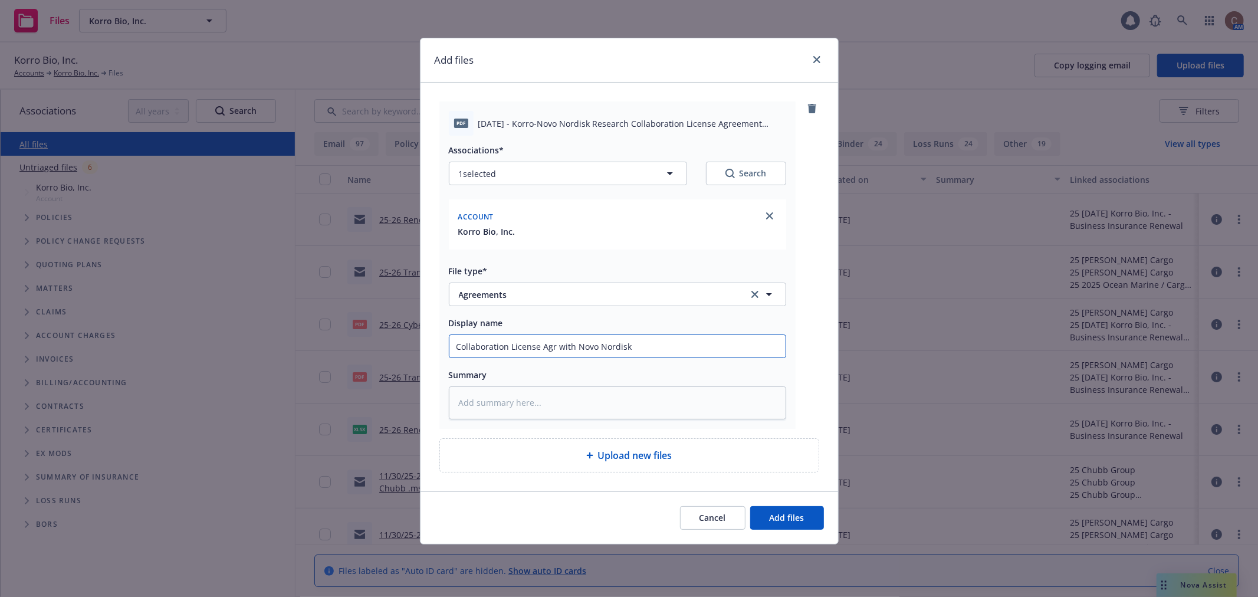
type textarea "x"
type input "Collaboration License Agre with Novo Nordisk"
type textarea "x"
type input "Collaboration License Agree with Novo Nordisk"
type textarea "x"
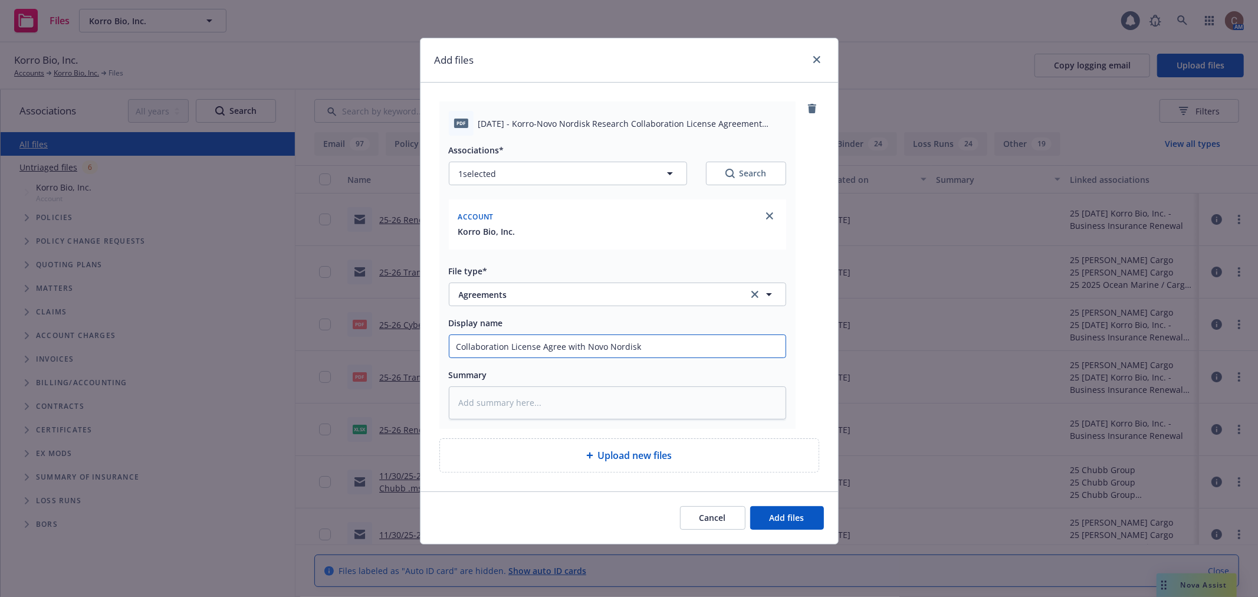
type input "Collaboration License Agreem with Novo Nordisk"
type textarea "x"
type input "Collaboration License Agreeme with Novo Nordisk"
type textarea "x"
type input "Collaboration License Agreemen with Novo Nordisk"
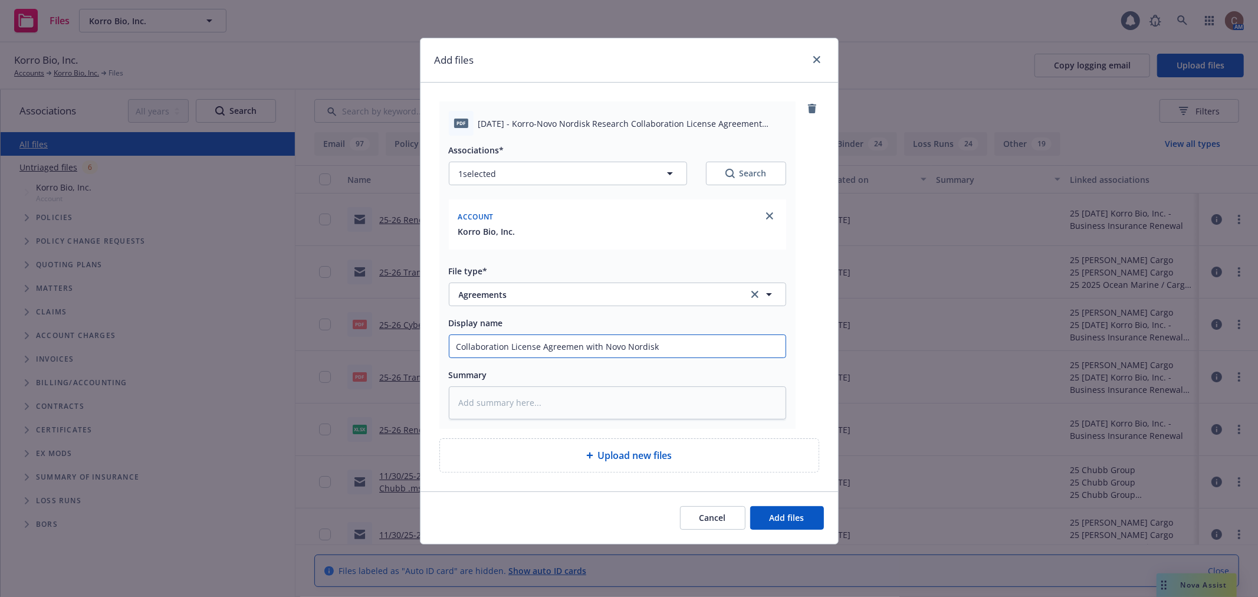
type textarea "x"
type input "Collaboration License Agreement with Novo Nordisk"
type textarea "x"
type input "Collaboration License Agreement with Novo Nordisk"
type textarea "x"
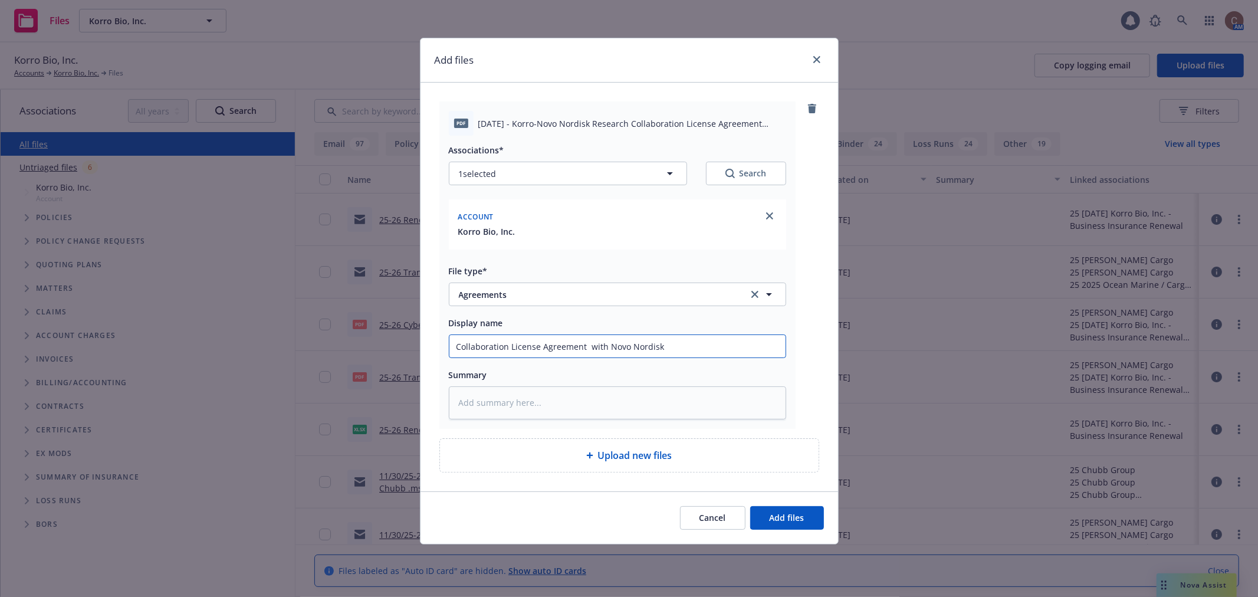
type input "Collaboration License Agreement with Novo Nordisk"
click at [696, 341] on input "Collaboration License Agreement with Novo Nordisk" at bounding box center [617, 346] width 336 height 22
type textarea "x"
type input "Collaboration License Agreement with Novo Nordisk"
type textarea "x"
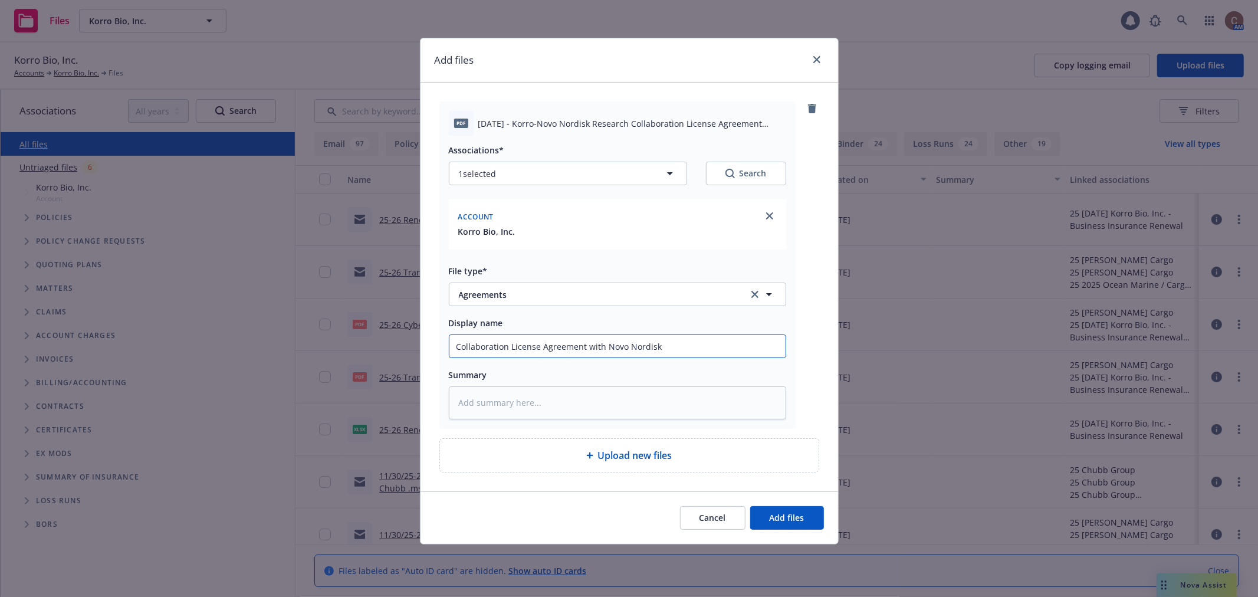
type input "Collaboration License Agreement with Novo Nordisk R"
type textarea "x"
type input "Collaboration License Agreement with Novo Nordisk Re"
type textarea "x"
type input "Collaboration License Agreement with Novo Nordisk Res"
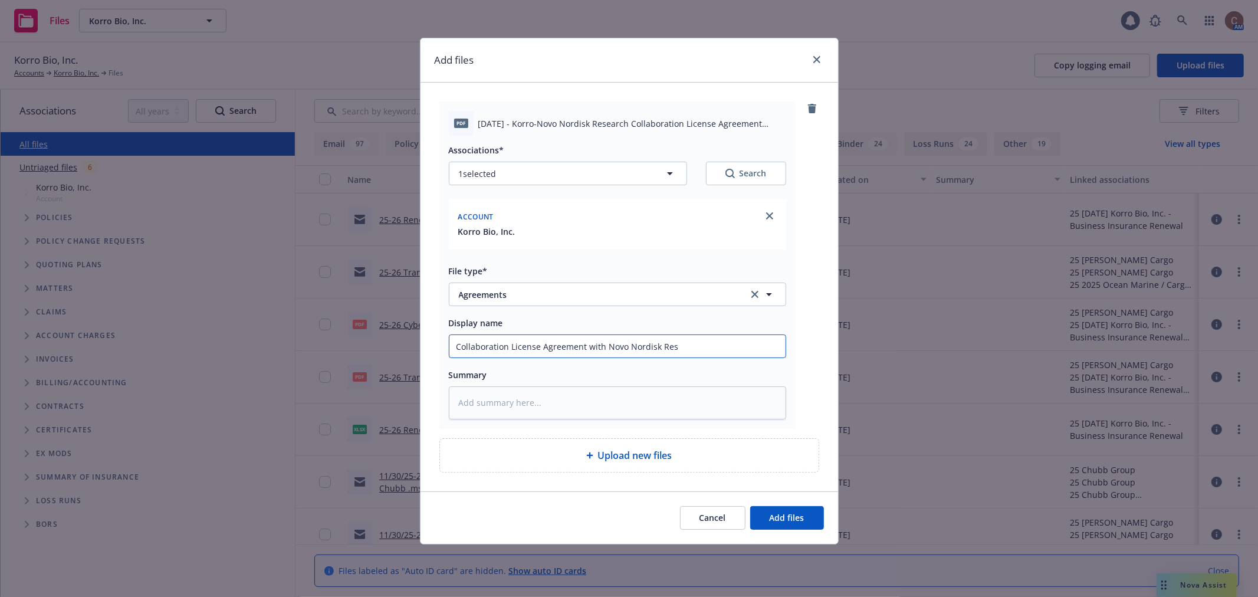
type textarea "x"
type input "Collaboration License Agreement with Novo Nordisk Rese"
type textarea "x"
type input "Collaboration License Agreement with Novo Nordisk Resea"
type textarea "x"
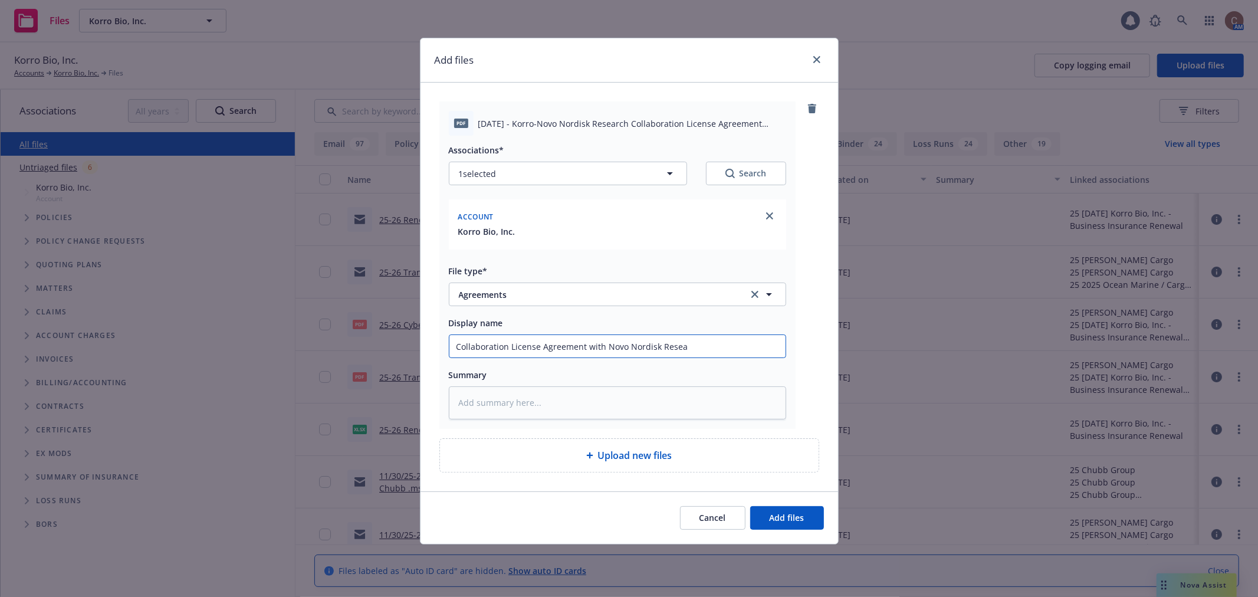
type input "Collaboration License Agreement with Novo Nordisk Resear"
type textarea "x"
type input "Collaboration License Agreement with Novo Nordisk Researc"
type textarea "x"
type input "Collaboration License Agreement with Novo Nordisk Research"
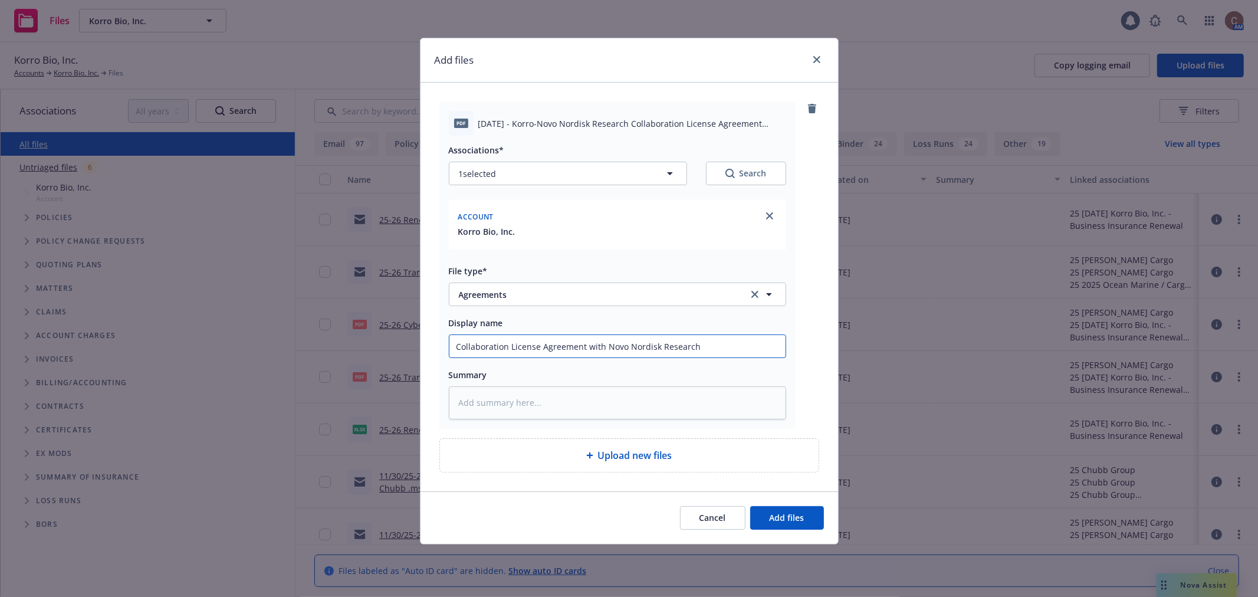
type textarea "x"
type input "Collaboration License Agreement with Novo Nordisk Research"
click at [797, 521] on span "Add files" at bounding box center [786, 517] width 35 height 11
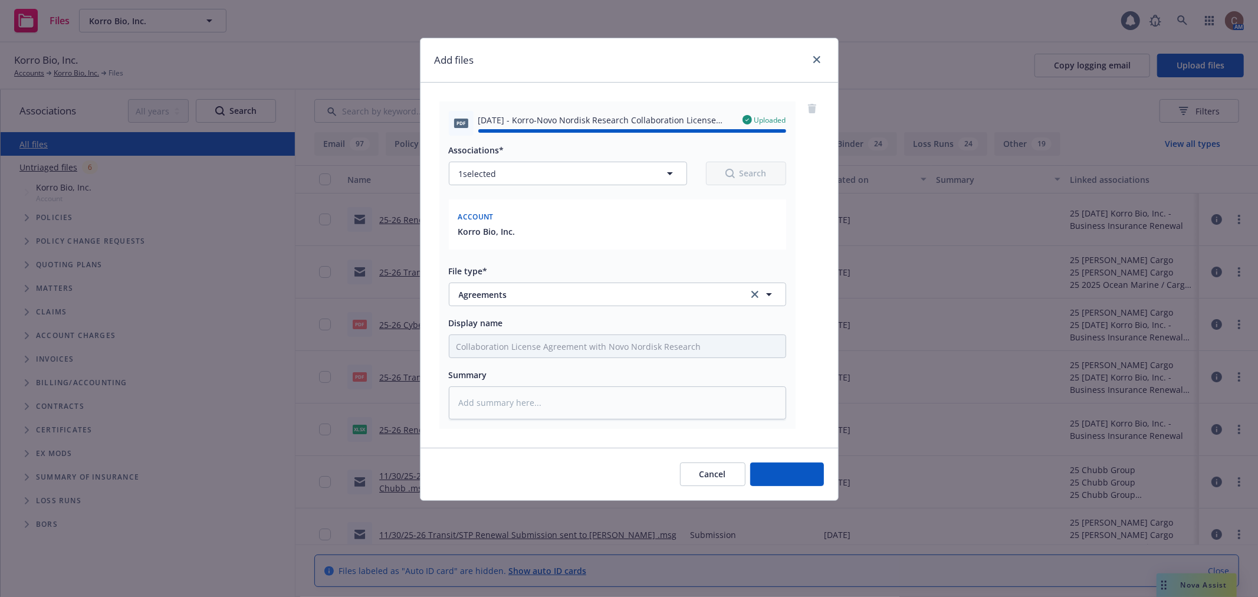
type textarea "x"
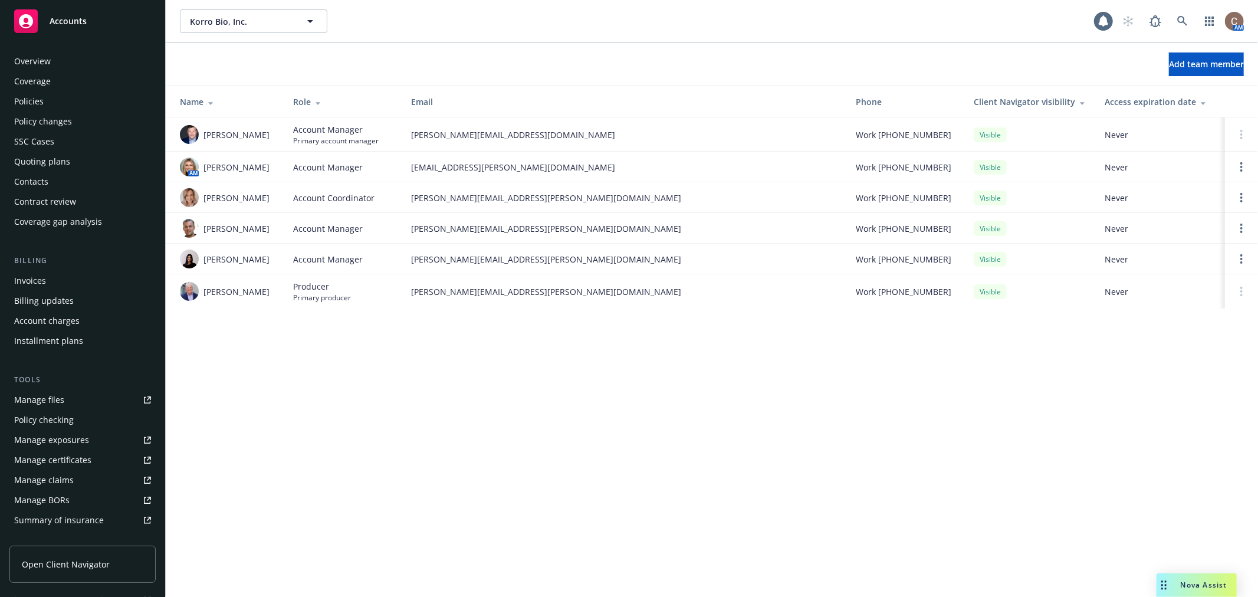
click at [38, 96] on div "Policies" at bounding box center [28, 101] width 29 height 19
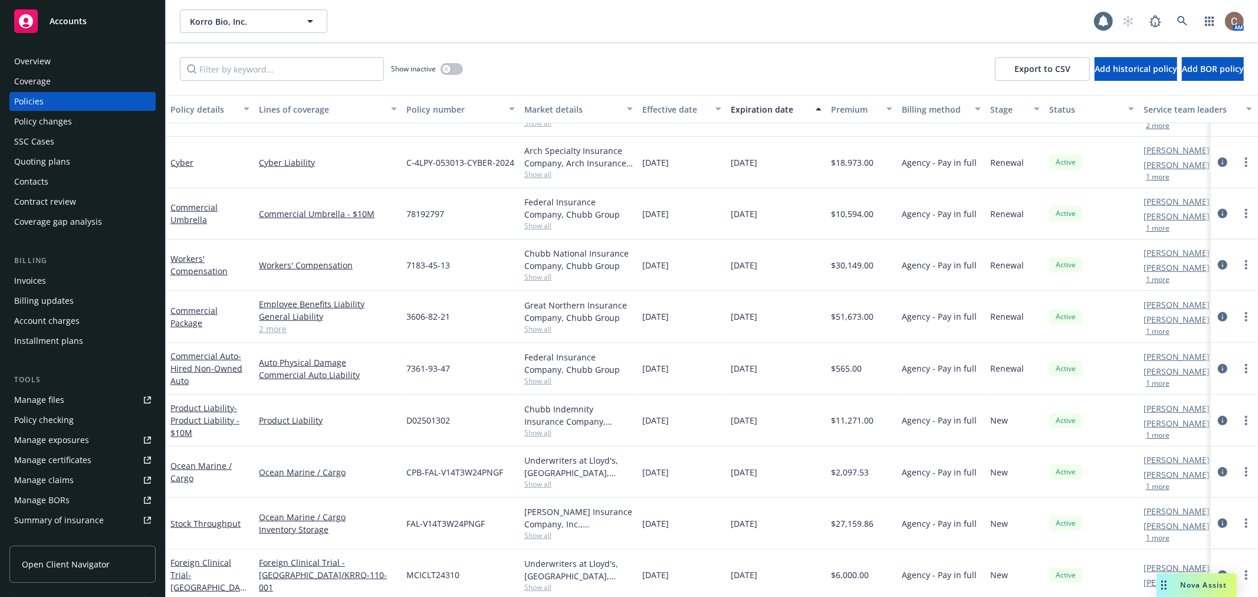
scroll to position [713, 0]
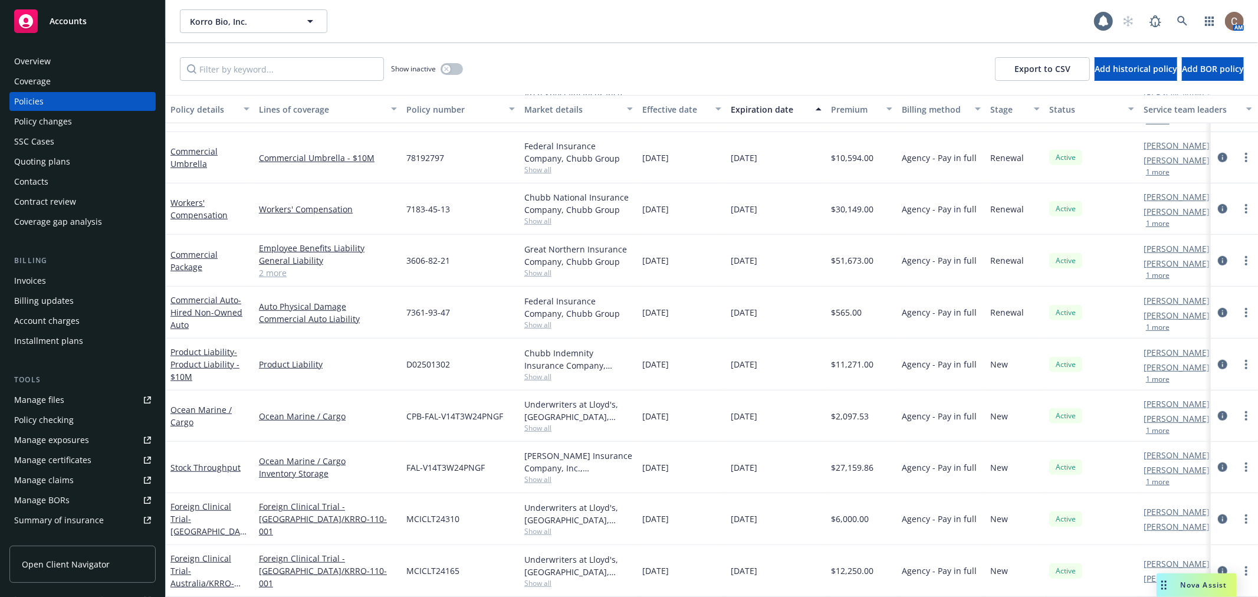
drag, startPoint x: 654, startPoint y: 456, endPoint x: 787, endPoint y: 455, distance: 132.7
click at [787, 455] on div "Stock Throughput Ocean Marine / Cargo Inventory Storage FAL-V14T3W24PNGF [PERSO…" at bounding box center [735, 467] width 1138 height 51
click at [739, 466] on div "[DATE]" at bounding box center [776, 467] width 100 height 51
drag, startPoint x: 682, startPoint y: 453, endPoint x: 774, endPoint y: 452, distance: 91.4
click at [774, 452] on div "Stock Throughput Ocean Marine / Cargo Inventory Storage FAL-V14T3W24PNGF [PERSO…" at bounding box center [735, 467] width 1138 height 51
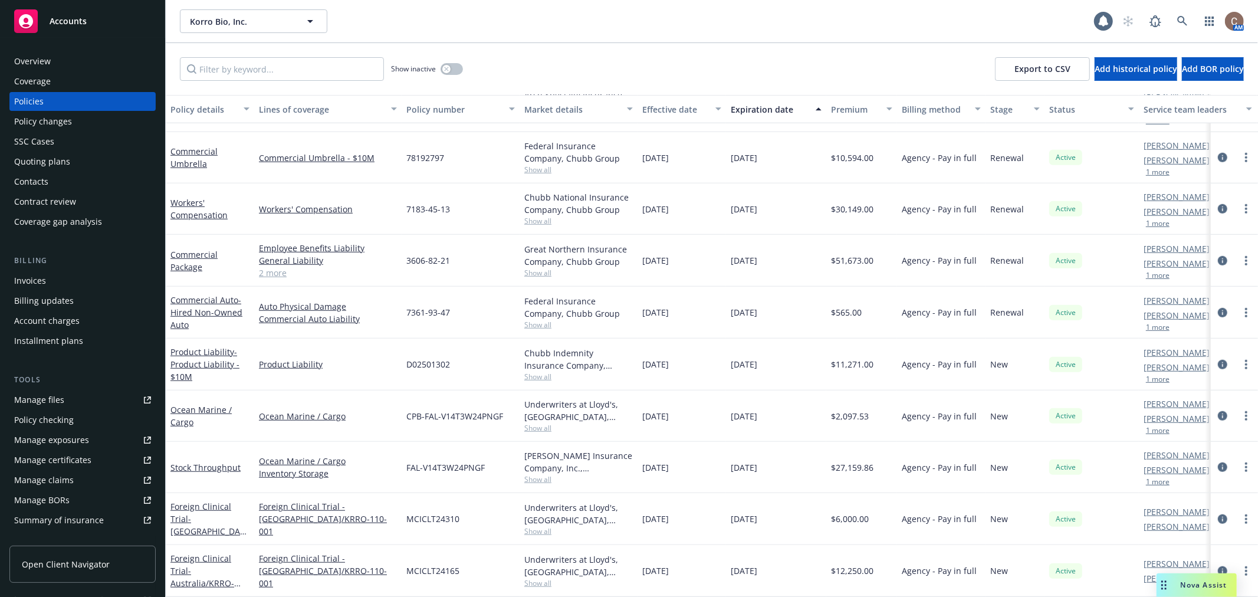
click at [725, 413] on div "[DATE]" at bounding box center [681, 415] width 88 height 51
drag, startPoint x: 637, startPoint y: 403, endPoint x: 787, endPoint y: 405, distance: 149.2
click at [787, 405] on div "Ocean Marine / Cargo Ocean Marine / Cargo CPB-FAL-V14T3W24PNGF Underwriters at …" at bounding box center [735, 415] width 1138 height 51
drag, startPoint x: 777, startPoint y: 350, endPoint x: 656, endPoint y: 356, distance: 121.0
click at [656, 356] on div "Product Liability - Product Liability - $10M Product Liability D02501302 Chubb …" at bounding box center [735, 364] width 1138 height 52
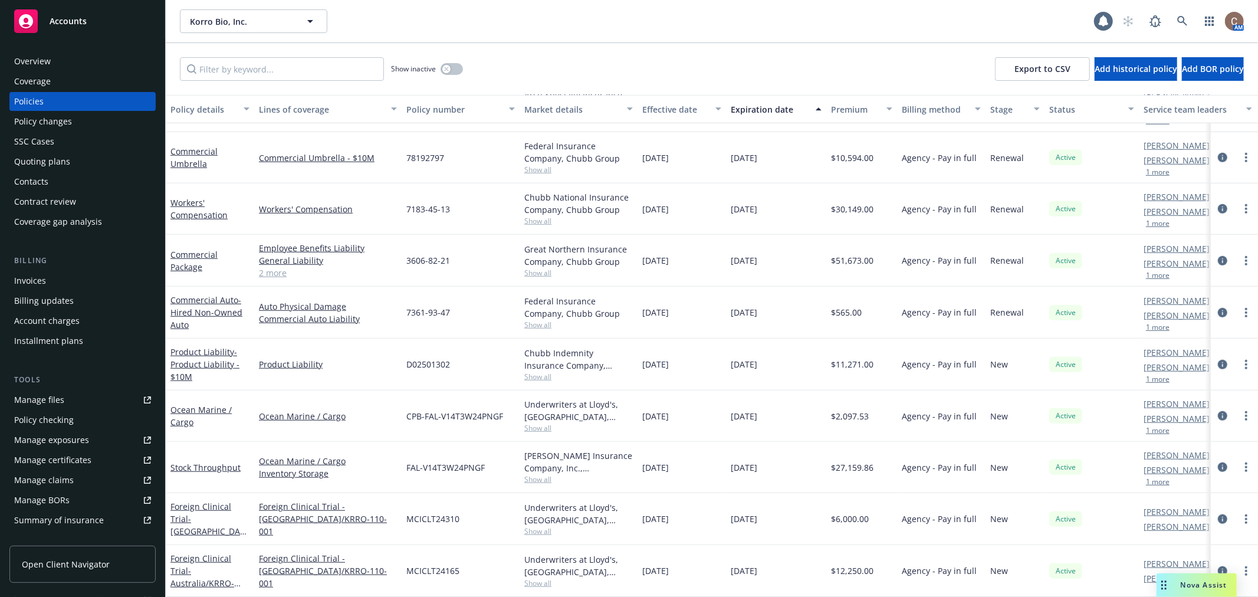
click at [674, 370] on div "[DATE]" at bounding box center [681, 364] width 88 height 52
drag, startPoint x: 778, startPoint y: 301, endPoint x: 622, endPoint y: 304, distance: 156.3
click at [622, 304] on div "Commercial Auto - Hired Non-Owned Auto Auto Physical Damage Commercial Auto Lia…" at bounding box center [735, 313] width 1138 height 52
click at [693, 319] on div "[DATE]" at bounding box center [681, 313] width 88 height 52
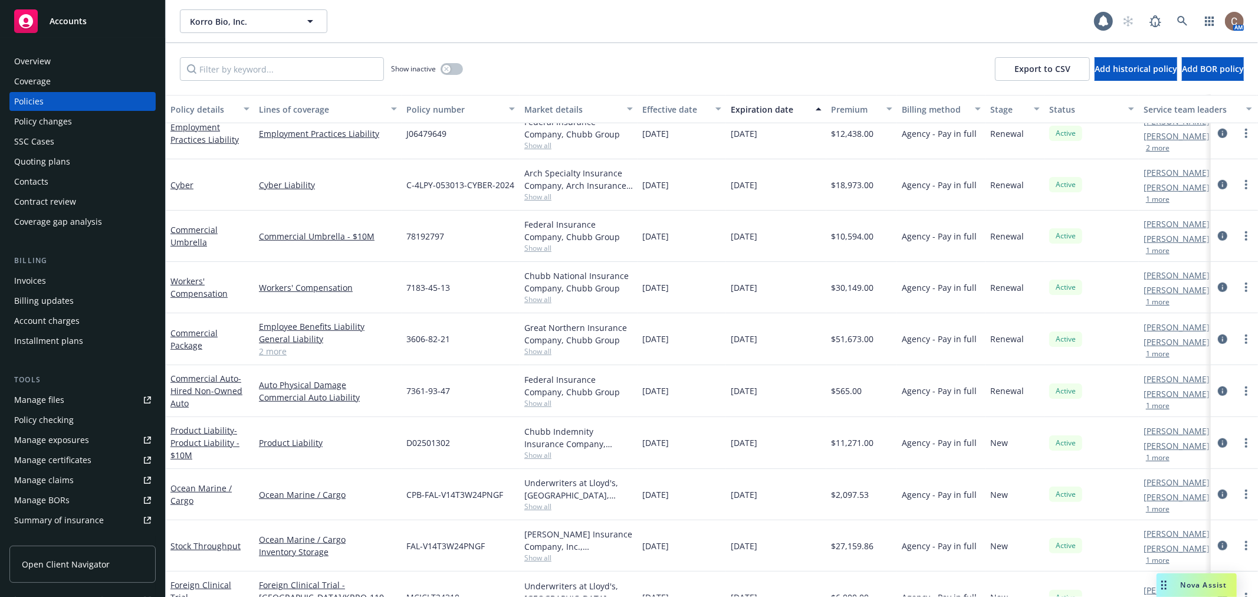
scroll to position [647, 0]
